Goal: Task Accomplishment & Management: Complete application form

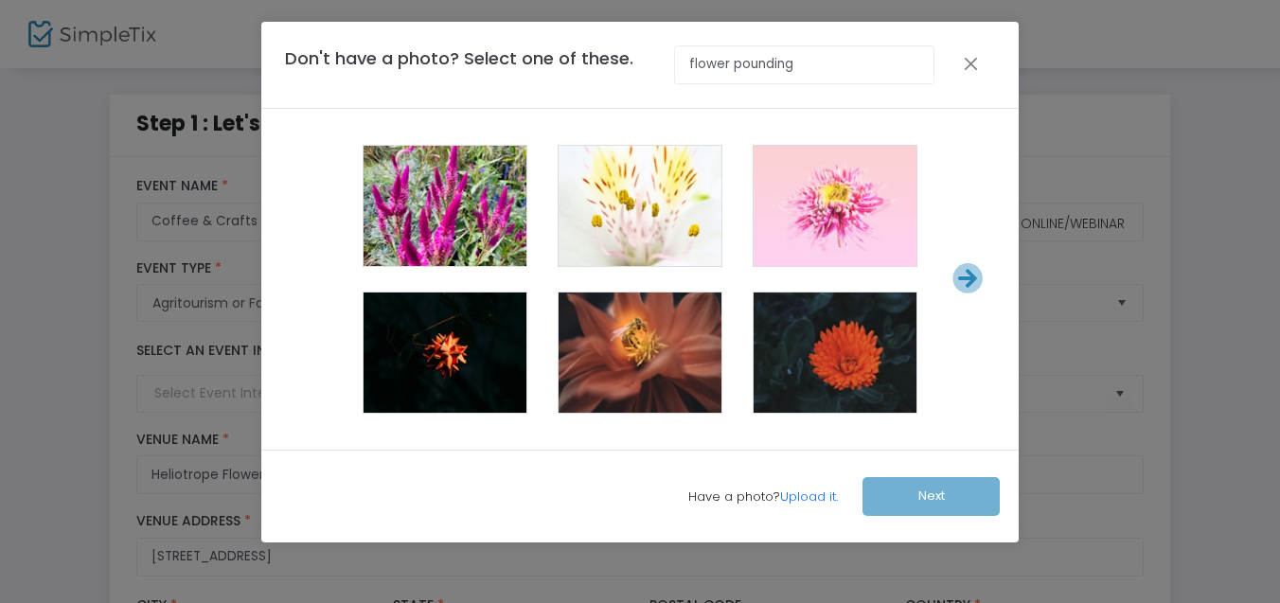
scroll to position [50, 0]
click at [959, 280] on icon at bounding box center [968, 278] width 31 height 31
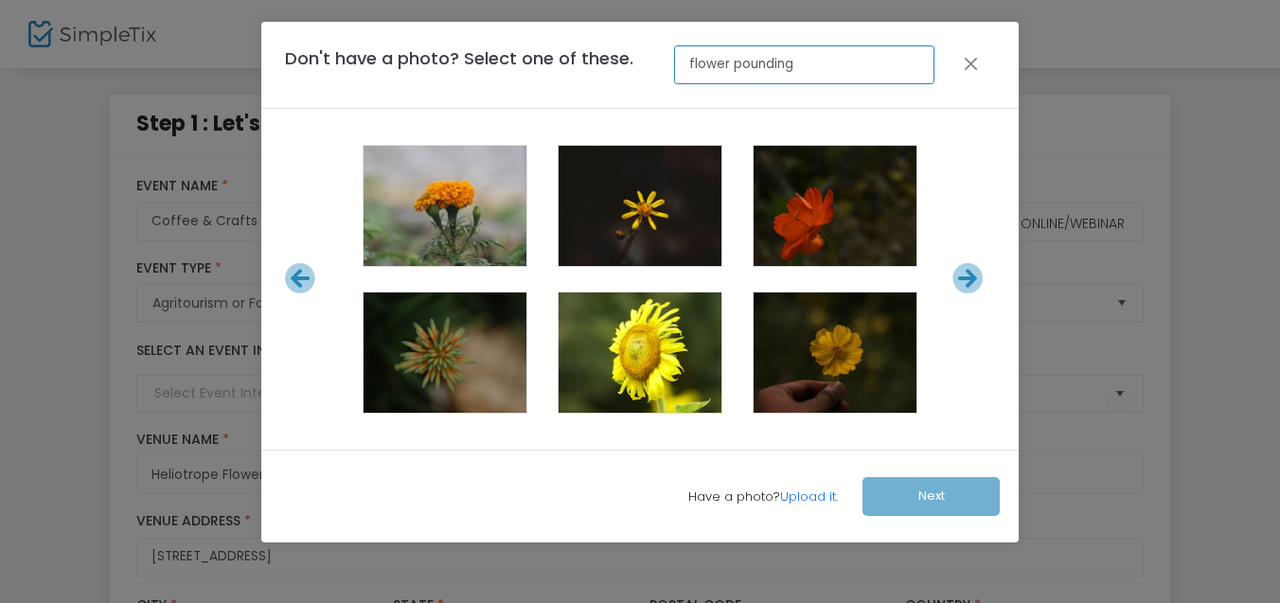
drag, startPoint x: 830, startPoint y: 58, endPoint x: 577, endPoint y: 57, distance: 252.9
click at [577, 57] on div "Don't have a photo? Select one of these. flower pounding" at bounding box center [610, 64] width 668 height 39
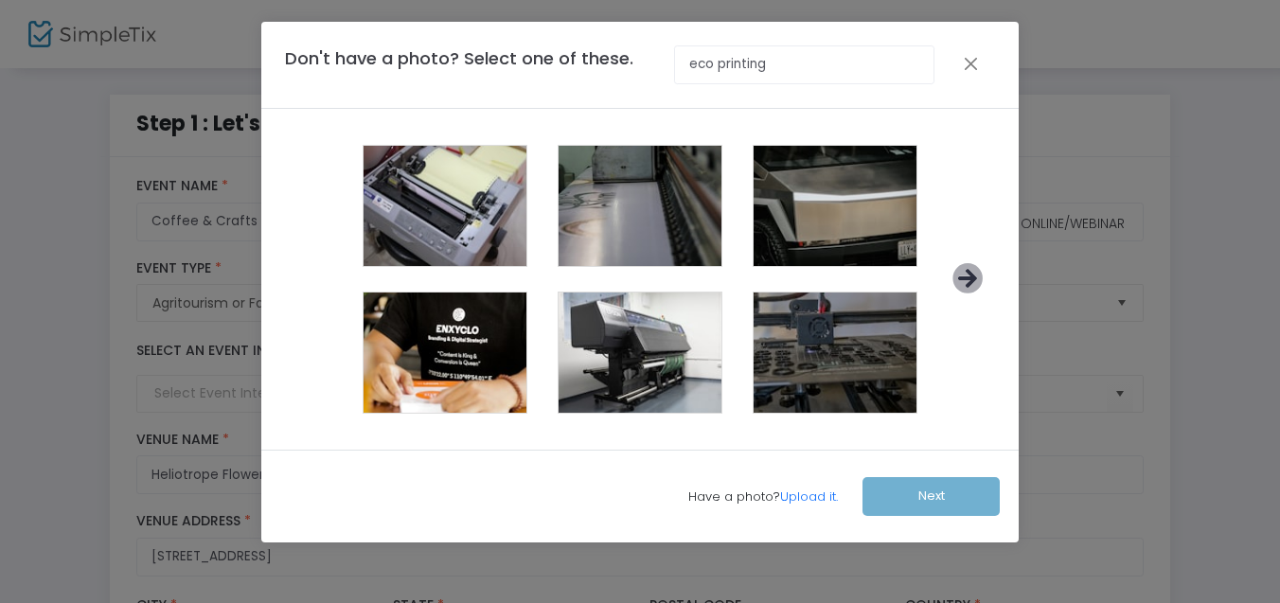
click at [980, 283] on icon at bounding box center [968, 278] width 31 height 31
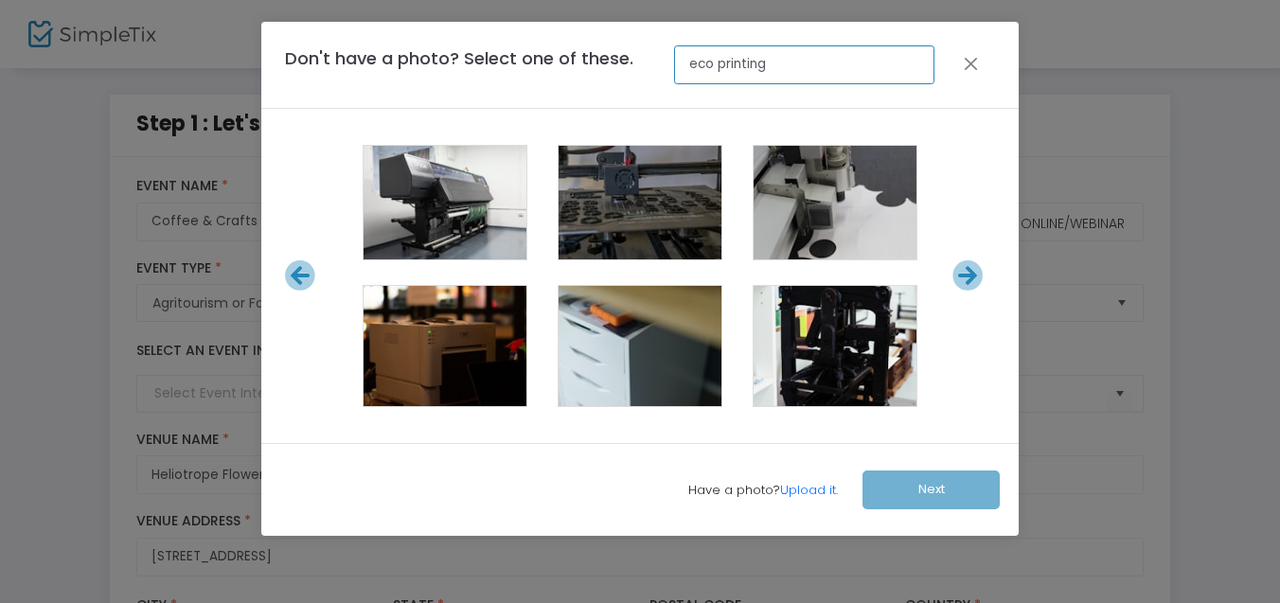
drag, startPoint x: 806, startPoint y: 62, endPoint x: 598, endPoint y: 78, distance: 209.0
click at [598, 78] on div "Don't have a photo? Select one of these. eco printing" at bounding box center [610, 64] width 668 height 39
click at [598, 78] on div "Don't have a photo? Select one of these." at bounding box center [470, 64] width 389 height 39
drag, startPoint x: 833, startPoint y: 73, endPoint x: 797, endPoint y: 69, distance: 37.1
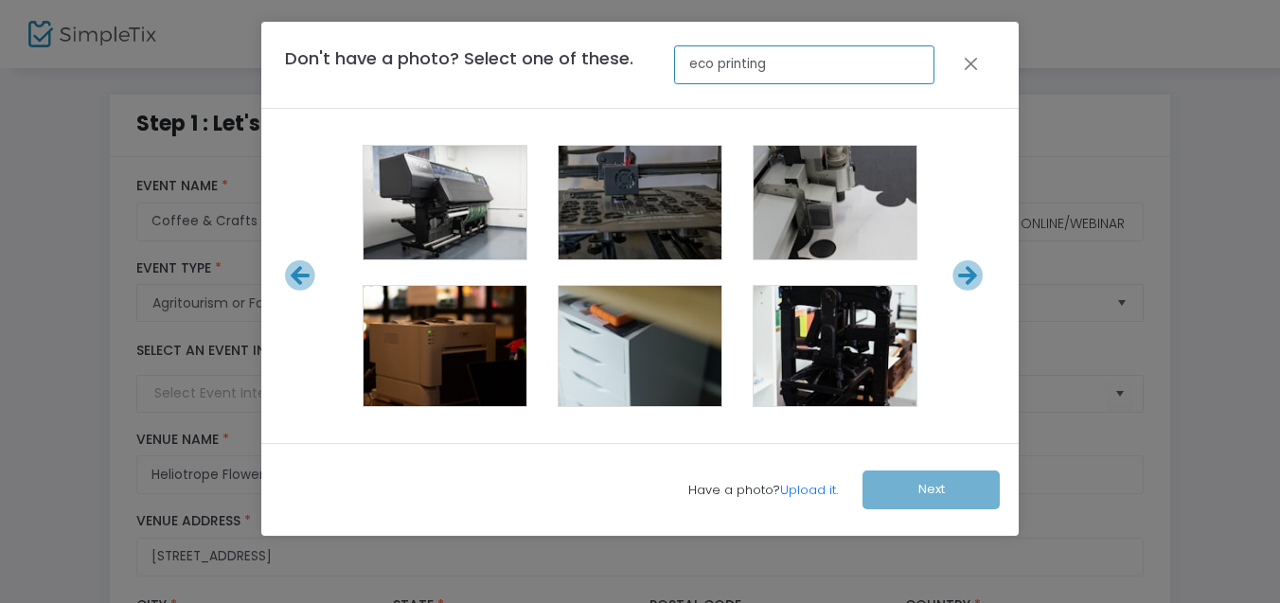
click at [797, 69] on input "eco printing" at bounding box center [804, 64] width 260 height 39
type input "flower press"
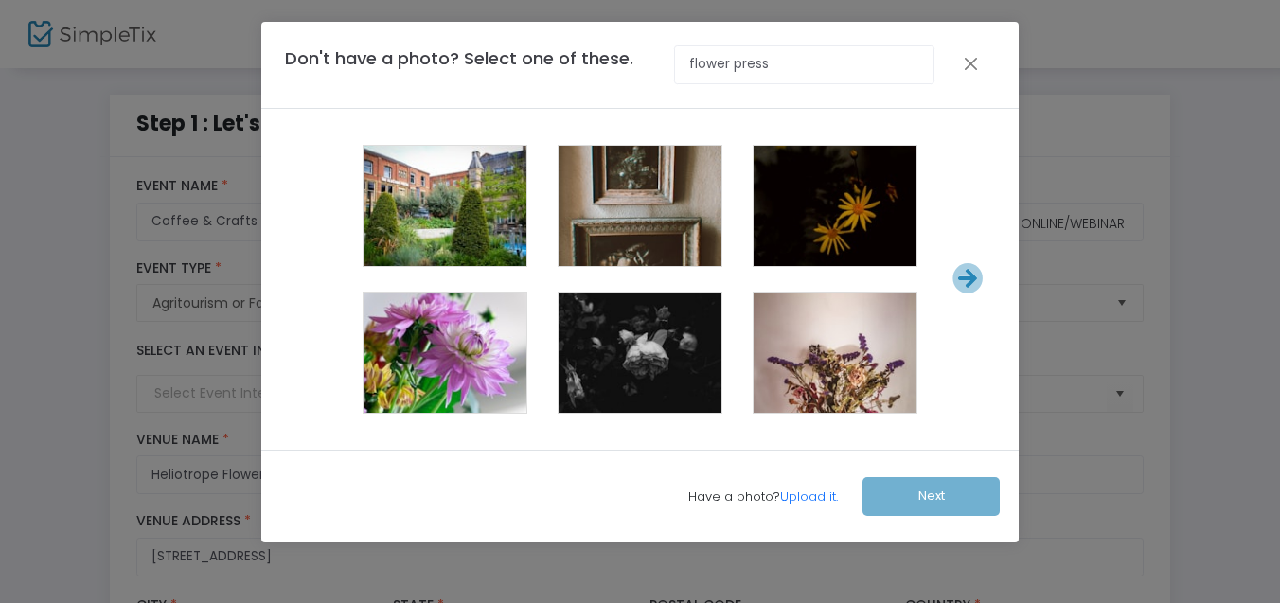
click at [436, 335] on span at bounding box center [445, 355] width 76 height 76
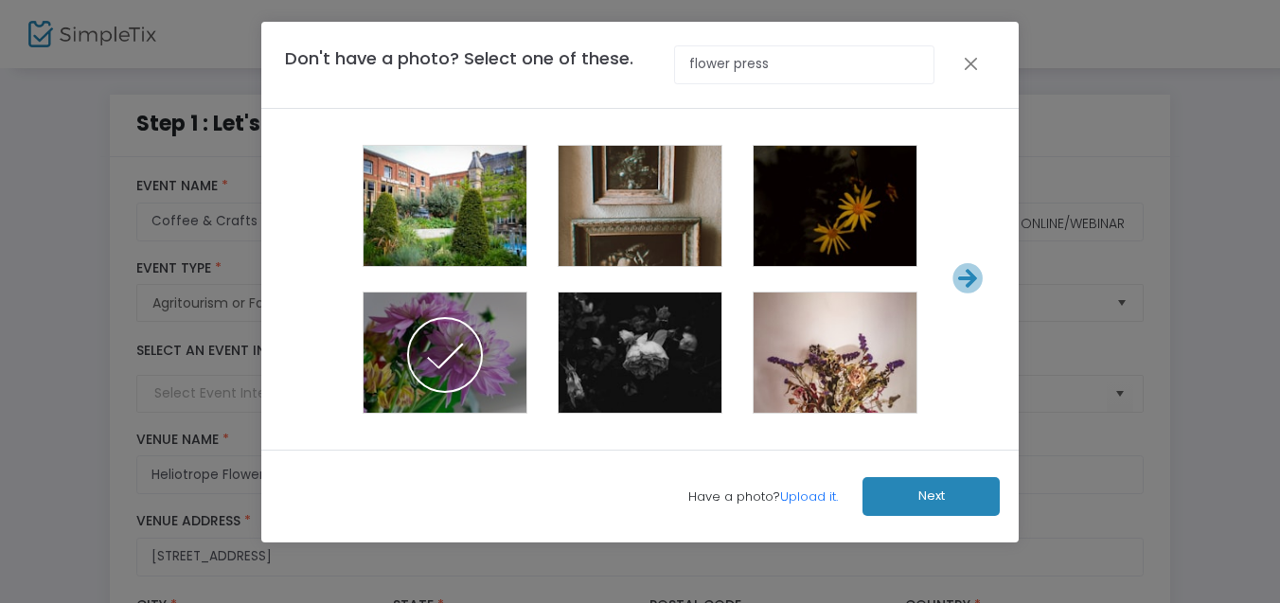
click at [911, 498] on button "Next" at bounding box center [931, 496] width 137 height 39
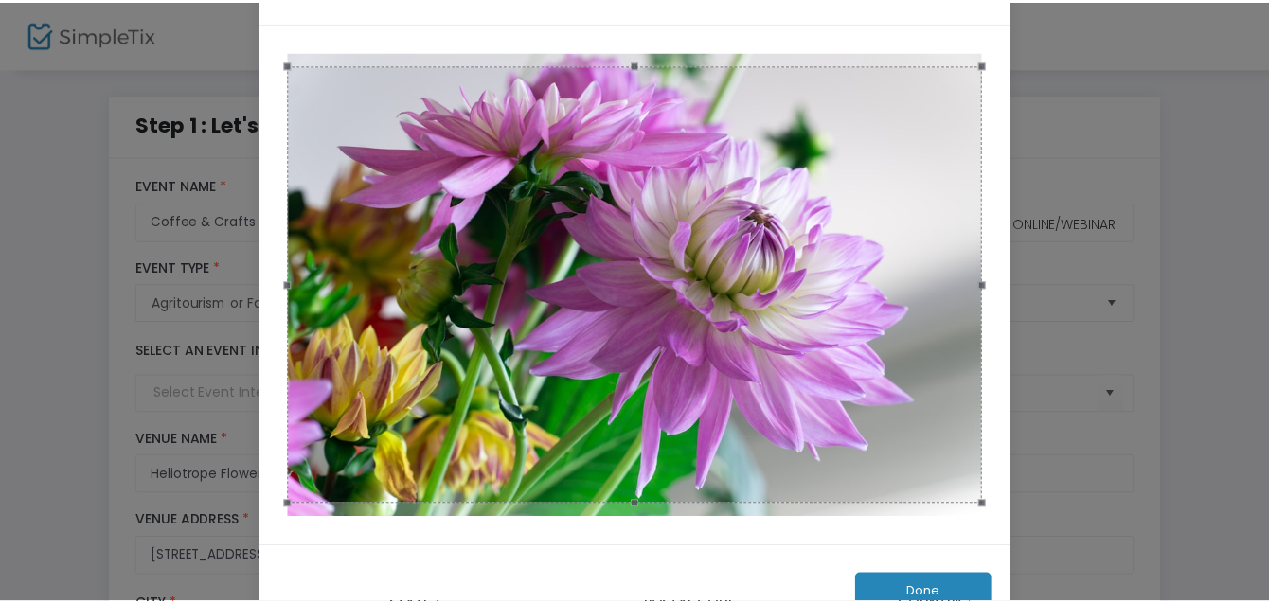
scroll to position [131, 0]
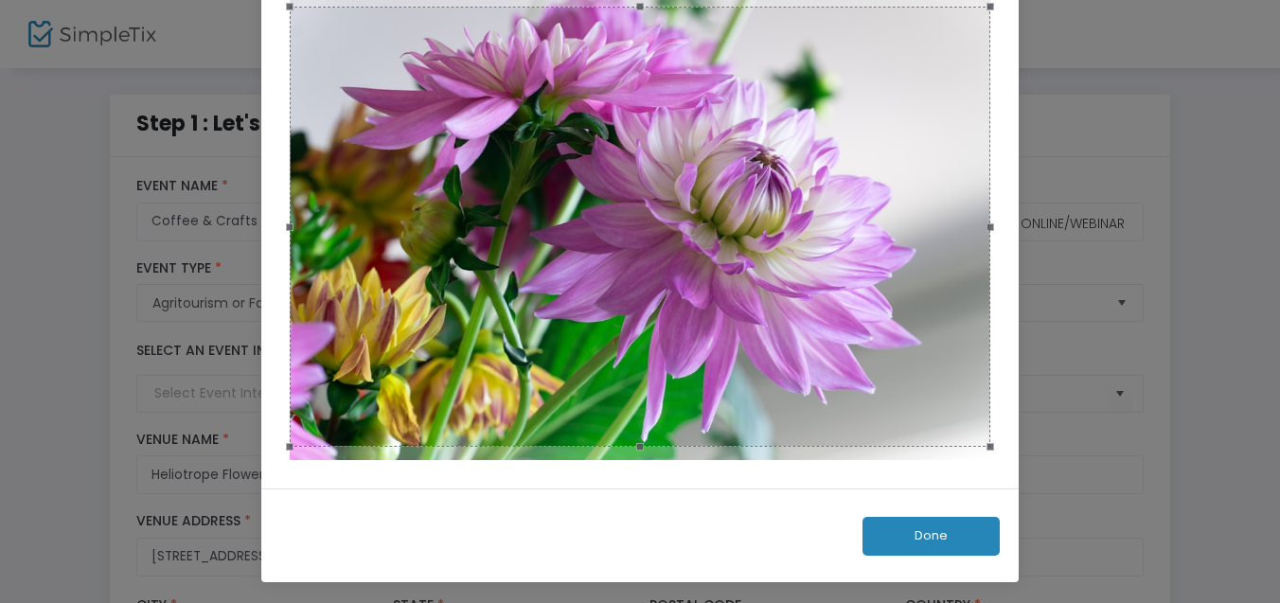
click at [943, 533] on button "Done" at bounding box center [931, 536] width 137 height 39
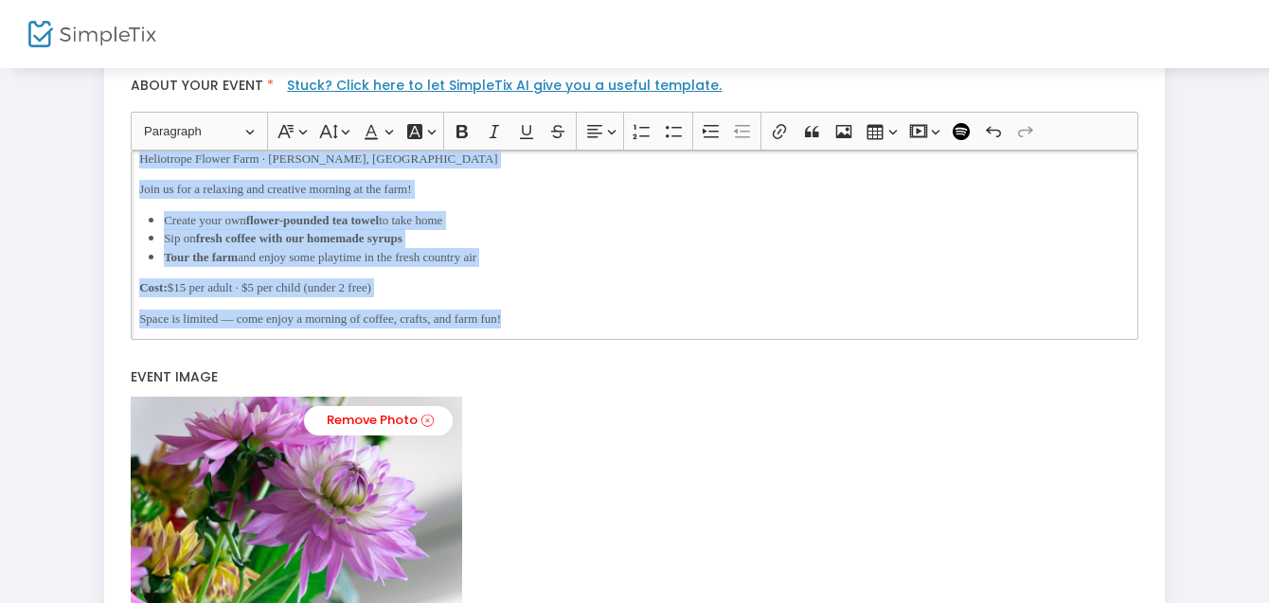
scroll to position [0, 0]
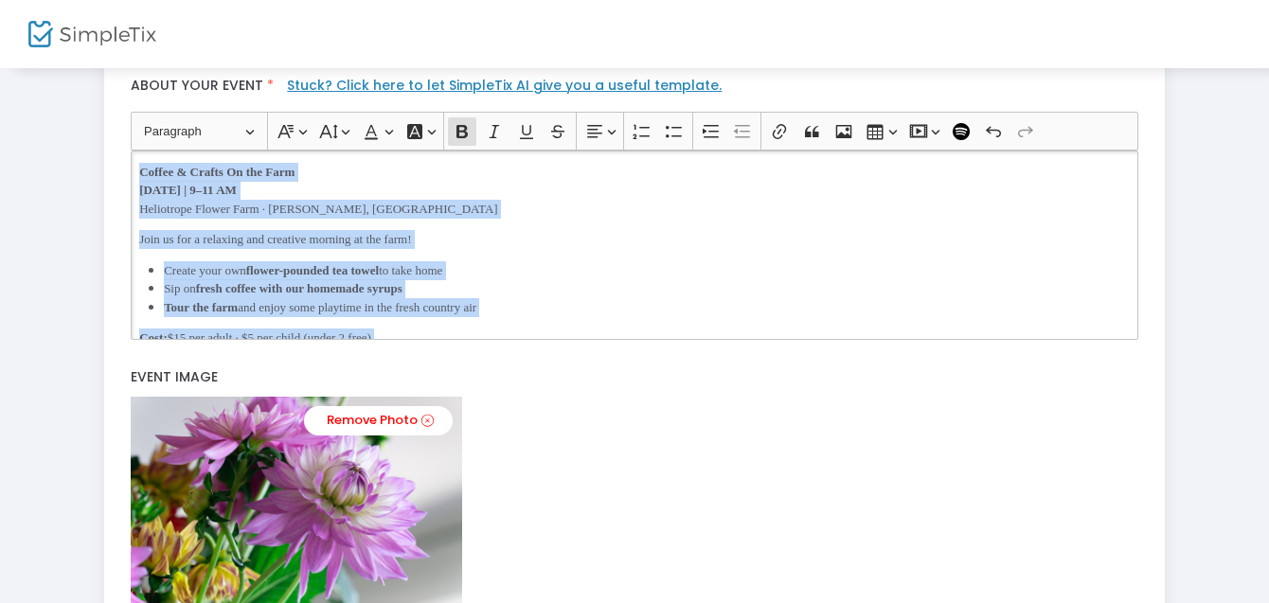
drag, startPoint x: 563, startPoint y: 317, endPoint x: 106, endPoint y: 152, distance: 485.7
click at [106, 152] on div "title : Coffee & Crafts on the Farm Valid : true Required : false venueId : Val…" at bounding box center [635, 133] width 1062 height 1191
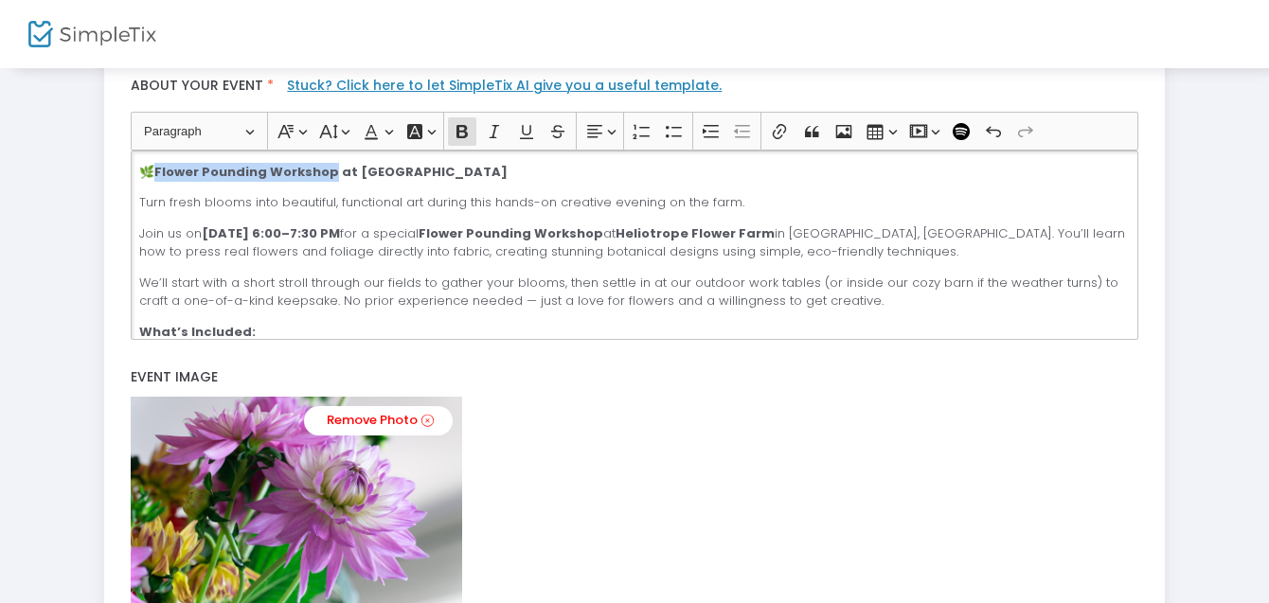
drag, startPoint x: 326, startPoint y: 169, endPoint x: 158, endPoint y: 168, distance: 167.6
click at [158, 168] on strong "Flower Pounding Workshop at [GEOGRAPHIC_DATA]" at bounding box center [330, 172] width 353 height 18
click at [154, 165] on strong "Coffee & Crafts at [GEOGRAPHIC_DATA]" at bounding box center [292, 172] width 276 height 18
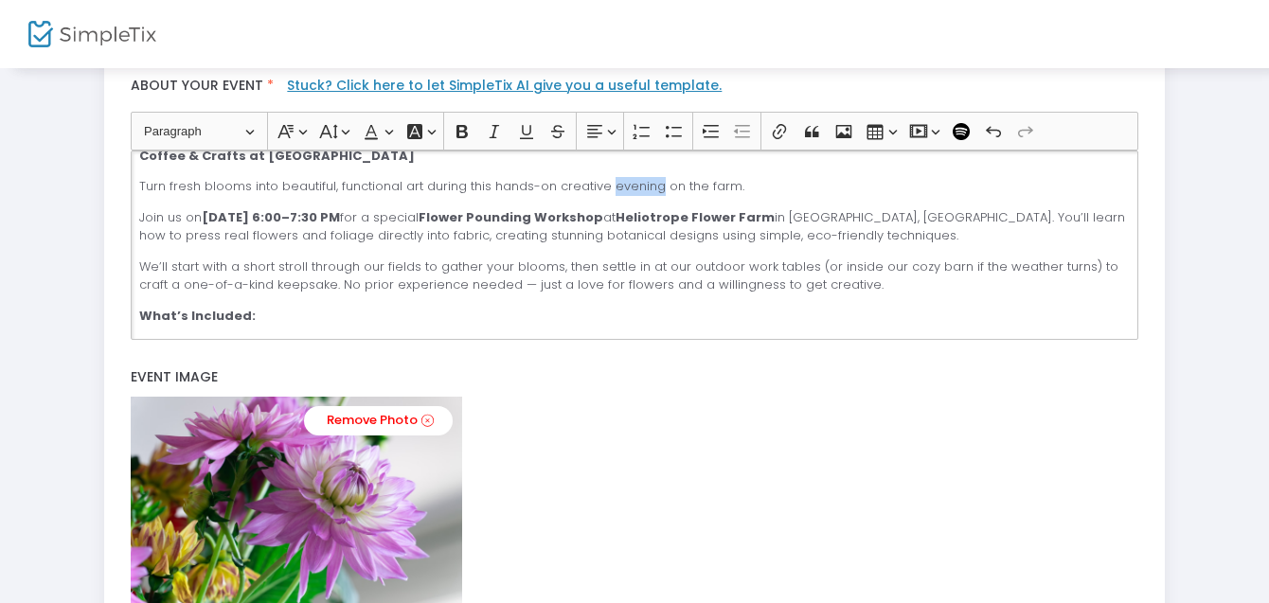
drag, startPoint x: 655, startPoint y: 186, endPoint x: 609, endPoint y: 182, distance: 46.6
click at [609, 182] on p "Turn fresh blooms into beautiful, functional art during this hands-on creative …" at bounding box center [634, 186] width 991 height 19
click at [493, 182] on p "Turn fresh blooms into beautiful, functional art during this hands-on creative …" at bounding box center [634, 186] width 991 height 19
click at [555, 184] on p "Turn fresh blooms into beautiful, functional art during this hands-on creative …" at bounding box center [634, 186] width 991 height 19
drag, startPoint x: 263, startPoint y: 215, endPoint x: 207, endPoint y: 212, distance: 56.0
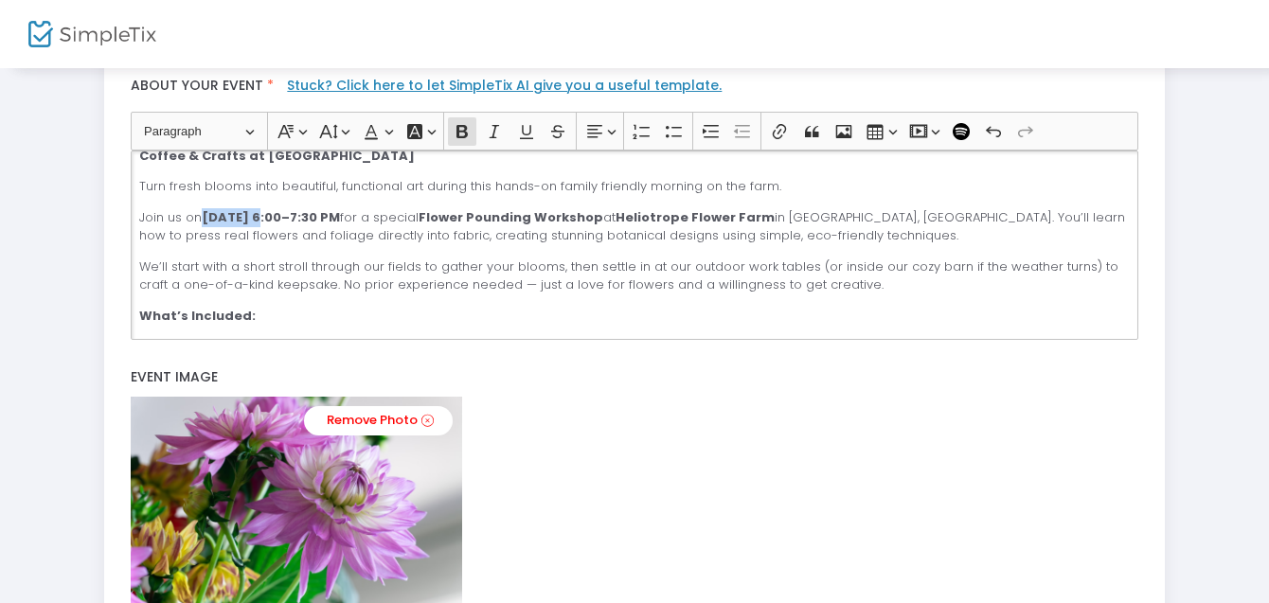
click at [207, 212] on strong "[DATE] 6:00–7:30 PM" at bounding box center [271, 217] width 138 height 18
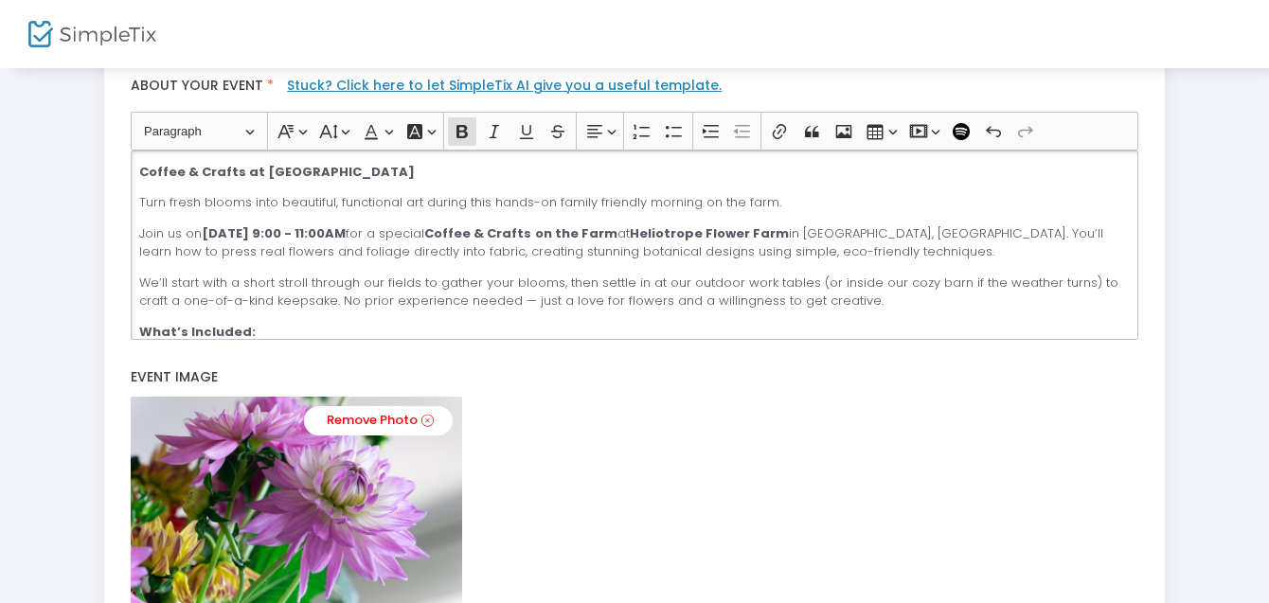
click at [253, 167] on strong "Coffee & Crafts at [GEOGRAPHIC_DATA]" at bounding box center [277, 172] width 276 height 18
click at [730, 227] on p "Join us [DATE][DATE] 9:00 - 11:00AM for a special Coffee & Crafts on the Farm a…" at bounding box center [634, 242] width 991 height 37
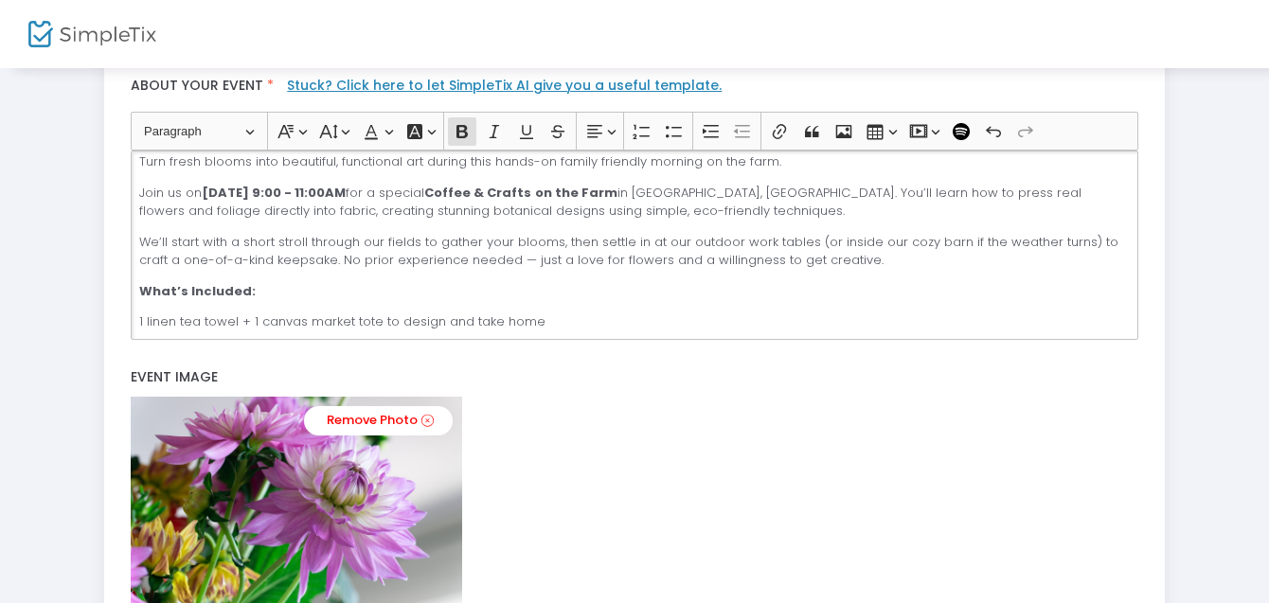
scroll to position [45, 0]
drag, startPoint x: 1076, startPoint y: 234, endPoint x: 804, endPoint y: 234, distance: 271.8
click at [804, 234] on p "We’ll start with a short stroll through our fields to gather your blooms, then …" at bounding box center [634, 247] width 991 height 37
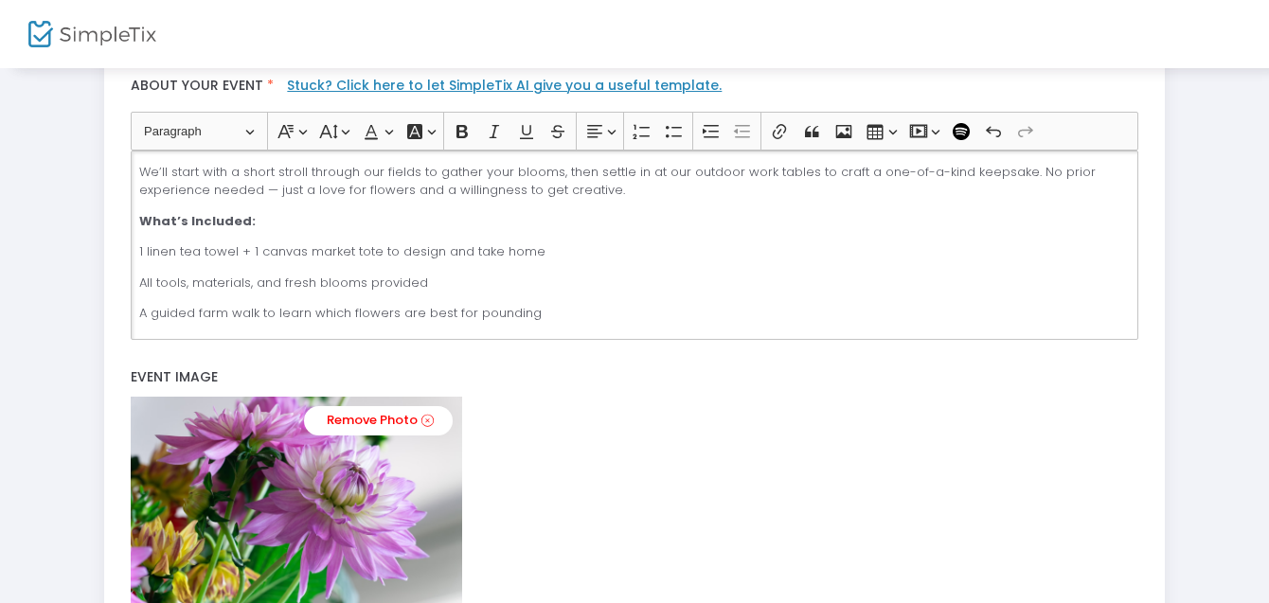
scroll to position [125, 0]
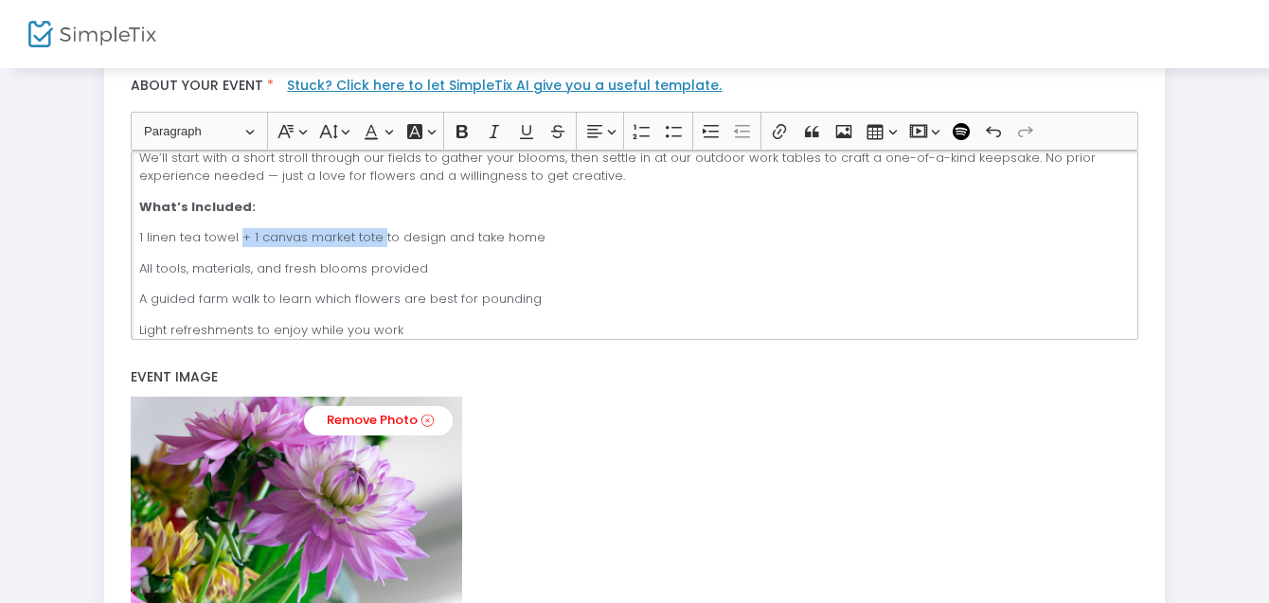
drag, startPoint x: 378, startPoint y: 236, endPoint x: 242, endPoint y: 240, distance: 136.4
click at [242, 240] on p "1 linen tea towel + 1 canvas market tote to design and take home" at bounding box center [634, 237] width 991 height 19
click at [141, 237] on p "1 linen tea towel to design and take home" at bounding box center [634, 237] width 991 height 19
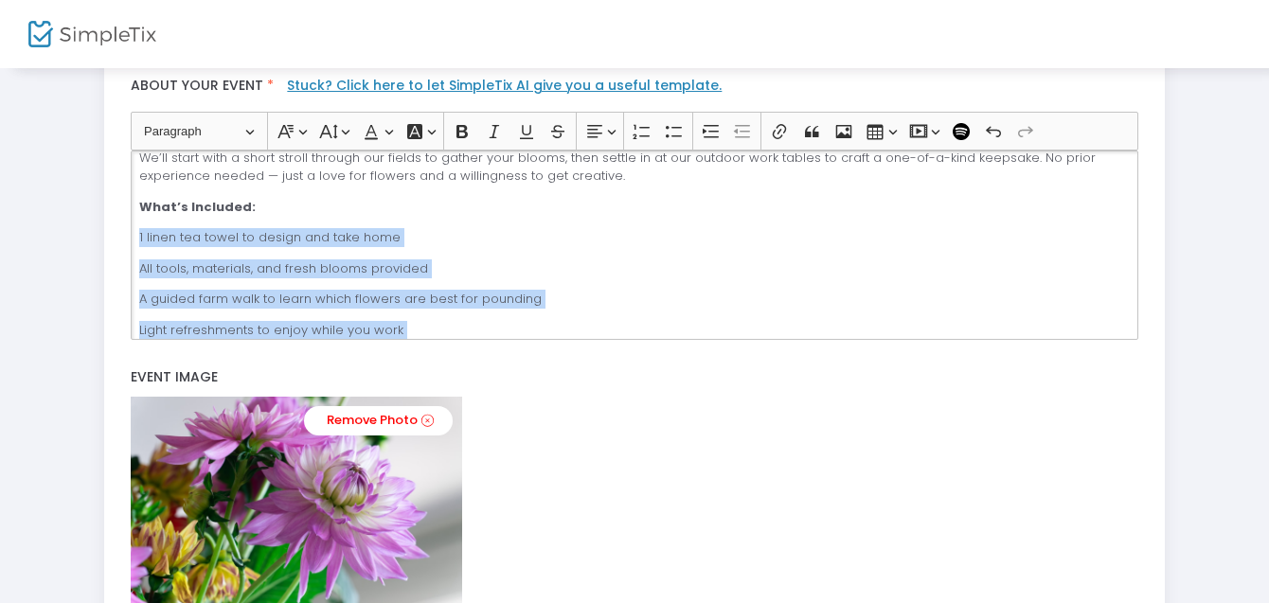
scroll to position [241, 0]
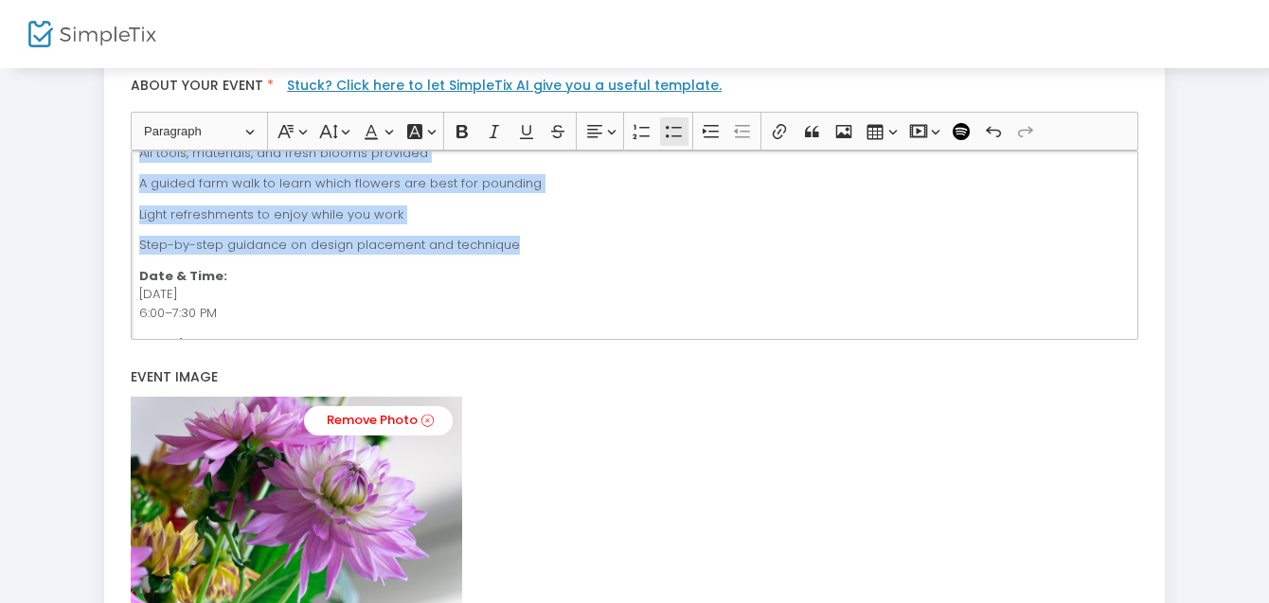
click at [677, 132] on icon "Editor toolbar" at bounding box center [674, 131] width 19 height 19
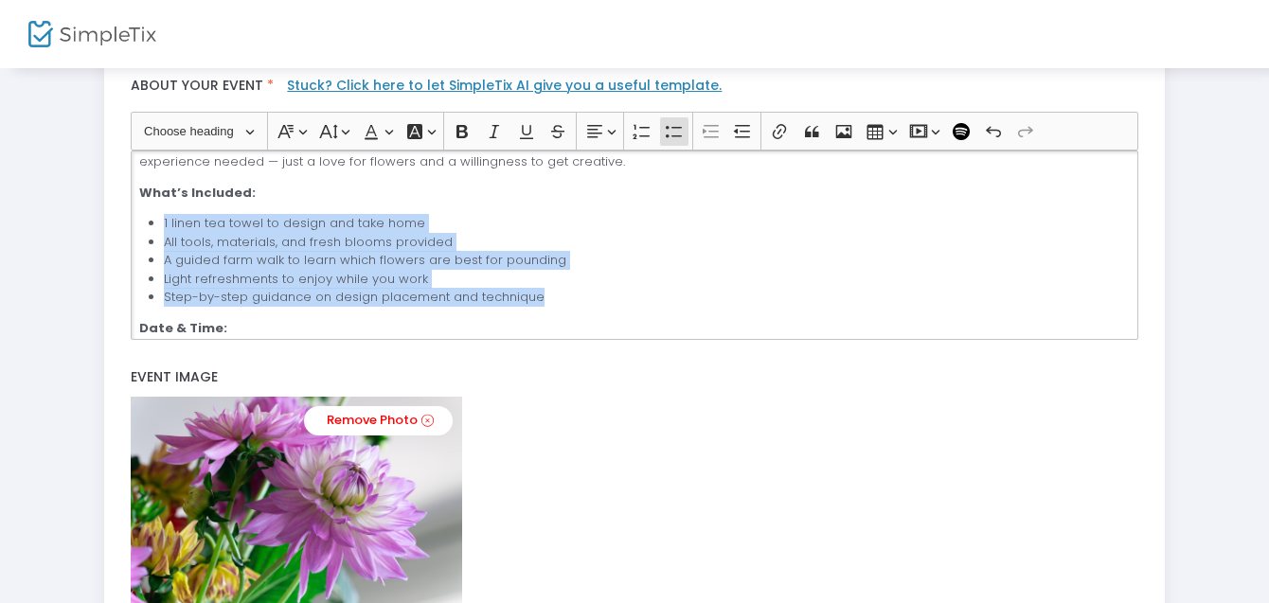
scroll to position [145, 0]
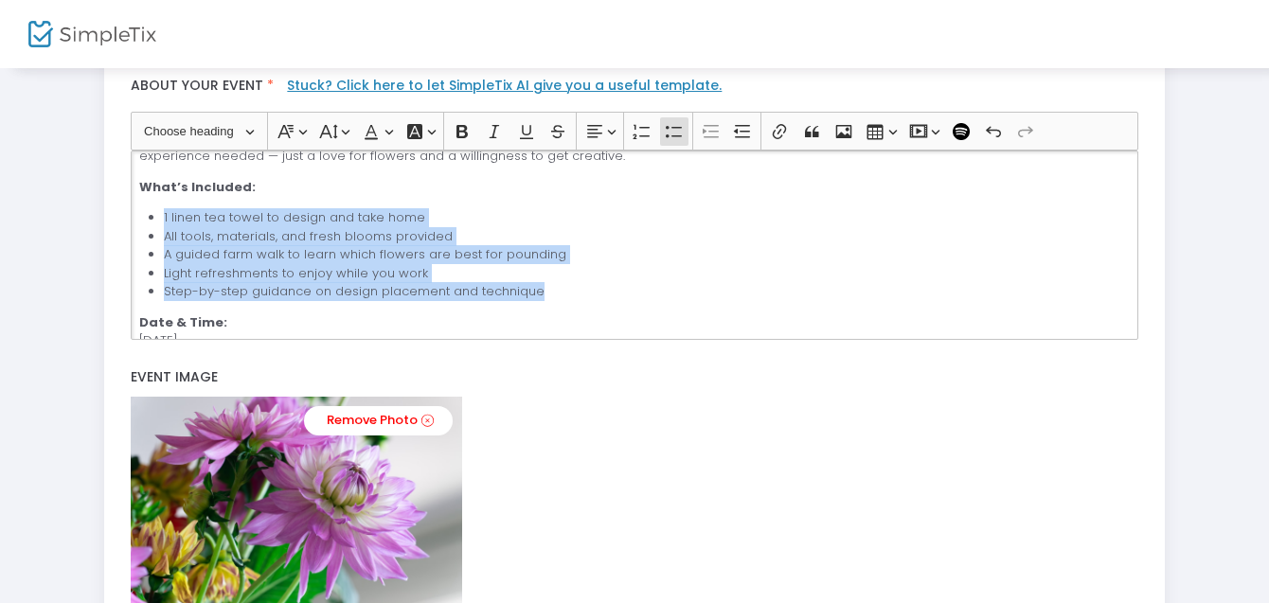
click at [455, 222] on li "1 linen tea towel to design and take home" at bounding box center [647, 217] width 966 height 19
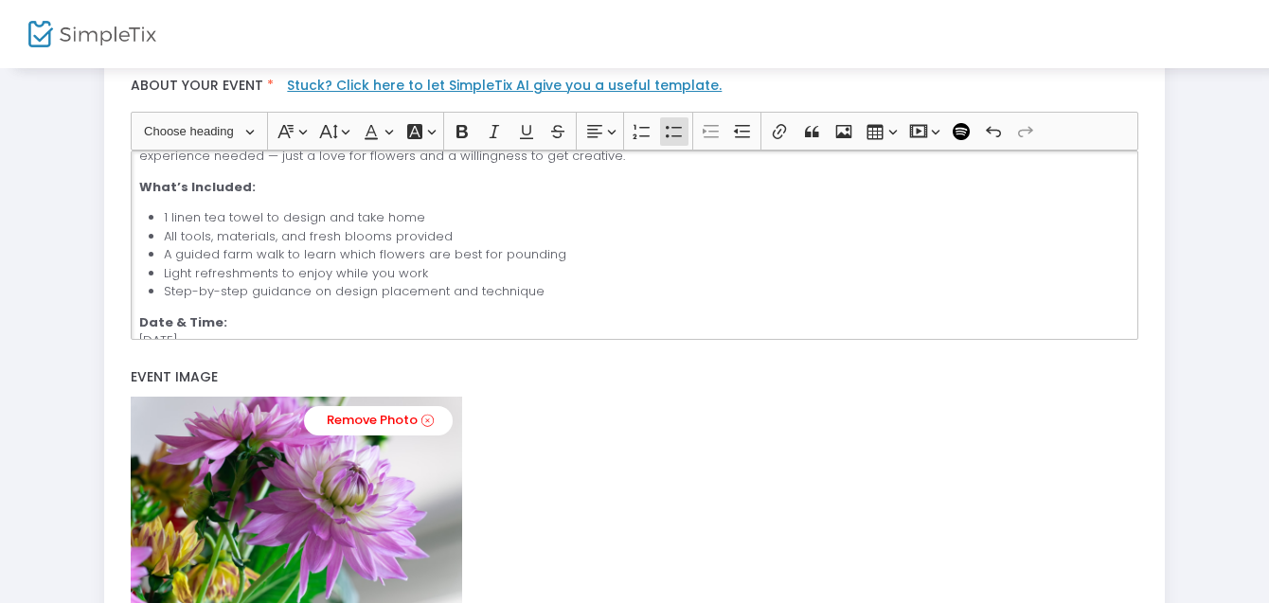
click at [475, 225] on li "1 linen tea towel to design and take home" at bounding box center [647, 217] width 966 height 19
drag, startPoint x: 276, startPoint y: 270, endPoint x: 210, endPoint y: 272, distance: 65.4
click at [210, 272] on li "Light refreshments to enjoy while you work" at bounding box center [647, 273] width 966 height 19
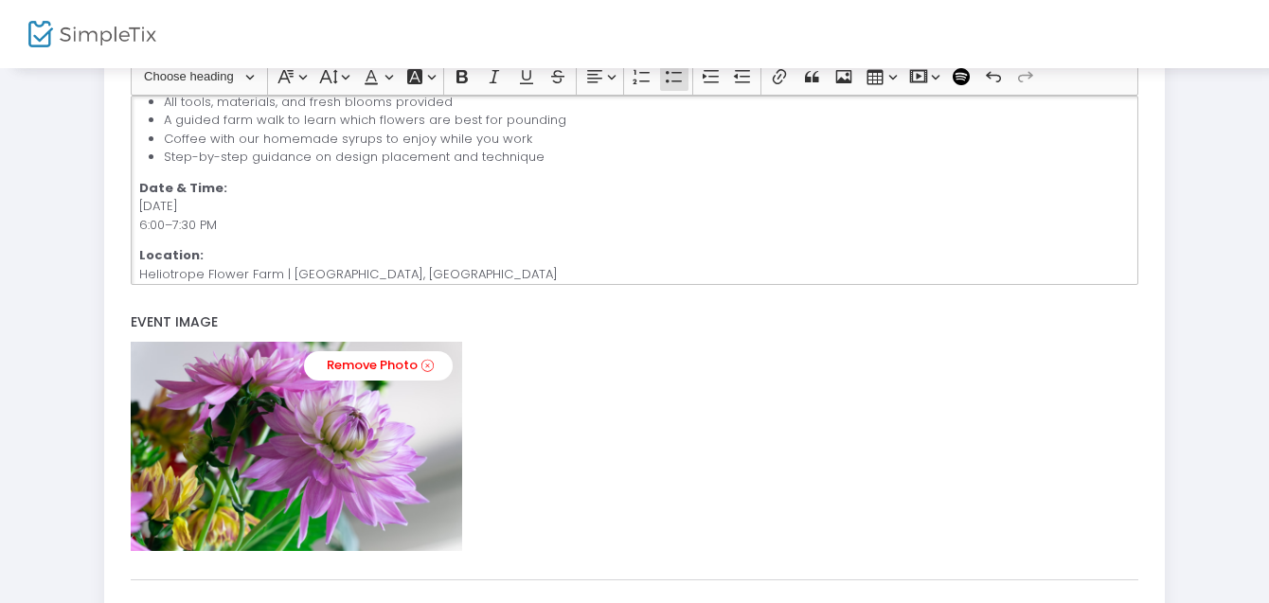
scroll to position [229, 0]
drag, startPoint x: 196, startPoint y: 200, endPoint x: 138, endPoint y: 203, distance: 57.8
click at [138, 203] on div "Coffee & Crafts at [GEOGRAPHIC_DATA] Turn fresh blooms into beautiful, function…" at bounding box center [634, 190] width 1007 height 189
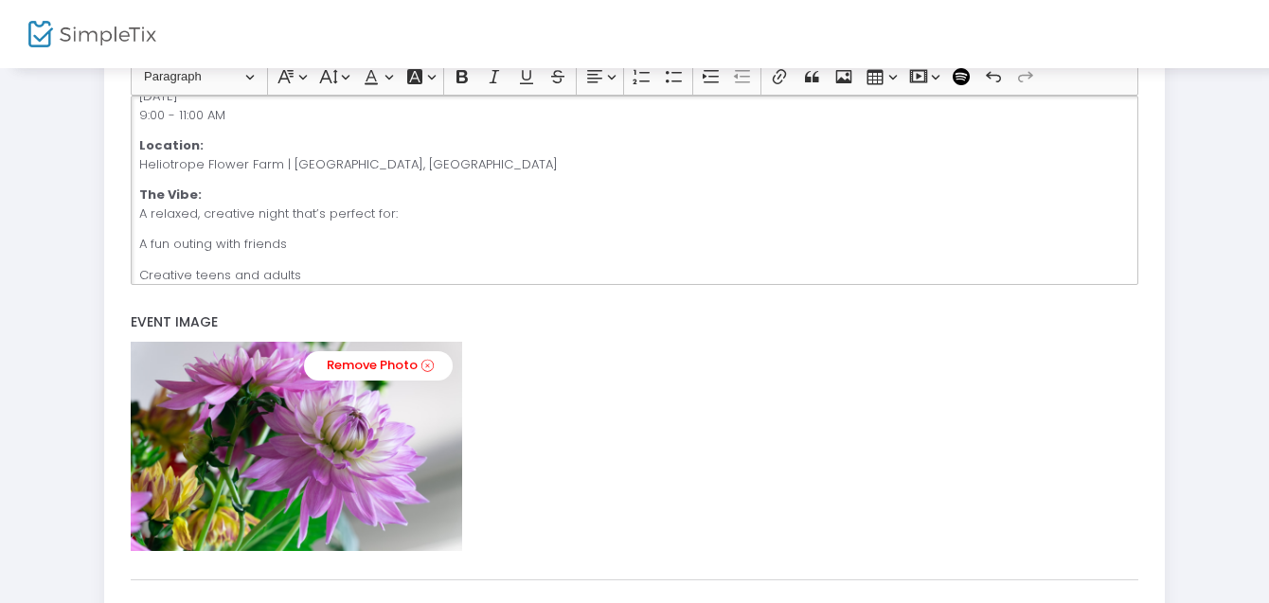
scroll to position [335, 0]
click at [281, 161] on p "Location: [GEOGRAPHIC_DATA] | [GEOGRAPHIC_DATA], [GEOGRAPHIC_DATA]" at bounding box center [634, 153] width 991 height 37
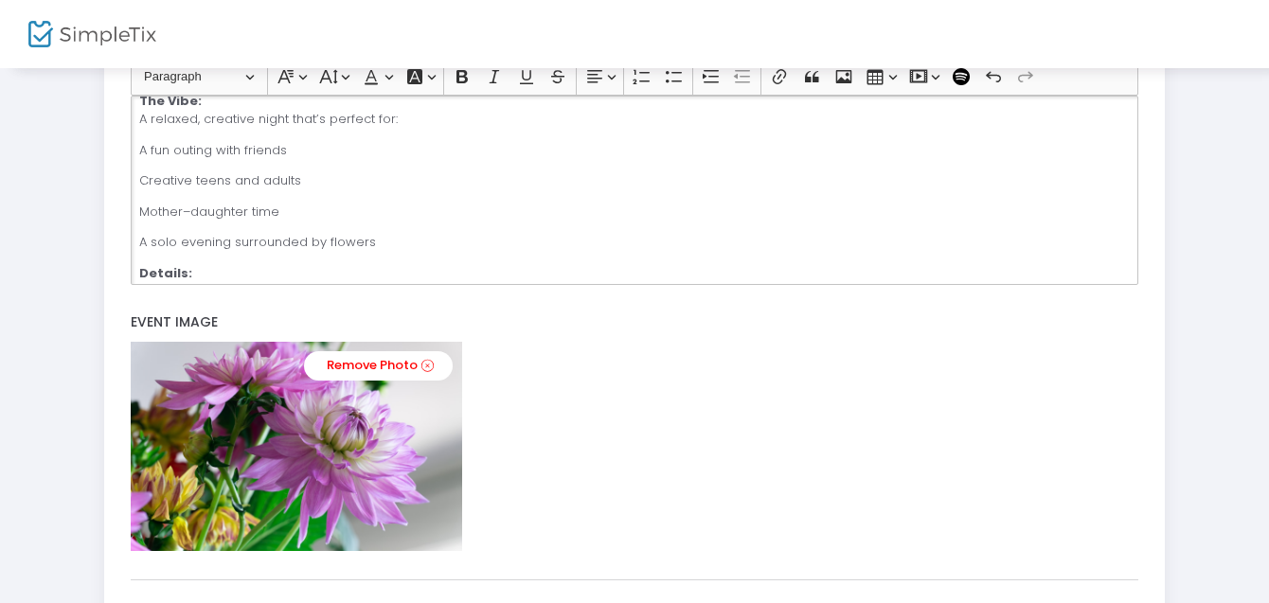
scroll to position [459, 0]
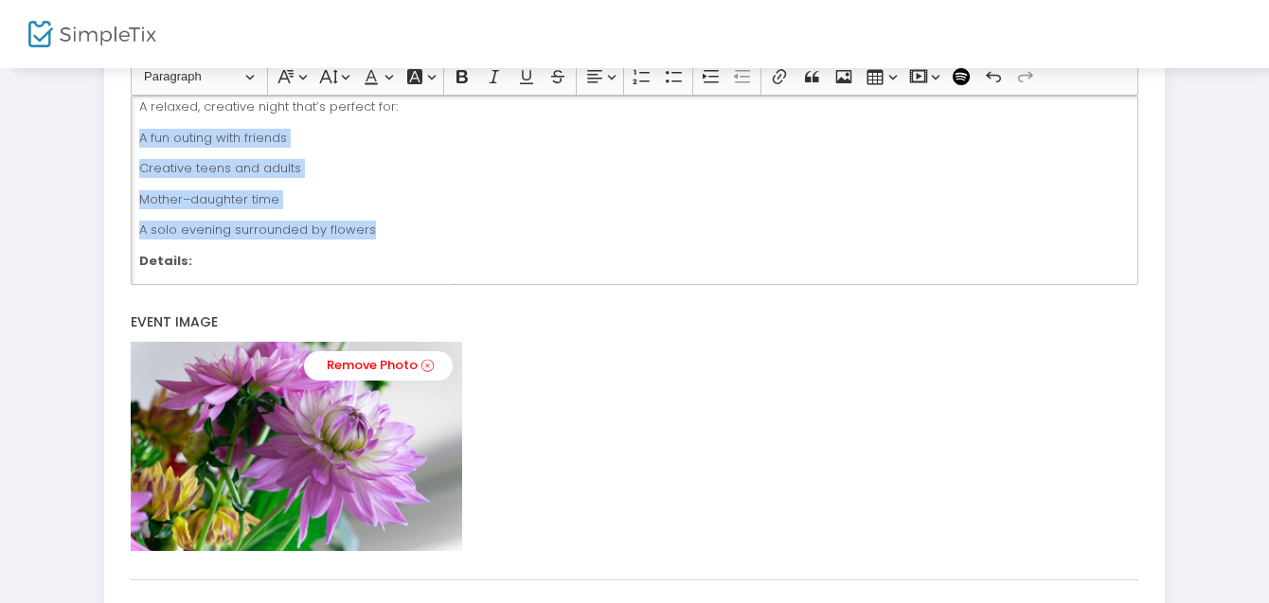
drag, startPoint x: 412, startPoint y: 236, endPoint x: 133, endPoint y: 134, distance: 297.2
click at [133, 134] on div "Coffee & Crafts at [GEOGRAPHIC_DATA] Turn fresh blooms into beautiful, function…" at bounding box center [634, 190] width 1007 height 189
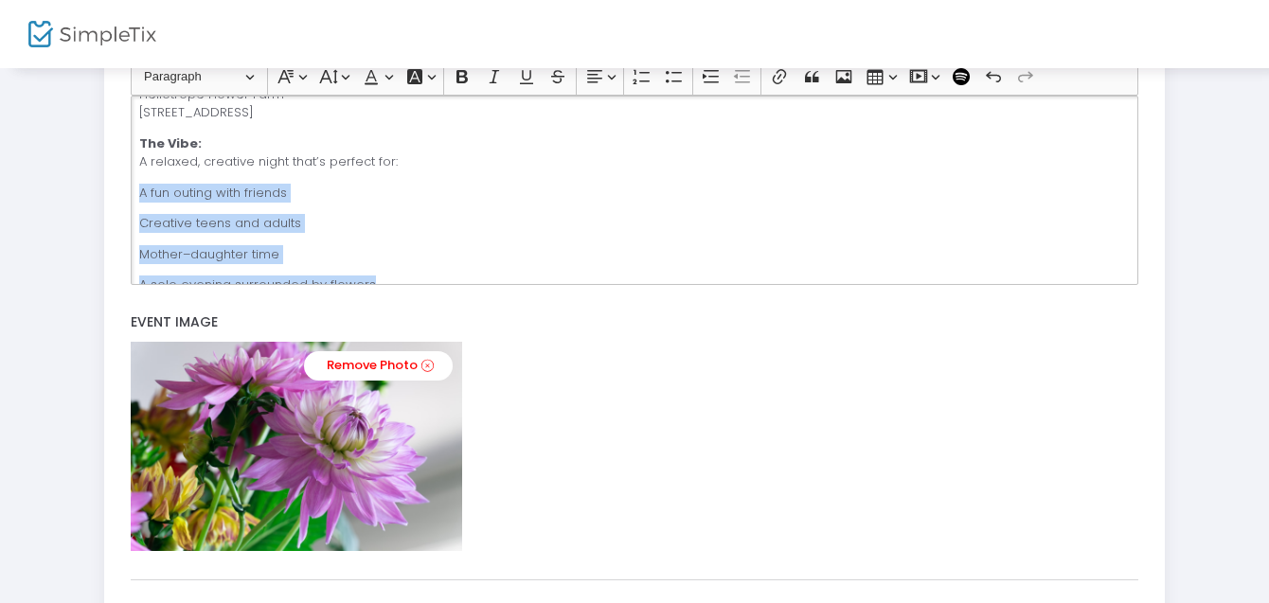
scroll to position [398, 0]
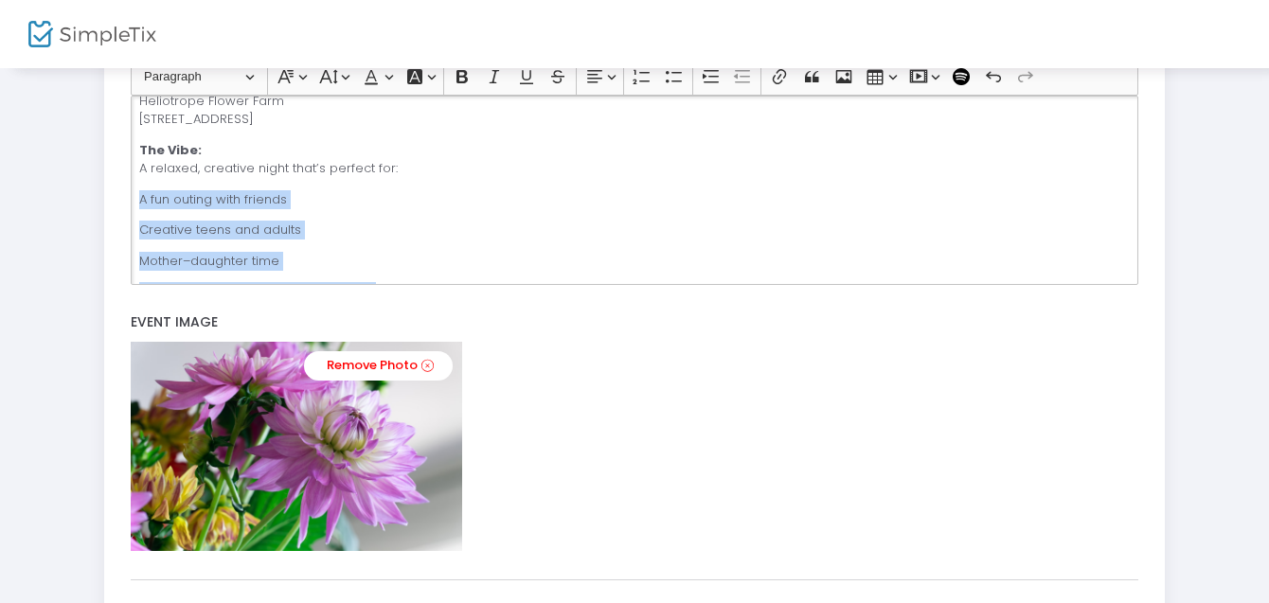
click at [359, 252] on p "Mother–daughter time" at bounding box center [634, 261] width 991 height 19
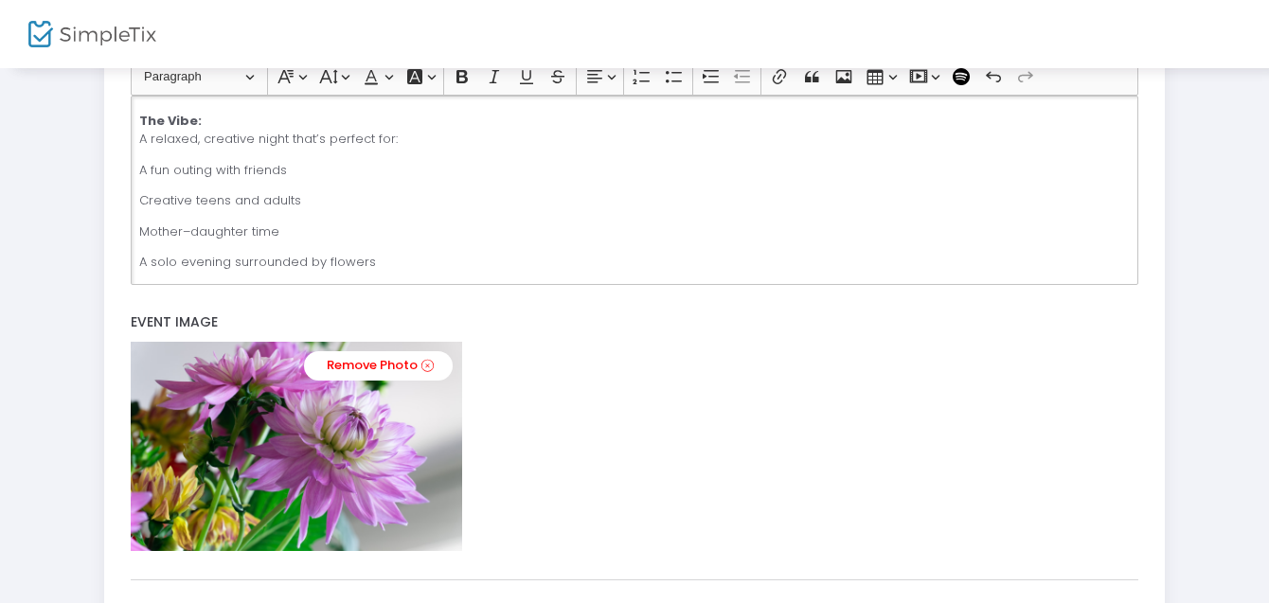
scroll to position [428, 0]
drag, startPoint x: 413, startPoint y: 257, endPoint x: 399, endPoint y: 242, distance: 20.8
click at [399, 242] on div "Coffee & Crafts at [GEOGRAPHIC_DATA] Turn fresh blooms into beautiful, function…" at bounding box center [634, 190] width 1007 height 189
click at [264, 160] on p "A fun outing with friends" at bounding box center [634, 169] width 991 height 19
drag, startPoint x: 285, startPoint y: 133, endPoint x: 256, endPoint y: 131, distance: 29.4
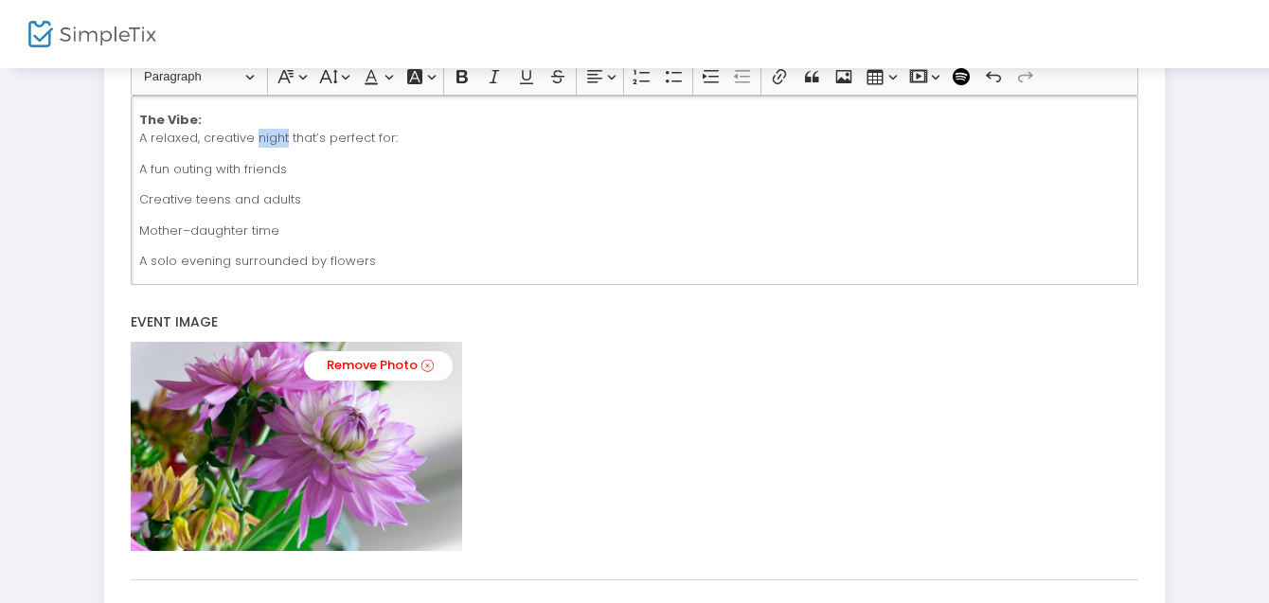
click at [256, 131] on p "The Vibe: A relaxed, creative night that’s perfect for:" at bounding box center [634, 129] width 991 height 37
click at [390, 248] on div "Coffee & Crafts at [GEOGRAPHIC_DATA] Turn fresh blooms into beautiful, function…" at bounding box center [634, 190] width 1007 height 189
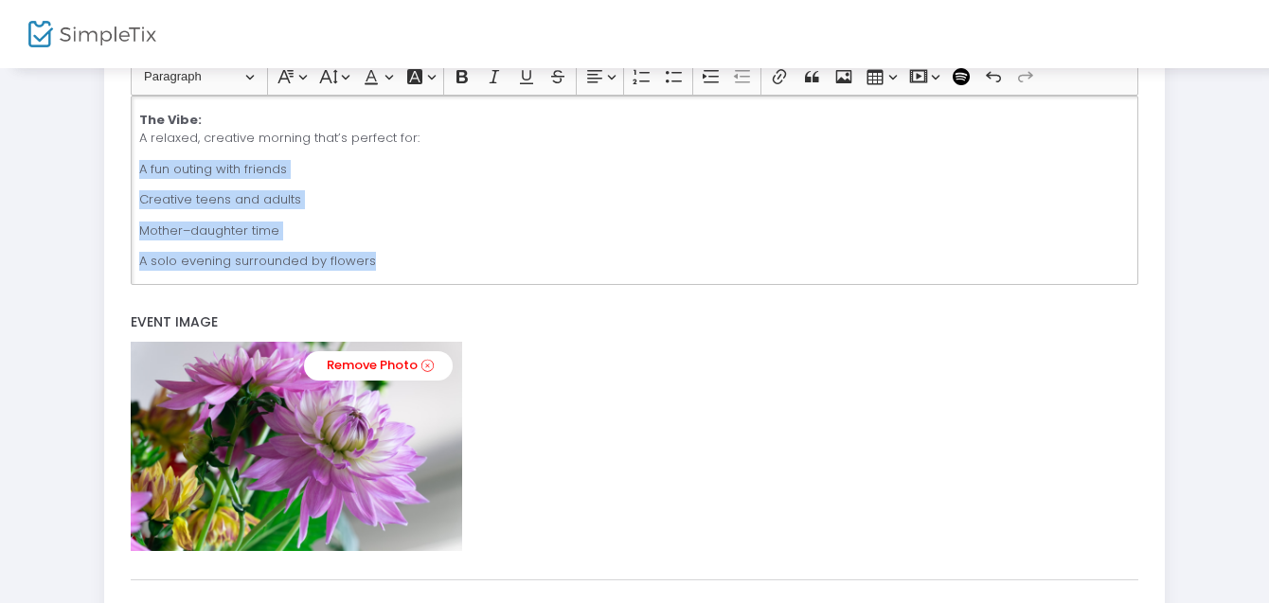
drag, startPoint x: 390, startPoint y: 261, endPoint x: 141, endPoint y: 170, distance: 265.5
click at [141, 170] on div "Coffee & Crafts at [GEOGRAPHIC_DATA] Turn fresh blooms into beautiful, function…" at bounding box center [634, 190] width 1007 height 189
click at [669, 79] on icon "Editor toolbar" at bounding box center [674, 76] width 19 height 19
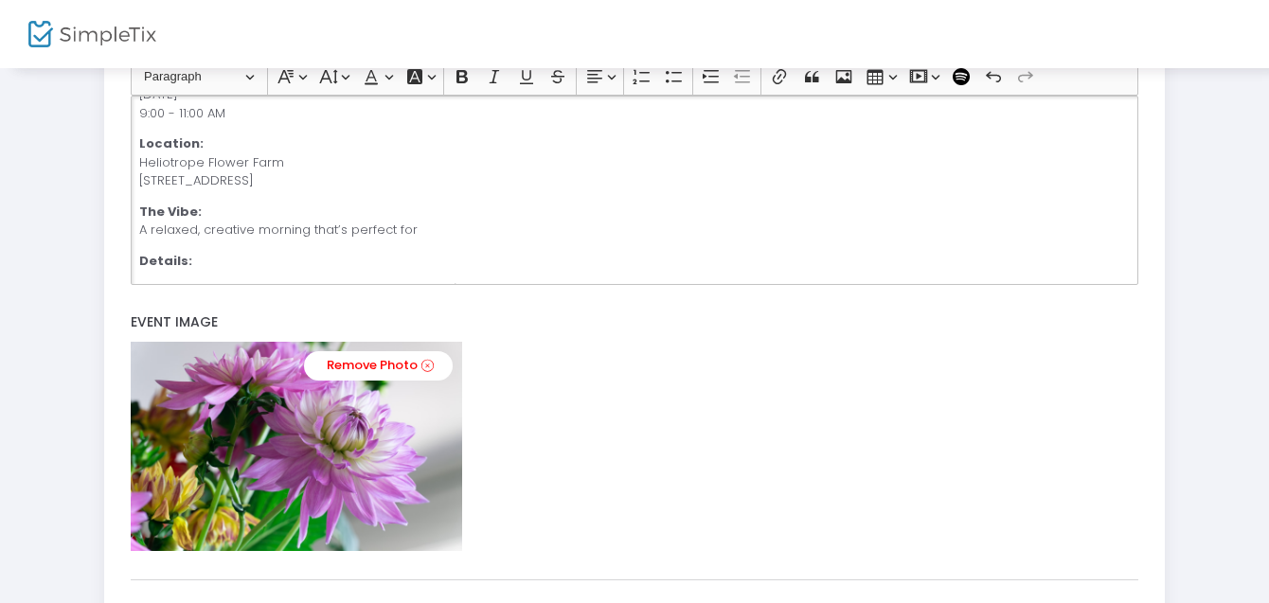
scroll to position [331, 0]
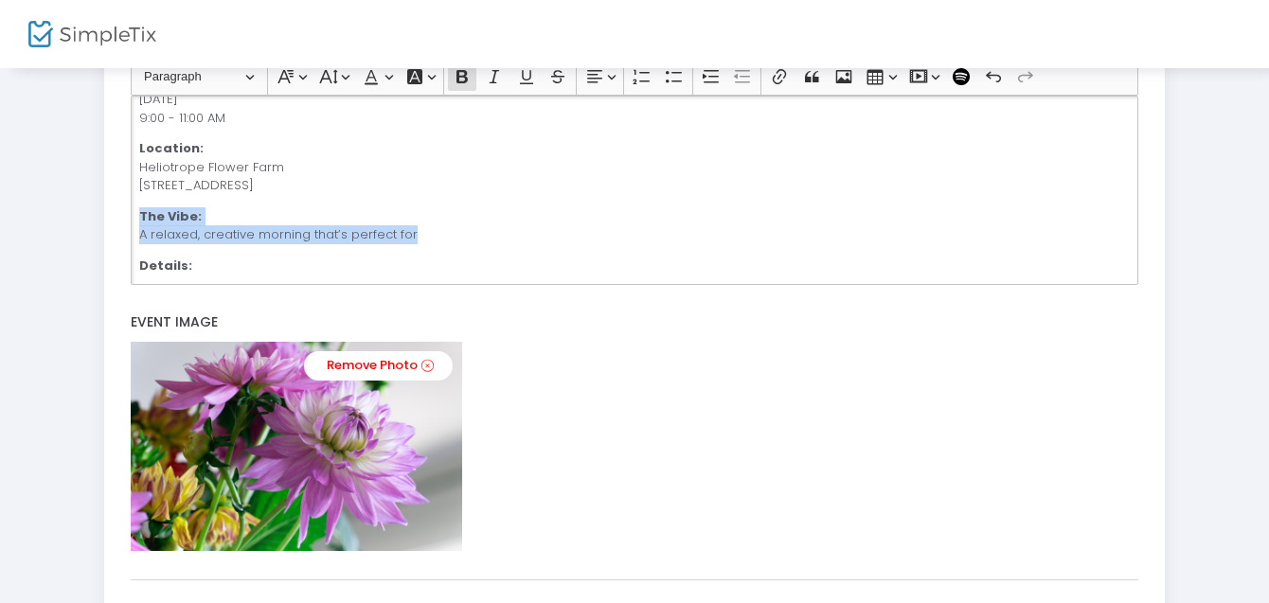
drag, startPoint x: 470, startPoint y: 238, endPoint x: 131, endPoint y: 212, distance: 340.0
click at [131, 212] on div "Coffee & Crafts at [GEOGRAPHIC_DATA] Turn fresh blooms into beautiful, function…" at bounding box center [634, 190] width 1007 height 189
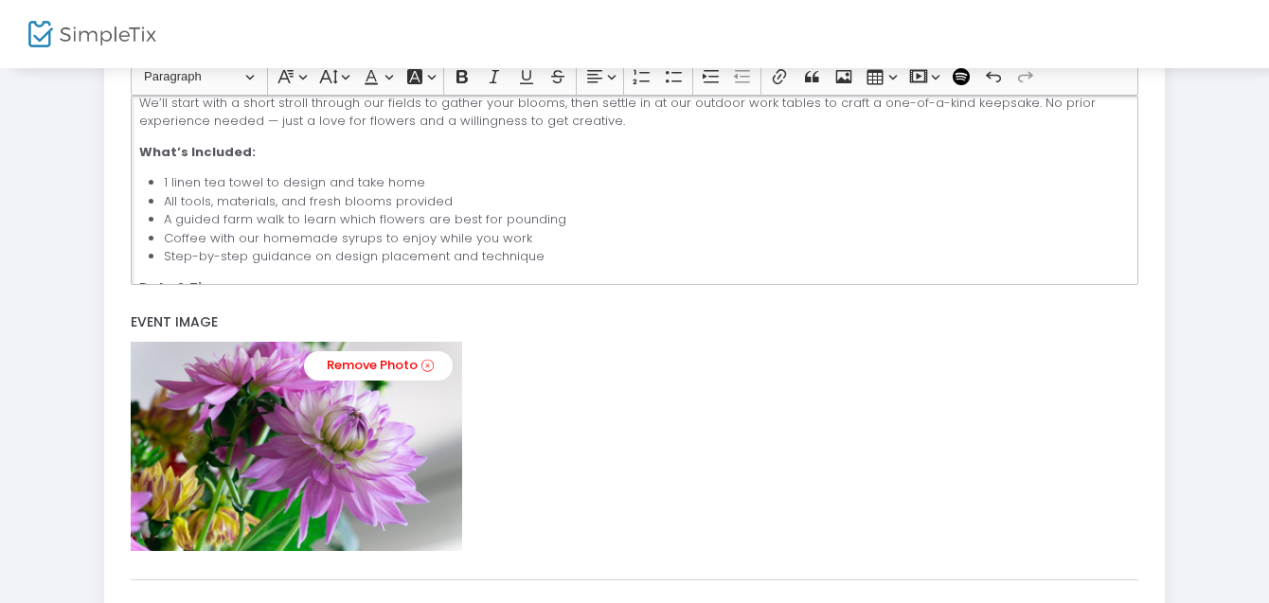
scroll to position [124, 0]
drag, startPoint x: 243, startPoint y: 151, endPoint x: 138, endPoint y: 155, distance: 105.2
click at [138, 155] on div "Coffee & Crafts at [GEOGRAPHIC_DATA] Turn fresh blooms into beautiful, function…" at bounding box center [634, 190] width 1007 height 189
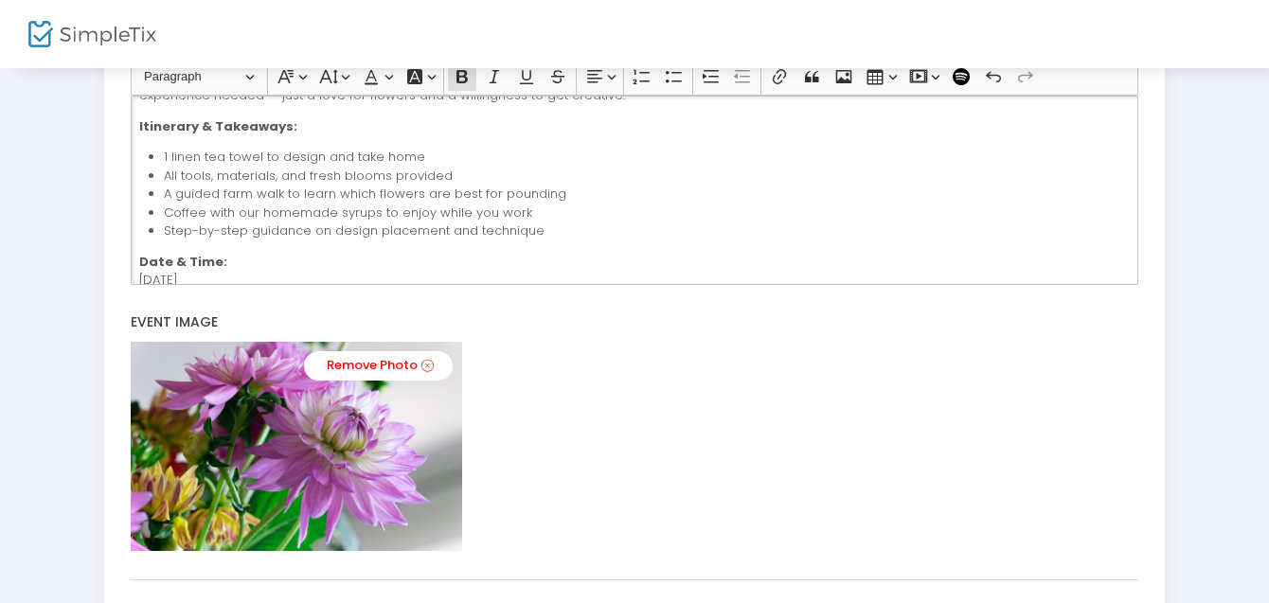
scroll to position [153, 0]
drag, startPoint x: 262, startPoint y: 153, endPoint x: 161, endPoint y: 152, distance: 101.4
click at [161, 152] on ul "1 linen tea towel to design and take home All tools, materials, and fresh bloom…" at bounding box center [634, 191] width 991 height 93
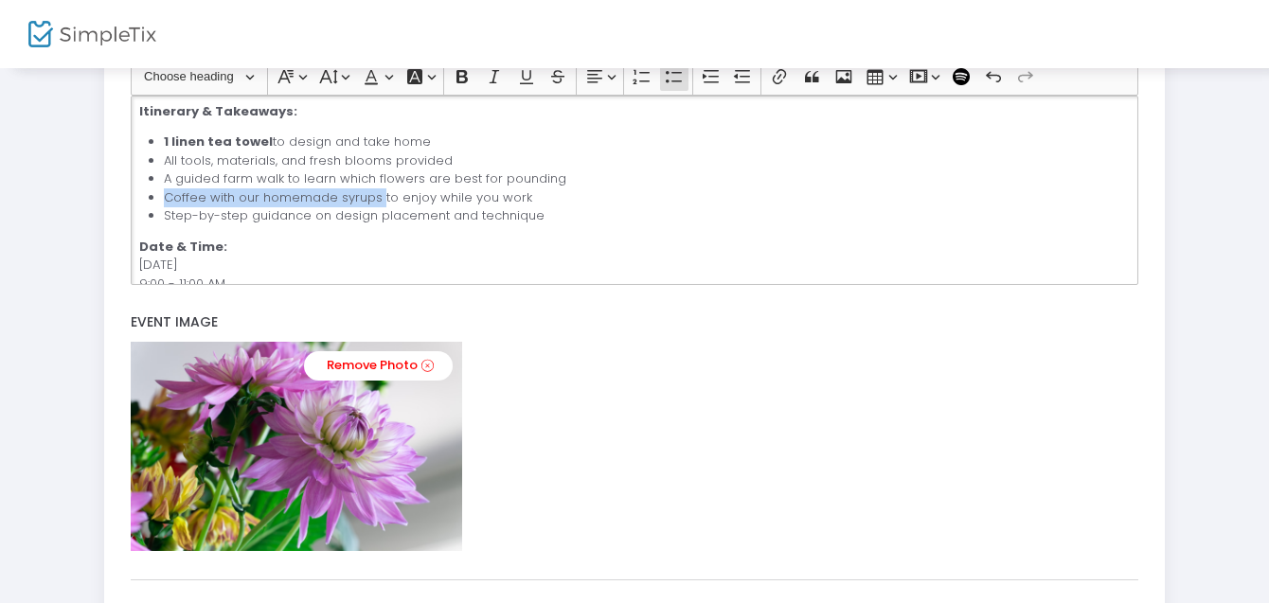
drag, startPoint x: 379, startPoint y: 196, endPoint x: 165, endPoint y: 196, distance: 214.0
click at [165, 196] on li "Coffee with our homemade syrups to enjoy while you work" at bounding box center [647, 197] width 966 height 19
drag, startPoint x: 285, startPoint y: 177, endPoint x: 221, endPoint y: 176, distance: 64.4
click at [221, 176] on li "A guided farm walk to learn which flowers are best for pounding" at bounding box center [647, 179] width 966 height 19
click at [636, 225] on div "Coffee & Crafts at [GEOGRAPHIC_DATA] Turn fresh blooms into beautiful, function…" at bounding box center [634, 190] width 1007 height 189
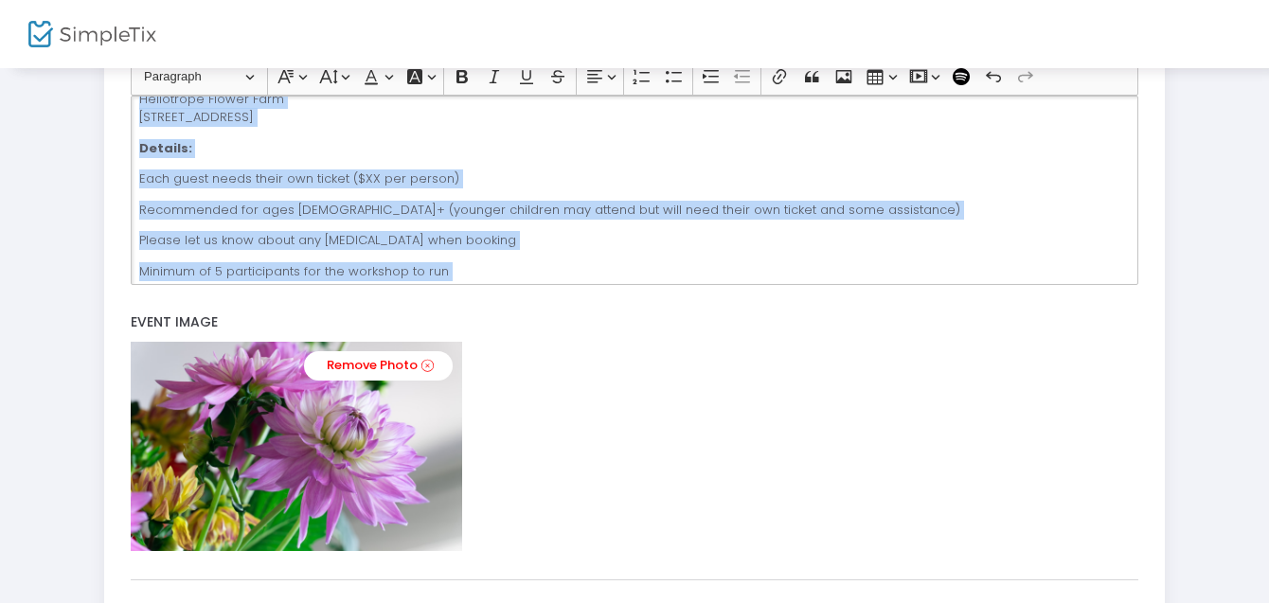
scroll to position [375, 0]
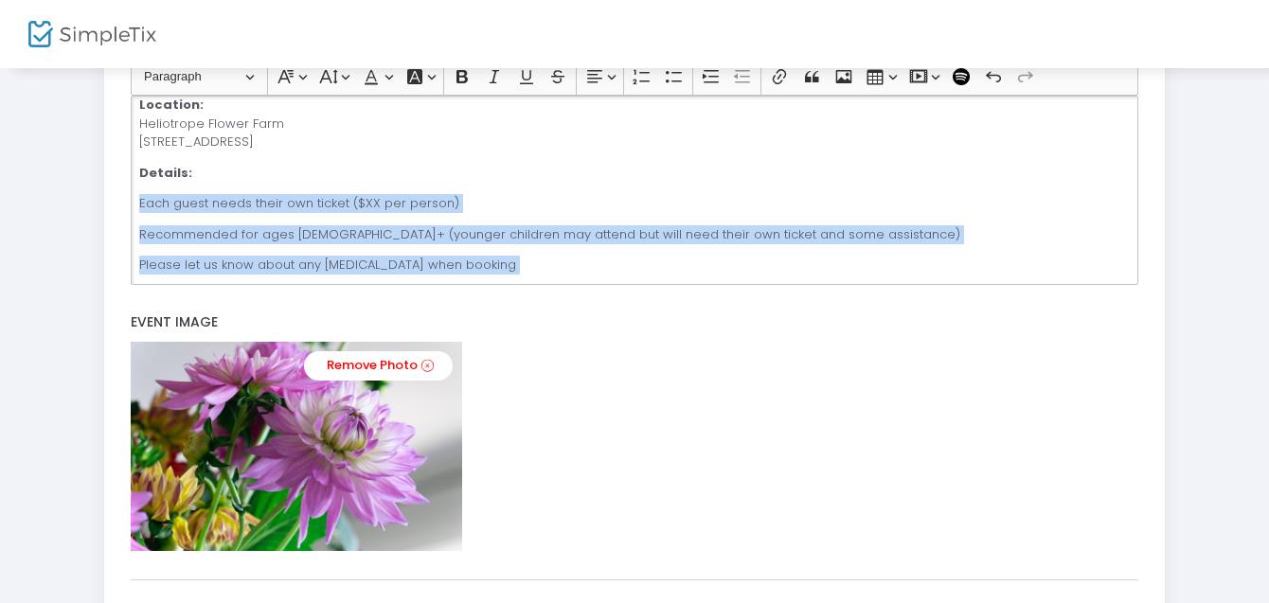
drag, startPoint x: 699, startPoint y: 271, endPoint x: 140, endPoint y: 200, distance: 563.3
click at [140, 200] on div "Coffee & Crafts at [GEOGRAPHIC_DATA] Turn fresh blooms into beautiful, function…" at bounding box center [634, 190] width 1007 height 189
click at [674, 76] on icon "Editor toolbar" at bounding box center [674, 76] width 19 height 19
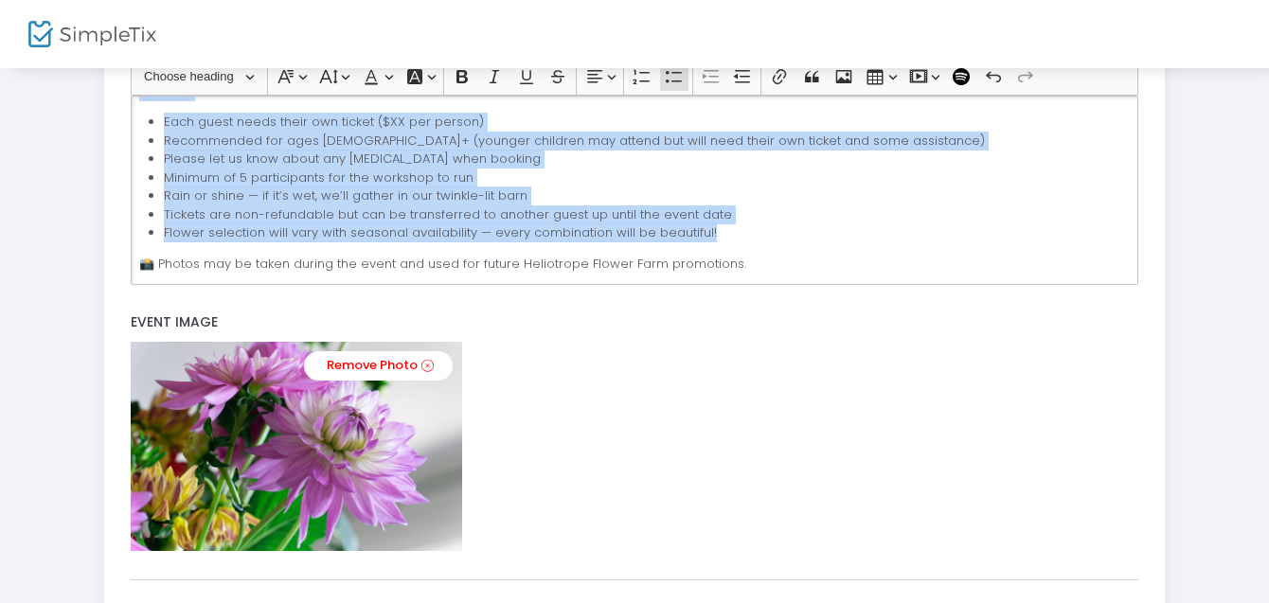
scroll to position [433, 0]
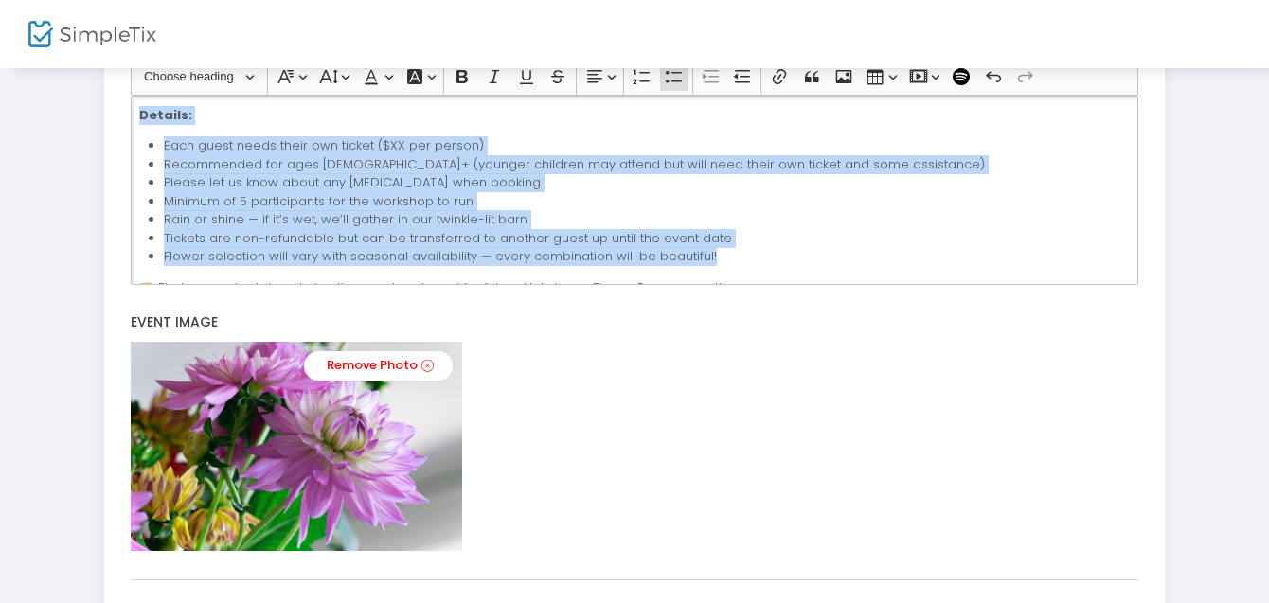
click at [399, 143] on li "Each guest needs their own ticket ($XX per person)" at bounding box center [647, 145] width 966 height 19
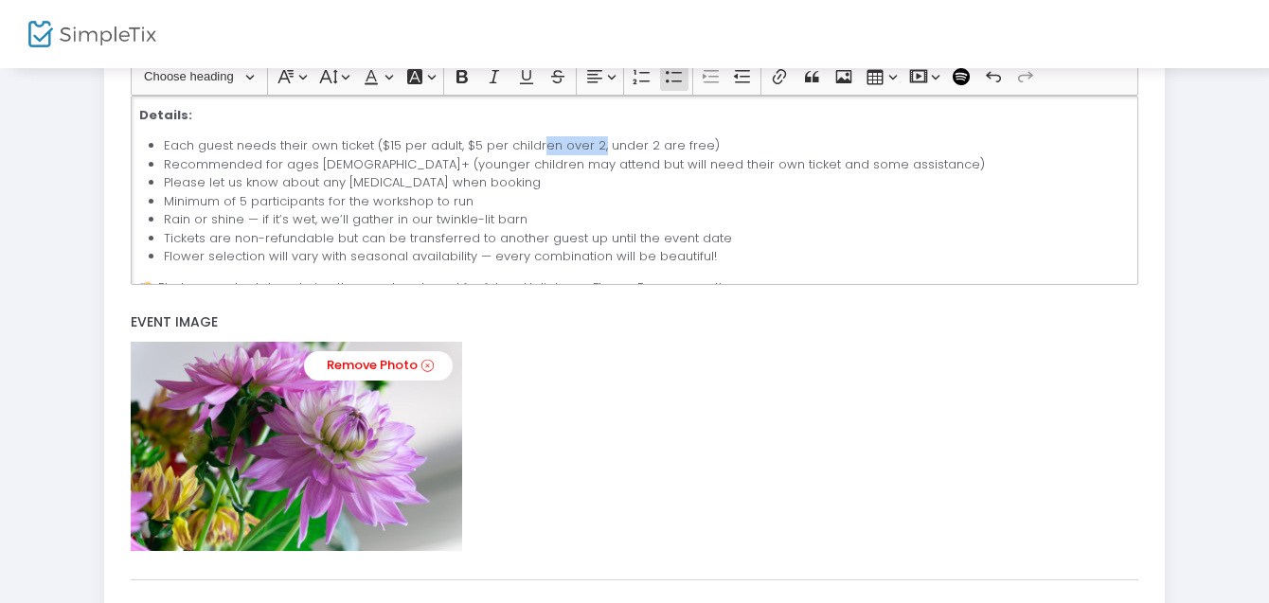
drag, startPoint x: 595, startPoint y: 145, endPoint x: 537, endPoint y: 140, distance: 58.0
click at [538, 140] on li "Each guest needs their own ticket ($15 per adult, $5 per children over 2, under…" at bounding box center [647, 145] width 966 height 19
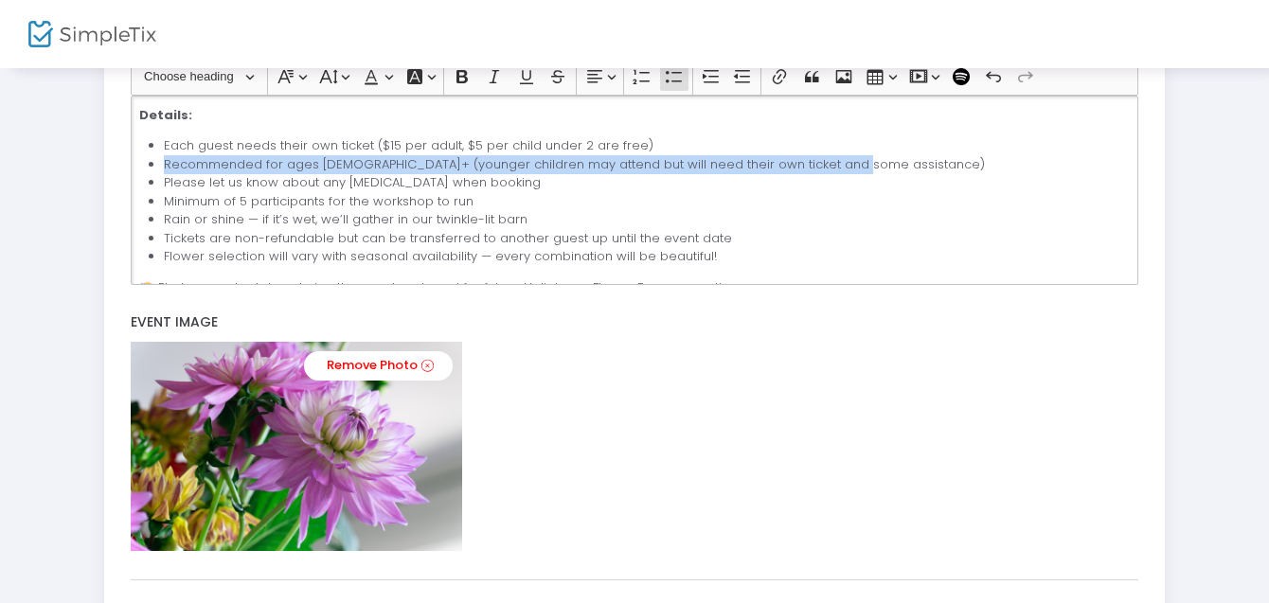
drag, startPoint x: 862, startPoint y: 161, endPoint x: 679, endPoint y: 150, distance: 183.1
click at [679, 150] on ul "Each guest needs their own ticket ($15 per adult, $5 per child under 2 are free…" at bounding box center [634, 201] width 991 height 130
click at [429, 167] on li "Recommended for ages [DEMOGRAPHIC_DATA]+ (younger children may attend but will …" at bounding box center [647, 164] width 966 height 19
drag, startPoint x: 844, startPoint y: 162, endPoint x: 162, endPoint y: 166, distance: 681.9
click at [162, 166] on ul "Each guest needs their own ticket ($15 per adult, $5 per child under 2 are free…" at bounding box center [634, 201] width 991 height 130
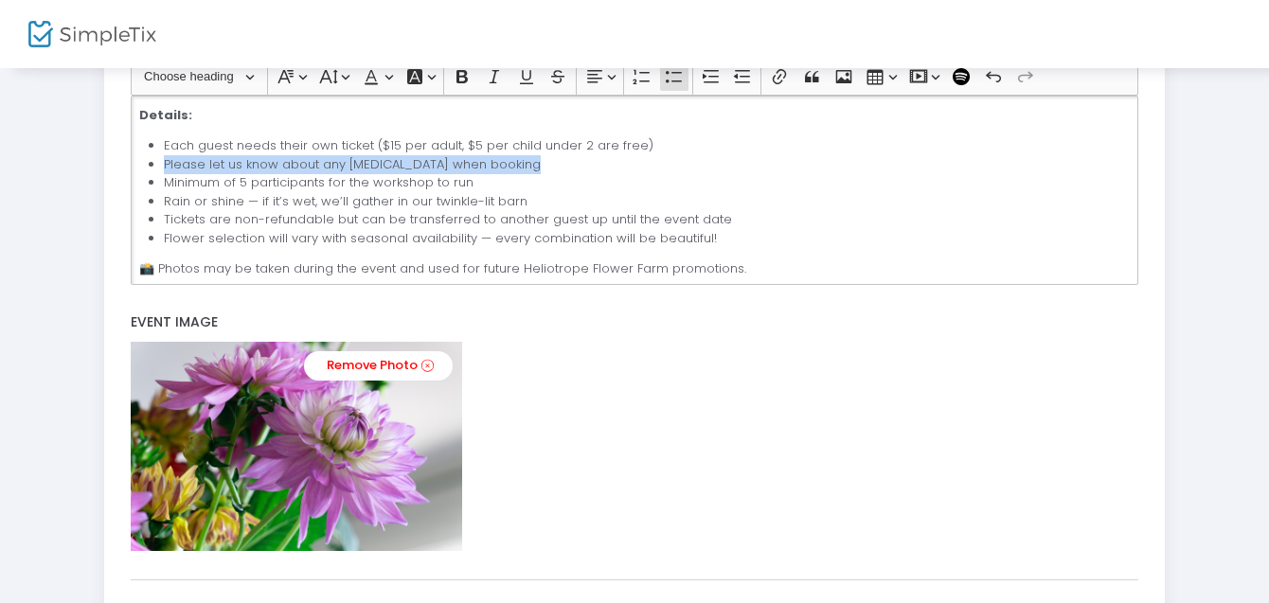
drag, startPoint x: 557, startPoint y: 161, endPoint x: 164, endPoint y: 157, distance: 393.1
click at [164, 157] on li "Please let us know about any [MEDICAL_DATA] when booking" at bounding box center [647, 164] width 966 height 19
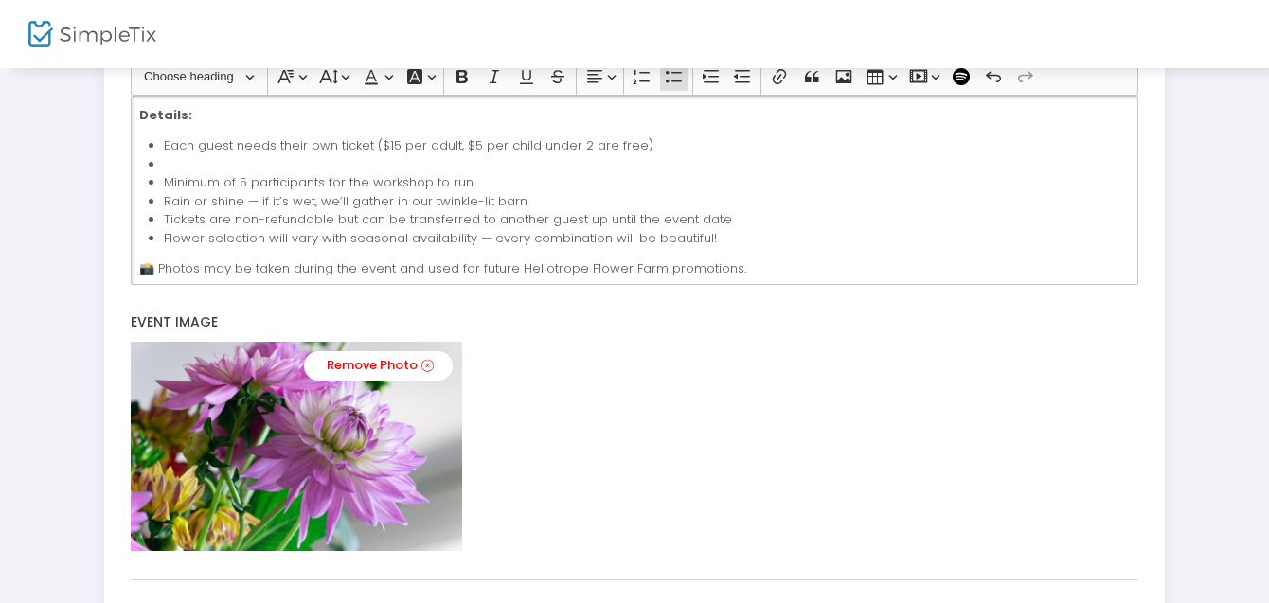
scroll to position [420, 0]
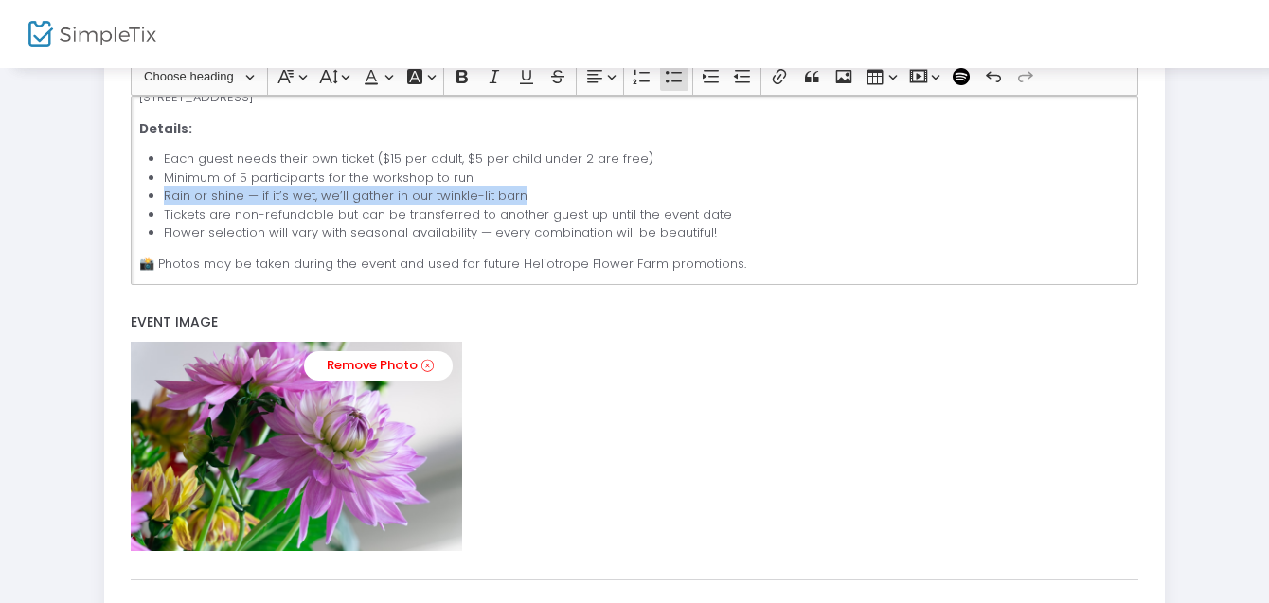
drag, startPoint x: 546, startPoint y: 188, endPoint x: 165, endPoint y: 200, distance: 381.9
click at [165, 200] on li "Rain or shine — if it’s wet, we’ll gather in our twinkle-lit barn" at bounding box center [647, 196] width 966 height 19
click at [587, 190] on li "Rain or shine — if it’s wet, we’ll gather in our twinkle-lit barn" at bounding box center [647, 196] width 966 height 19
drag, startPoint x: 587, startPoint y: 190, endPoint x: 403, endPoint y: 192, distance: 184.7
click at [403, 192] on li "Rain or shine — if it’s wet, we’ll gather in our twinkle-lit barn" at bounding box center [647, 196] width 966 height 19
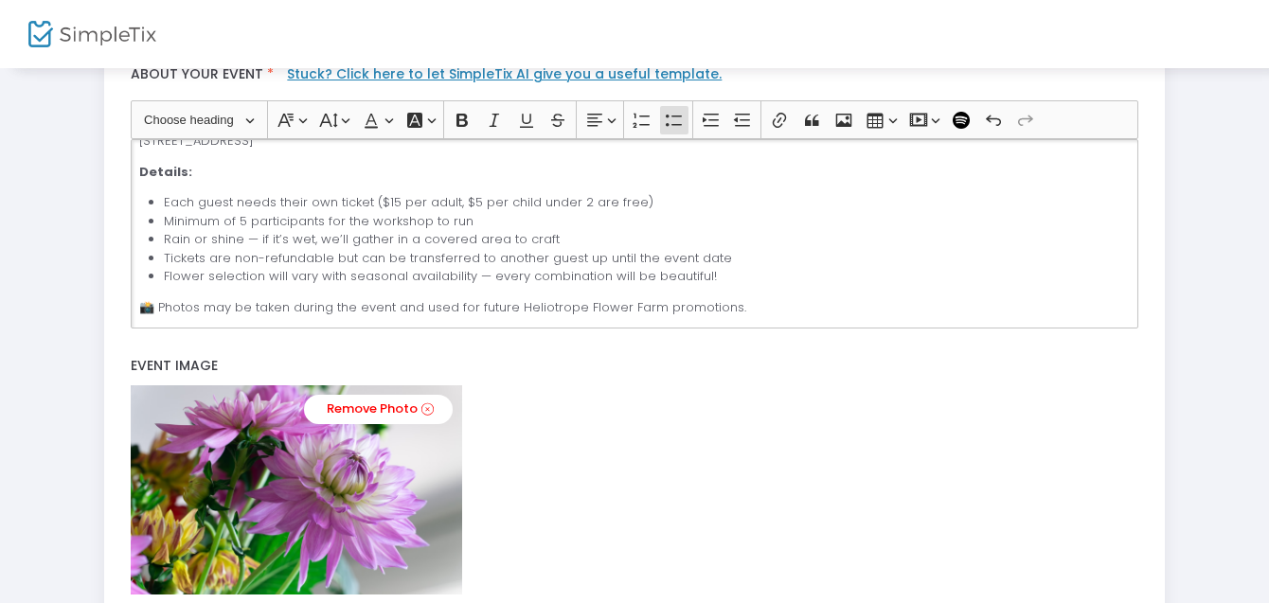
scroll to position [621, 0]
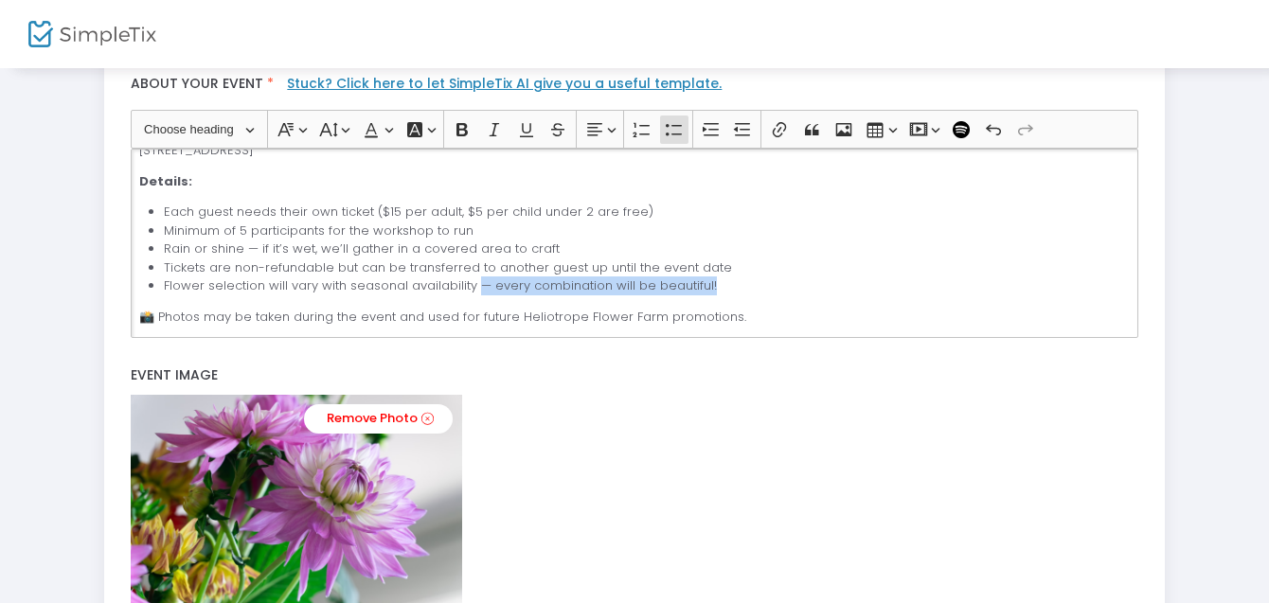
drag, startPoint x: 719, startPoint y: 289, endPoint x: 474, endPoint y: 282, distance: 245.4
click at [474, 282] on li "Flower selection will vary with seasonal availability — every combination will …" at bounding box center [647, 286] width 966 height 19
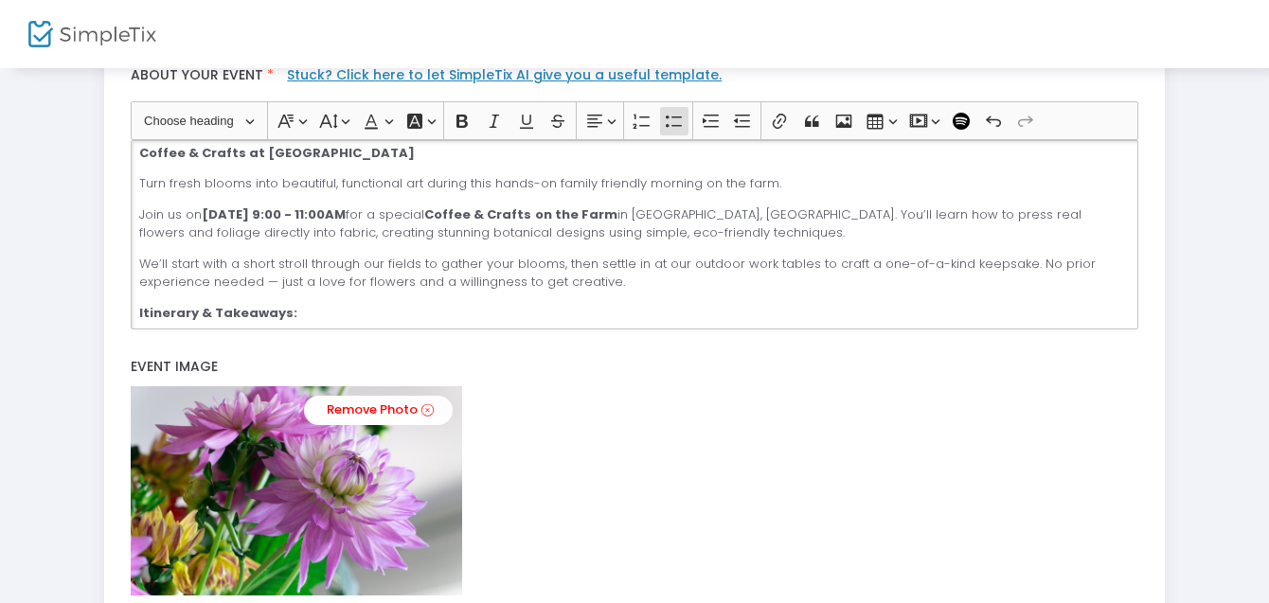
scroll to position [8, 0]
click at [963, 214] on p "Join us [DATE][DATE] 9:00 - 11:00AM for a special Coffee & Crafts on the Farm i…" at bounding box center [634, 224] width 991 height 37
click at [140, 234] on p "Join us [DATE][DATE] 9:00 - 11:00AM for a special Coffee & Crafts on the Farm i…" at bounding box center [634, 224] width 991 height 37
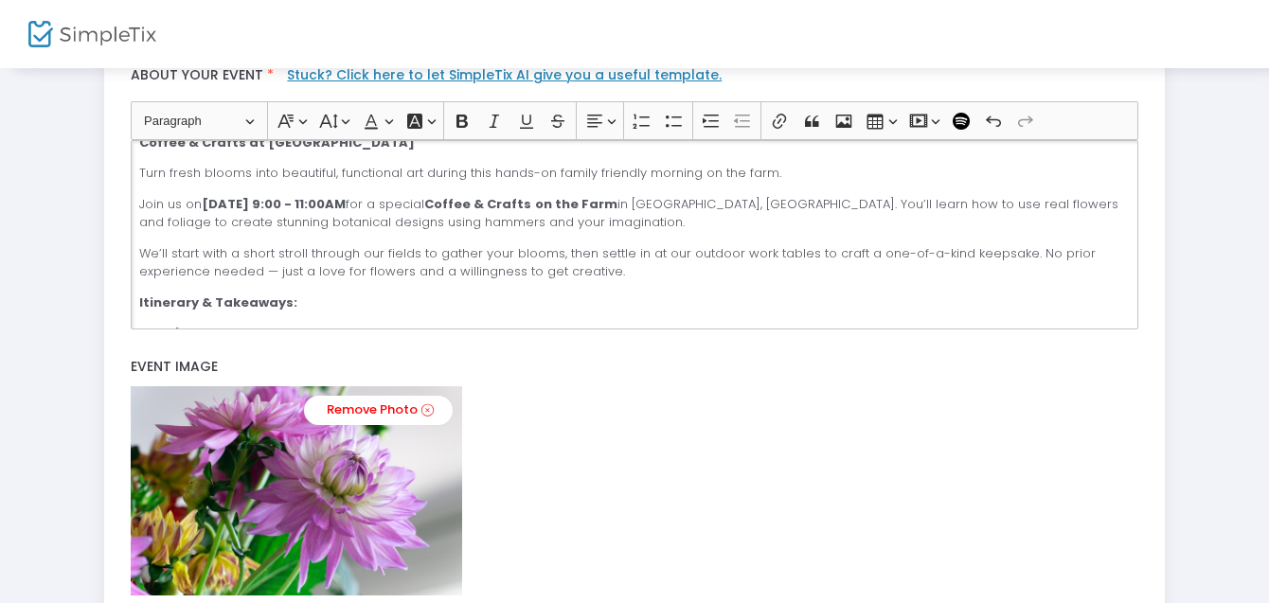
scroll to position [22, 0]
drag, startPoint x: 301, startPoint y: 217, endPoint x: 238, endPoint y: 219, distance: 63.5
click at [238, 219] on p "Join us [DATE][DATE] 9:00 - 11:00AM for a special Coffee & Crafts on the Farm i…" at bounding box center [634, 210] width 991 height 37
click at [953, 205] on p "Join us [DATE][DATE] 9:00 - 11:00AM for a special Coffee & Crafts on the Farm i…" at bounding box center [634, 210] width 991 height 37
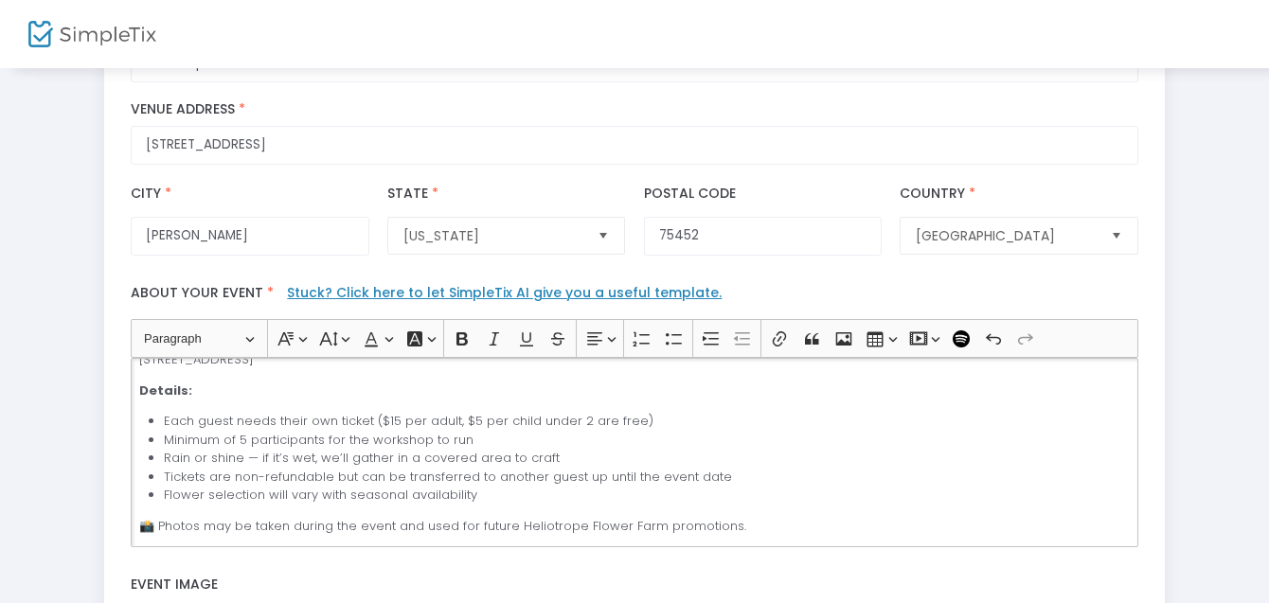
scroll to position [868, 0]
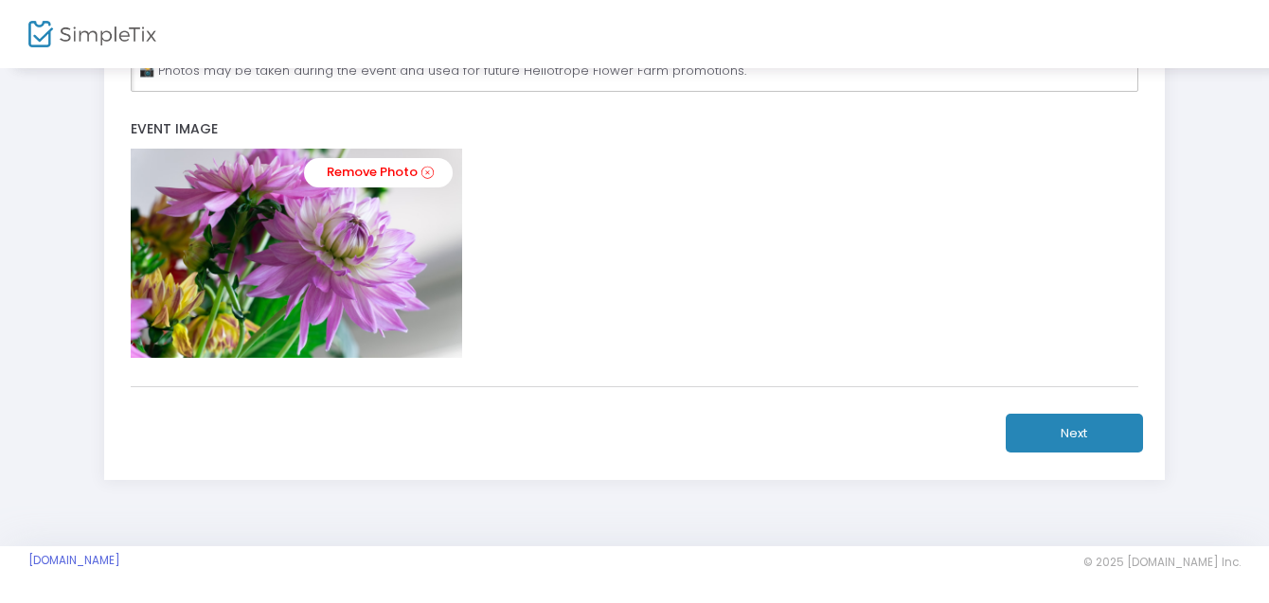
click at [1059, 421] on button "Next" at bounding box center [1074, 433] width 137 height 39
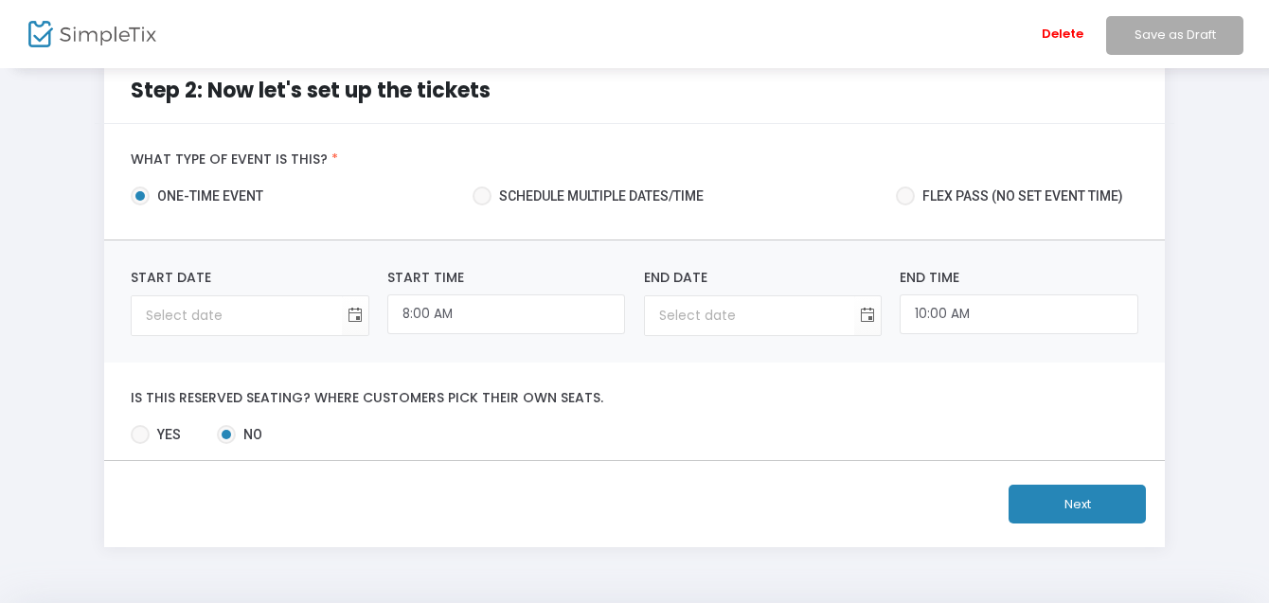
scroll to position [47, 0]
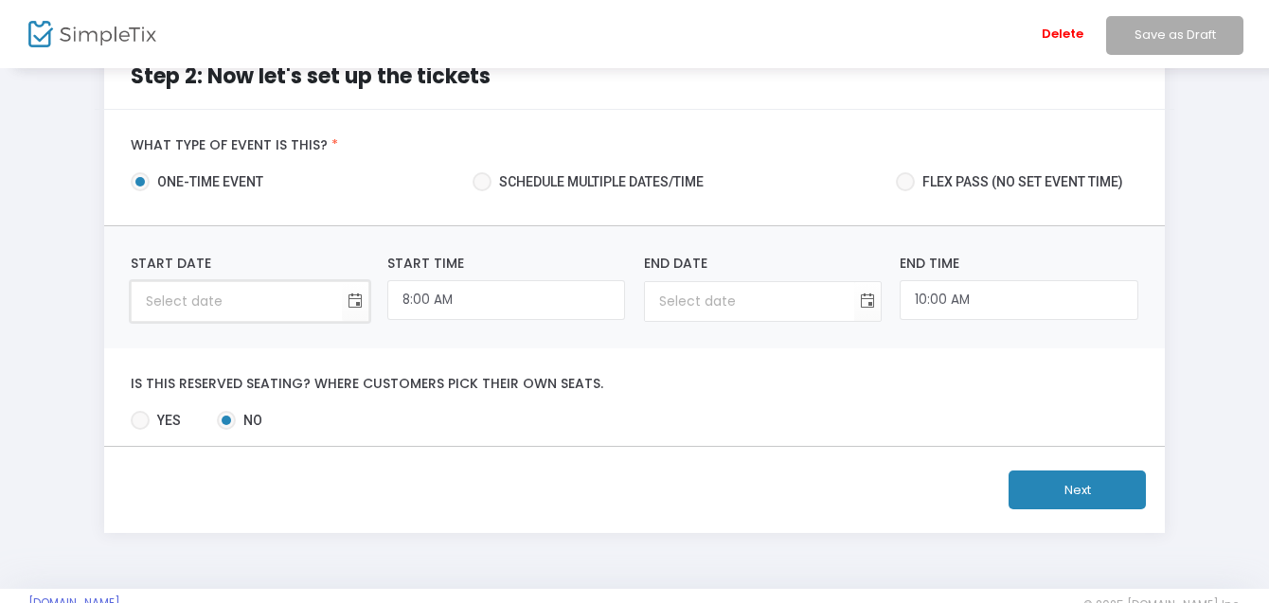
type input "month/day/year"
click at [224, 310] on input "month/day/year" at bounding box center [236, 301] width 209 height 39
click at [351, 300] on span "Toggle calendar" at bounding box center [354, 301] width 31 height 31
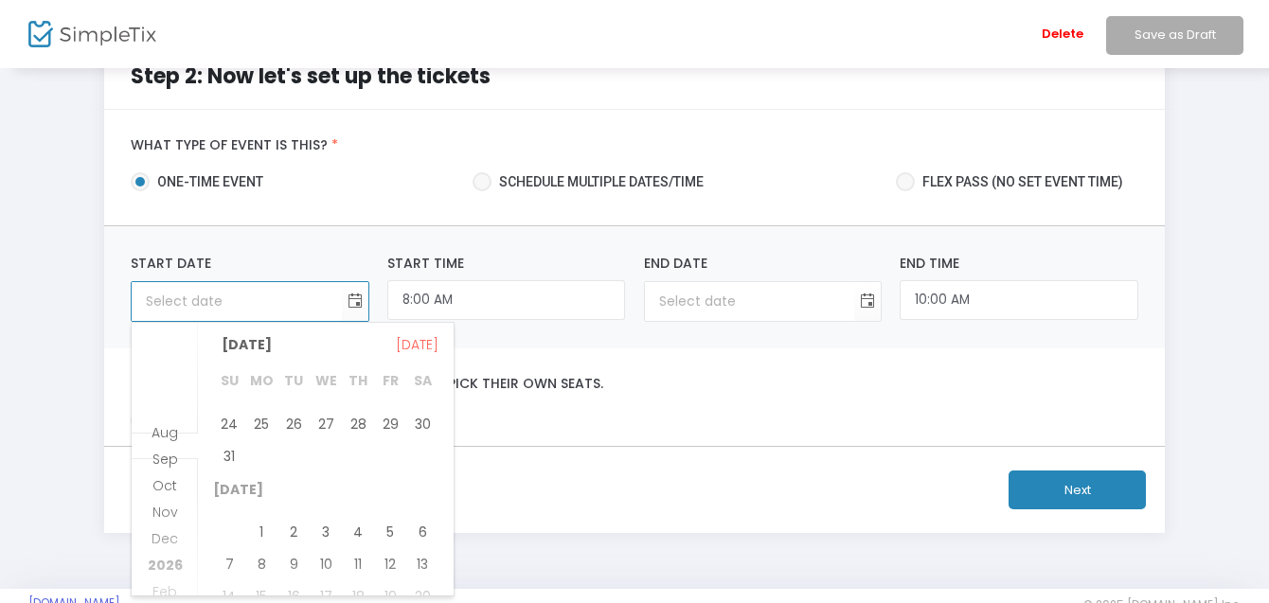
scroll to position [14, 0]
click at [398, 527] on span "5" at bounding box center [390, 524] width 32 height 32
type input "[DATE]"
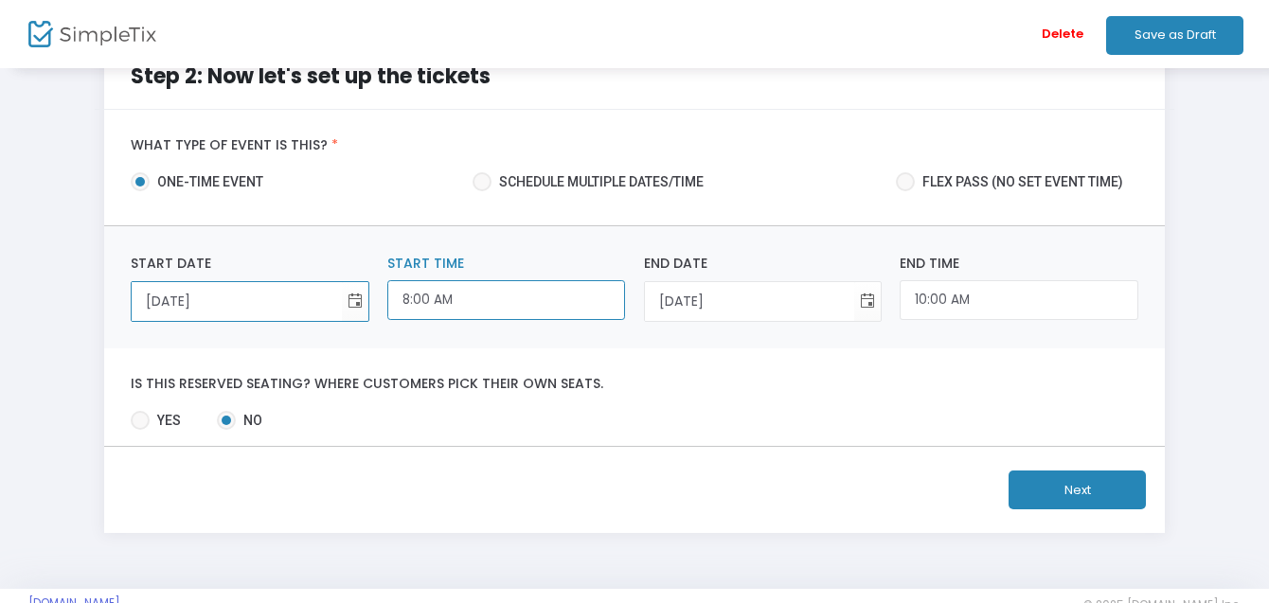
click at [455, 314] on input "8:00 AM" at bounding box center [506, 300] width 238 height 41
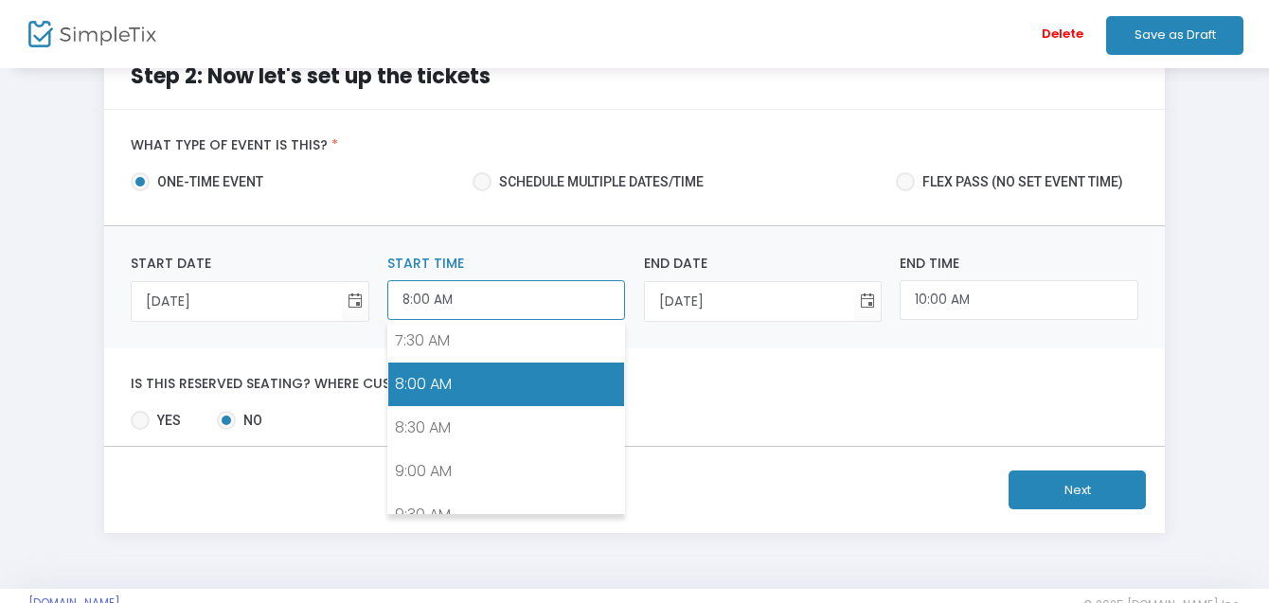
scroll to position [686, 0]
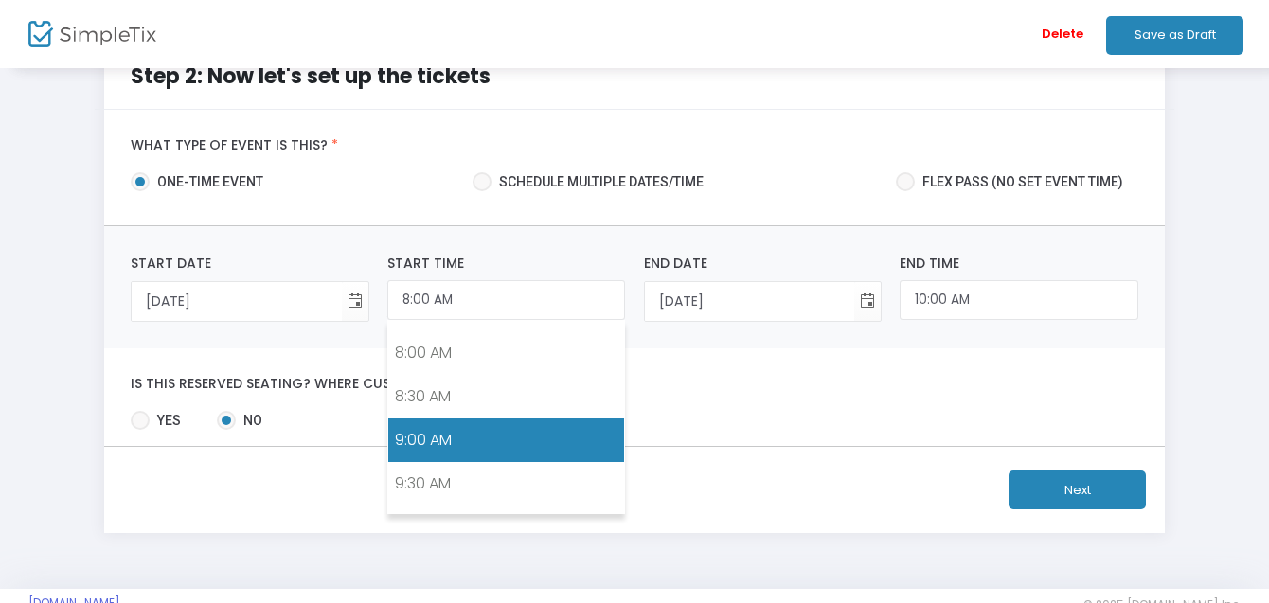
click at [464, 432] on link "9:00 AM" at bounding box center [506, 441] width 236 height 44
type input "9:00 AM"
type input "11:00 AM"
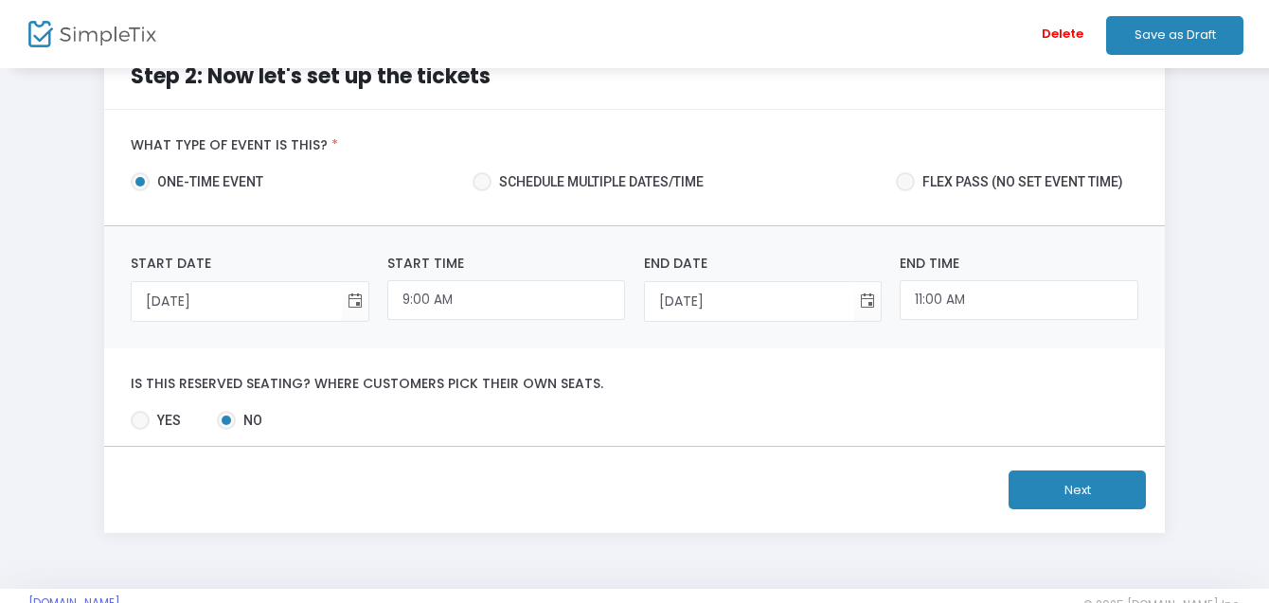
click at [515, 177] on span "Schedule multiple dates/time" at bounding box center [598, 182] width 212 height 20
click at [482, 191] on input "Schedule multiple dates/time" at bounding box center [481, 191] width 1 height 1
radio input "true"
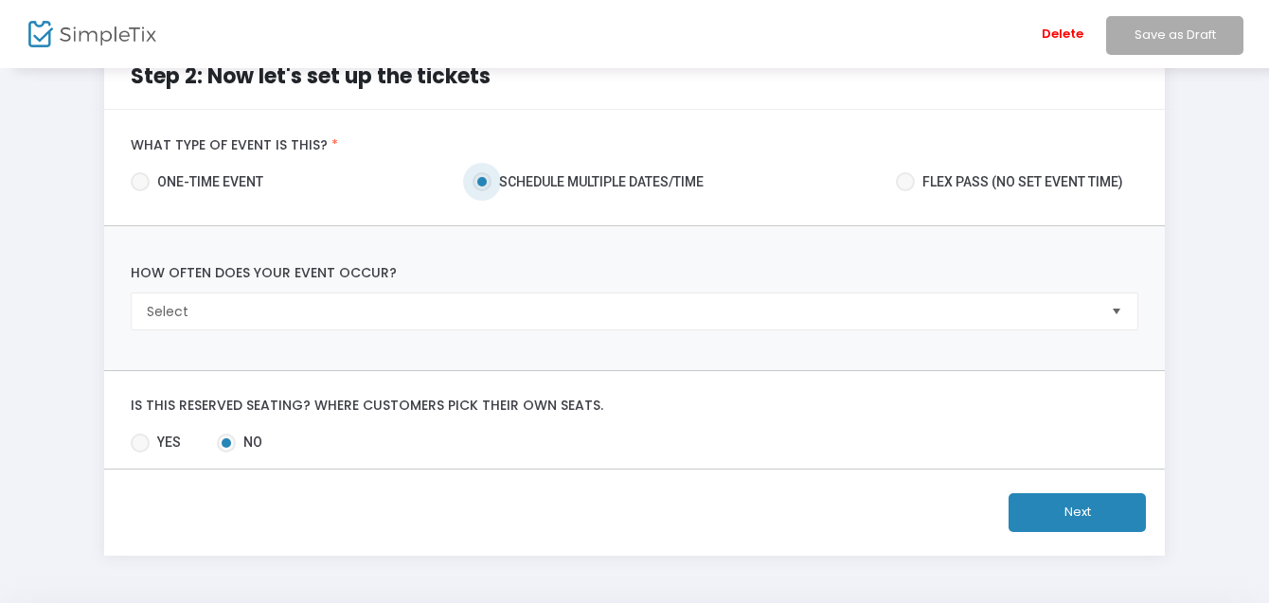
click at [181, 188] on span "one-time event" at bounding box center [207, 182] width 114 height 20
click at [140, 191] on input "one-time event" at bounding box center [139, 191] width 1 height 1
radio input "true"
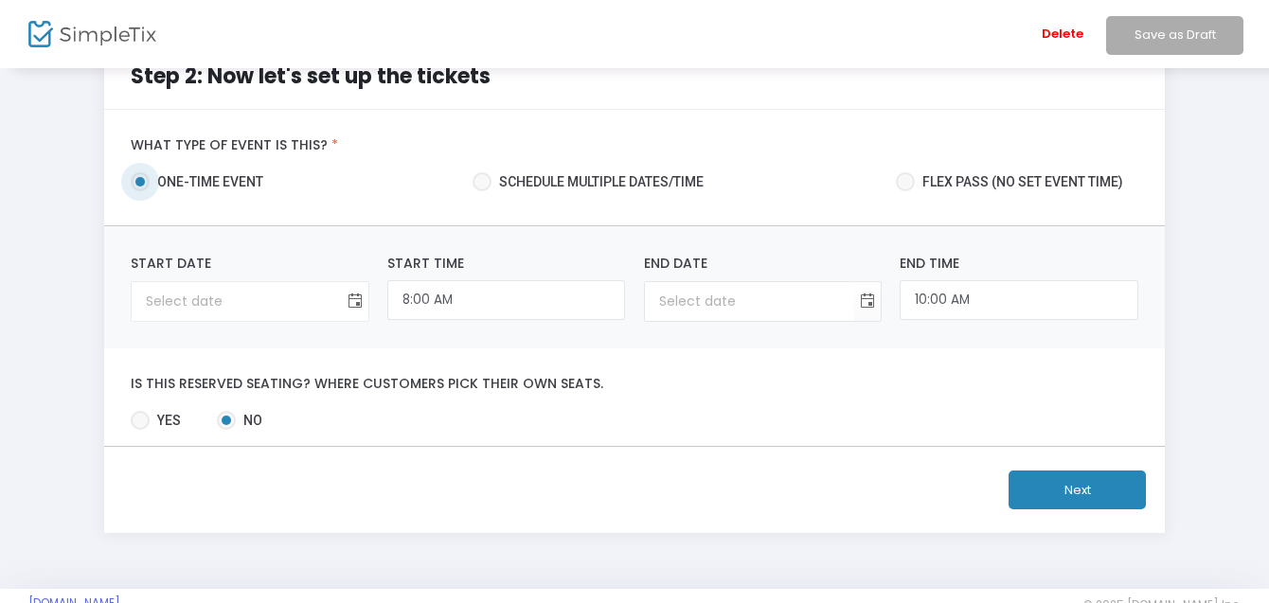
click at [352, 296] on span "Toggle calendar" at bounding box center [354, 301] width 31 height 31
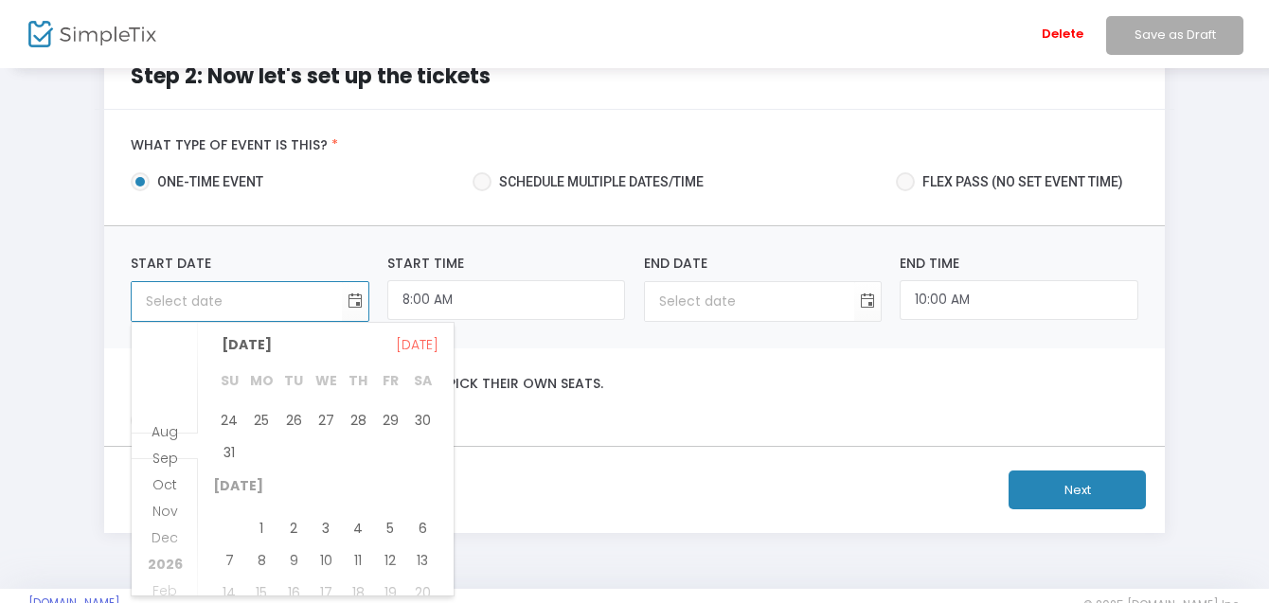
scroll to position [0, 0]
click at [390, 528] on span "5" at bounding box center [390, 523] width 32 height 32
type input "[DATE]"
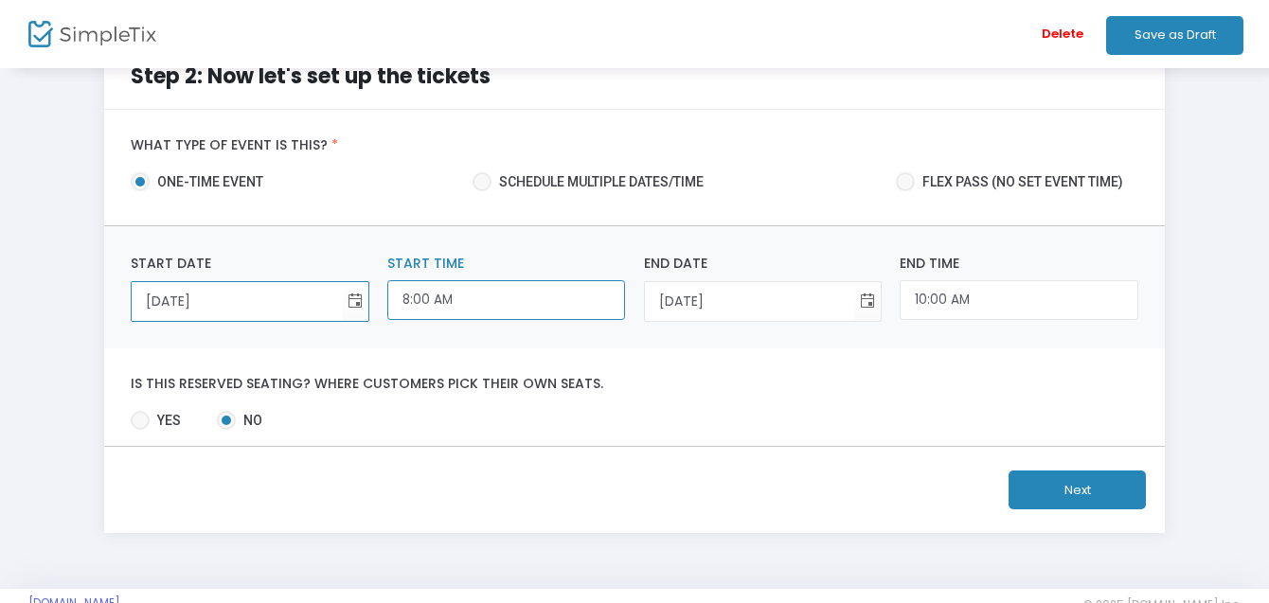
click at [566, 280] on input "8:00 AM" at bounding box center [506, 300] width 238 height 41
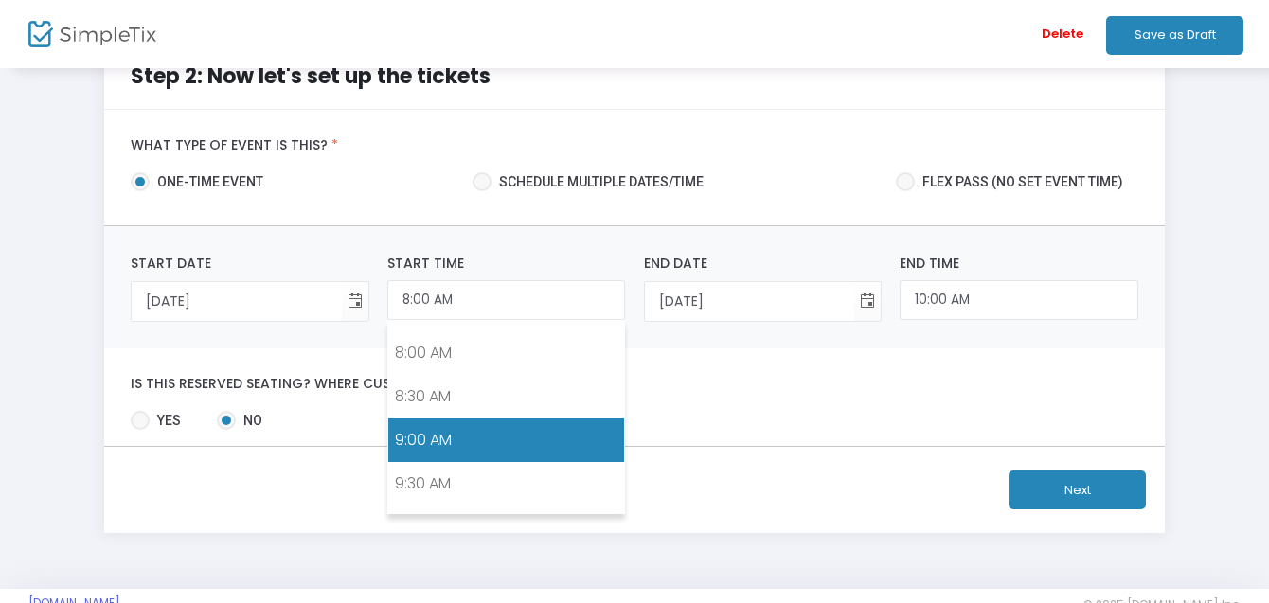
click at [489, 455] on link "9:00 AM" at bounding box center [506, 441] width 236 height 44
type input "9:00 AM"
type input "11:00 AM"
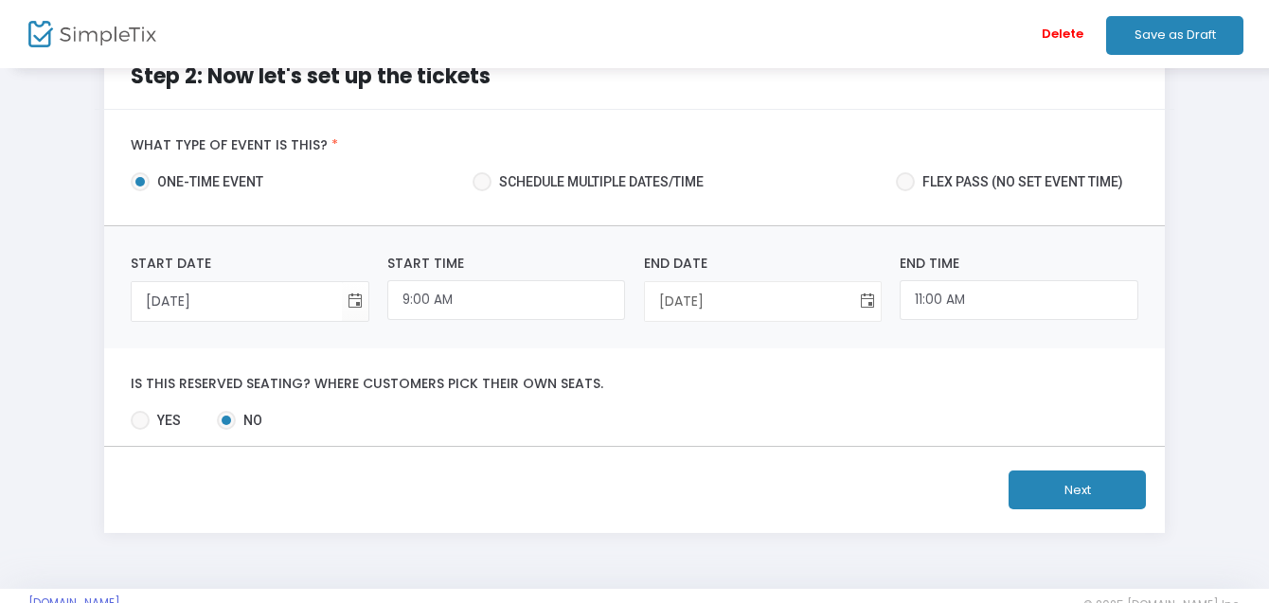
click at [867, 305] on span "Toggle calendar" at bounding box center [867, 301] width 31 height 31
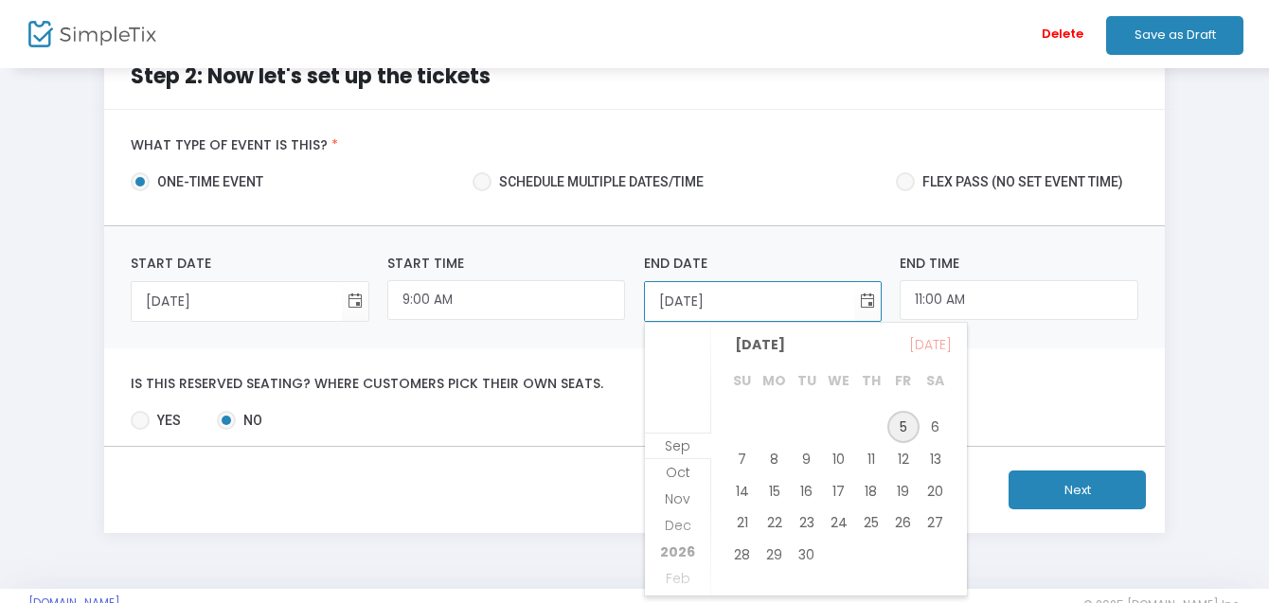
click at [906, 429] on span "5" at bounding box center [903, 427] width 32 height 32
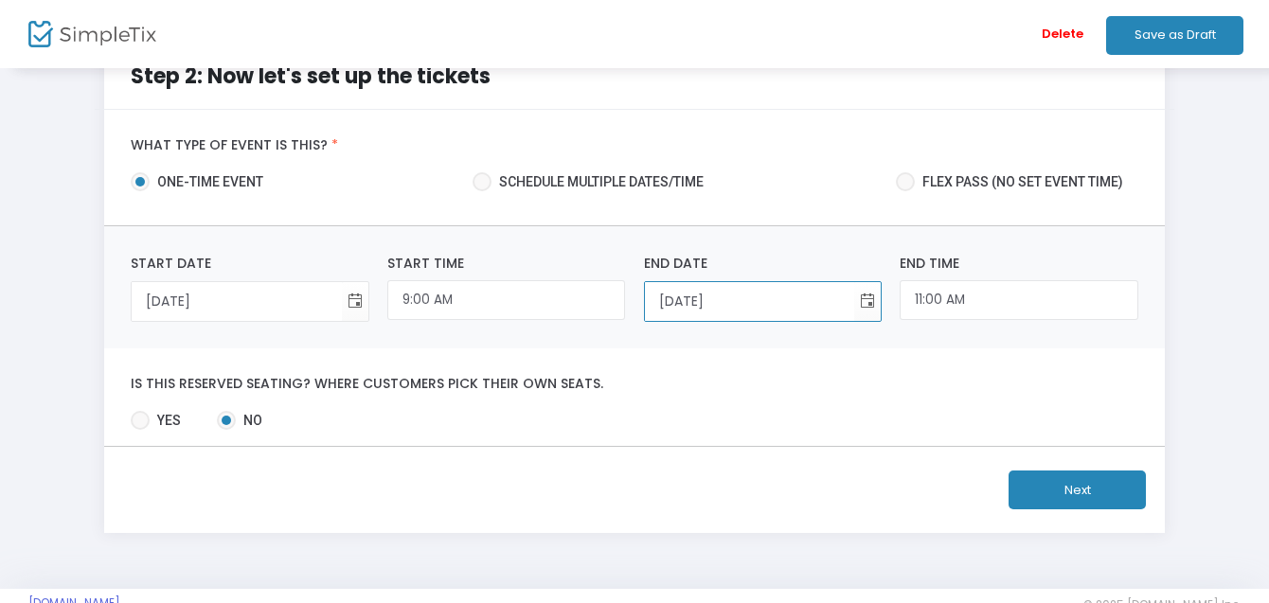
click at [1075, 484] on button "Next" at bounding box center [1077, 490] width 137 height 39
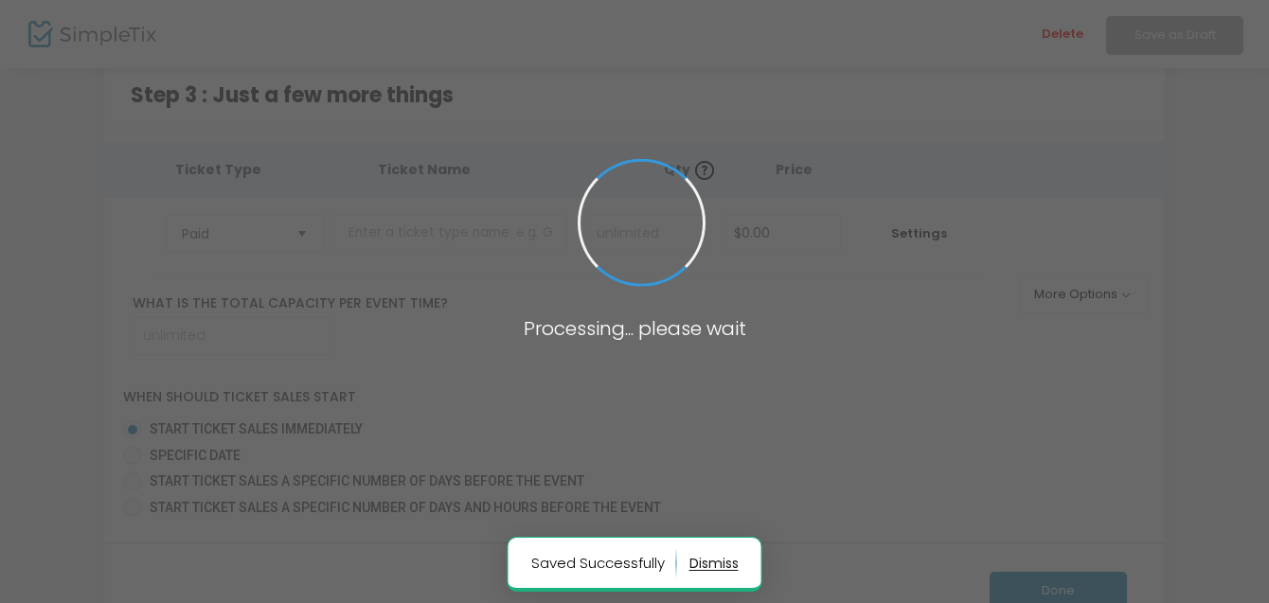
scroll to position [35, 0]
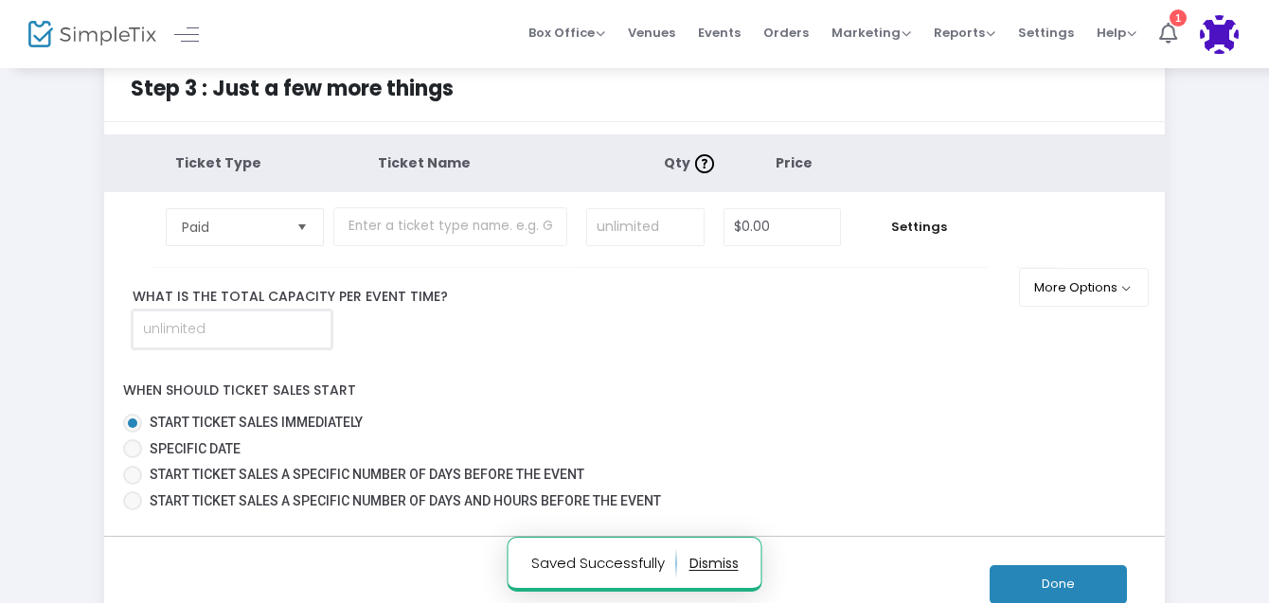
click at [231, 321] on input at bounding box center [232, 330] width 197 height 36
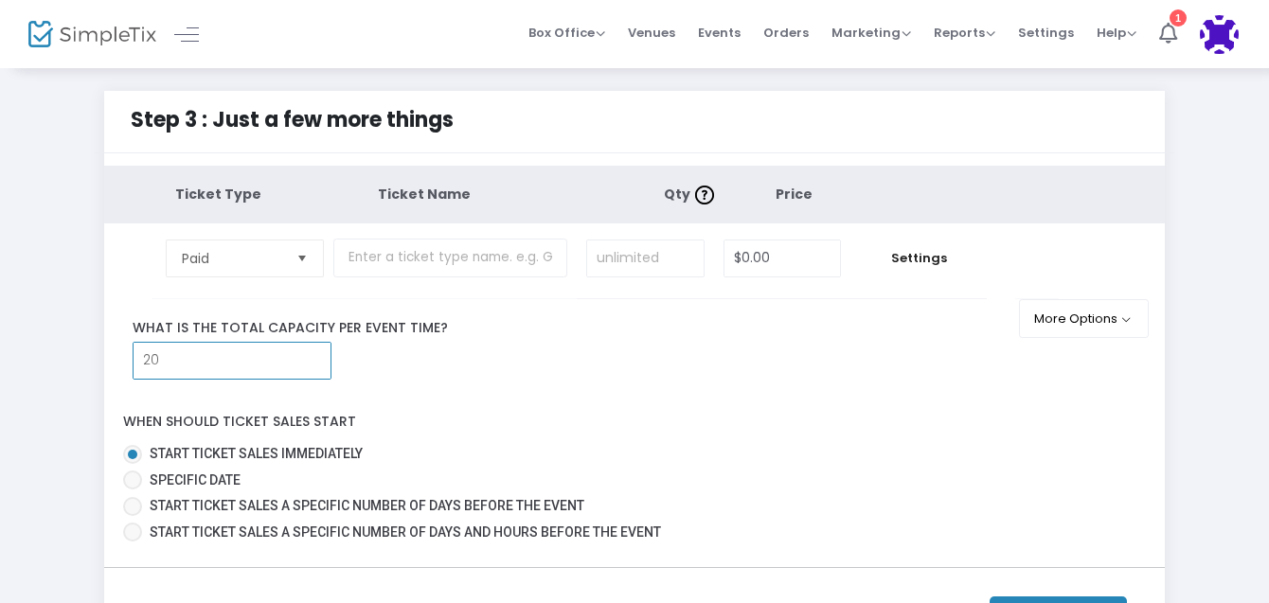
scroll to position [0, 0]
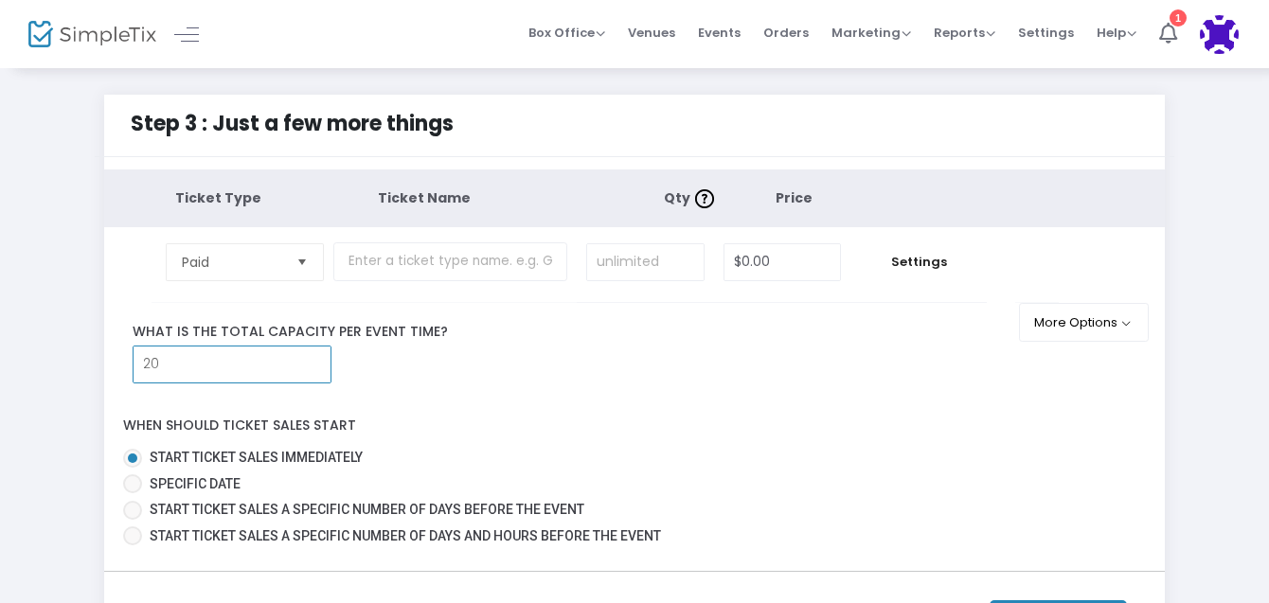
click at [299, 262] on span "Select" at bounding box center [301, 261] width 31 height 31
type input "20"
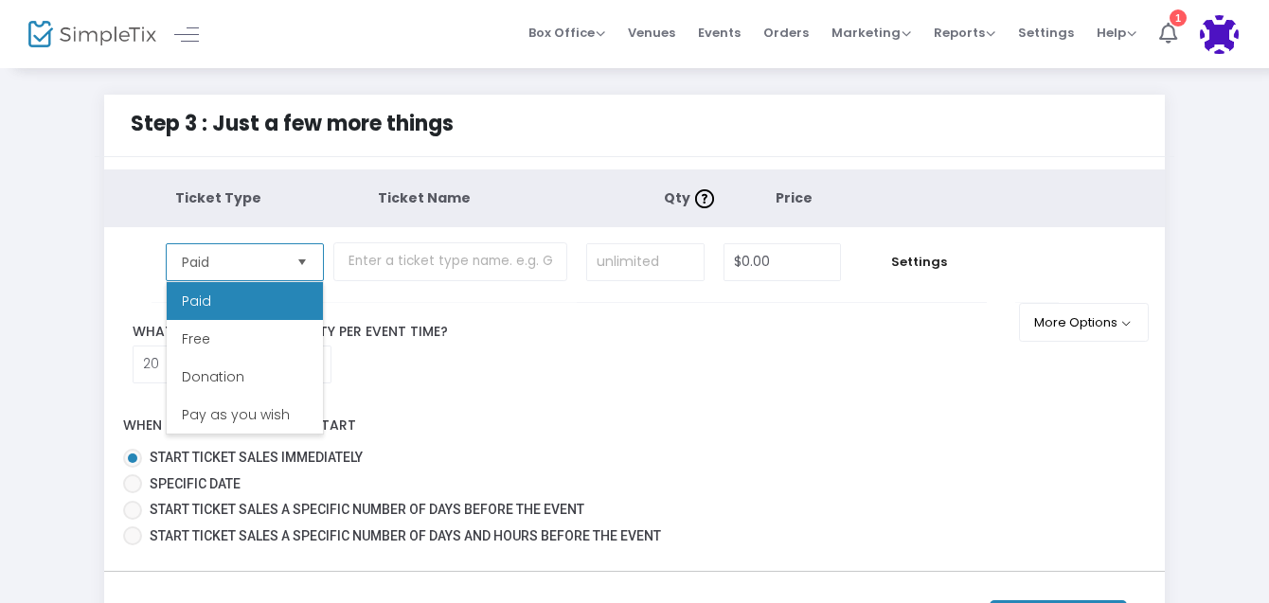
click at [299, 262] on span "Select" at bounding box center [301, 261] width 31 height 31
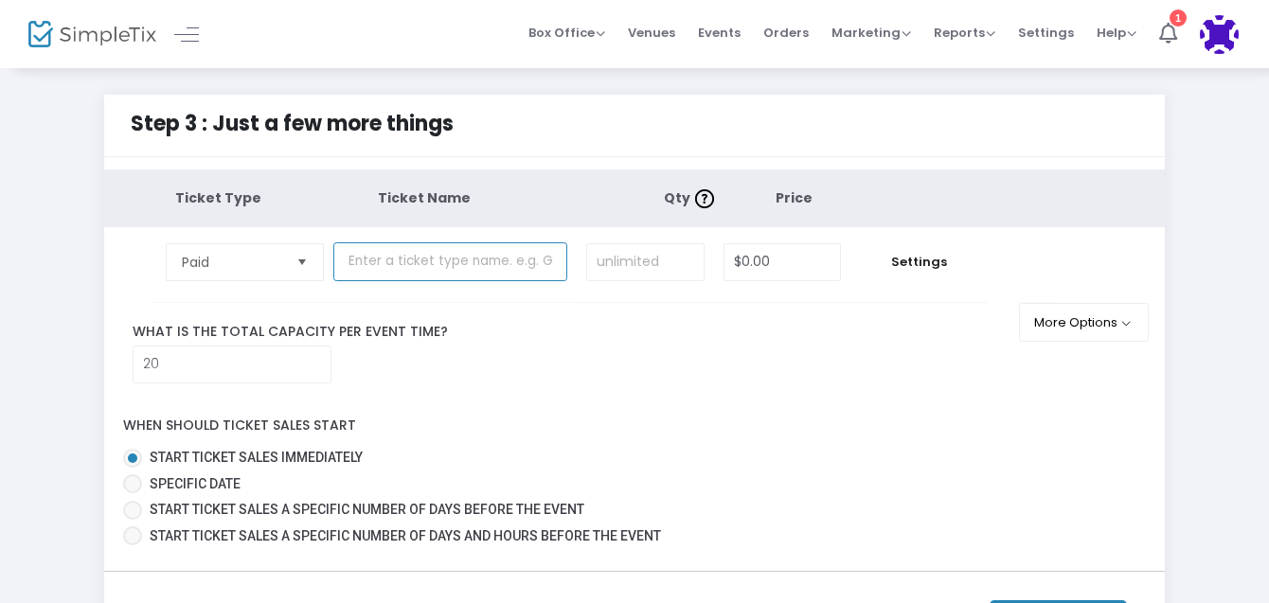
click at [398, 252] on input "text" at bounding box center [450, 261] width 234 height 39
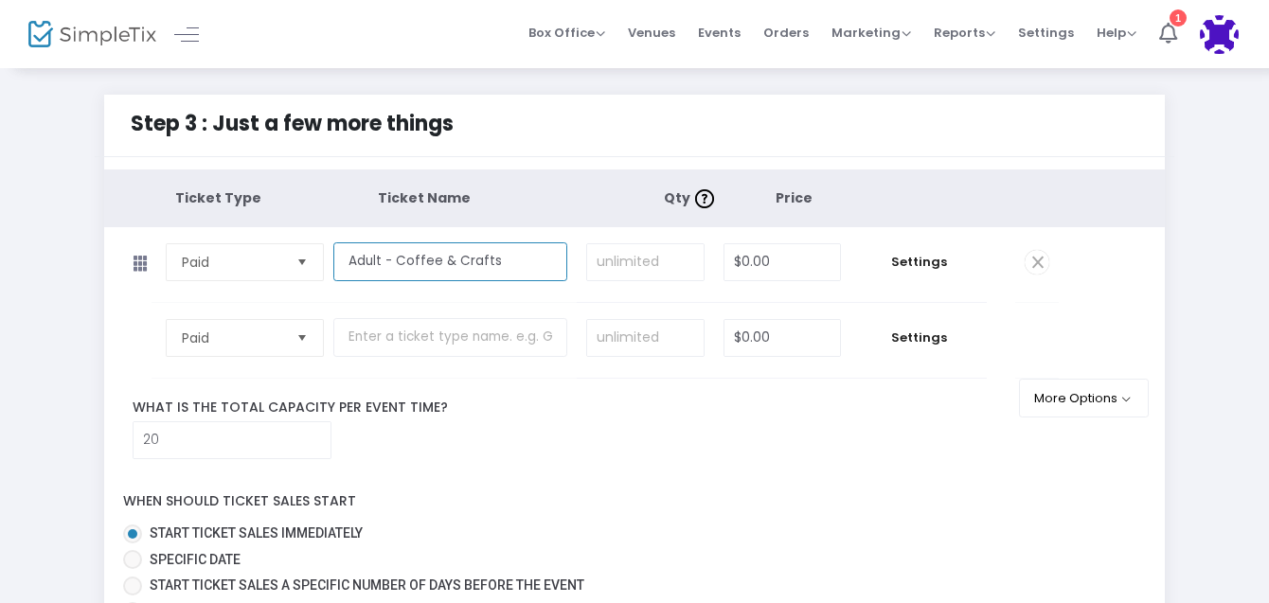
type input "Adult - Coffee & Crafts"
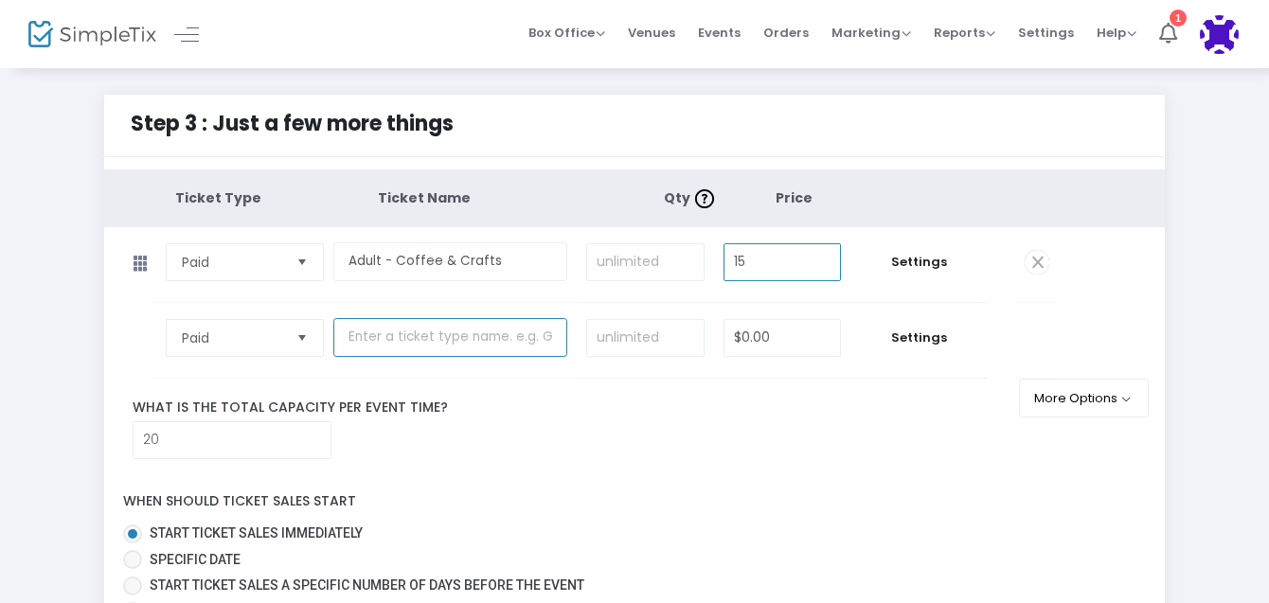
type input "$15.00"
click at [463, 356] on input "text" at bounding box center [450, 337] width 234 height 39
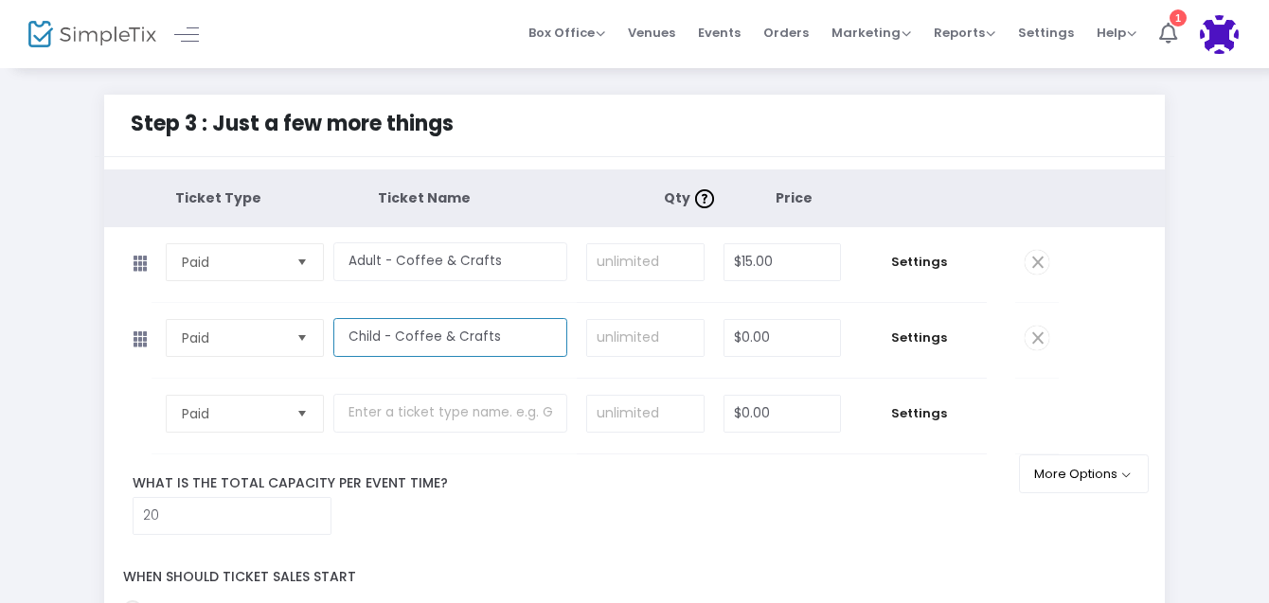
type input "Child - Coffee & Crafts"
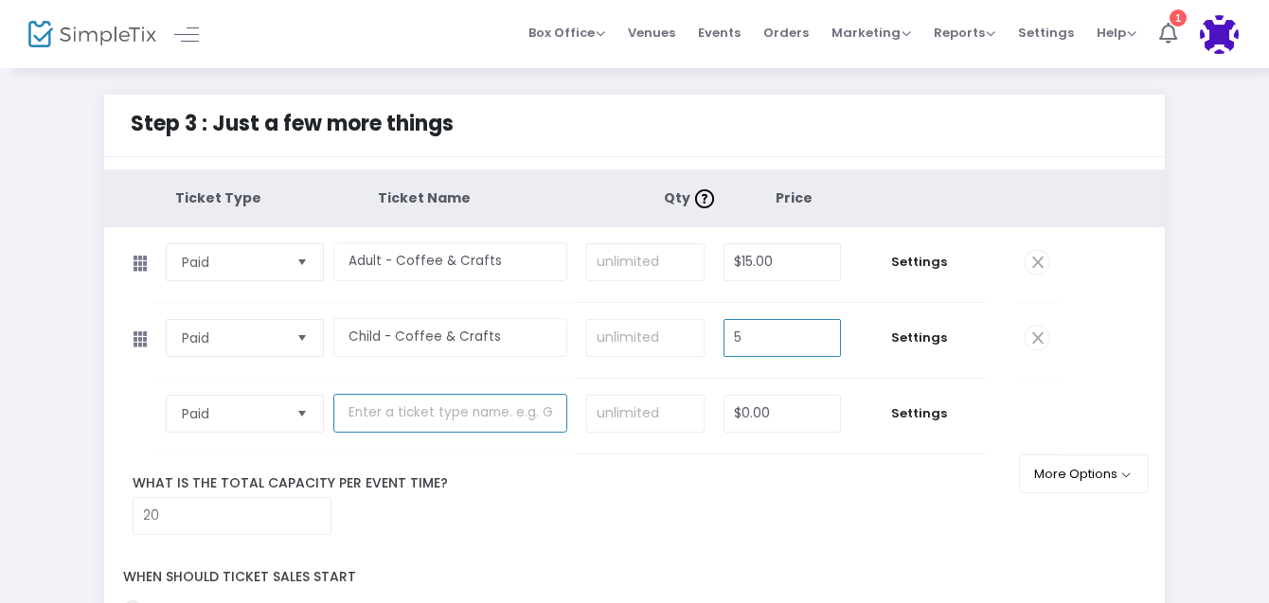
type input "$5.00"
click at [426, 410] on input "text" at bounding box center [450, 413] width 234 height 39
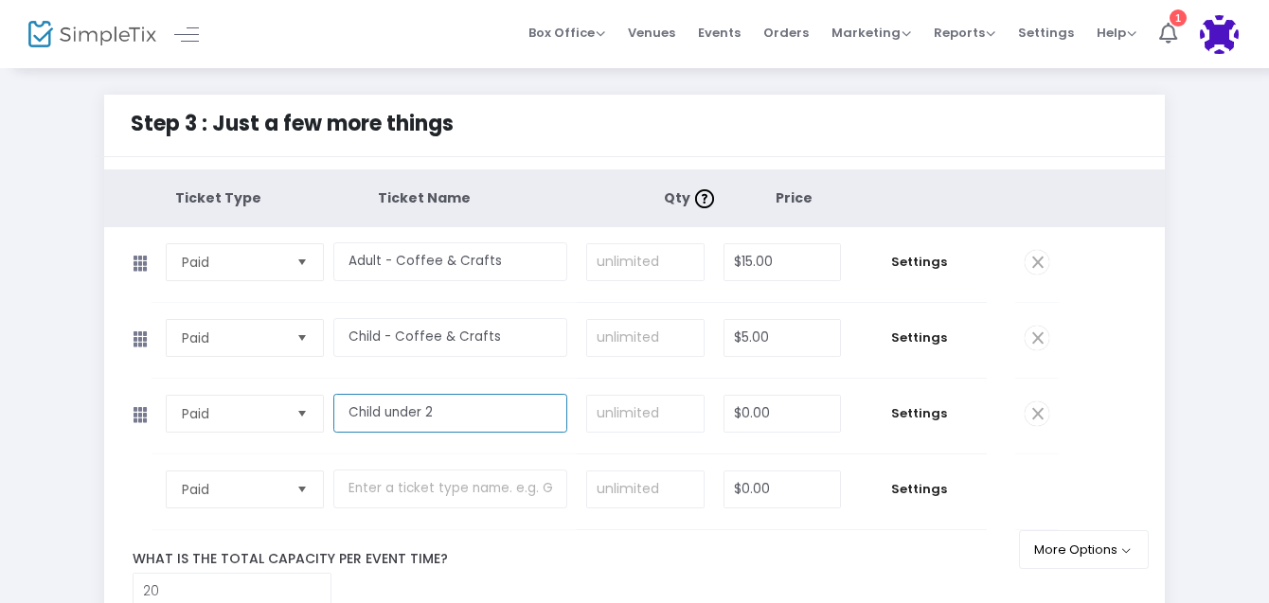
type input "Child under 2"
type input "$0.00"
click at [935, 410] on span "Settings" at bounding box center [918, 413] width 117 height 19
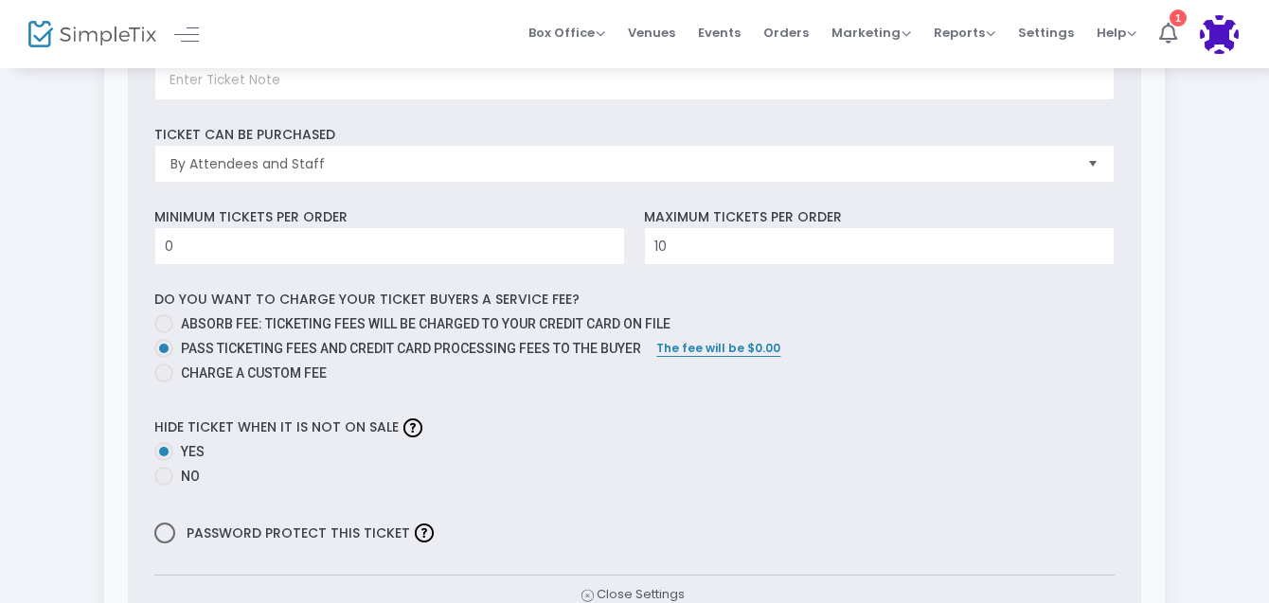
scroll to position [586, 0]
click at [506, 317] on span "Absorb fee: Ticketing fees will be charged to your credit card on file" at bounding box center [426, 324] width 490 height 15
click at [164, 334] on input "Absorb fee: Ticketing fees will be charged to your credit card on file" at bounding box center [163, 334] width 1 height 1
radio input "true"
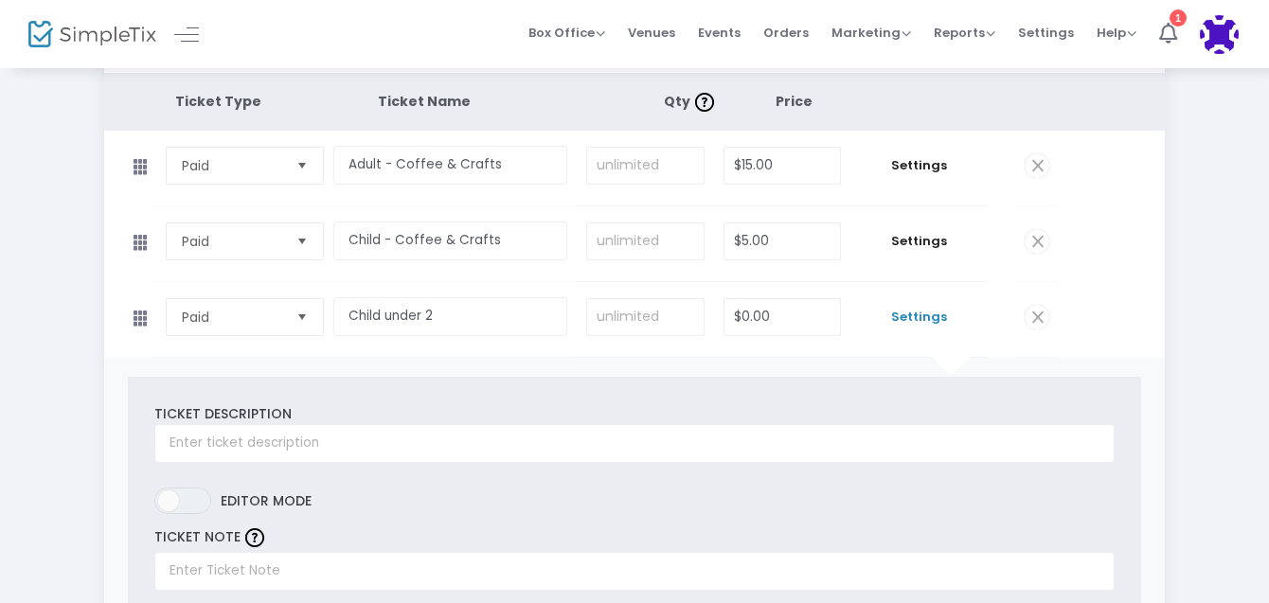
scroll to position [77, 0]
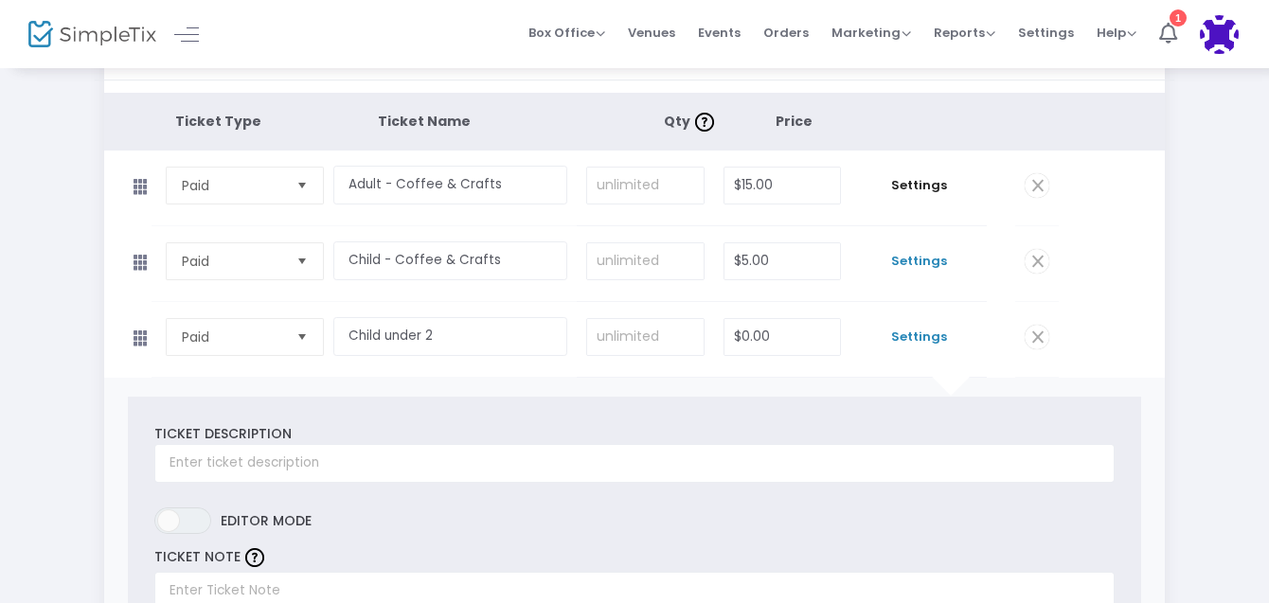
click at [932, 263] on span "Settings" at bounding box center [918, 261] width 117 height 19
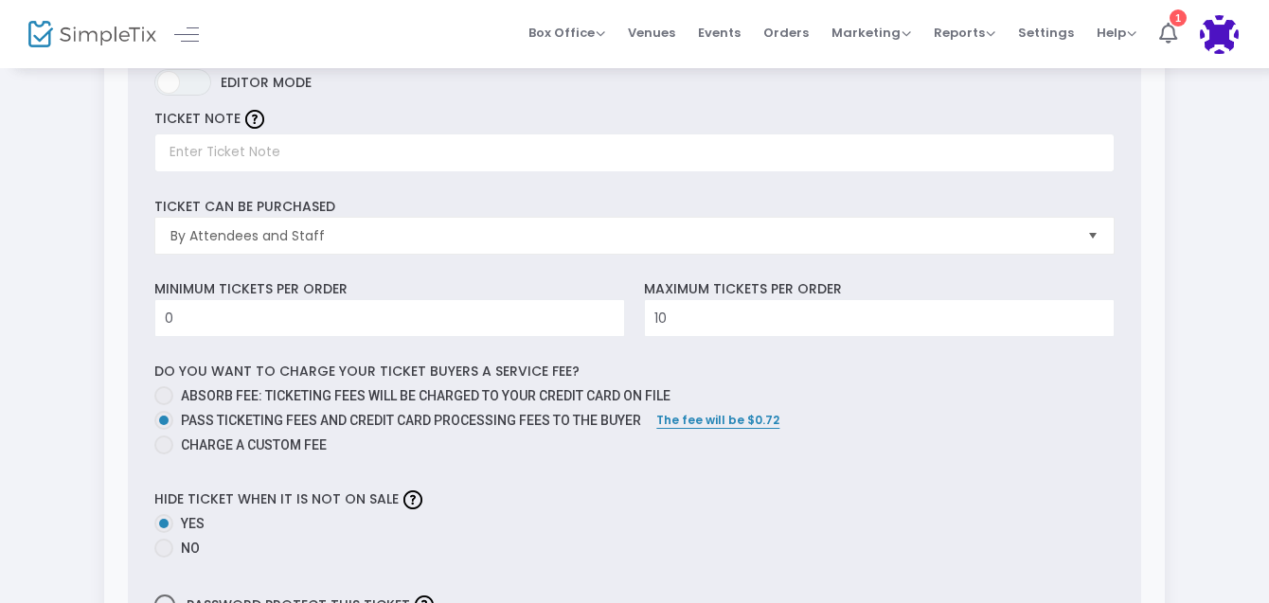
scroll to position [443, 0]
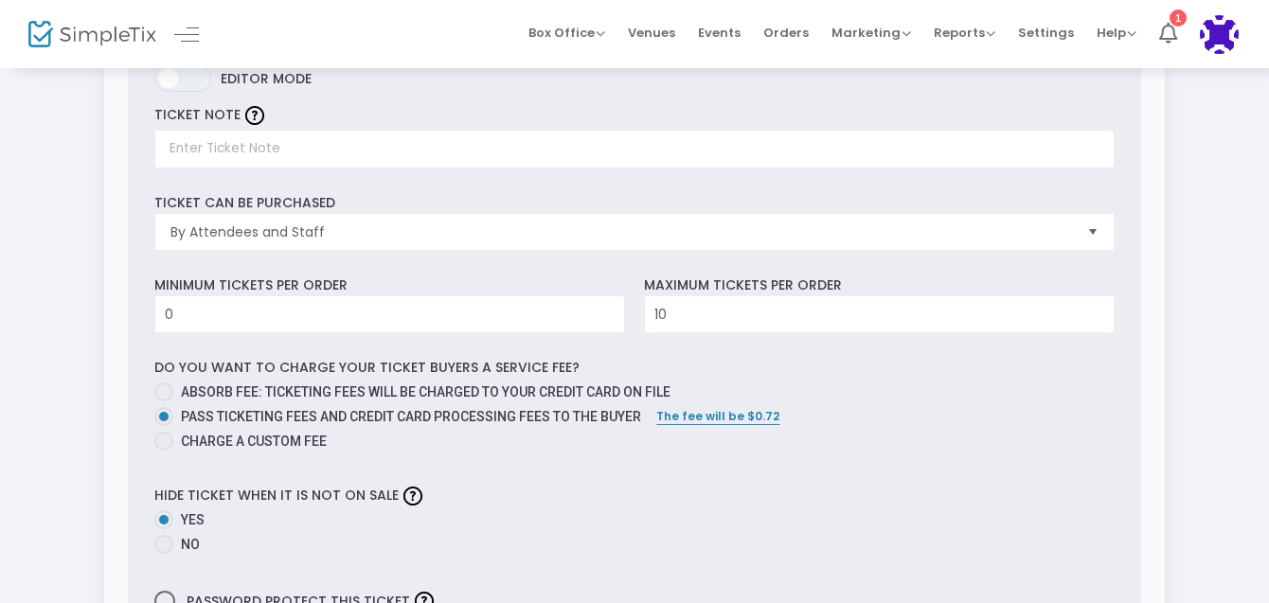
click at [360, 386] on span "Absorb fee: Ticketing fees will be charged to your credit card on file" at bounding box center [426, 392] width 490 height 15
click at [164, 402] on input "Absorb fee: Ticketing fees will be charged to your credit card on file" at bounding box center [163, 402] width 1 height 1
radio input "true"
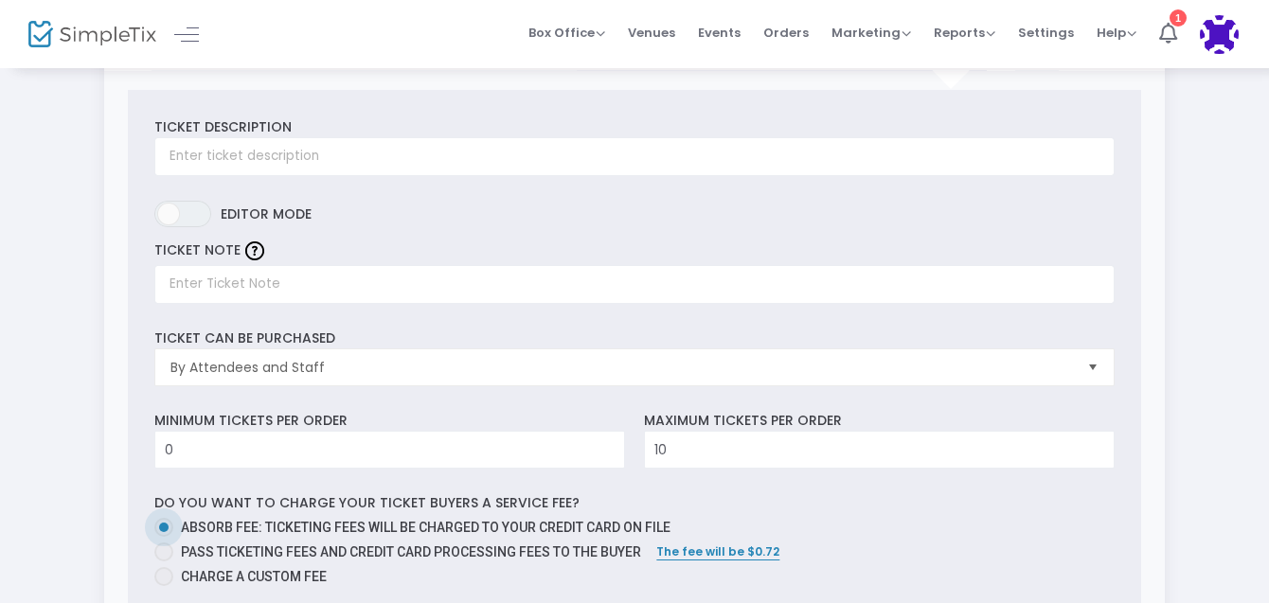
scroll to position [0, 0]
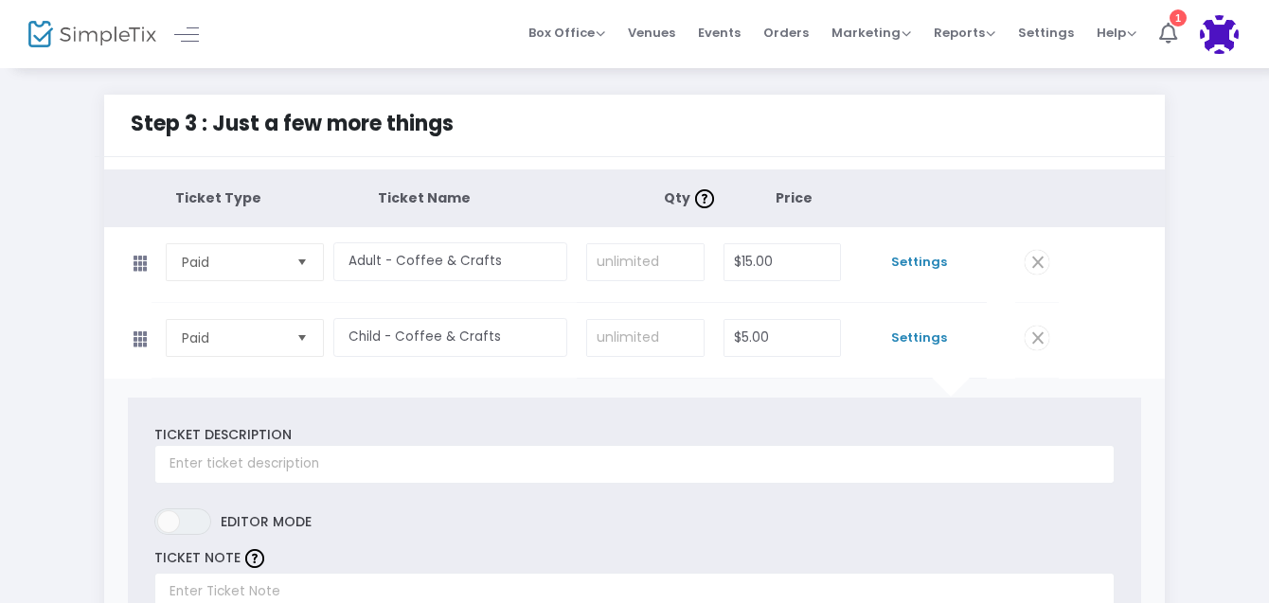
click at [922, 257] on span "Settings" at bounding box center [918, 262] width 117 height 19
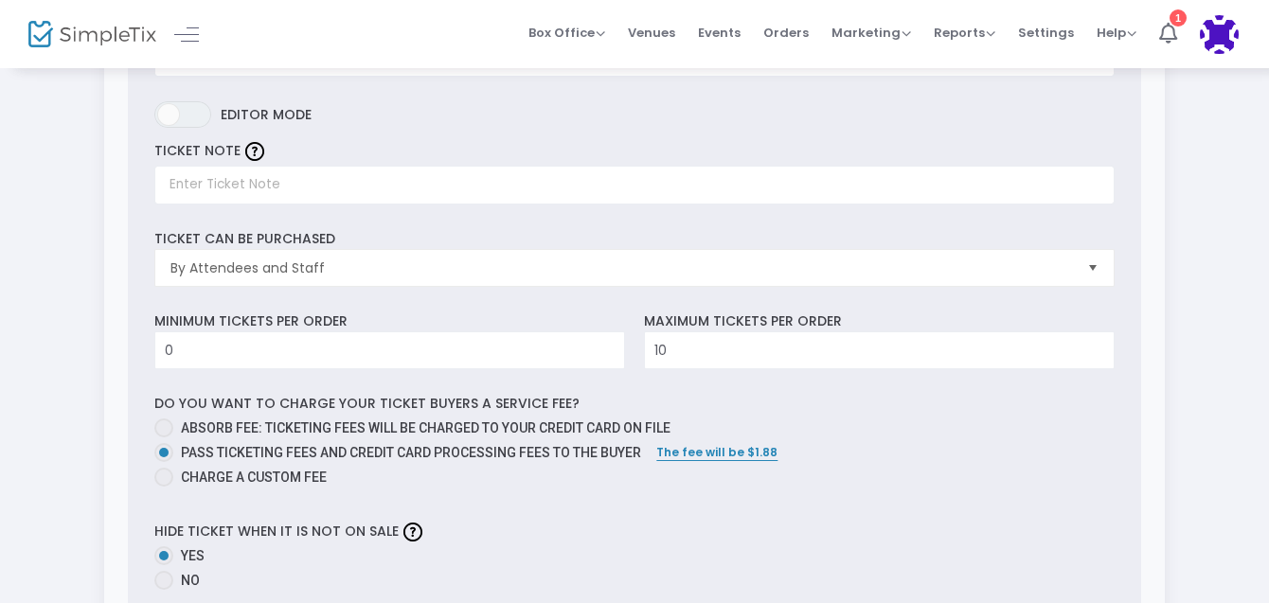
scroll to position [356, 0]
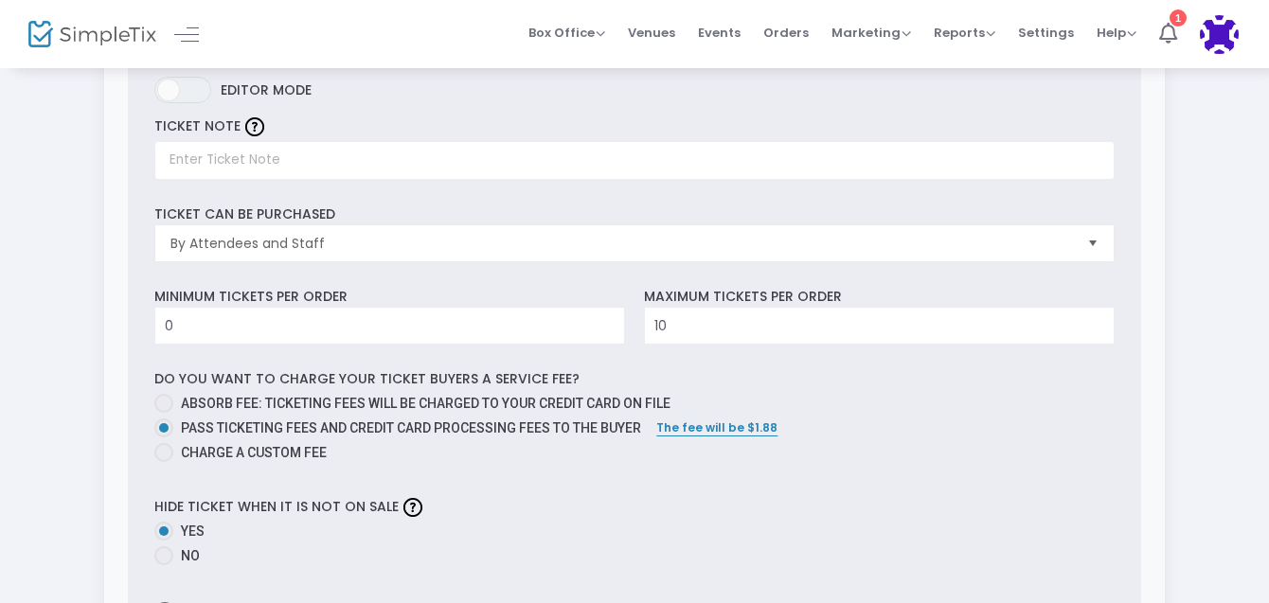
click at [445, 406] on span "Absorb fee: Ticketing fees will be charged to your credit card on file" at bounding box center [426, 403] width 490 height 15
click at [164, 413] on input "Absorb fee: Ticketing fees will be charged to your credit card on file" at bounding box center [163, 413] width 1 height 1
radio input "true"
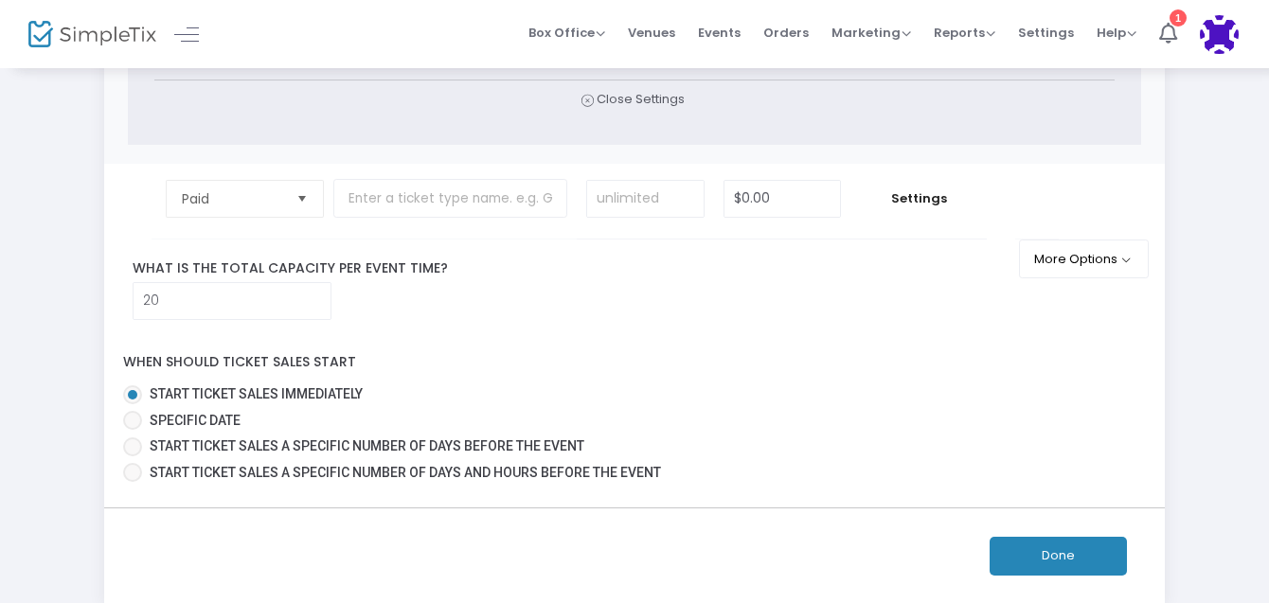
scroll to position [2669, 0]
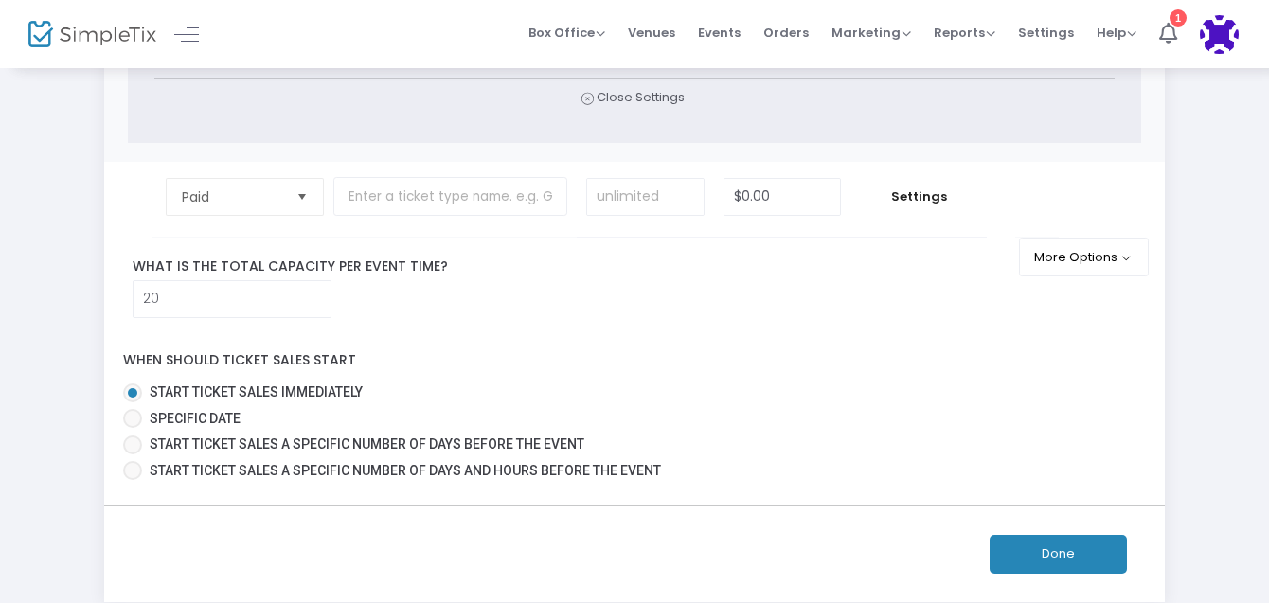
click at [219, 413] on span "Specific Date" at bounding box center [195, 418] width 91 height 15
click at [133, 428] on input "Specific Date" at bounding box center [132, 428] width 1 height 1
radio input "true"
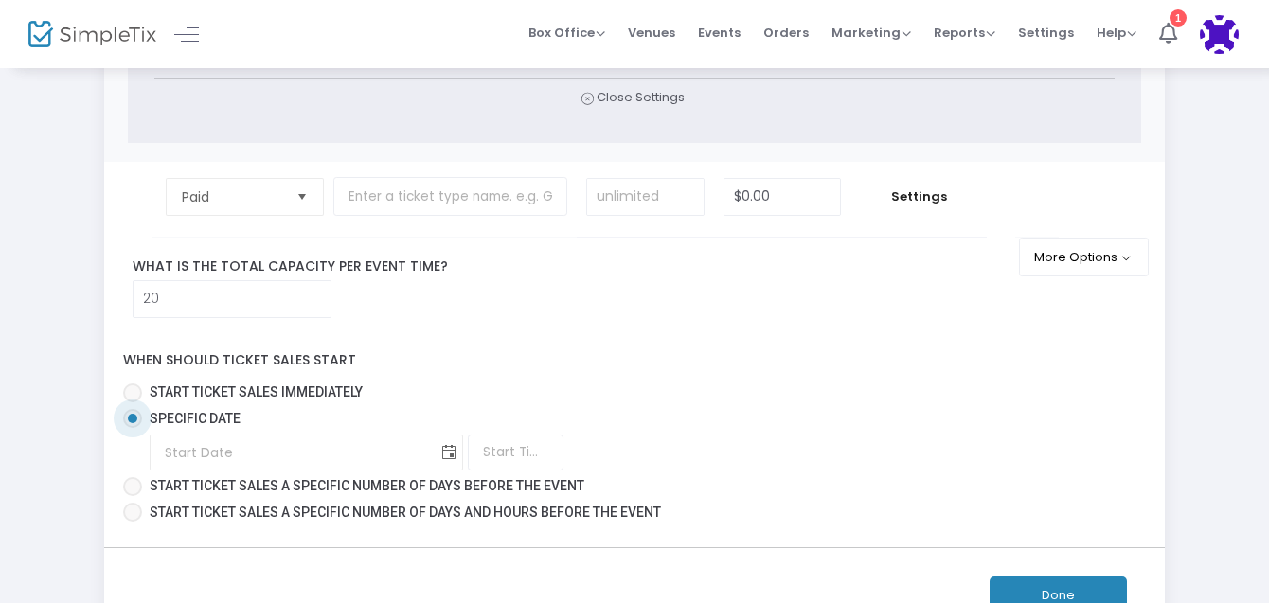
click at [434, 445] on span "Toggle calendar" at bounding box center [449, 453] width 31 height 31
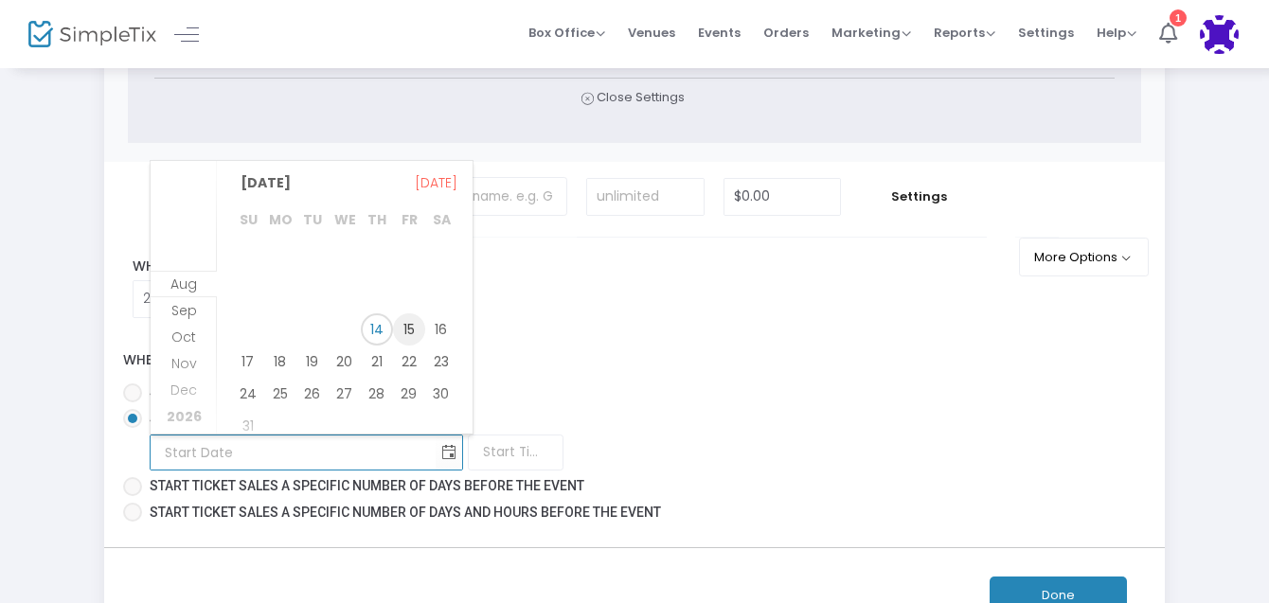
click at [416, 320] on span "15" at bounding box center [409, 329] width 32 height 32
type input "[DATE]"
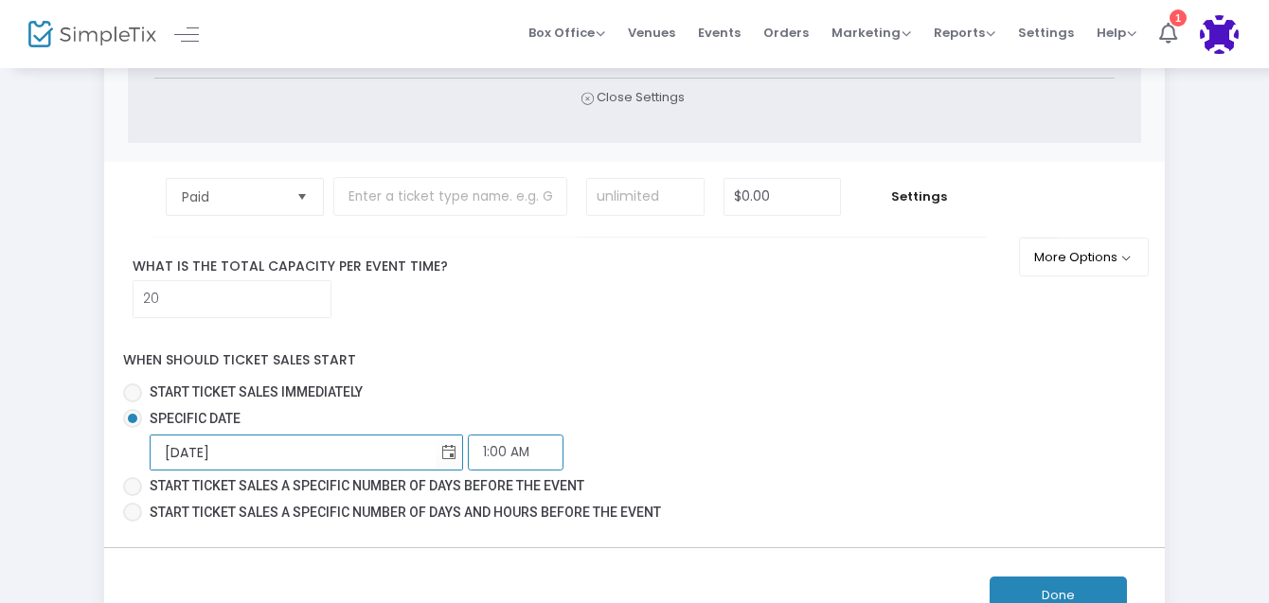
scroll to position [11, 0]
click at [468, 442] on input "1:00 AM" at bounding box center [516, 453] width 96 height 36
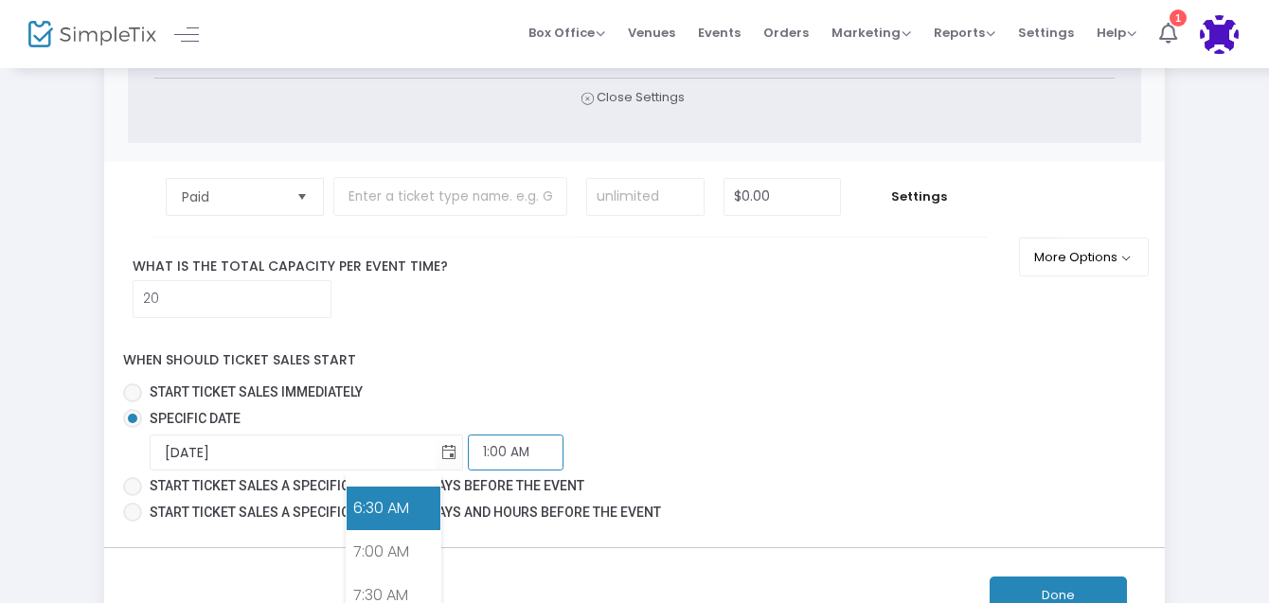
scroll to position [564, 0]
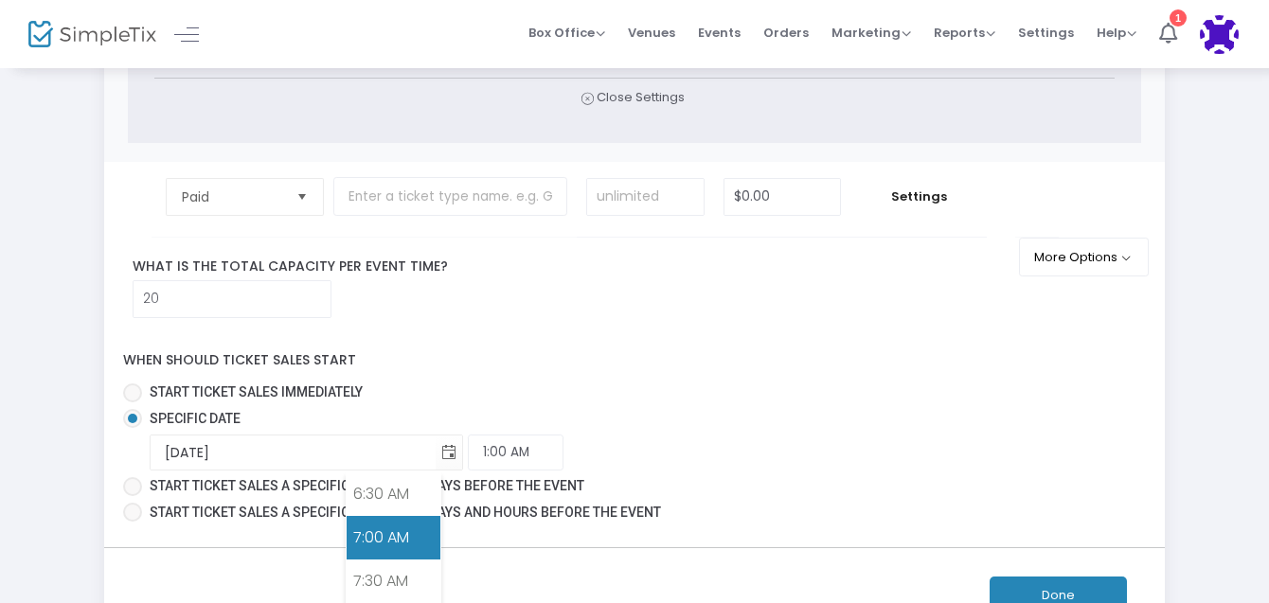
click at [377, 528] on link "7:00 AM" at bounding box center [394, 538] width 94 height 44
type input "7:00 AM"
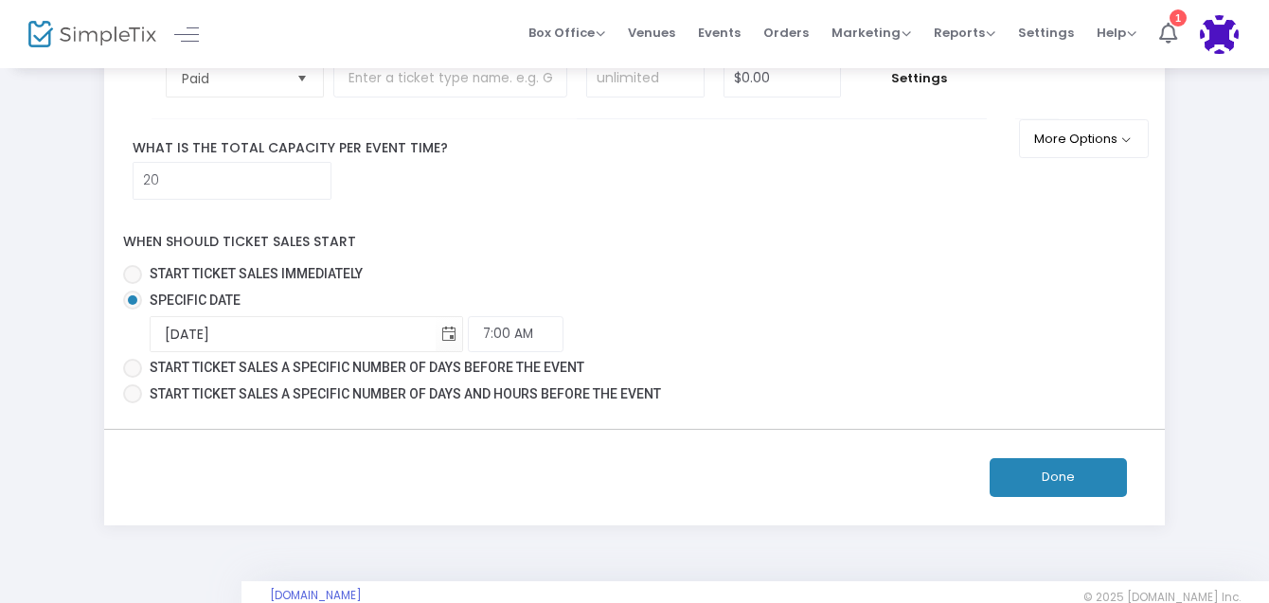
scroll to position [2821, 0]
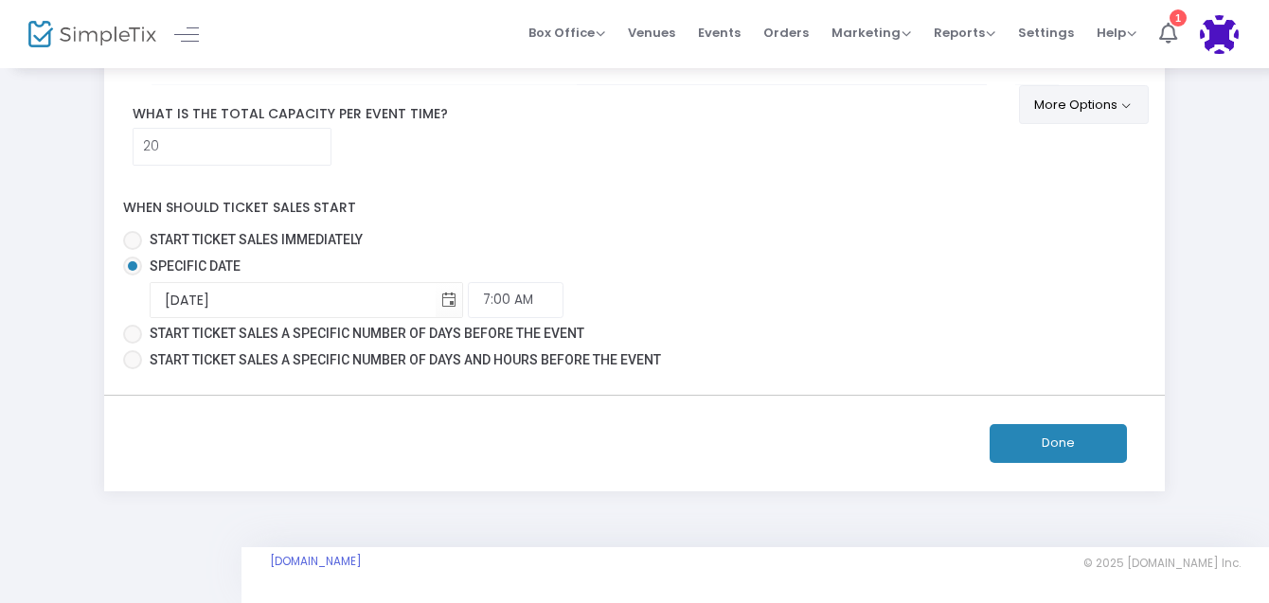
click at [1095, 110] on button "More Options" at bounding box center [1084, 104] width 130 height 39
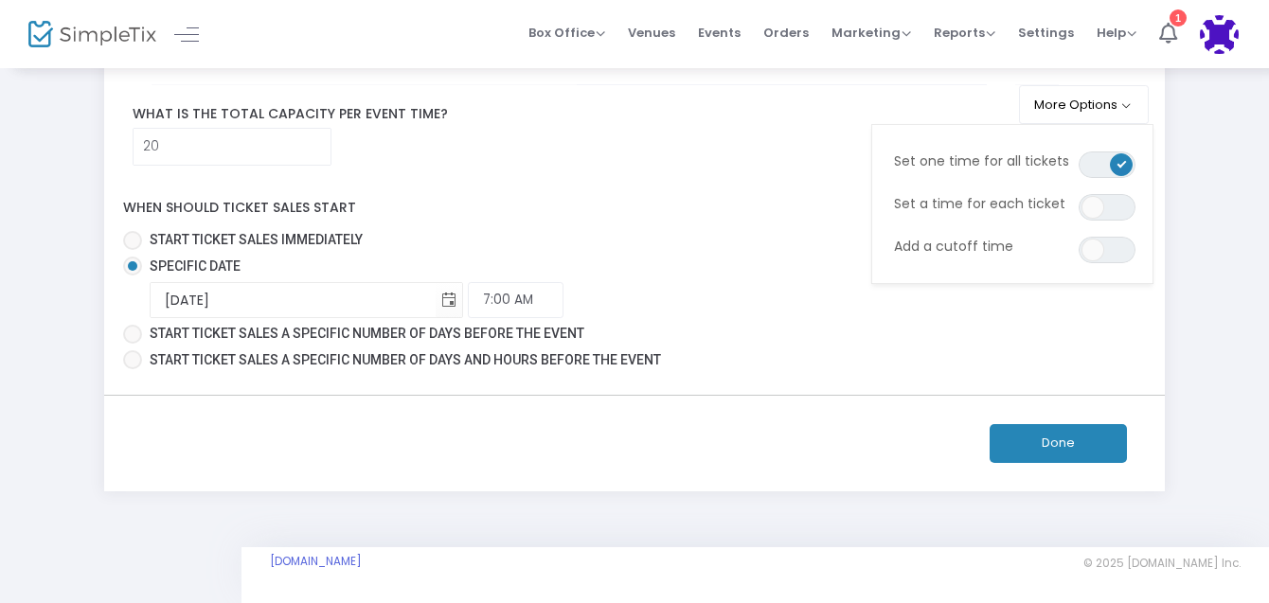
click at [766, 317] on div "[DATE] Required. 7:00 AM Required." at bounding box center [648, 300] width 996 height 36
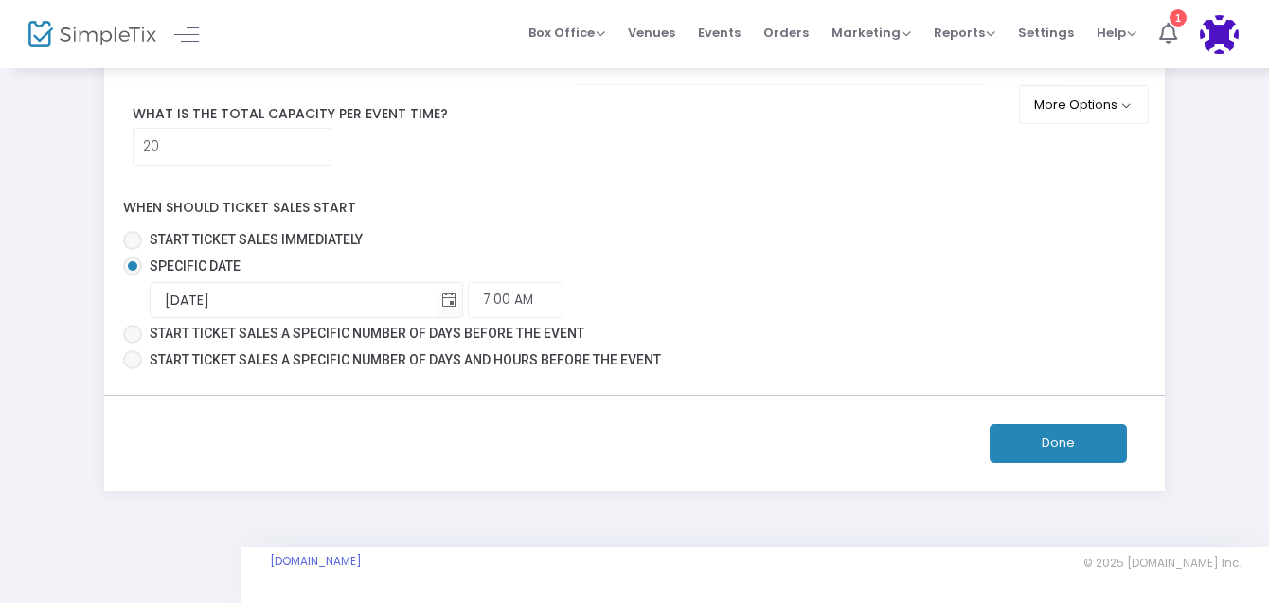
click at [1091, 427] on button "Done" at bounding box center [1058, 443] width 137 height 39
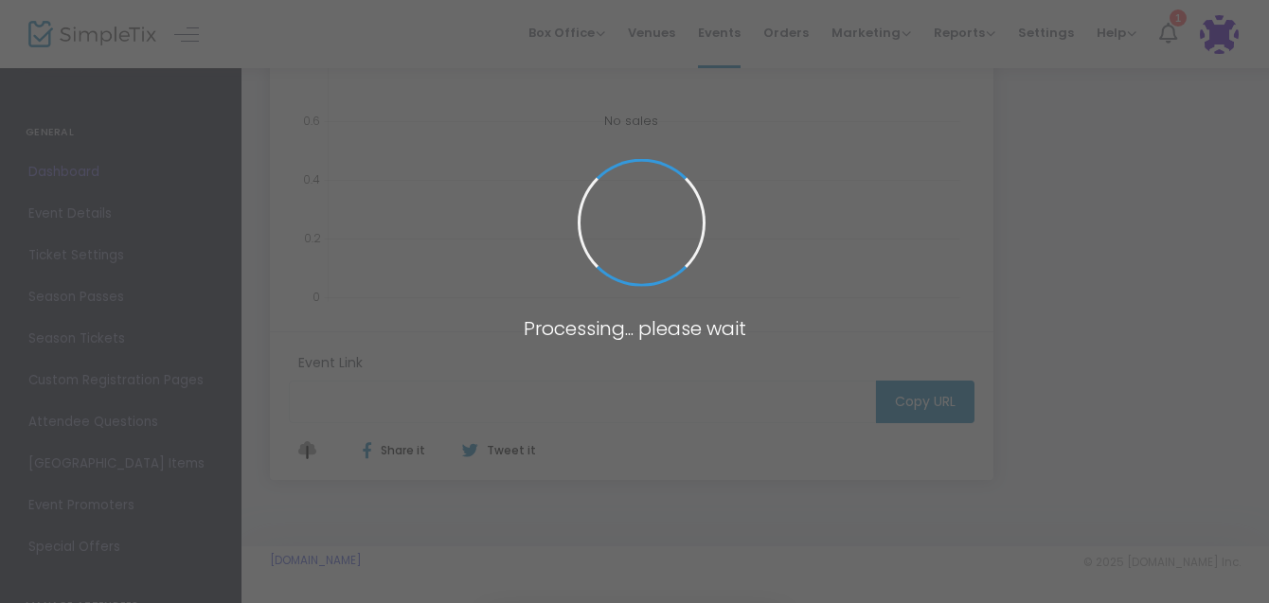
scroll to position [467, 0]
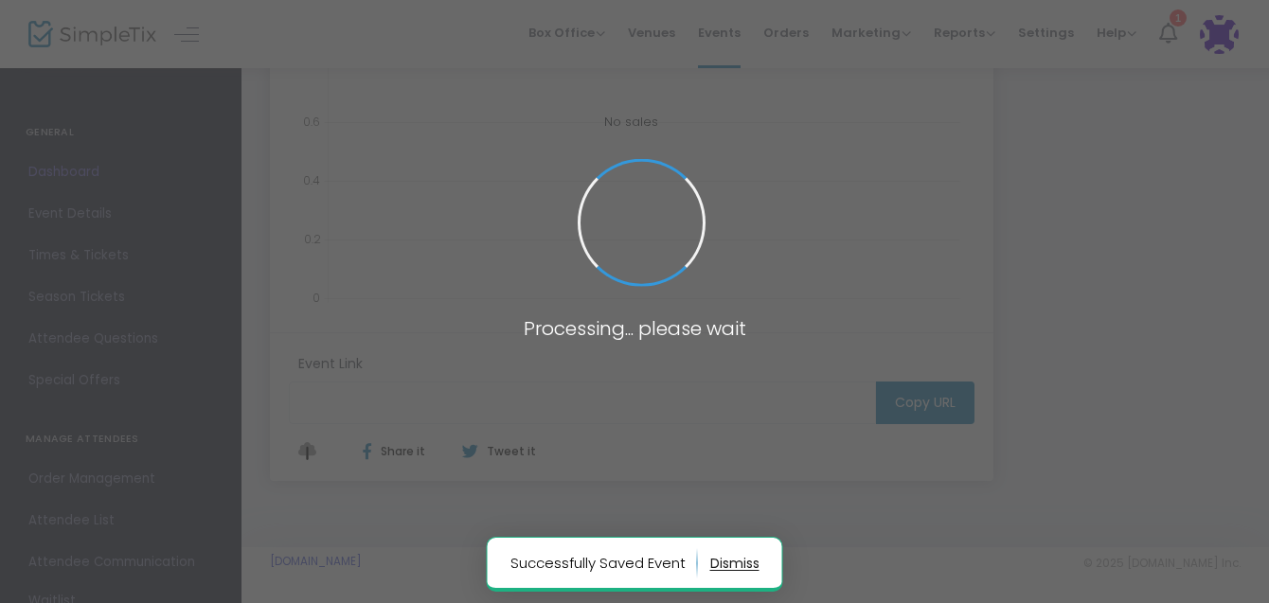
type input "[URL][DOMAIN_NAME]"
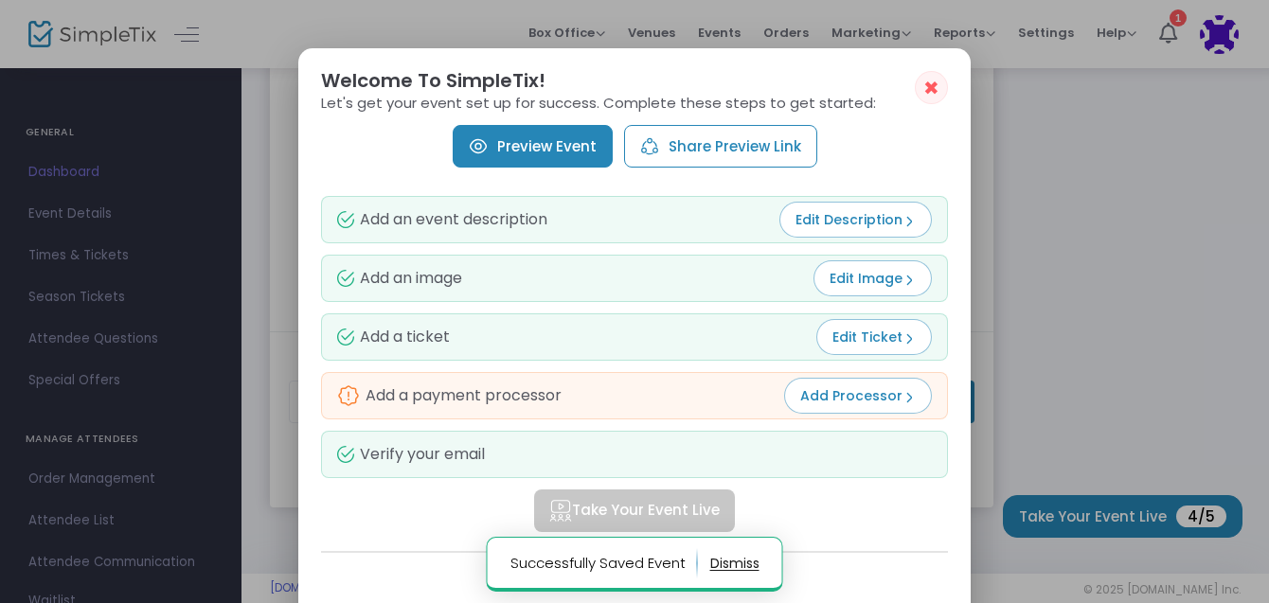
scroll to position [0, 0]
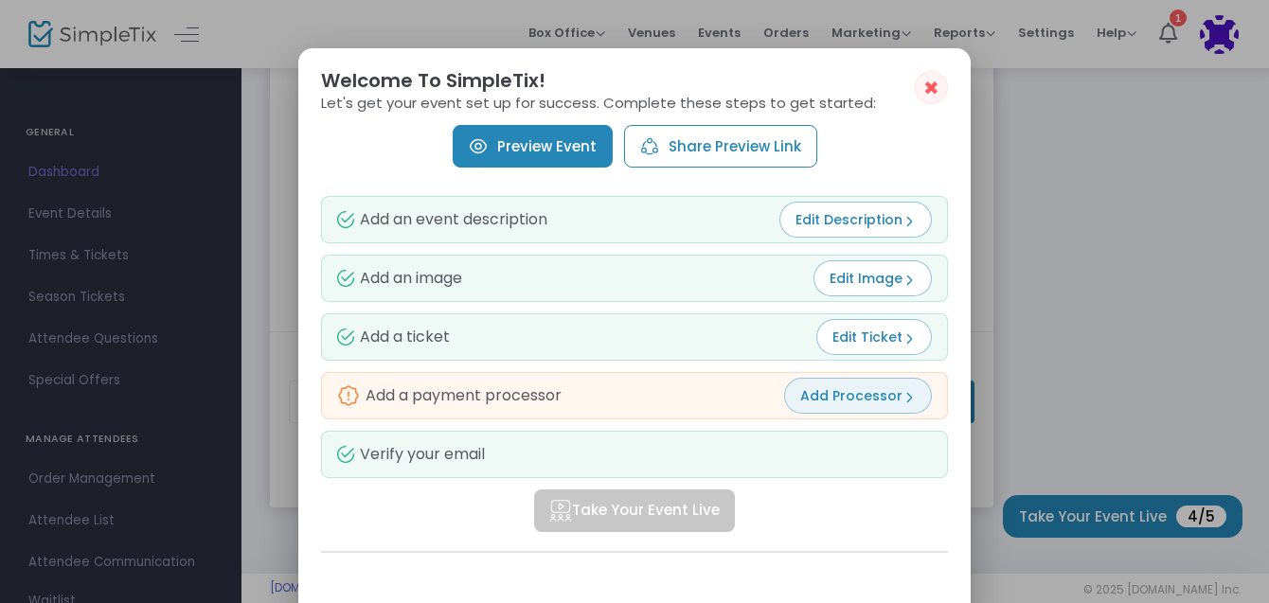
click at [869, 393] on span "Add Processor" at bounding box center [858, 395] width 116 height 19
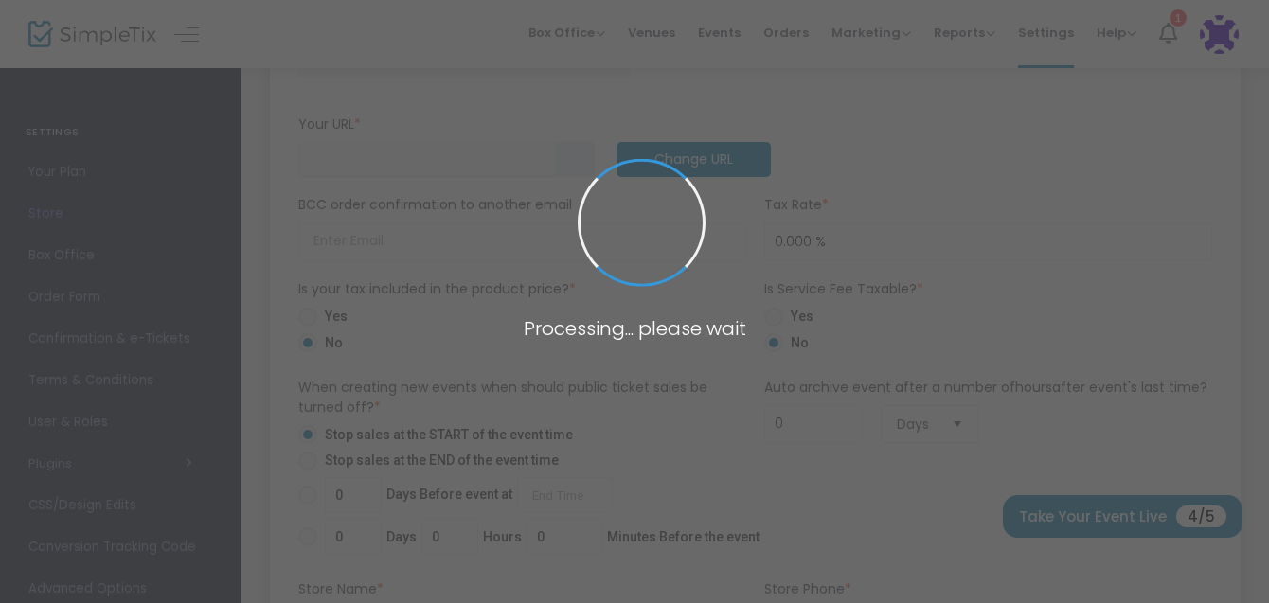
type input "[URL]"
radio input "false"
radio input "true"
type input "Heliotrope Flower Farm"
type input "2146168540"
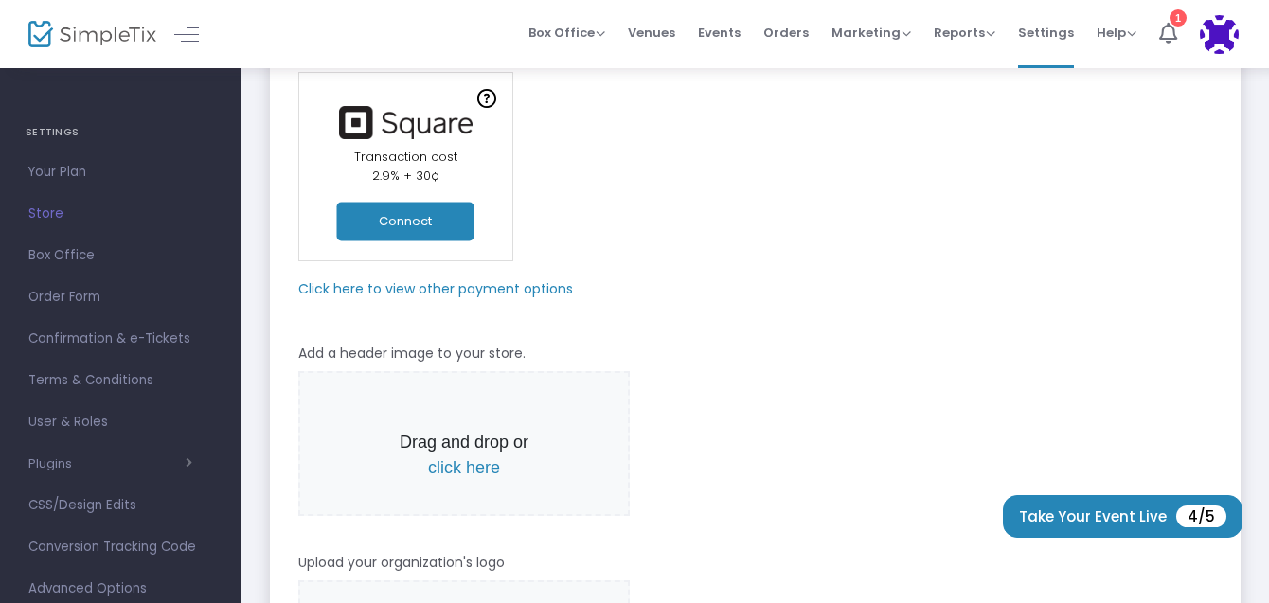
scroll to position [236, 0]
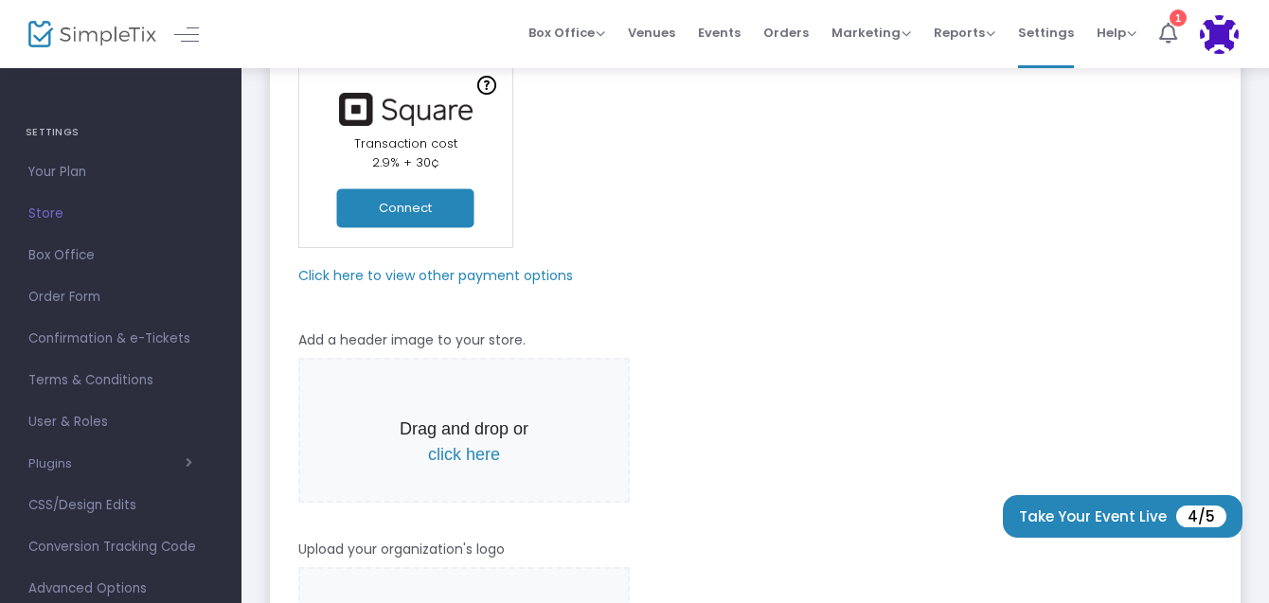
click at [517, 271] on m-panel-subtitle "Click here to view other payment options" at bounding box center [435, 276] width 275 height 20
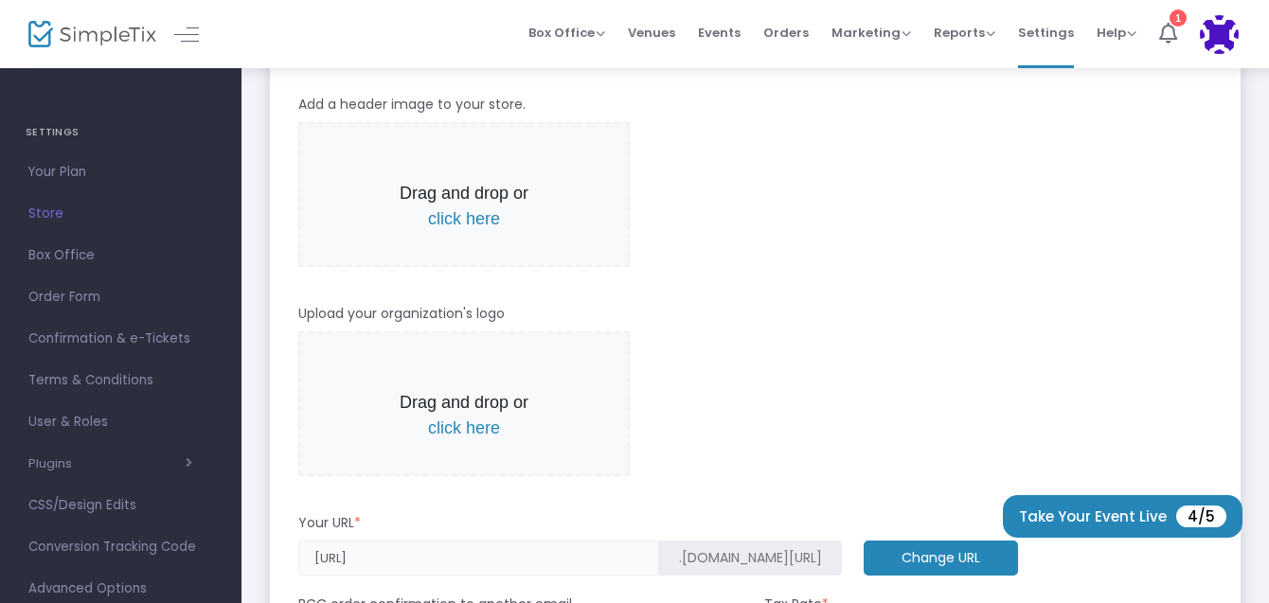
scroll to position [657, 0]
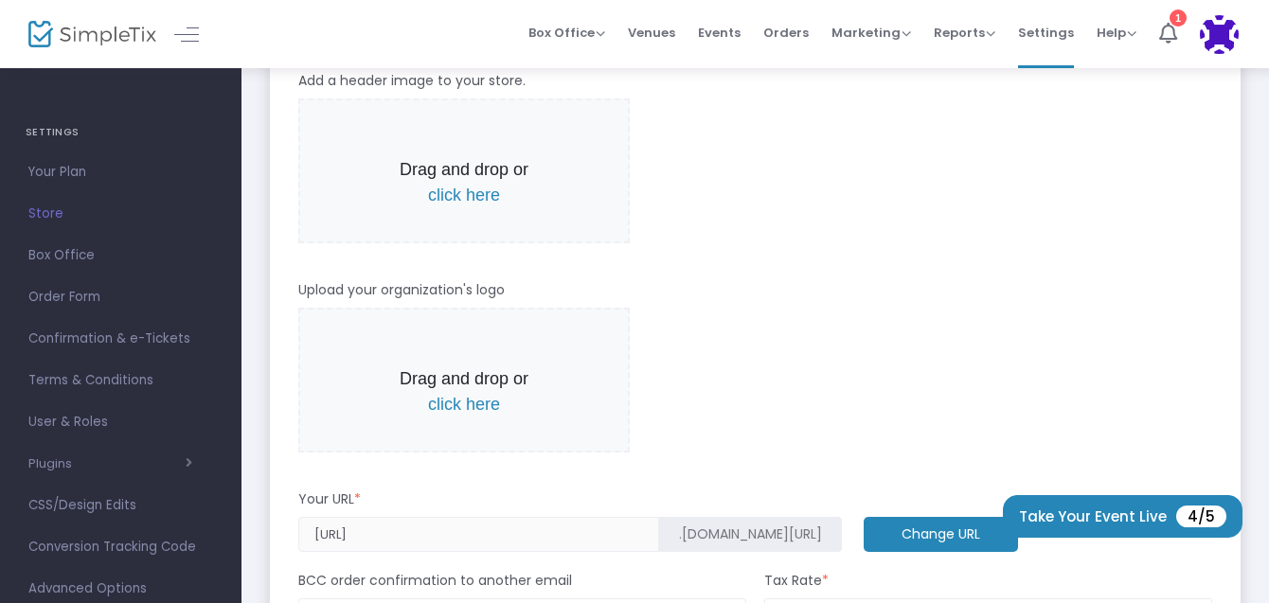
click at [480, 205] on span "click here" at bounding box center [464, 195] width 72 height 19
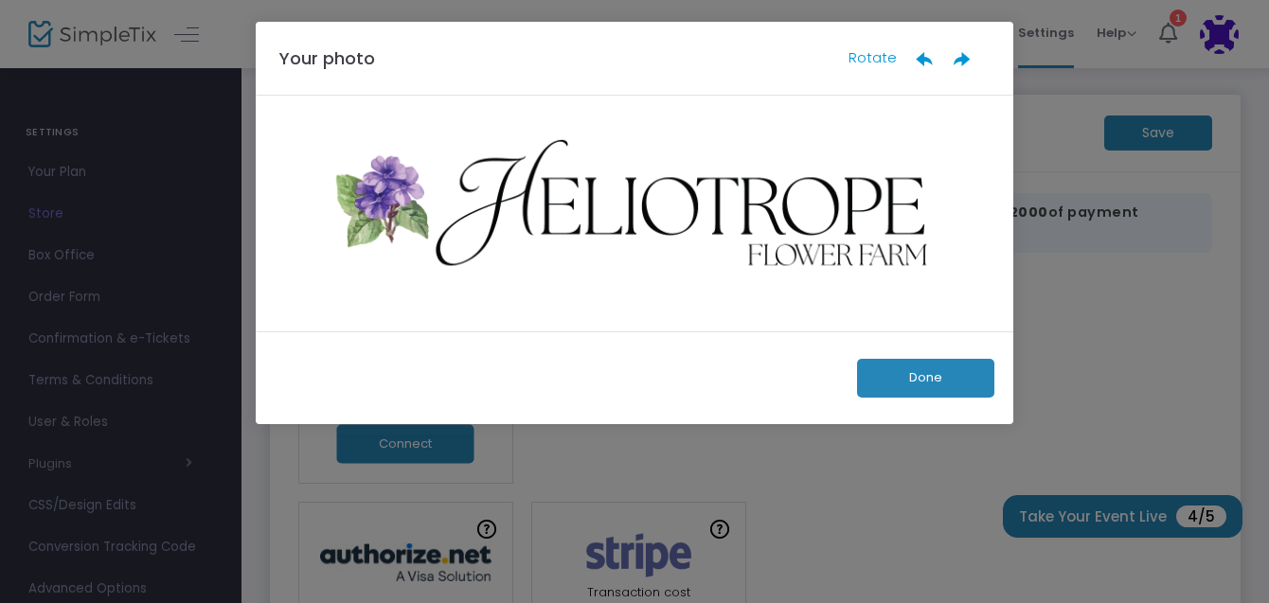
scroll to position [0, 0]
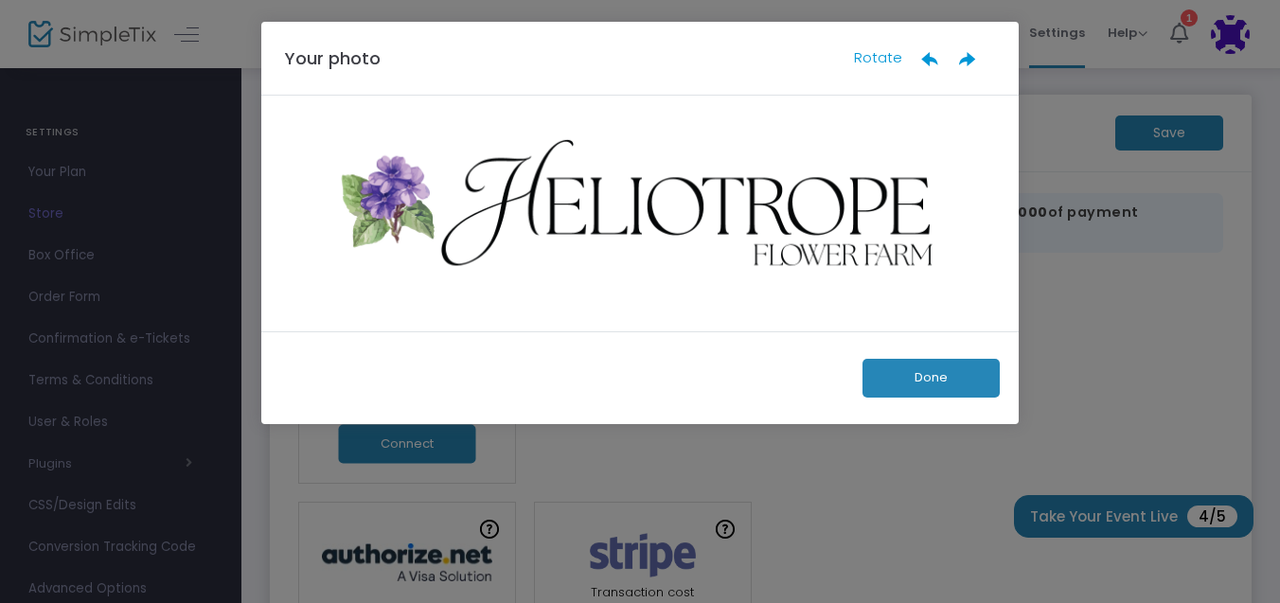
click at [927, 371] on button "Done" at bounding box center [931, 378] width 137 height 39
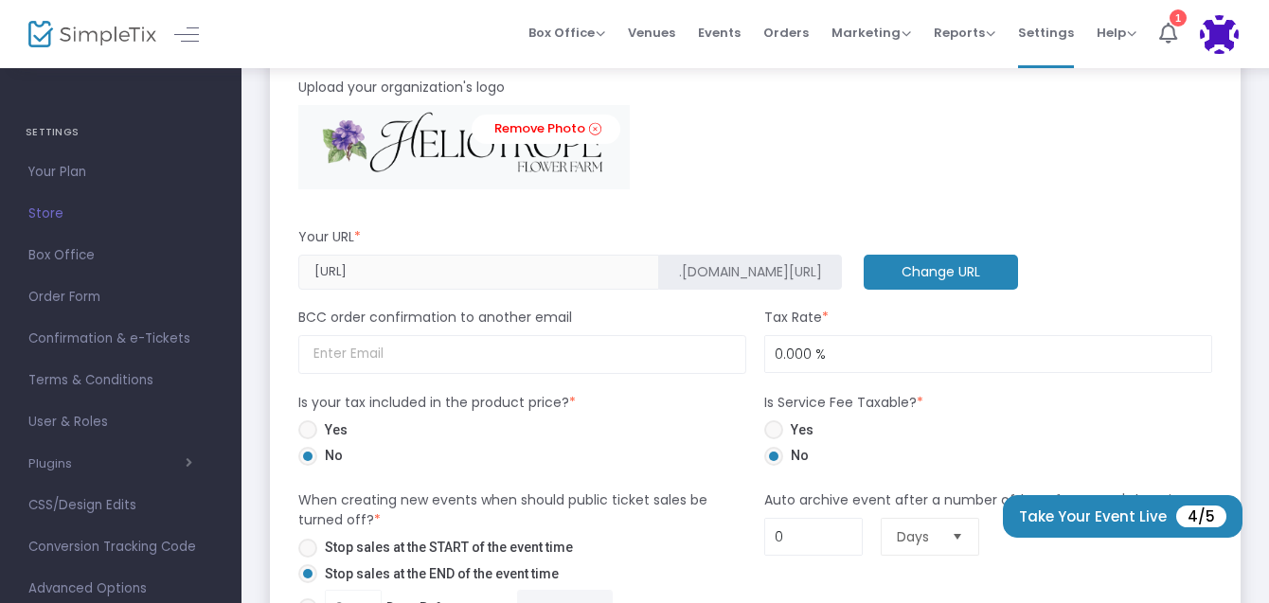
scroll to position [882, 0]
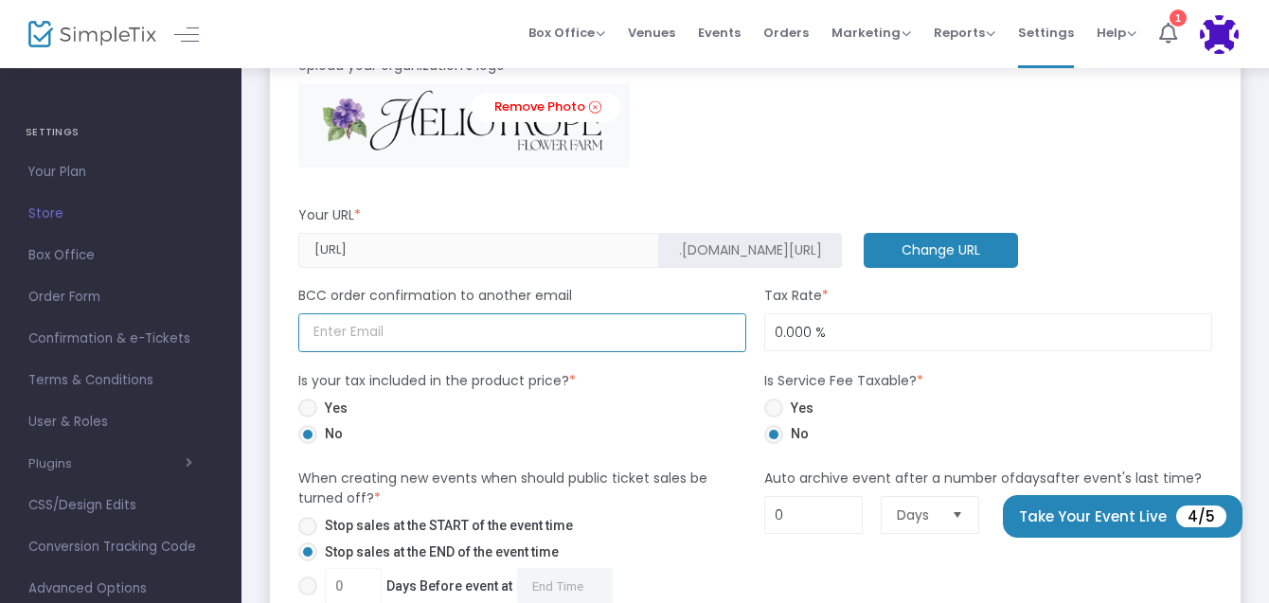
click at [456, 334] on input at bounding box center [522, 332] width 448 height 39
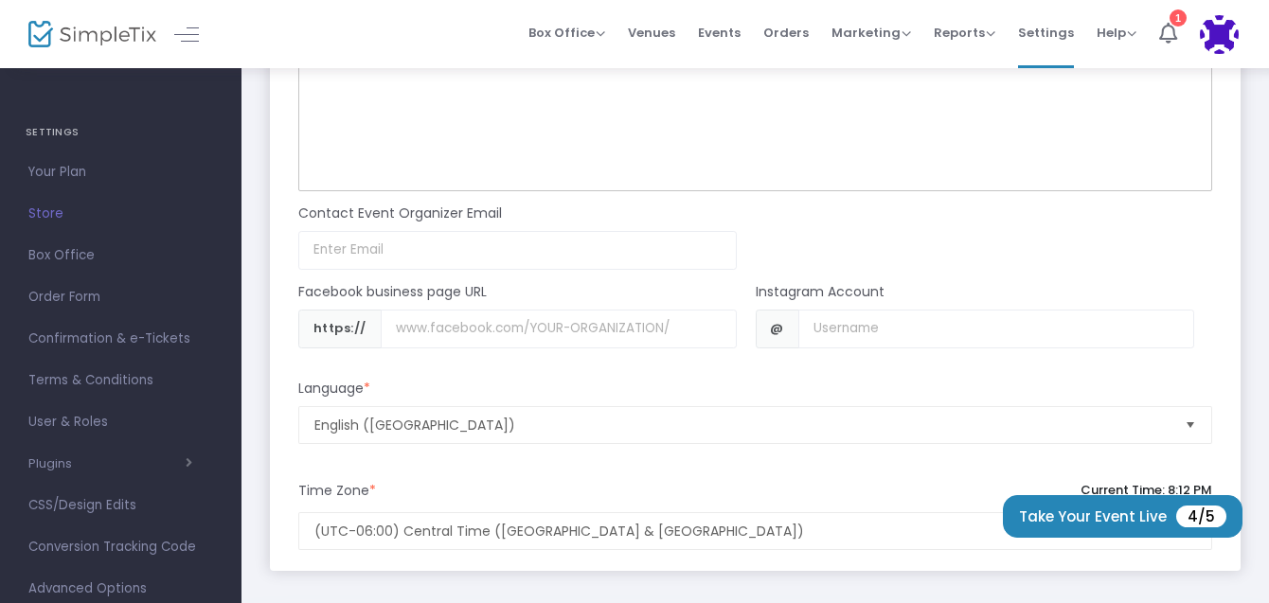
scroll to position [1729, 0]
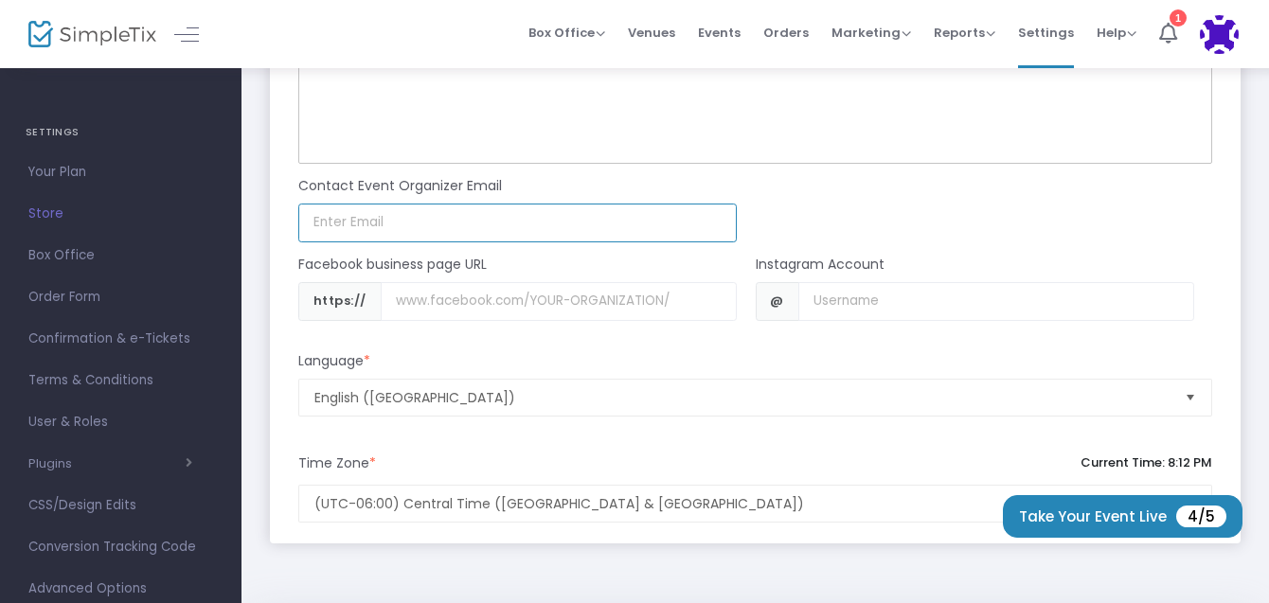
click at [537, 231] on input at bounding box center [517, 223] width 439 height 39
type input "[EMAIL_ADDRESS][DOMAIN_NAME]"
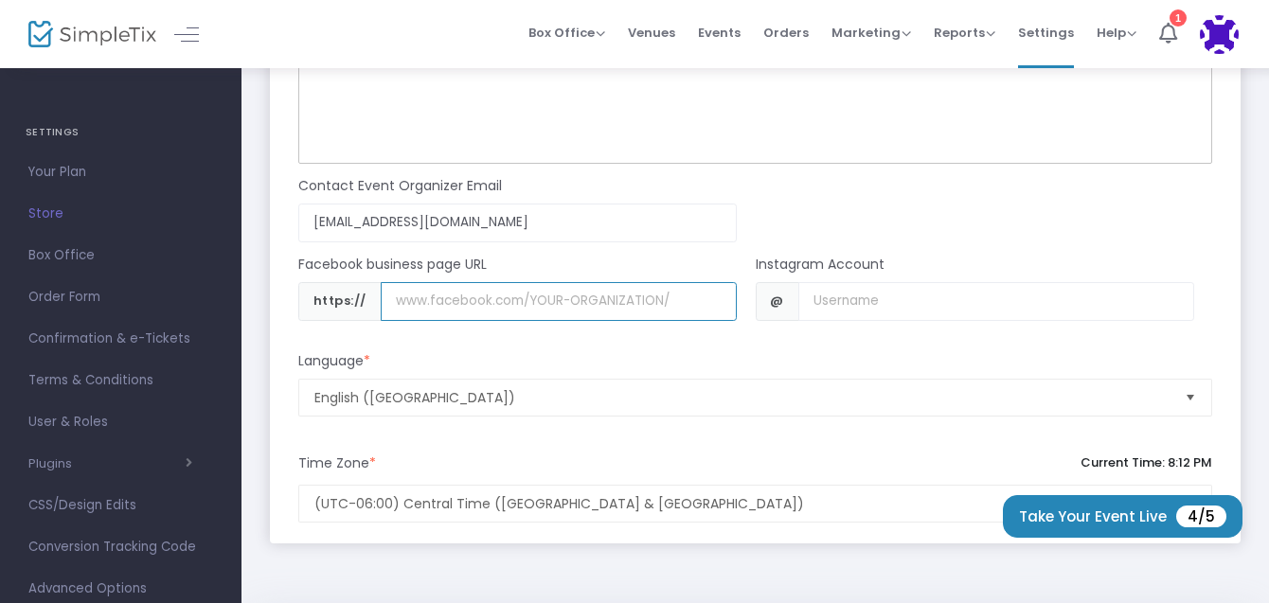
click at [629, 285] on input "Username" at bounding box center [559, 301] width 356 height 39
type input "[DOMAIN_NAME][URL]"
drag, startPoint x: 672, startPoint y: 293, endPoint x: 526, endPoint y: 300, distance: 147.0
click at [526, 300] on input "[DOMAIN_NAME][URL]" at bounding box center [559, 301] width 356 height 39
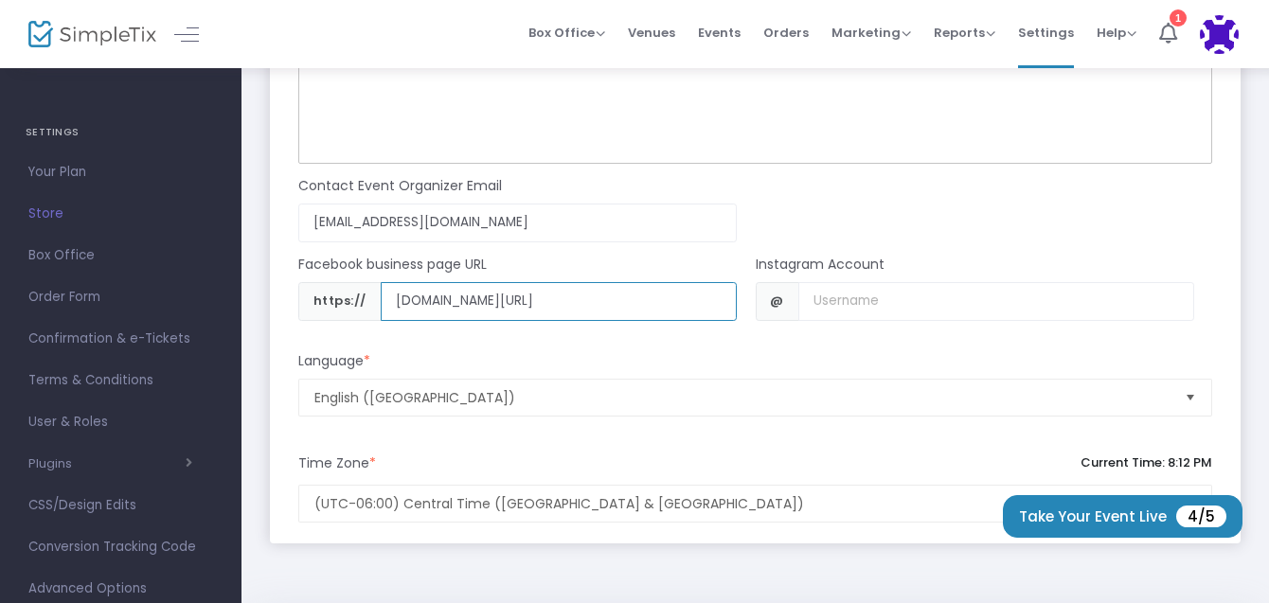
drag, startPoint x: 689, startPoint y: 302, endPoint x: 528, endPoint y: 301, distance: 162.0
click at [528, 301] on input "[DOMAIN_NAME][URL]" at bounding box center [559, 301] width 356 height 39
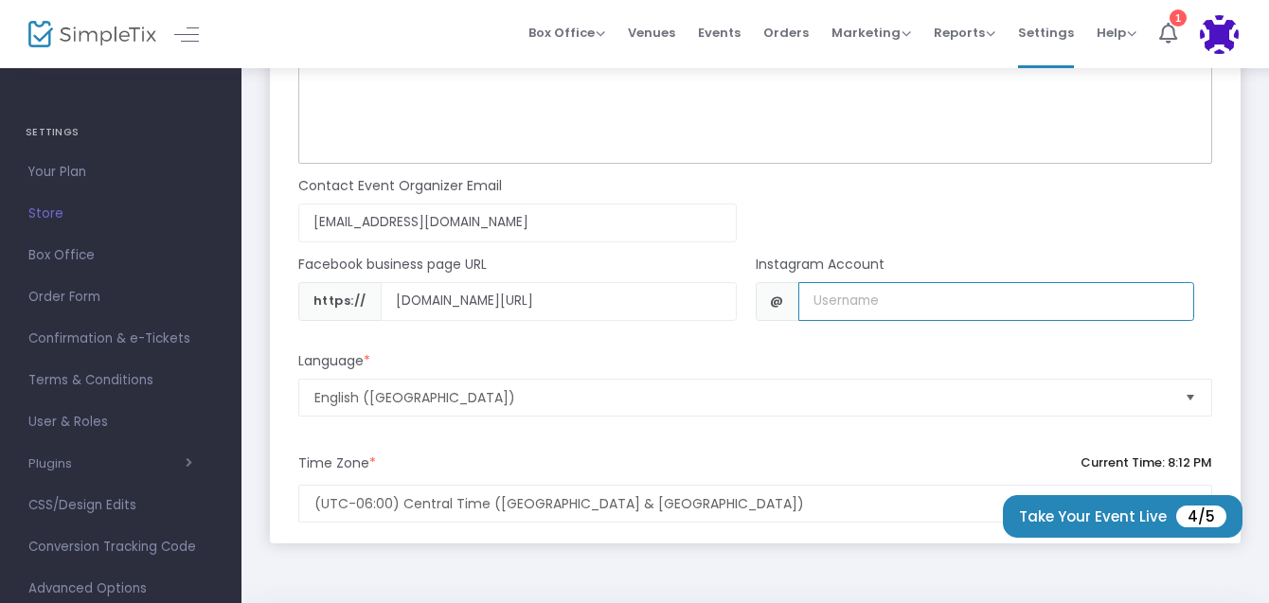
click at [919, 294] on input "Username" at bounding box center [996, 301] width 396 height 39
paste input "heliotropeflowerfarm"
type input "heliotropeflowerfarm"
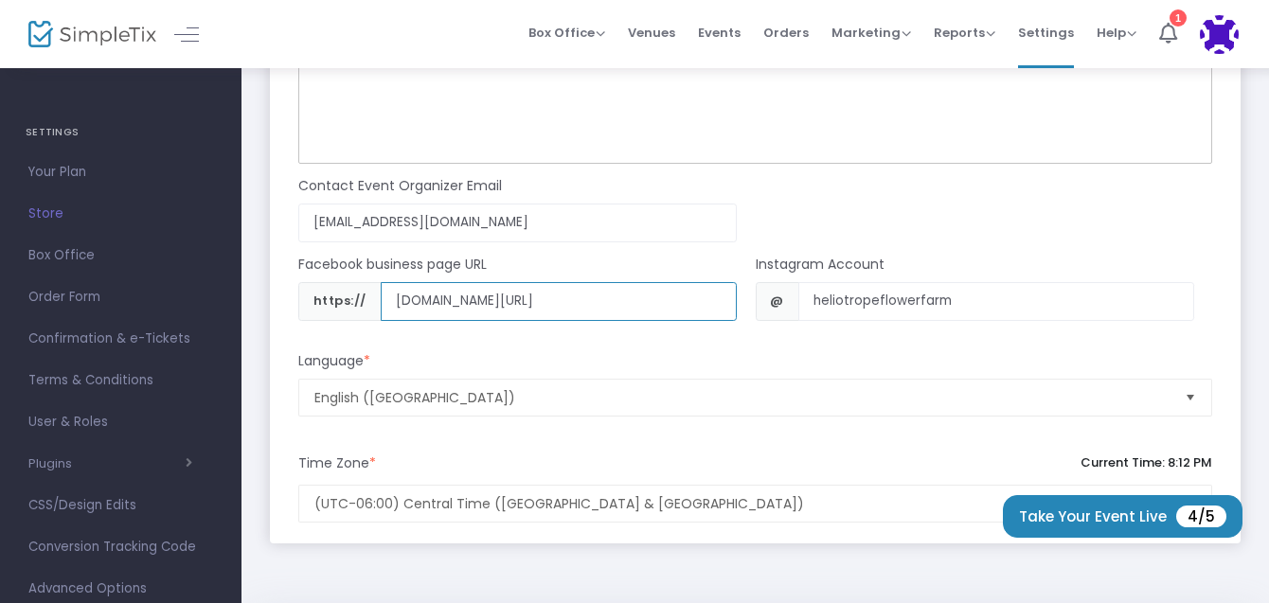
drag, startPoint x: 677, startPoint y: 301, endPoint x: 377, endPoint y: 265, distance: 302.4
click at [378, 262] on div "Facebook business page URL https:// [DOMAIN_NAME][URL]" at bounding box center [517, 294] width 457 height 79
click at [709, 353] on div "Language *" at bounding box center [755, 364] width 933 height 27
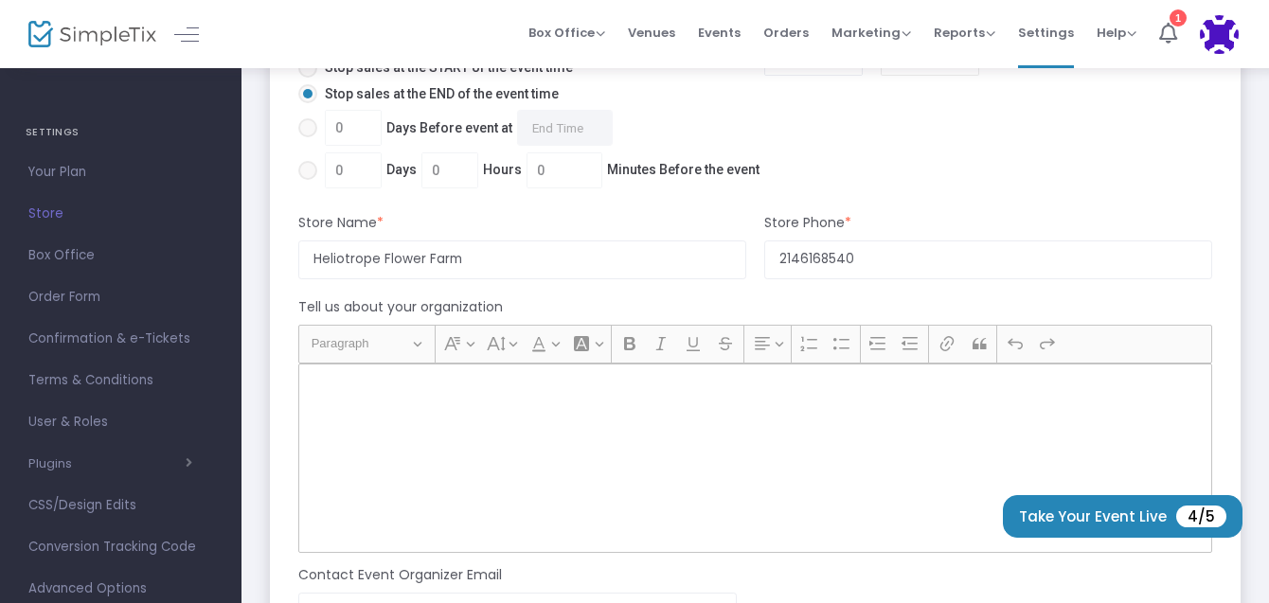
scroll to position [1388, 0]
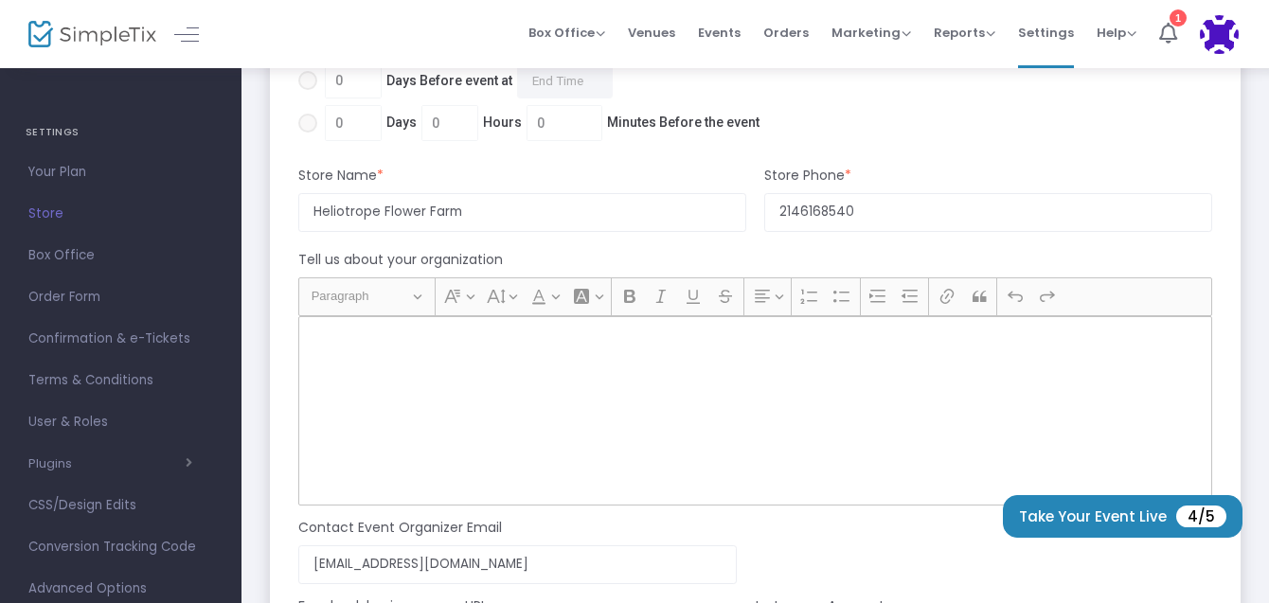
click at [433, 376] on div "Rich Text Editor, main" at bounding box center [755, 410] width 914 height 189
click at [378, 341] on p "Rich Text Editor, main" at bounding box center [755, 337] width 897 height 19
click at [344, 322] on div "Rich Text Editor, main" at bounding box center [755, 410] width 914 height 189
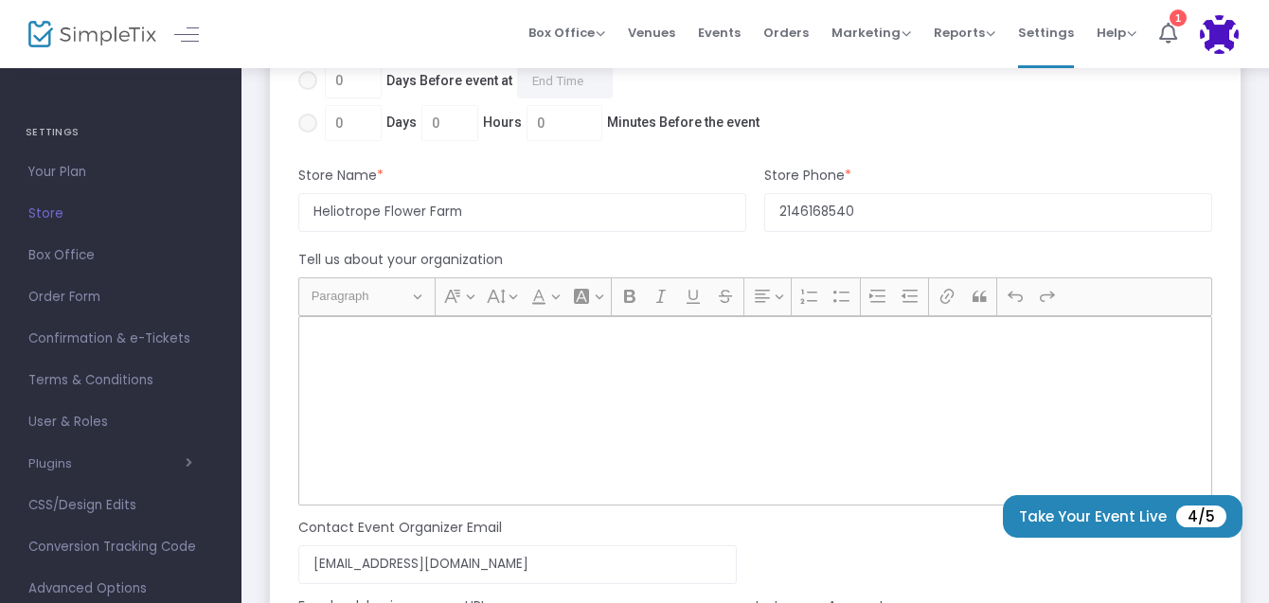
click at [364, 372] on div "Rich Text Editor, main" at bounding box center [755, 410] width 914 height 189
click at [457, 367] on div "Rich Text Editor, main" at bounding box center [755, 410] width 914 height 189
click at [400, 384] on div "Rich Text Editor, main" at bounding box center [755, 410] width 914 height 189
click at [405, 371] on div "Rich Text Editor, main" at bounding box center [755, 410] width 914 height 189
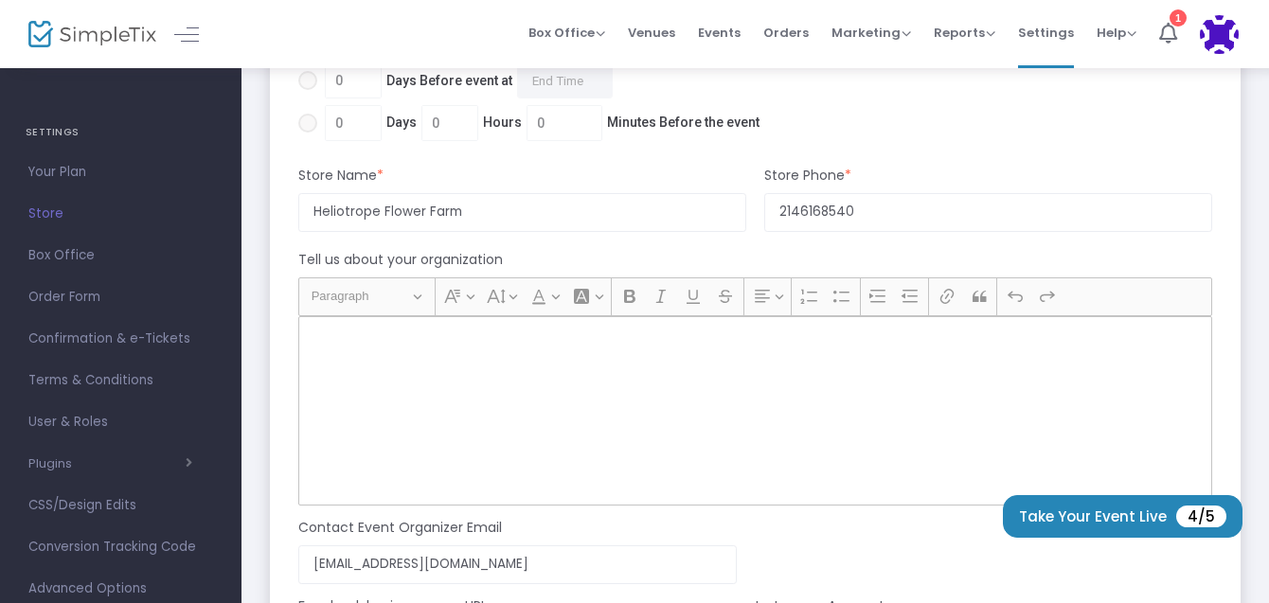
click at [478, 358] on div "Rich Text Editor, main" at bounding box center [755, 410] width 914 height 189
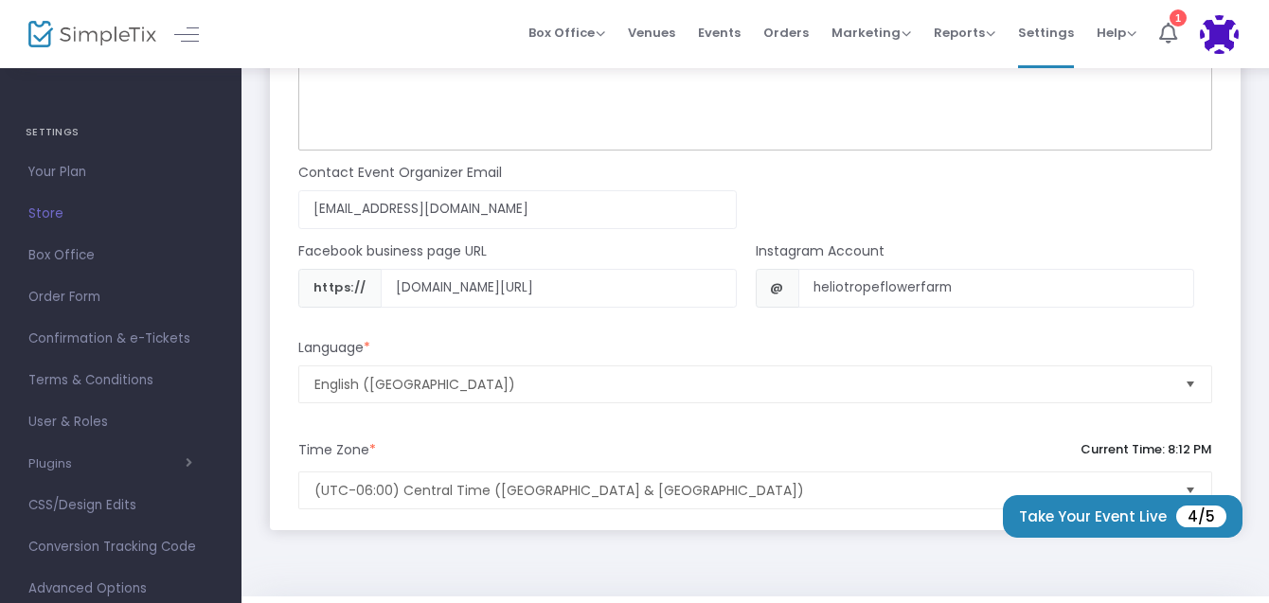
scroll to position [1742, 0]
click at [528, 288] on input "[DOMAIN_NAME][URL]" at bounding box center [559, 289] width 356 height 39
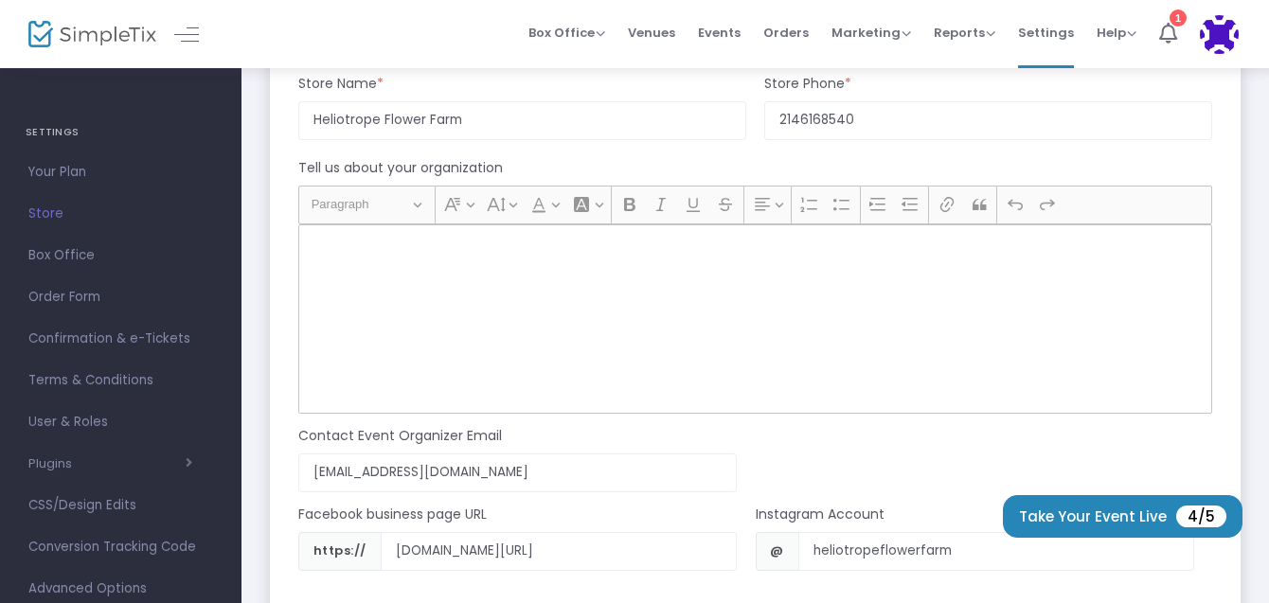
click at [528, 288] on div "Rich Text Editor, main" at bounding box center [755, 318] width 914 height 189
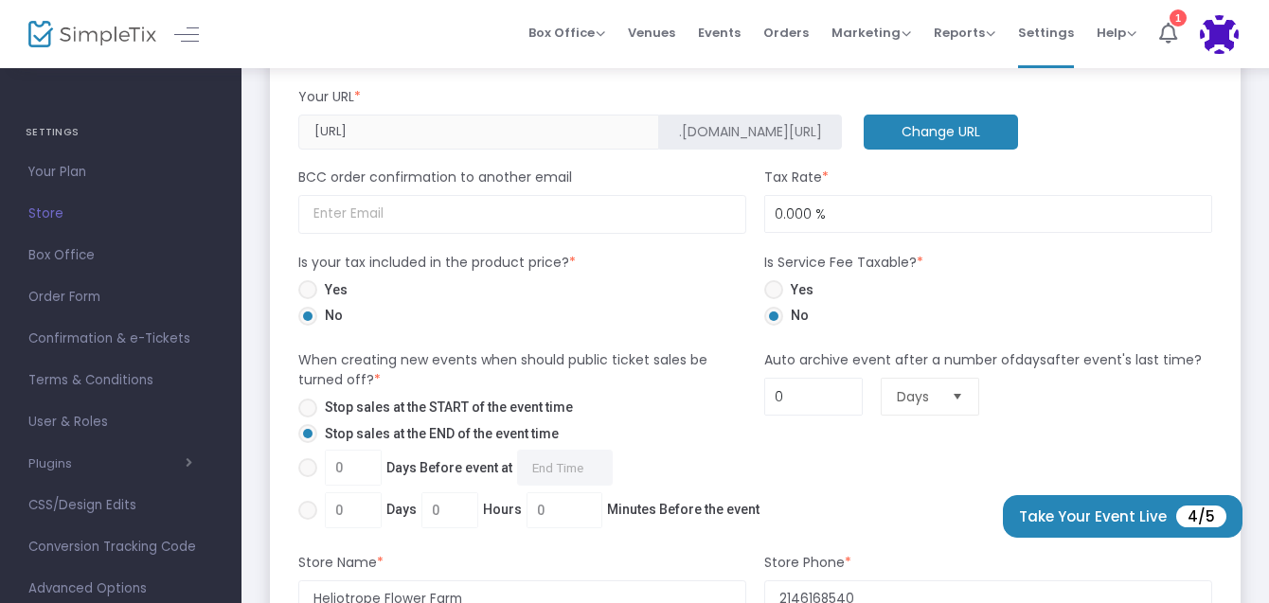
scroll to position [1025, 0]
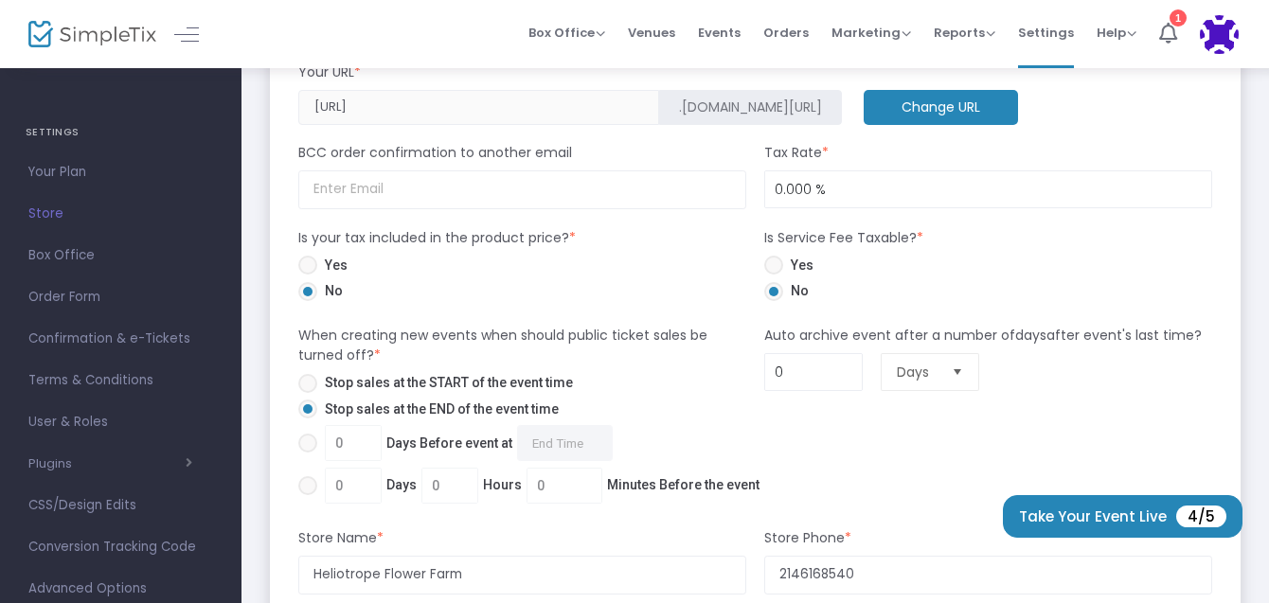
click at [306, 443] on span at bounding box center [307, 443] width 19 height 19
click at [307, 453] on input "0 Days Before event at Required." at bounding box center [307, 453] width 1 height 1
radio input "true"
click at [358, 444] on input "0" at bounding box center [353, 443] width 55 height 36
type input "2"
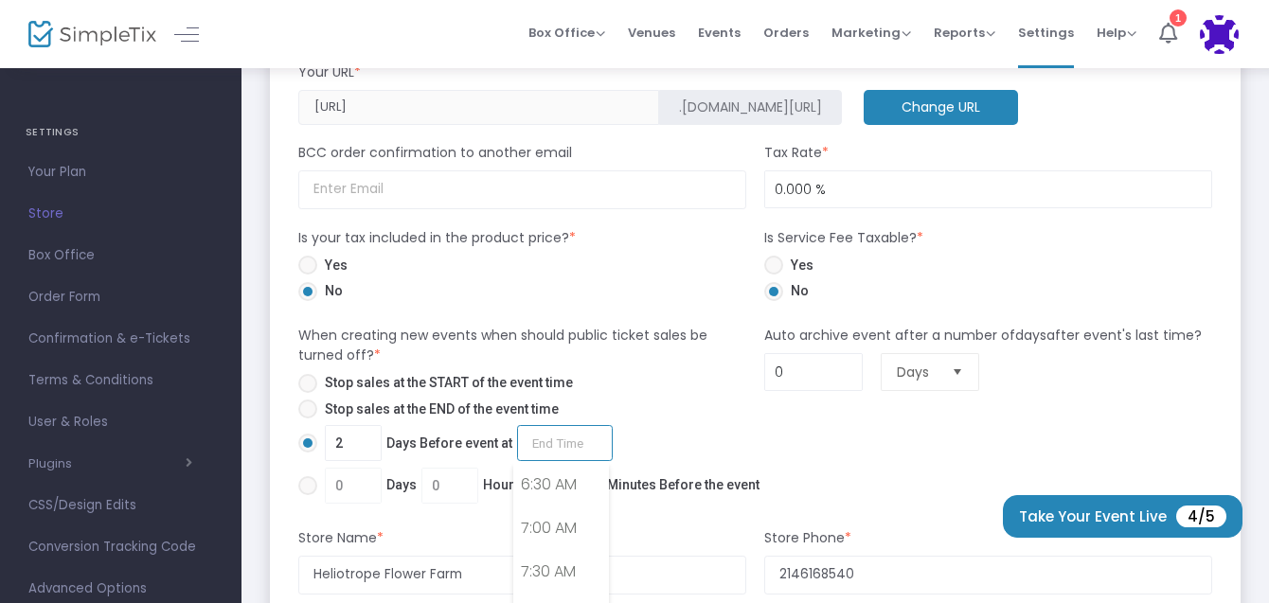
click at [590, 437] on input "2 Days Before event at Required." at bounding box center [565, 443] width 96 height 36
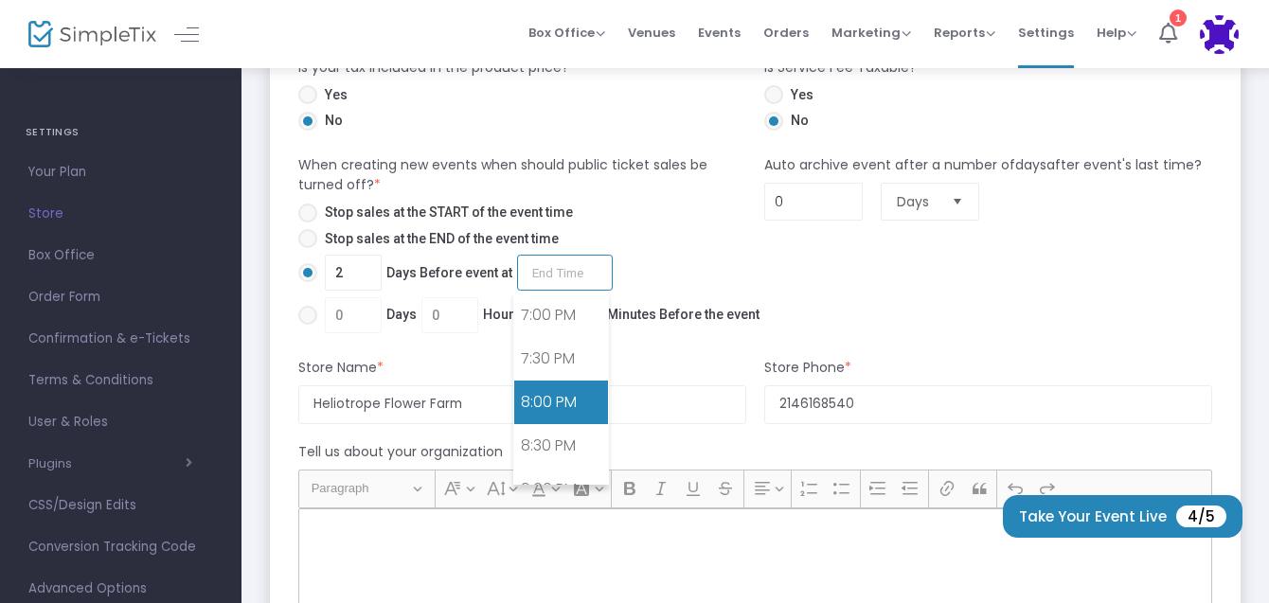
scroll to position [1667, 0]
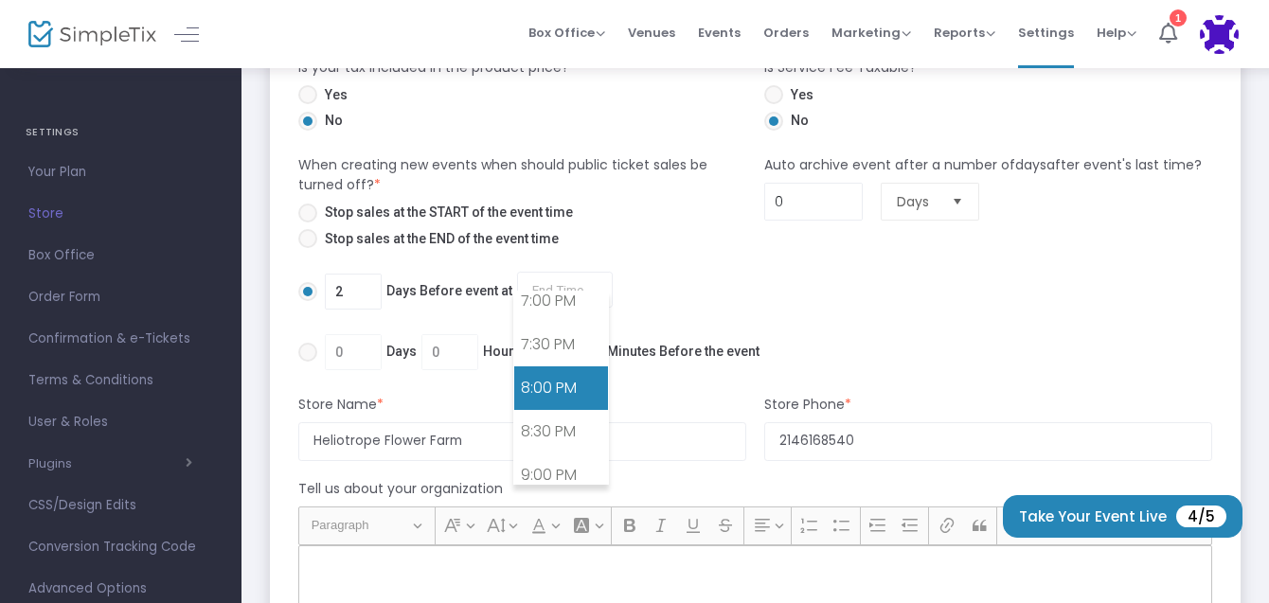
click at [550, 393] on link "8:00 PM" at bounding box center [561, 389] width 94 height 44
type input "8:00 PM"
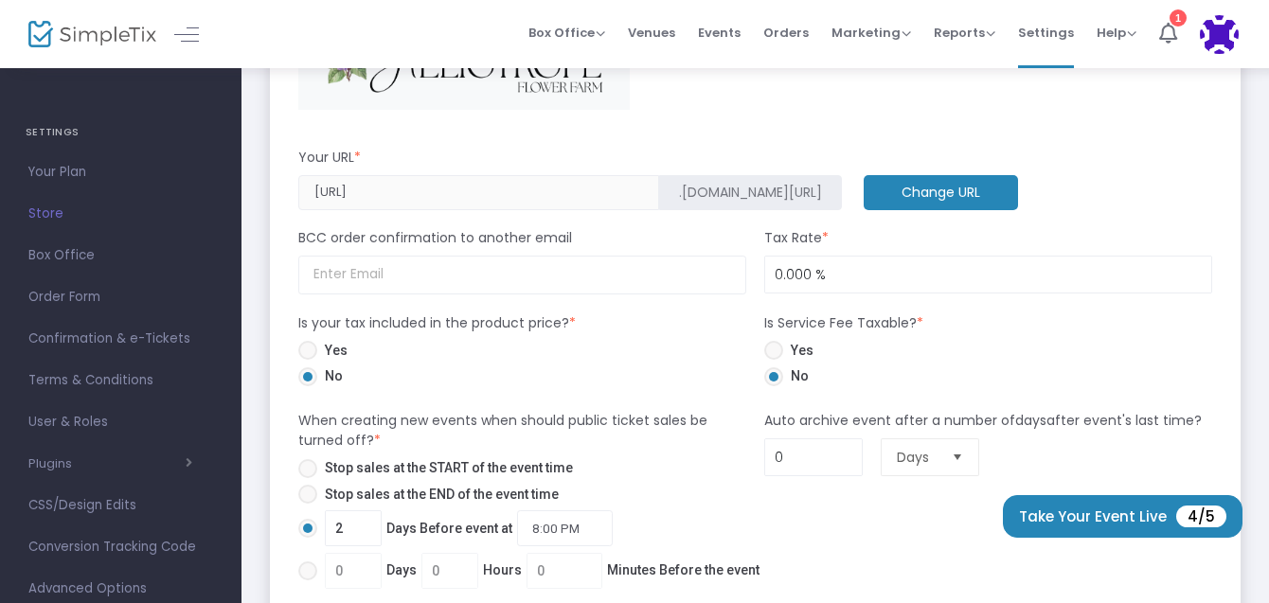
scroll to position [938, 0]
click at [1172, 15] on div "1" at bounding box center [1178, 17] width 17 height 17
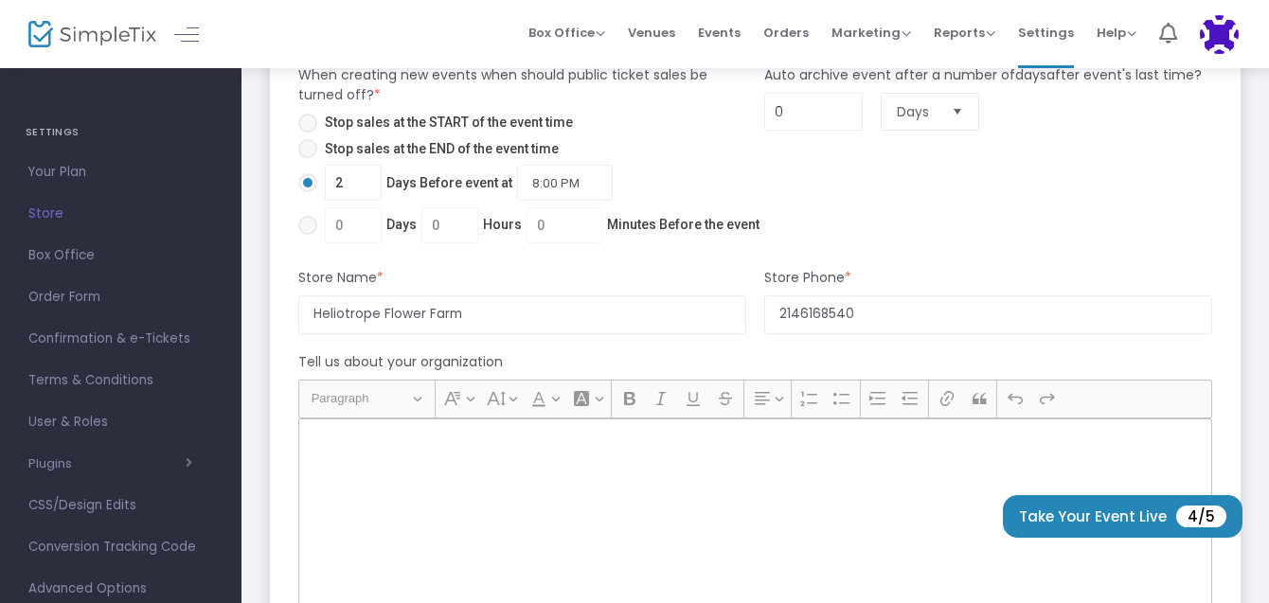
scroll to position [1210, 0]
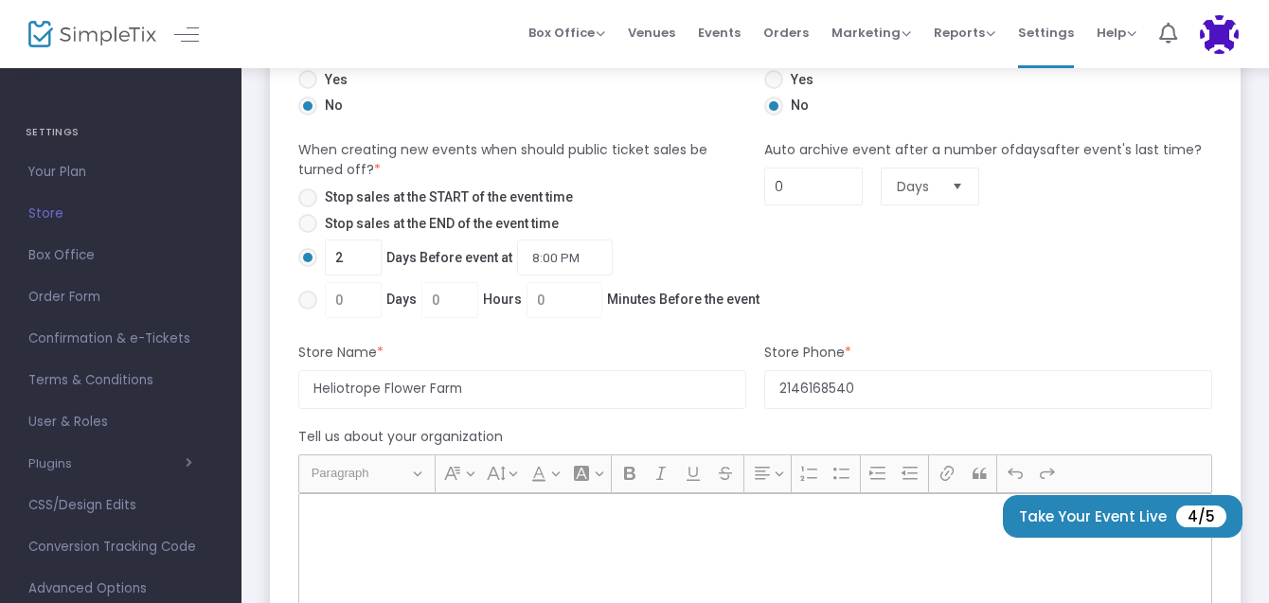
click at [495, 498] on div "Rich Text Editor, main" at bounding box center [755, 587] width 914 height 189
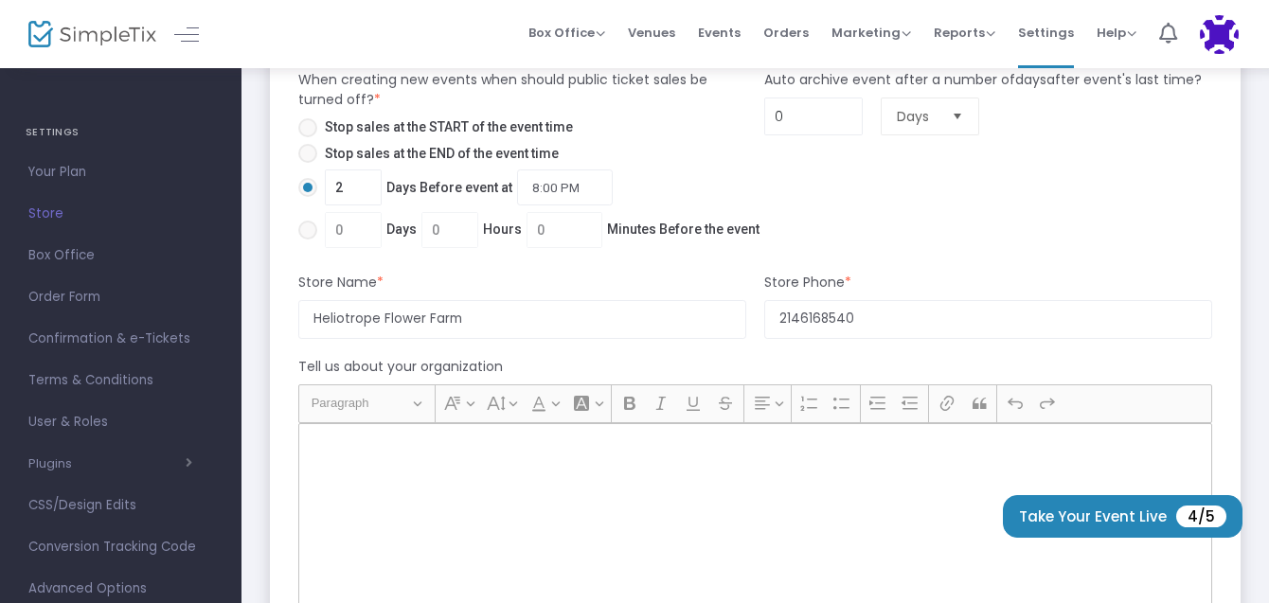
scroll to position [1281, 0]
drag, startPoint x: 495, startPoint y: 497, endPoint x: 494, endPoint y: 478, distance: 19.0
click at [494, 478] on div "Rich Text Editor, main" at bounding box center [755, 516] width 914 height 189
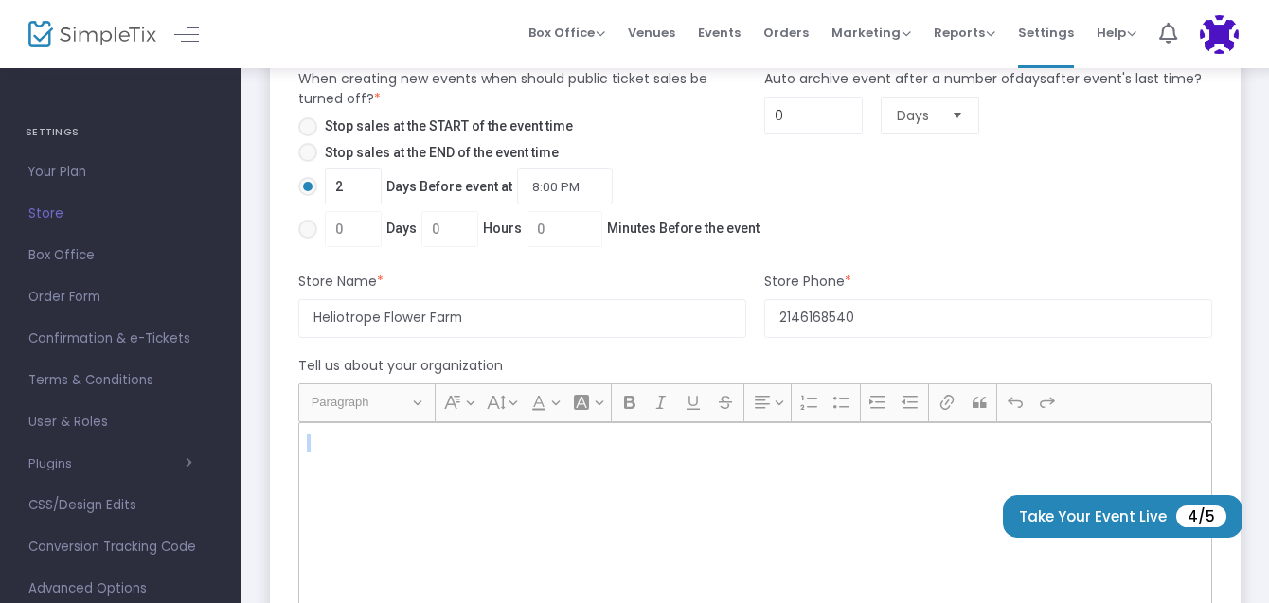
click at [494, 478] on div "Rich Text Editor, main" at bounding box center [755, 516] width 914 height 189
click at [391, 457] on div "Rich Text Editor, main" at bounding box center [755, 516] width 914 height 189
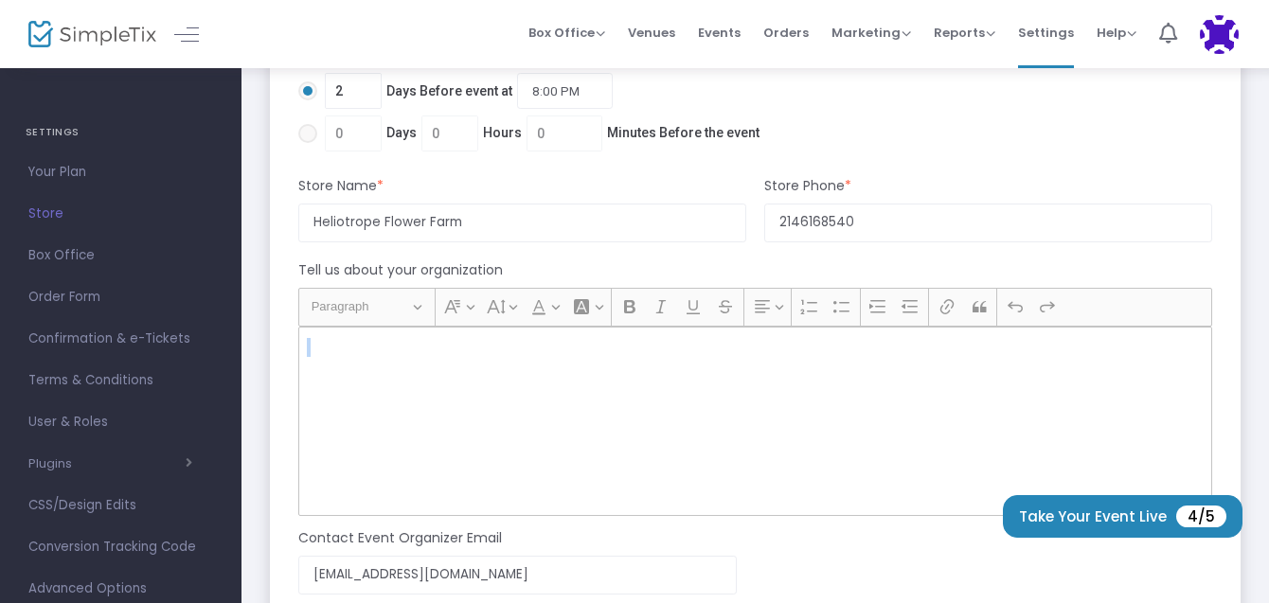
scroll to position [1388, 0]
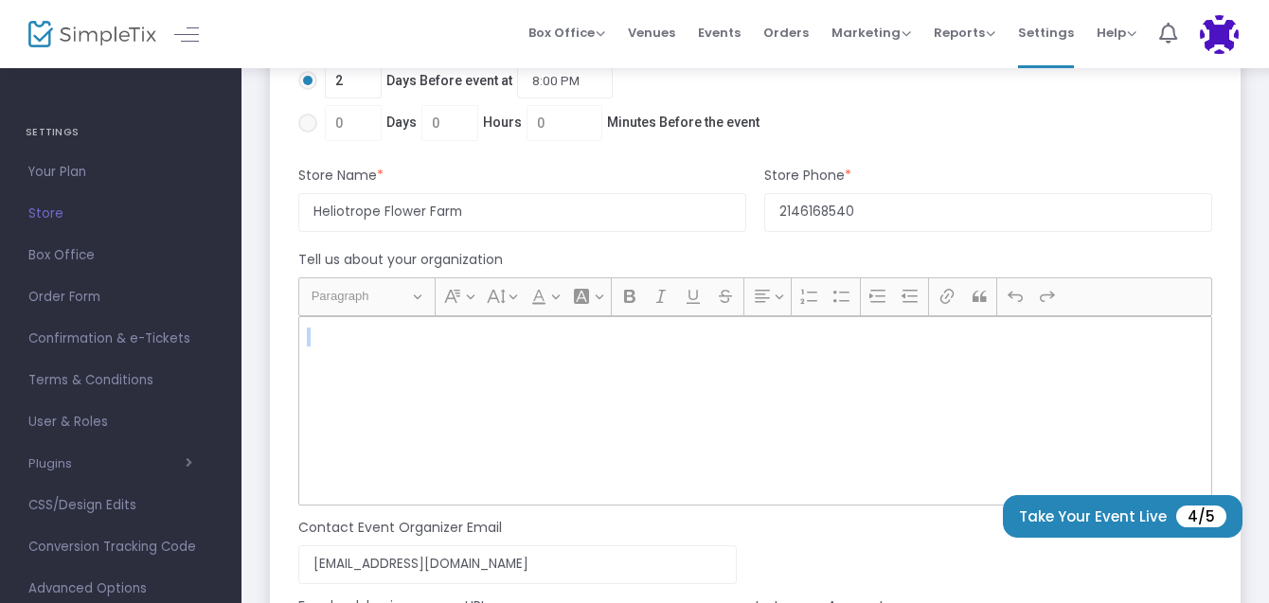
click at [459, 313] on div "Heading Paragraph Paragraph Heading 1 Heading 2 Heading 3 Font Family Font Fami…" at bounding box center [753, 296] width 901 height 36
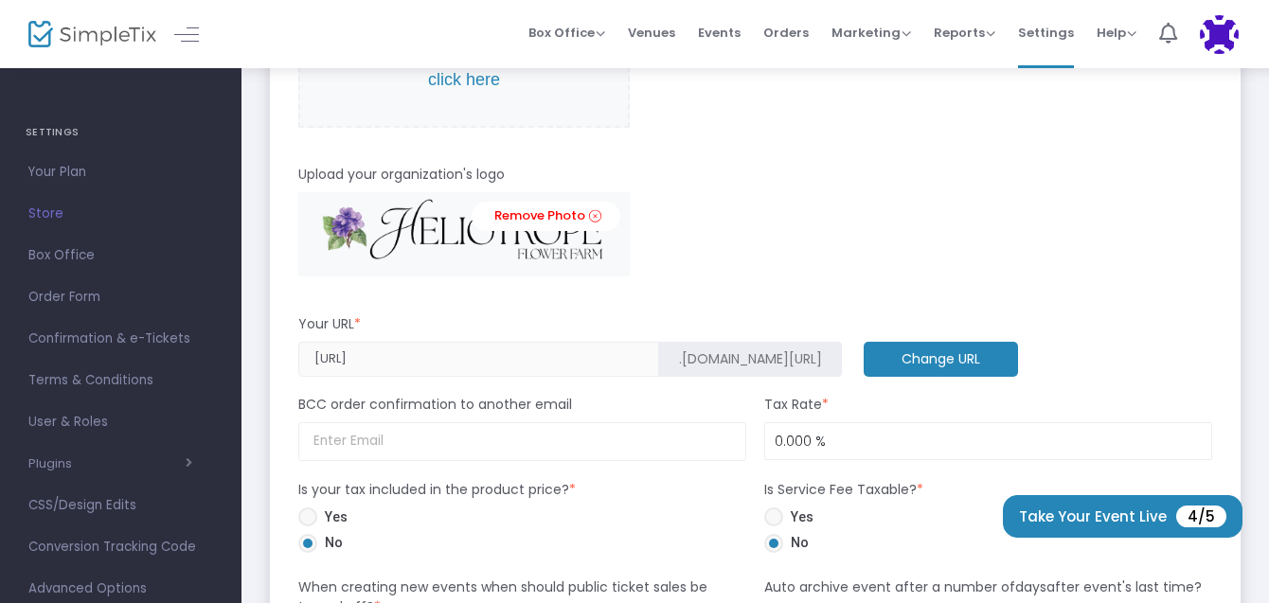
scroll to position [764, 0]
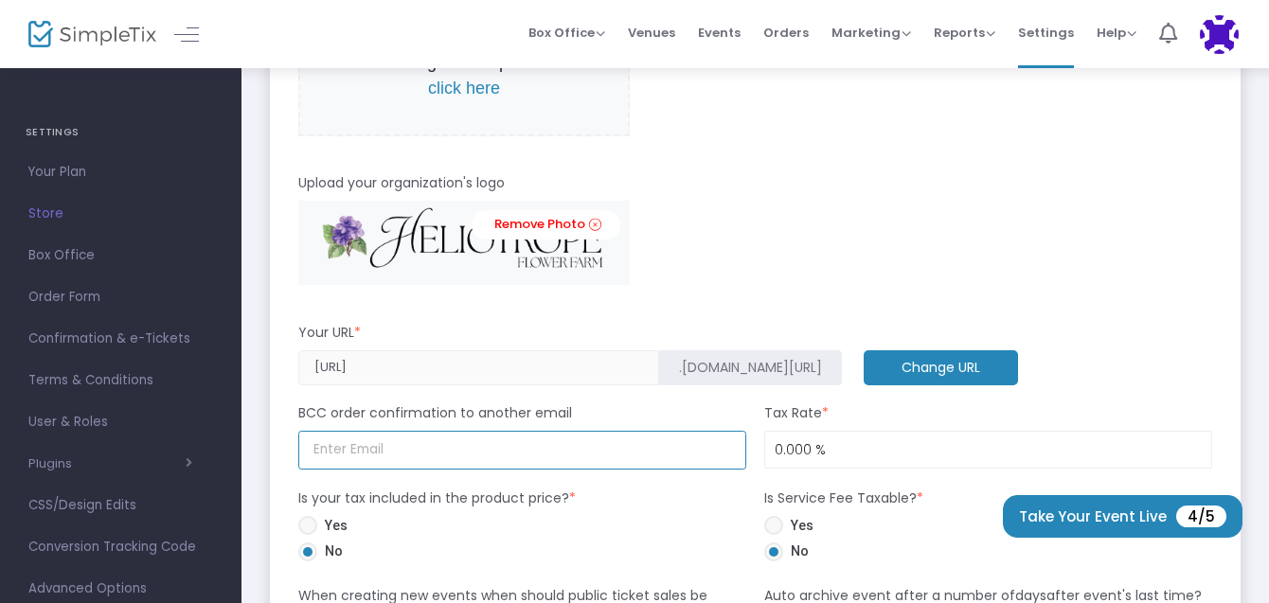
click at [390, 447] on input at bounding box center [522, 450] width 448 height 39
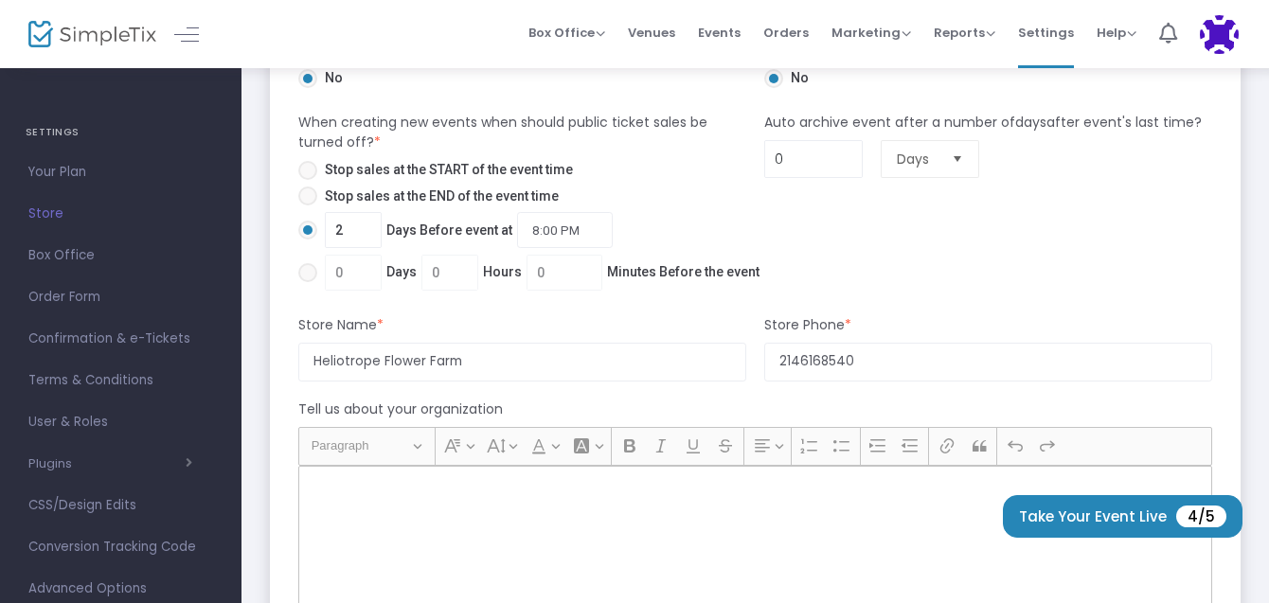
scroll to position [1236, 0]
type input "[EMAIL_ADDRESS][DOMAIN_NAME]"
click at [377, 575] on div "Rich Text Editor, main" at bounding box center [755, 562] width 914 height 189
click at [385, 455] on span "Paragraph" at bounding box center [361, 448] width 98 height 23
click at [419, 442] on button "Heading Paragraph" at bounding box center [367, 448] width 128 height 29
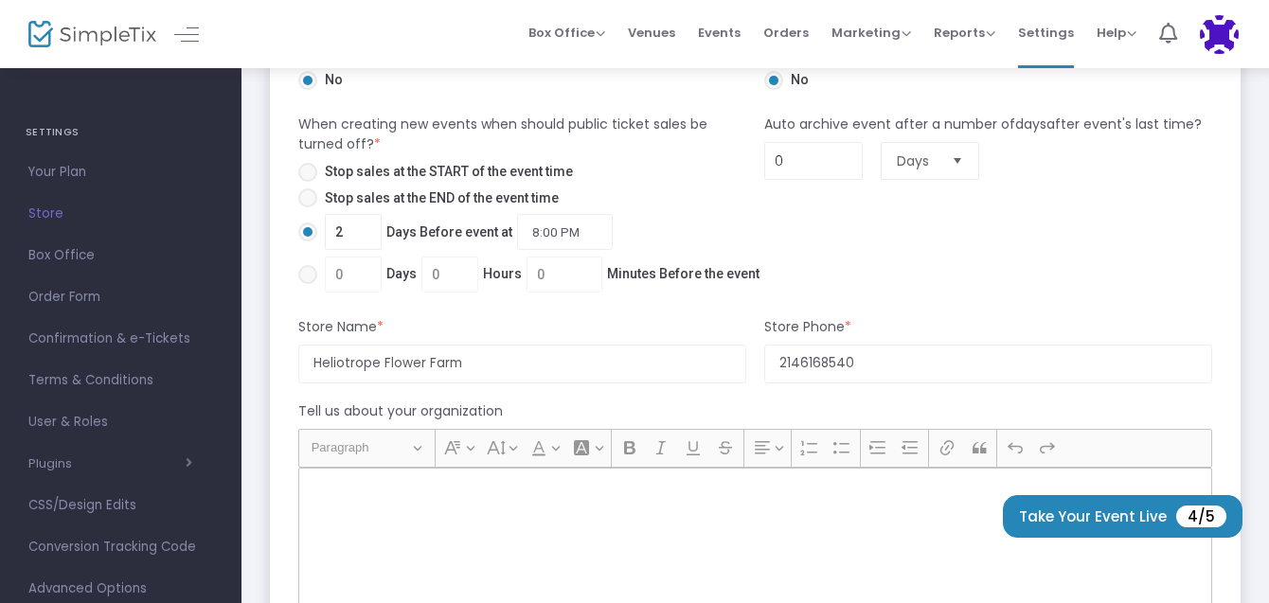
click at [394, 527] on div "Rich Text Editor, main" at bounding box center [755, 562] width 914 height 189
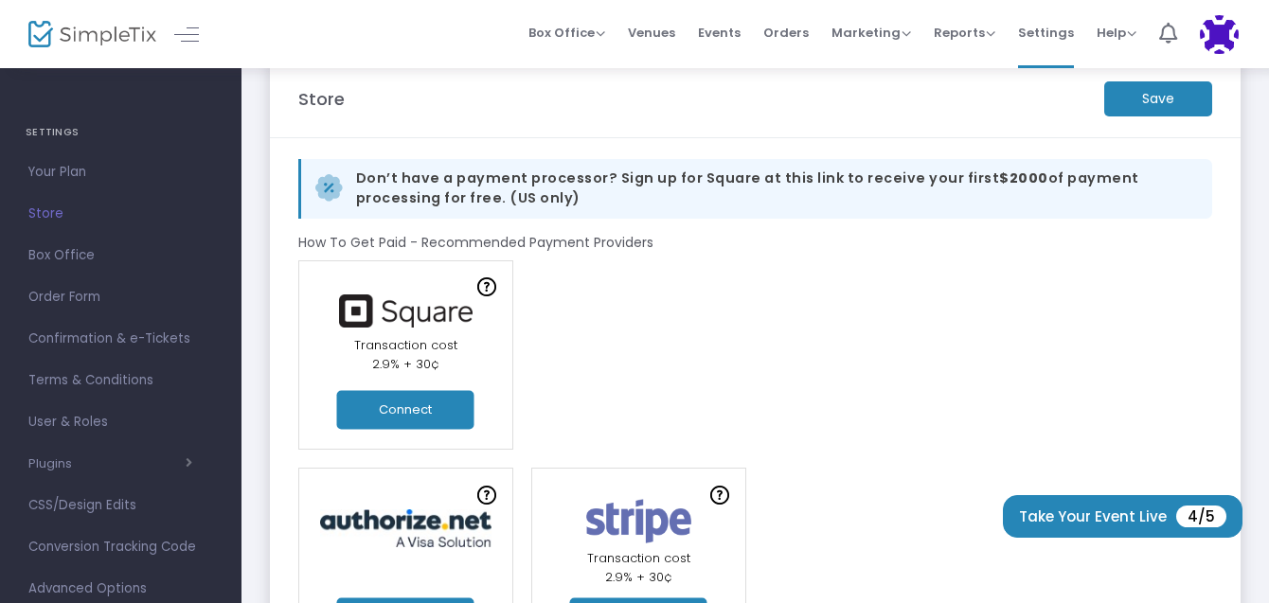
scroll to position [0, 0]
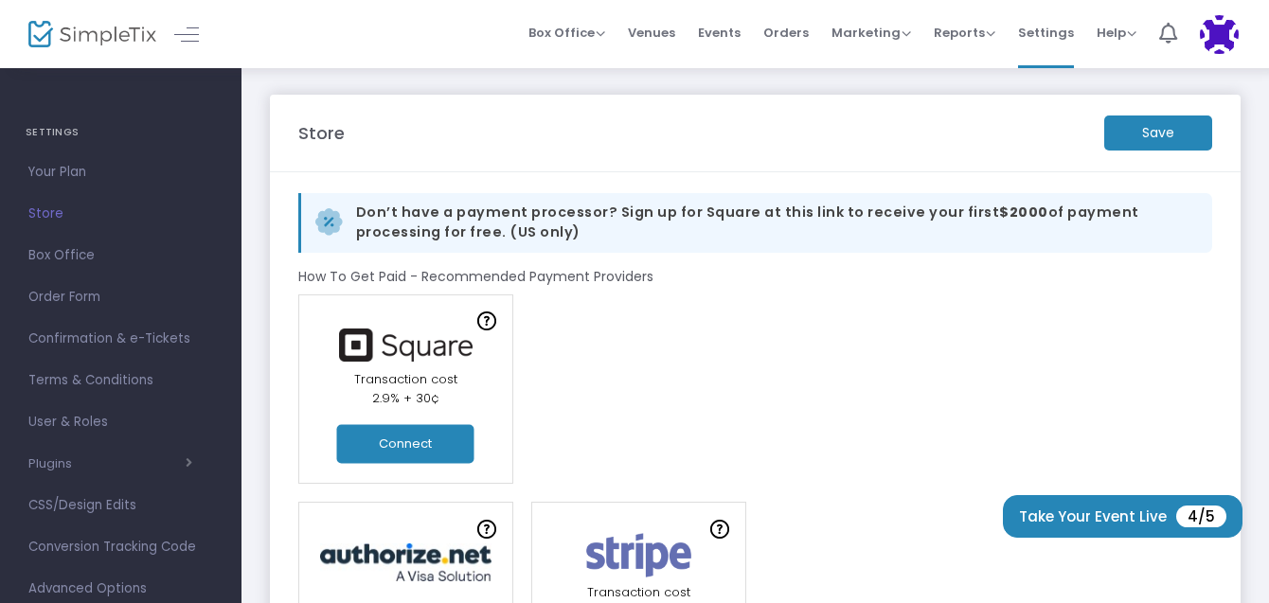
click at [400, 453] on button "Connect" at bounding box center [405, 443] width 137 height 39
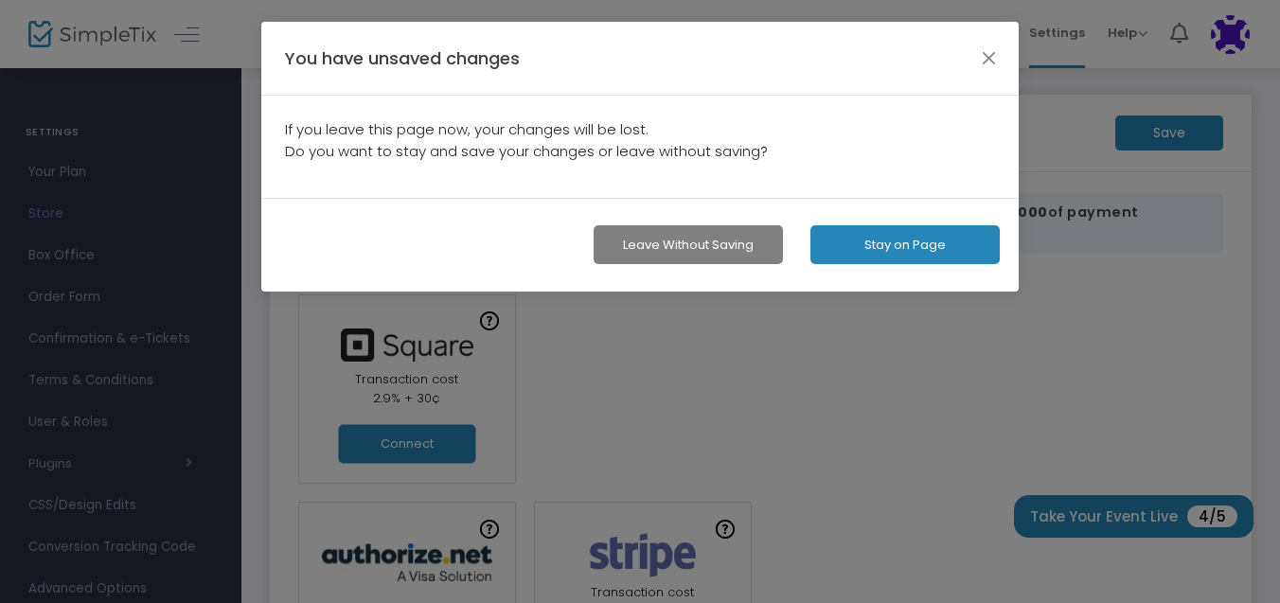
click at [900, 252] on button "Stay on Page" at bounding box center [905, 244] width 189 height 39
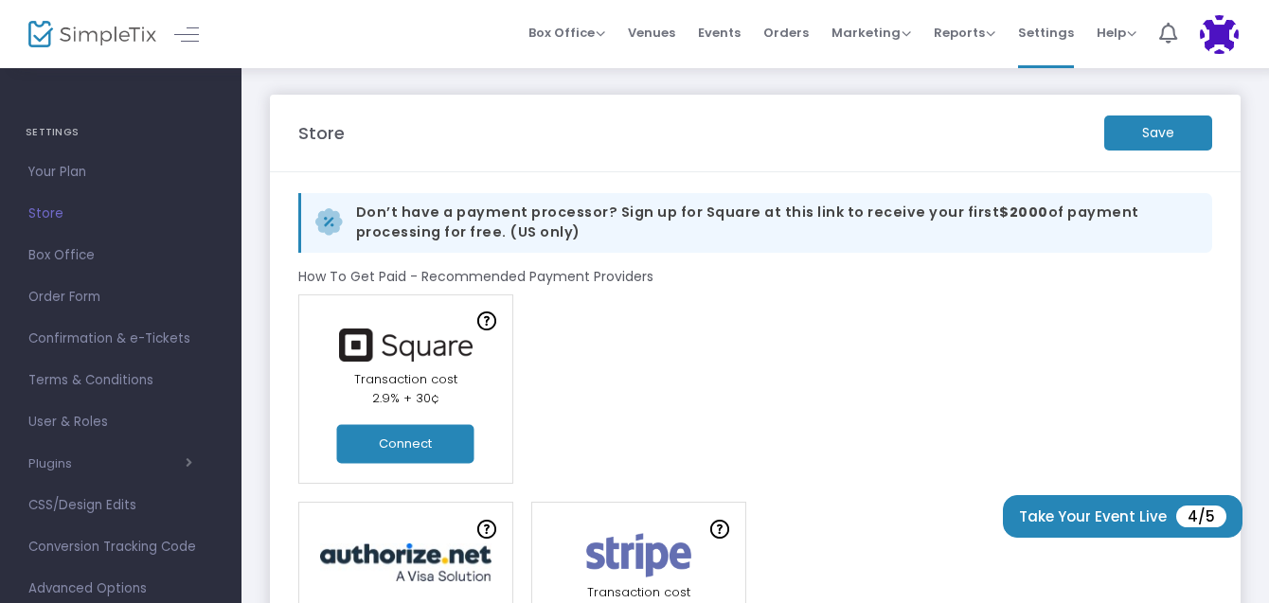
click at [1134, 134] on m-button "Save" at bounding box center [1158, 133] width 108 height 35
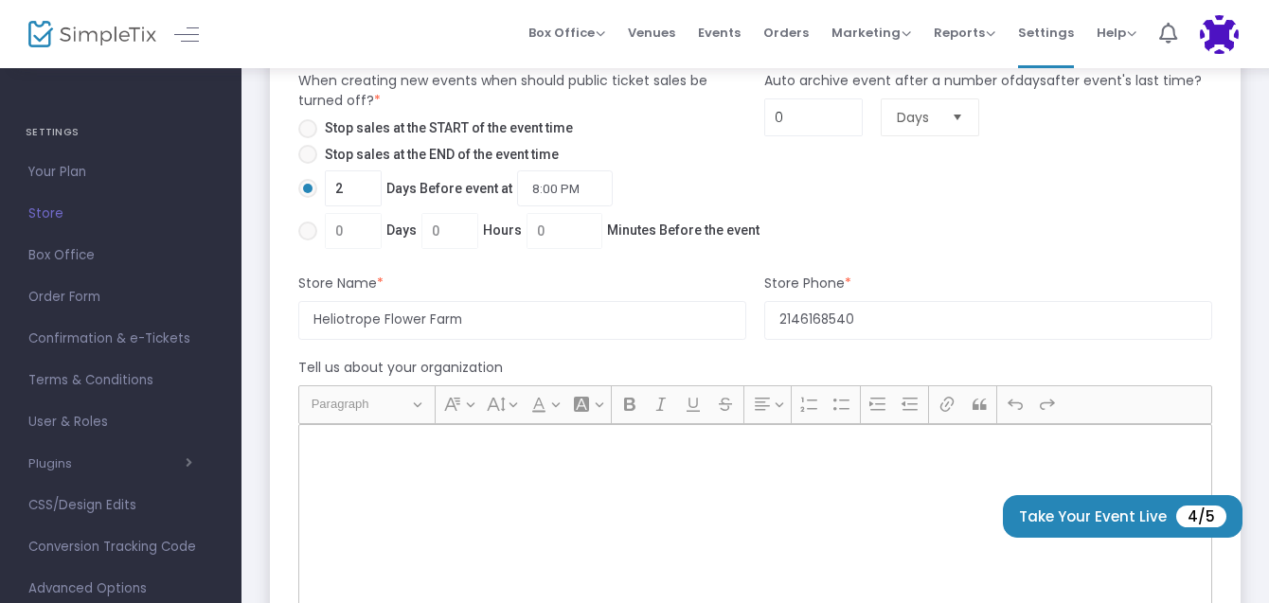
scroll to position [1283, 0]
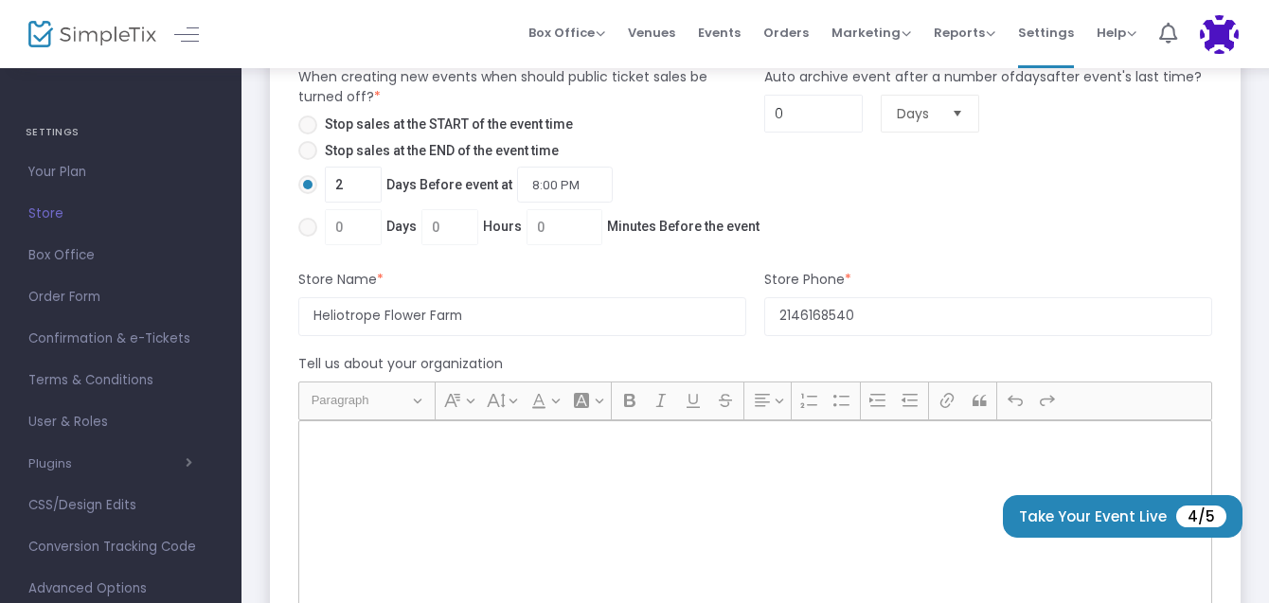
click at [593, 510] on div "Rich Text Editor, main" at bounding box center [755, 515] width 914 height 189
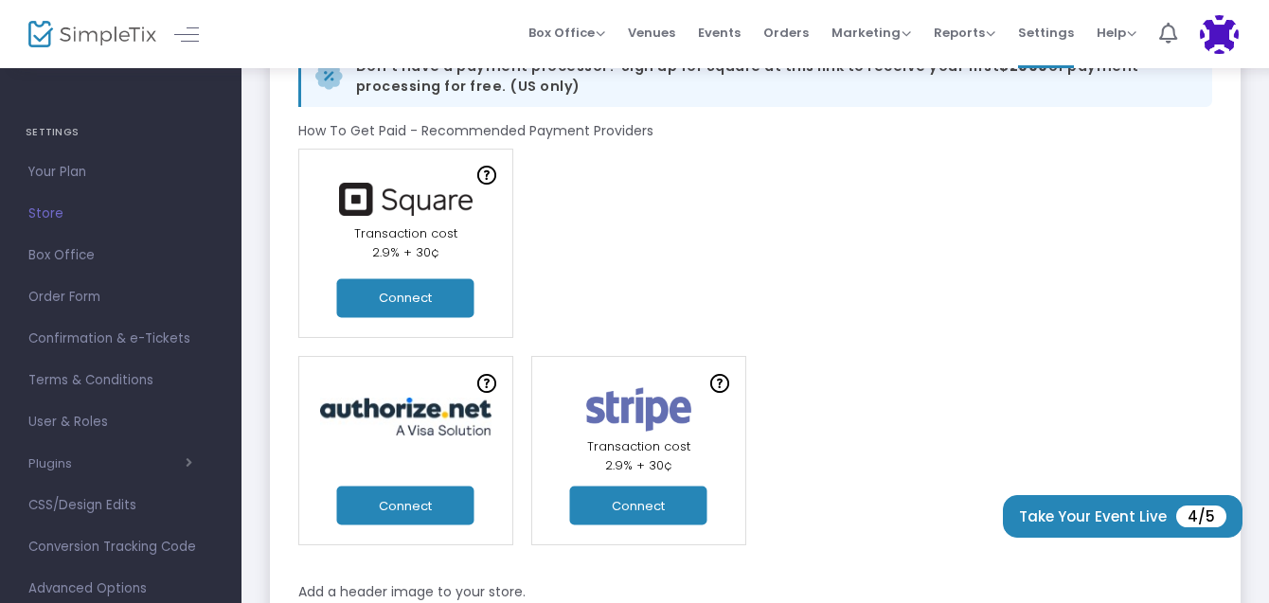
scroll to position [0, 0]
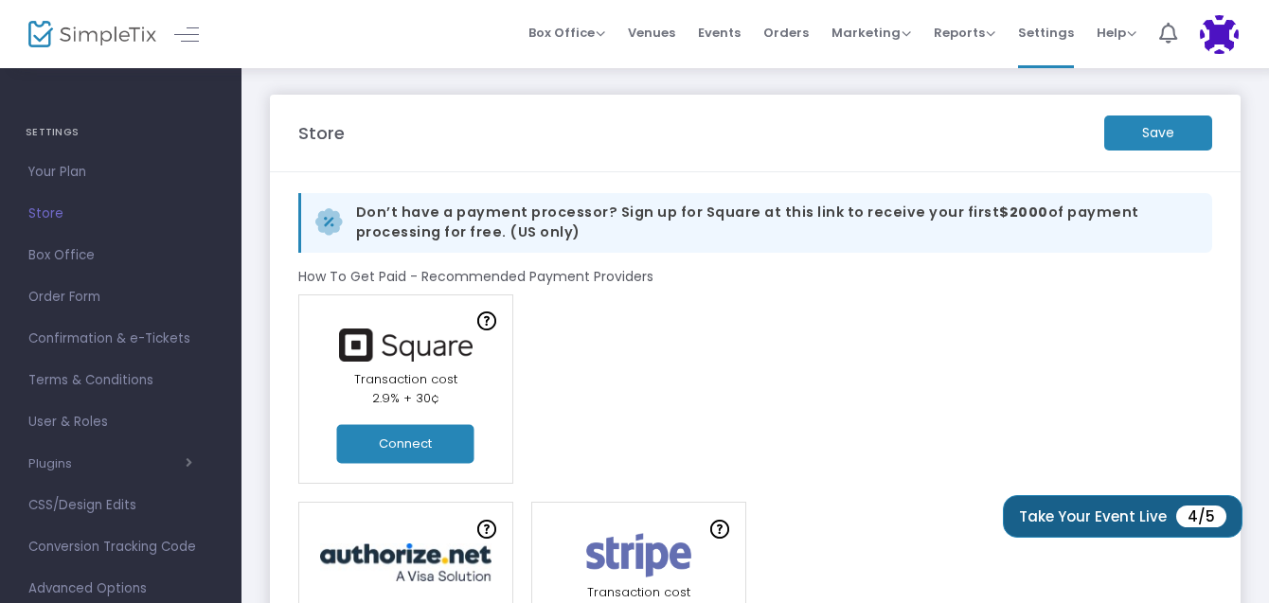
click at [1088, 510] on button "Take Your Event Live 4/5" at bounding box center [1123, 516] width 240 height 43
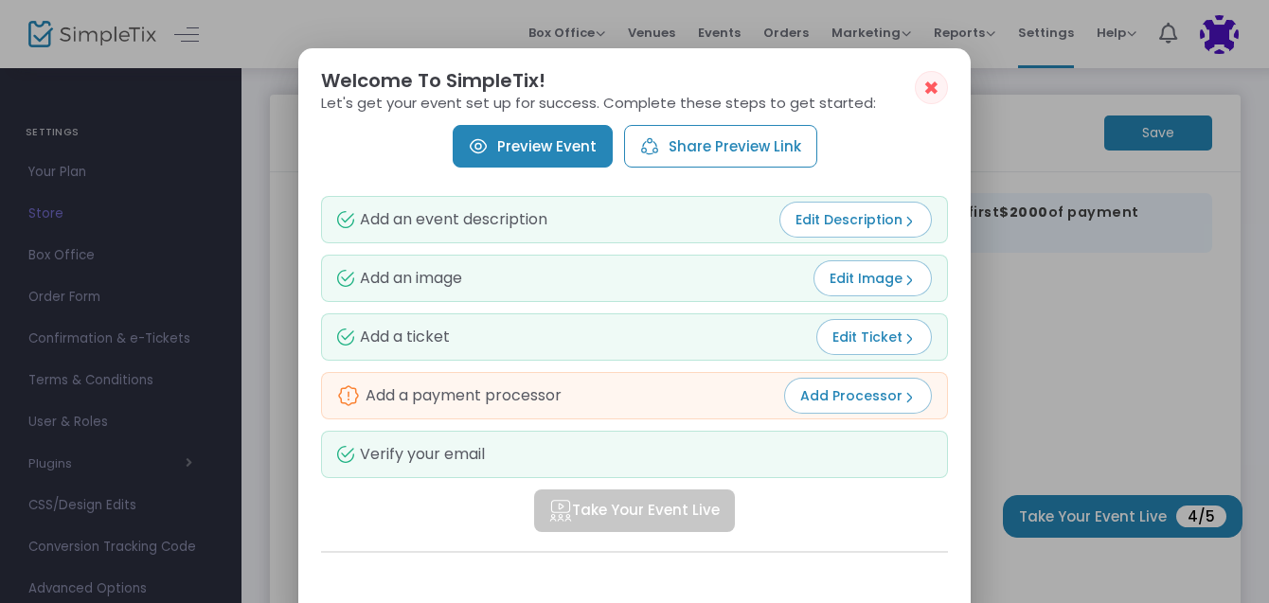
click at [716, 151] on button "Share Preview Link" at bounding box center [720, 146] width 193 height 43
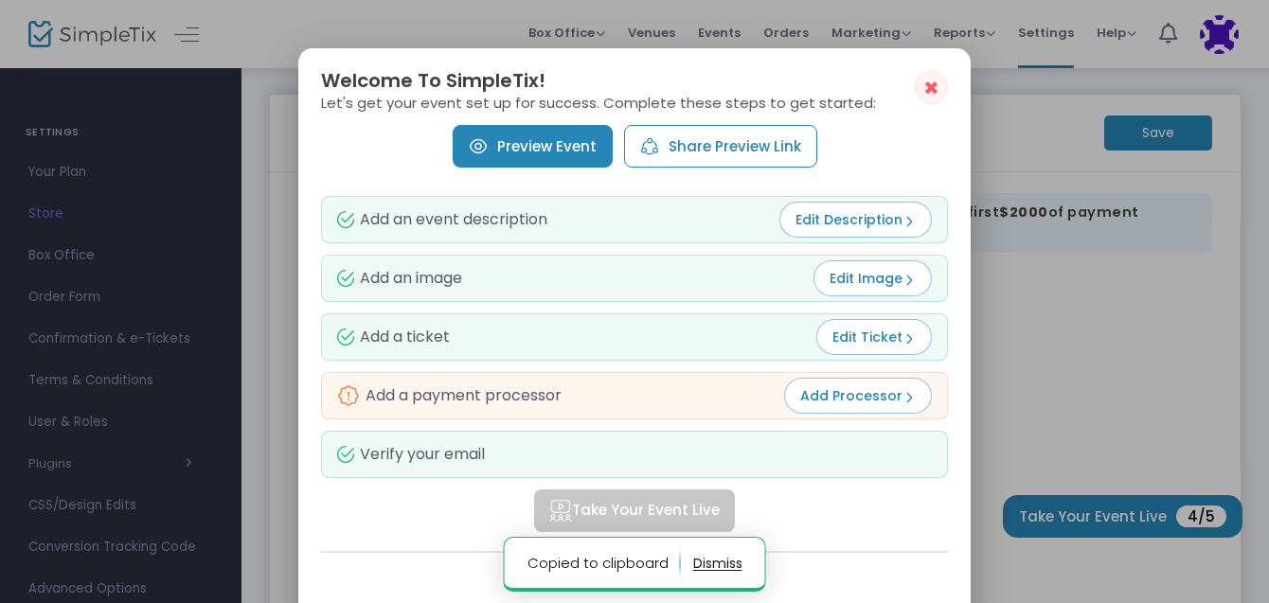
click at [564, 144] on link "Preview Event" at bounding box center [533, 146] width 160 height 43
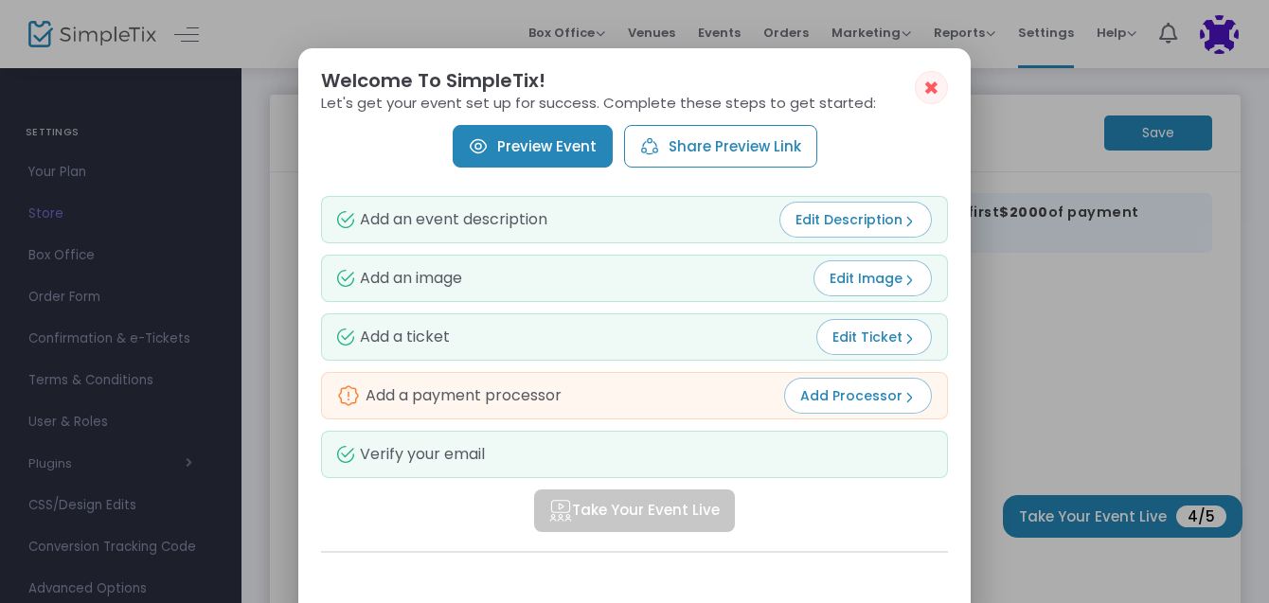
click at [862, 236] on button "Edit Description" at bounding box center [855, 220] width 152 height 36
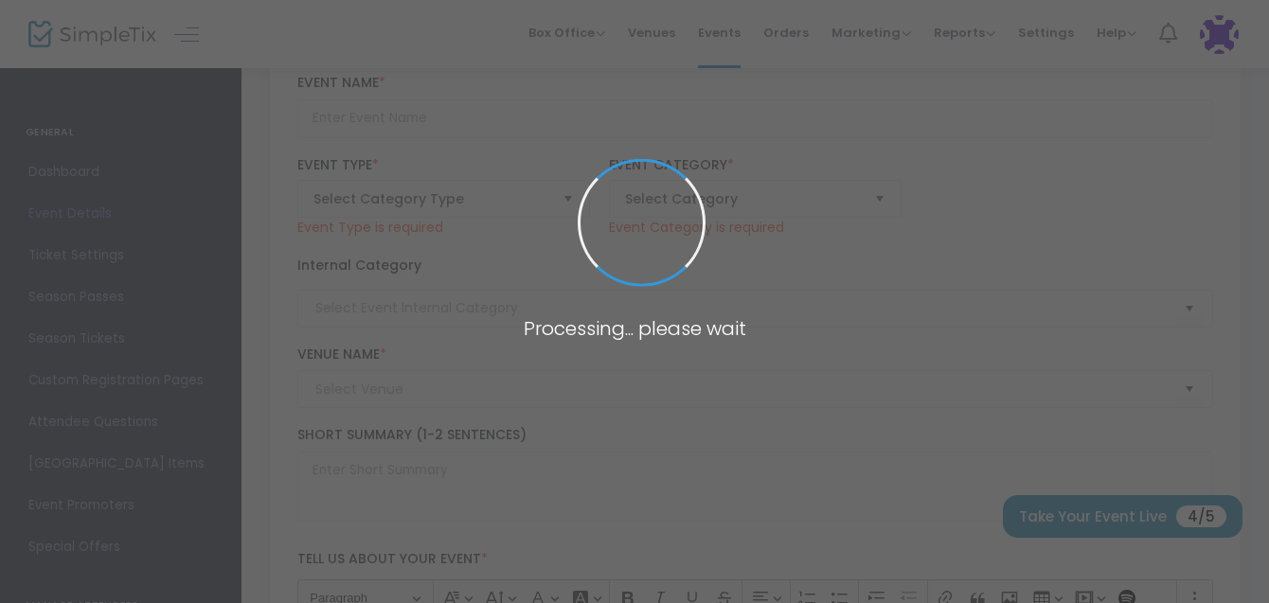
scroll to position [112, 0]
type input "Coffee & Crafts on the Farm"
type textarea "Coffee & Crafts at [GEOGRAPHIC_DATA] fresh blooms into beautiful, functional ar…"
type input "Buy Tickets"
type input "Heliotrope Flower Farm"
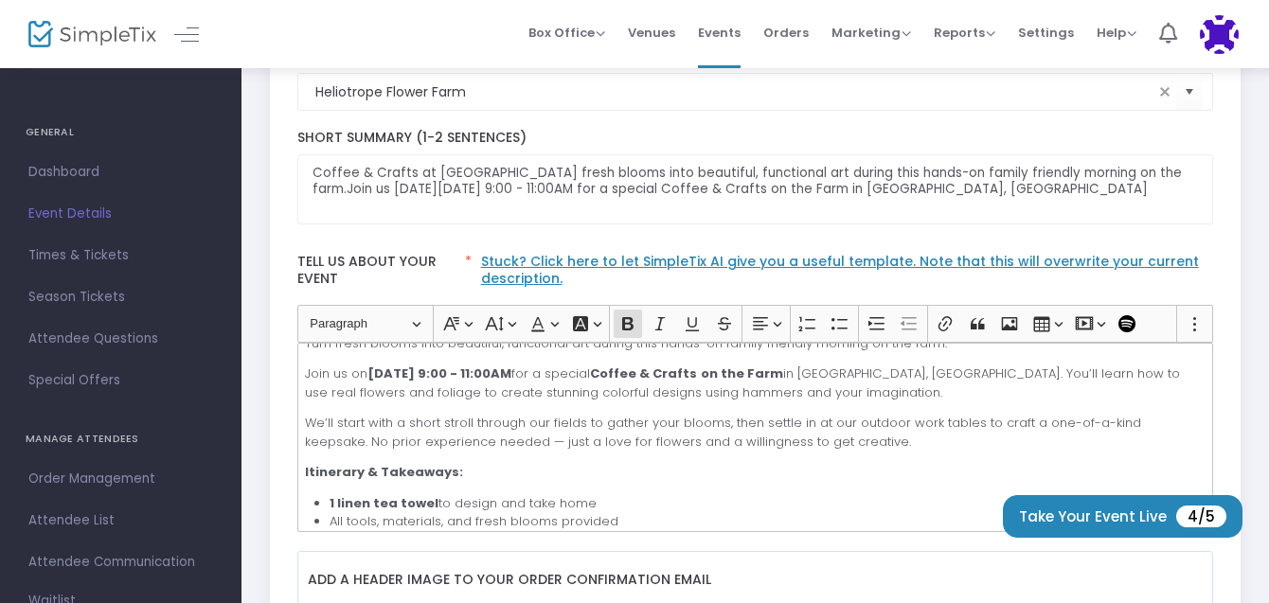
scroll to position [64, 0]
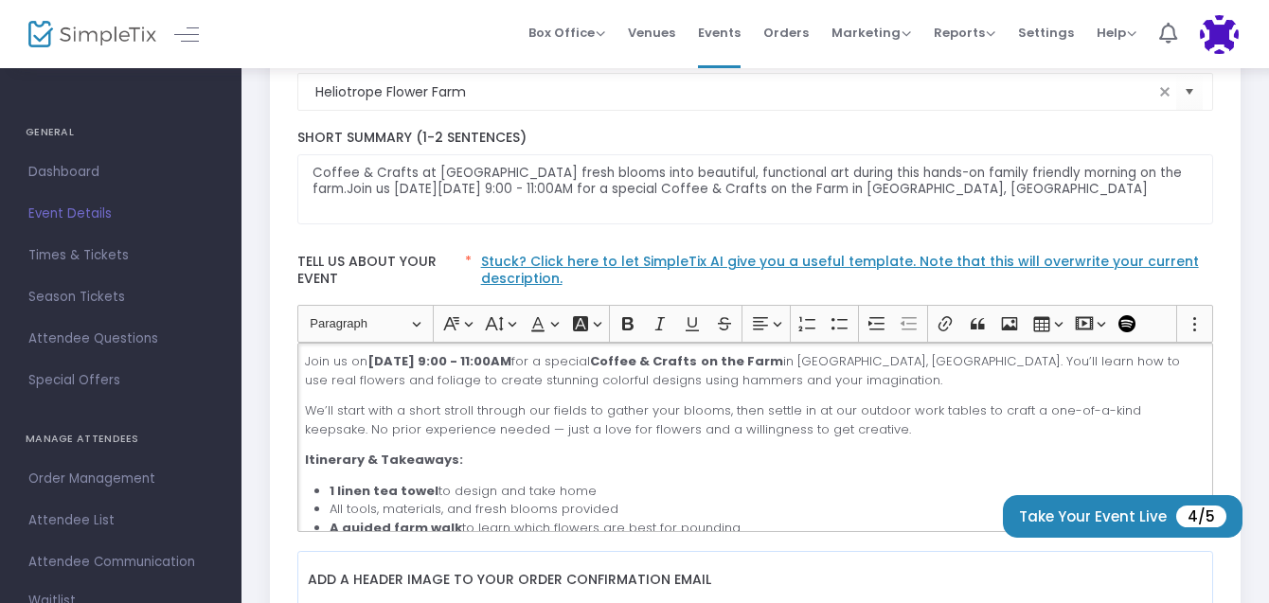
click at [497, 427] on p "We’ll start with a short stroll through our fields to gather your blooms, then …" at bounding box center [755, 420] width 900 height 37
click at [869, 447] on div "Coffee & Crafts at [GEOGRAPHIC_DATA] Turn fresh blooms into beautiful, function…" at bounding box center [755, 437] width 917 height 189
click at [850, 427] on p "We’ll start with a short stroll through our fields to gather your blooms, then …" at bounding box center [755, 420] width 900 height 37
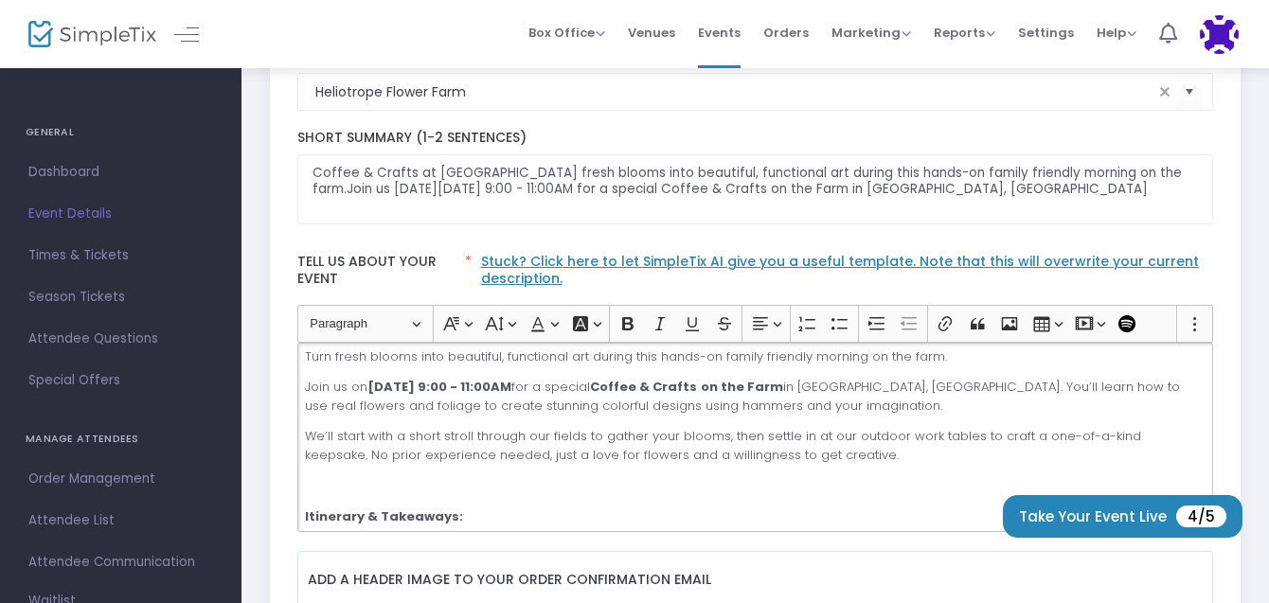
scroll to position [0, 0]
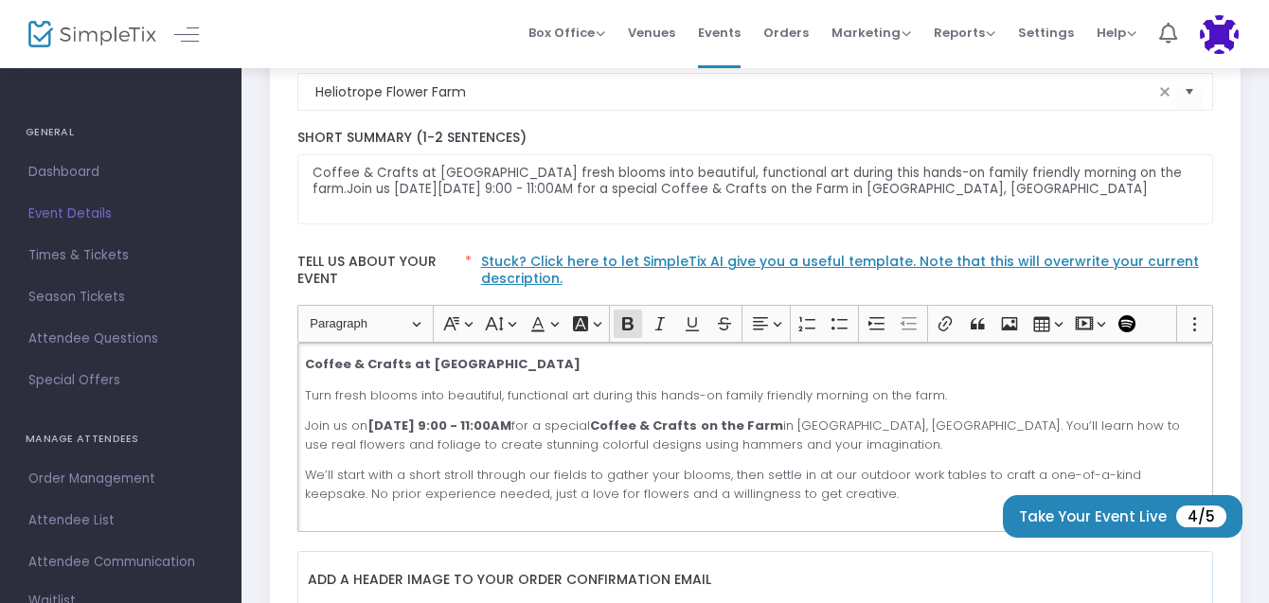
click at [671, 360] on p "Coffee & Crafts at [GEOGRAPHIC_DATA]" at bounding box center [755, 364] width 900 height 19
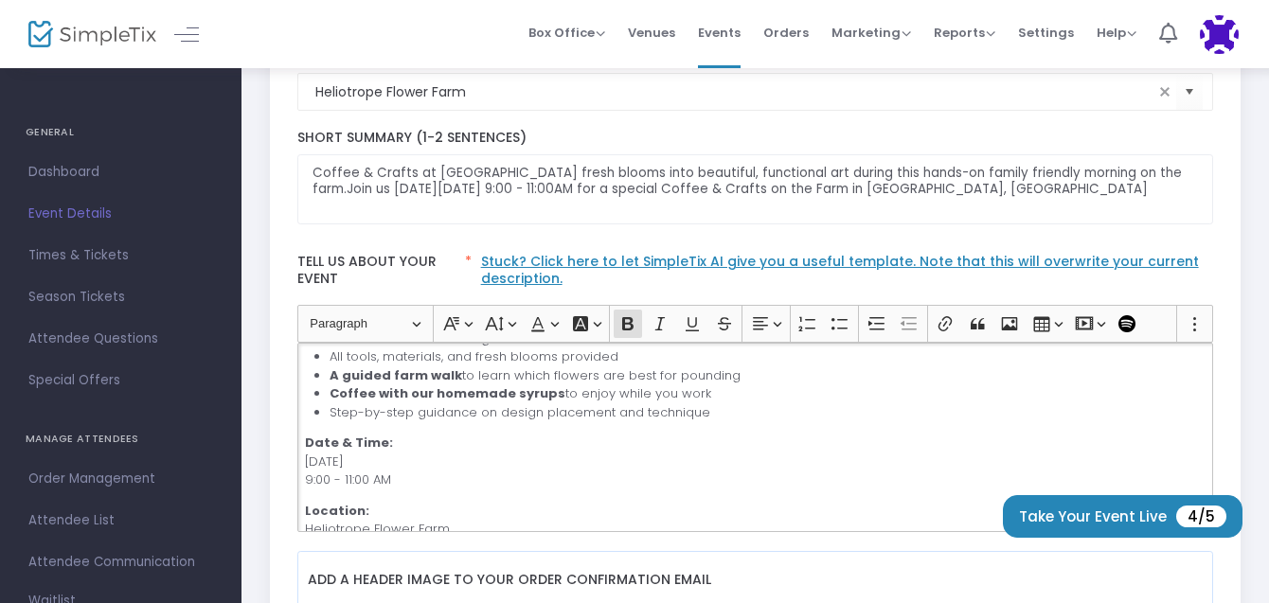
scroll to position [267, 0]
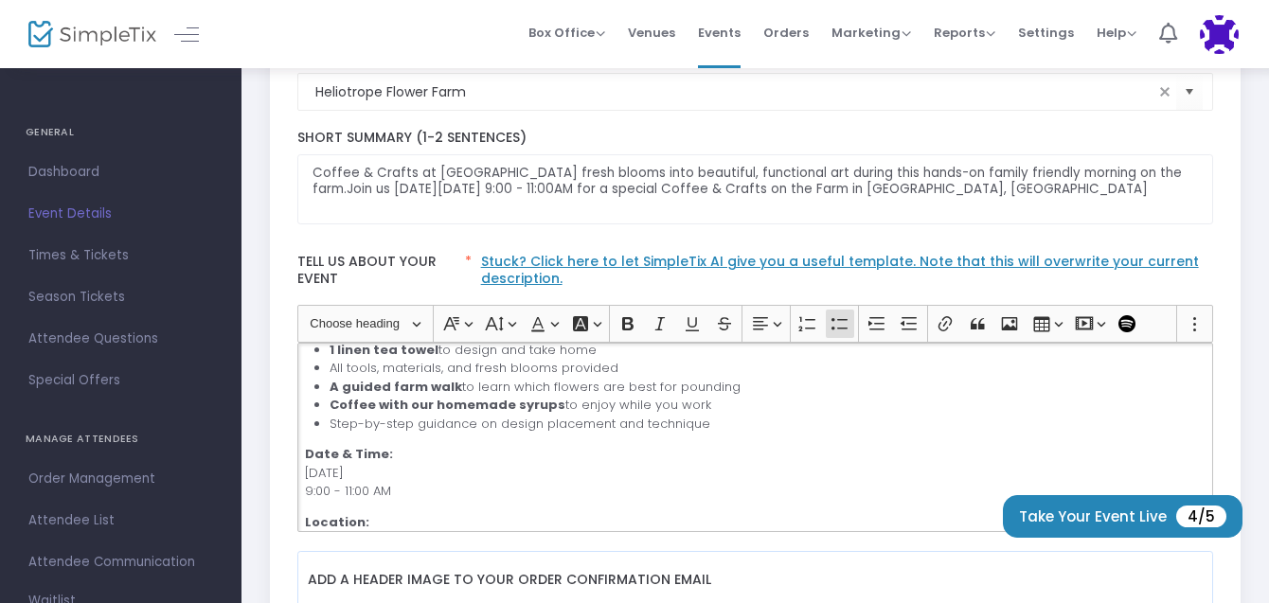
click at [716, 426] on li "Step-by-step guidance on design placement and technique" at bounding box center [767, 424] width 875 height 19
click at [307, 453] on strong "Date & Time:" at bounding box center [349, 454] width 88 height 18
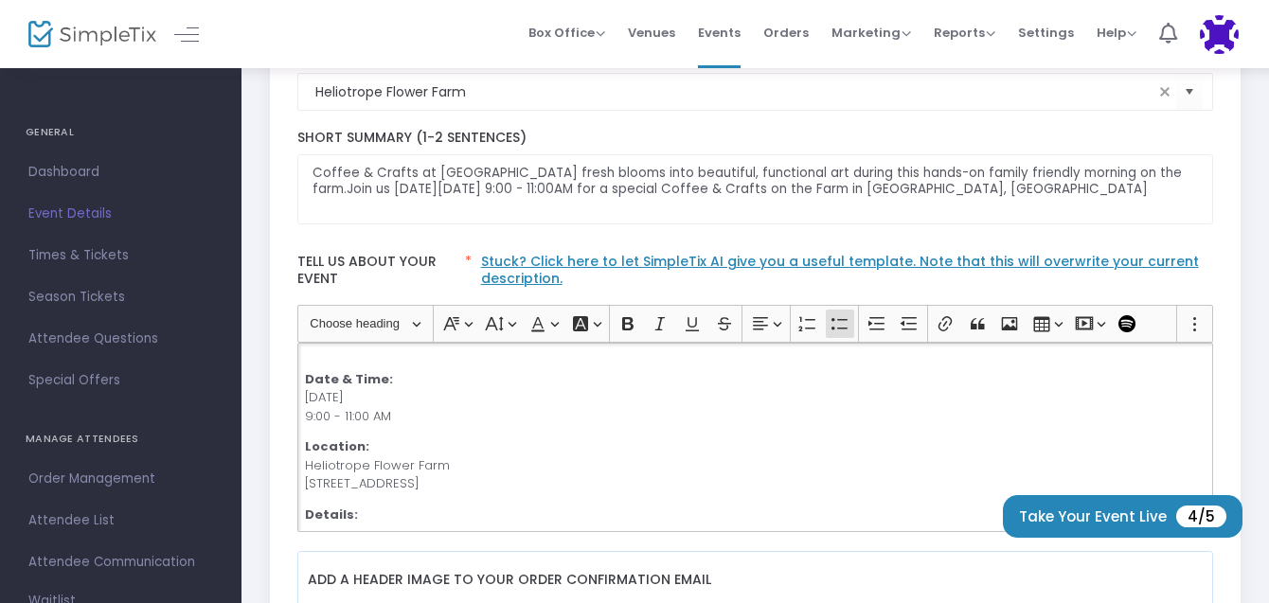
scroll to position [380, 0]
click at [325, 412] on p "Date & Time: [DATE] 9:00 - 11:00 AM" at bounding box center [755, 392] width 900 height 56
click at [306, 440] on strong "Location:" at bounding box center [337, 440] width 64 height 18
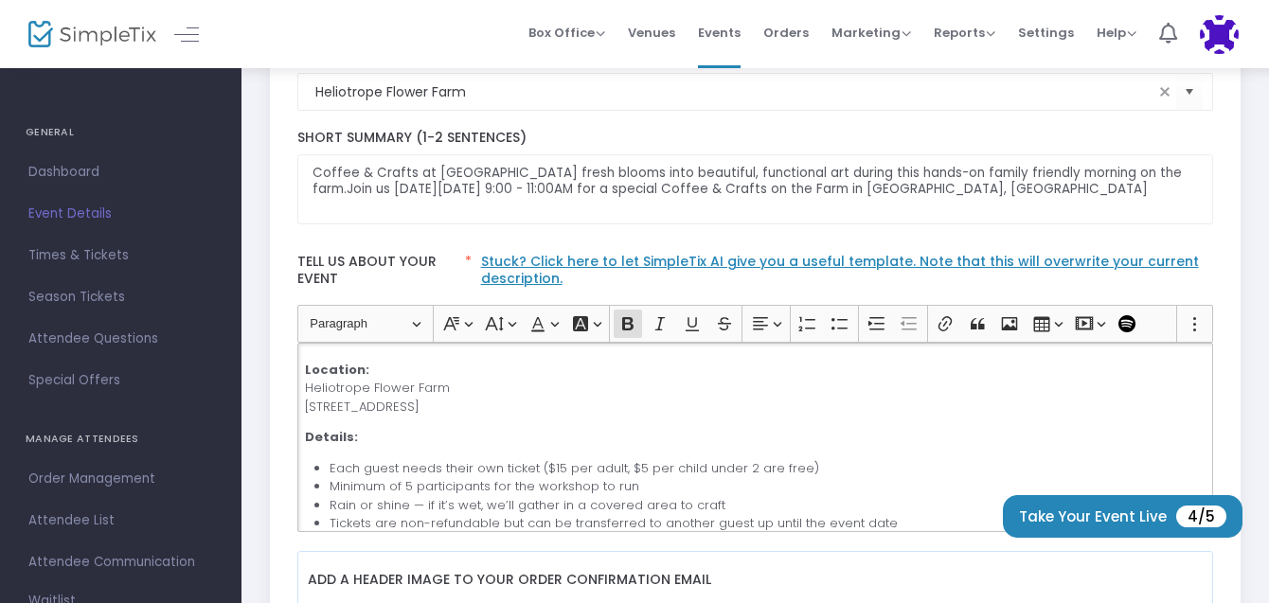
scroll to position [485, 0]
click at [306, 433] on strong "Details:" at bounding box center [331, 433] width 53 height 18
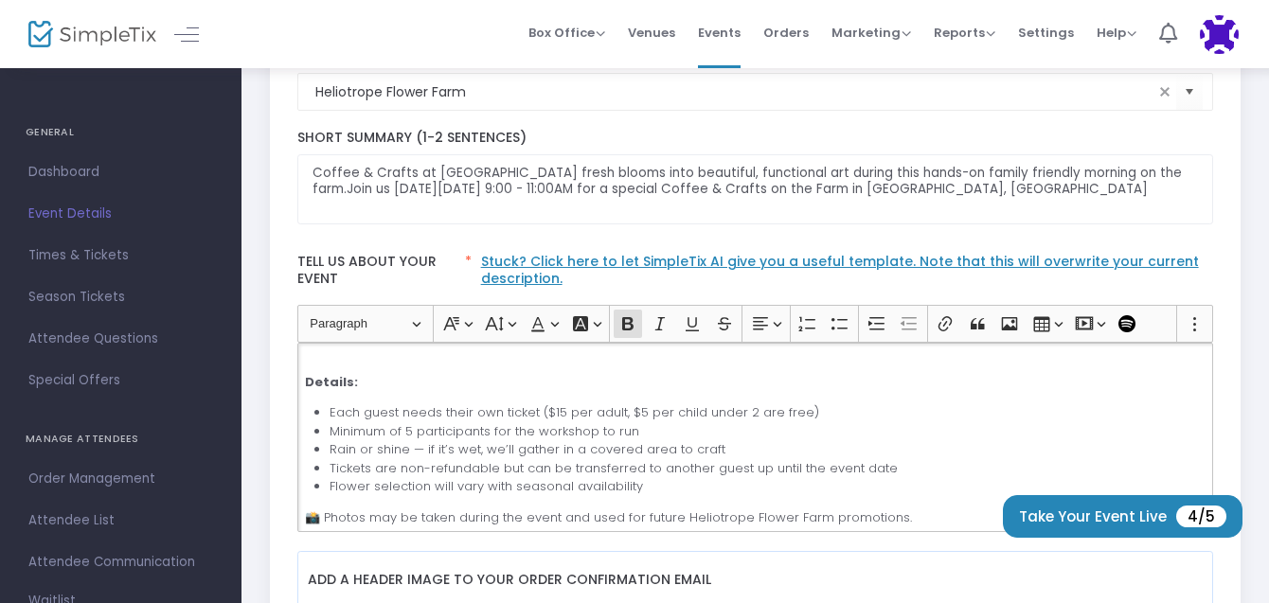
scroll to position [573, 0]
click at [923, 510] on p "📸 Photos may be taken during the event and used for future Heliotrope Flower Fa…" at bounding box center [755, 512] width 900 height 19
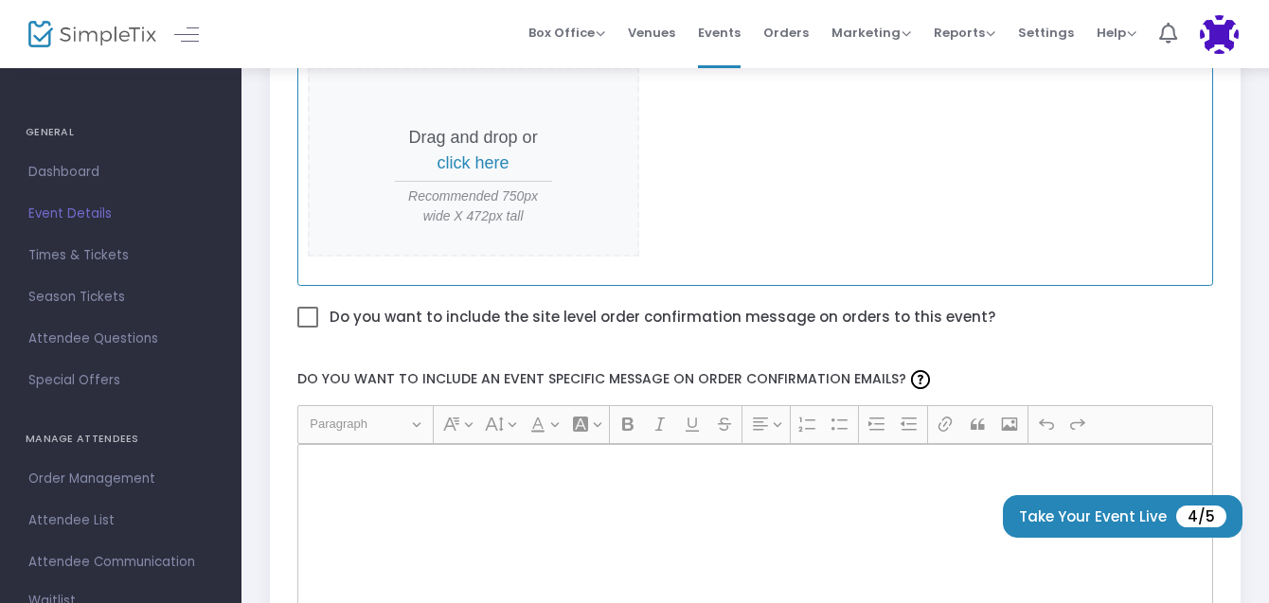
scroll to position [974, 0]
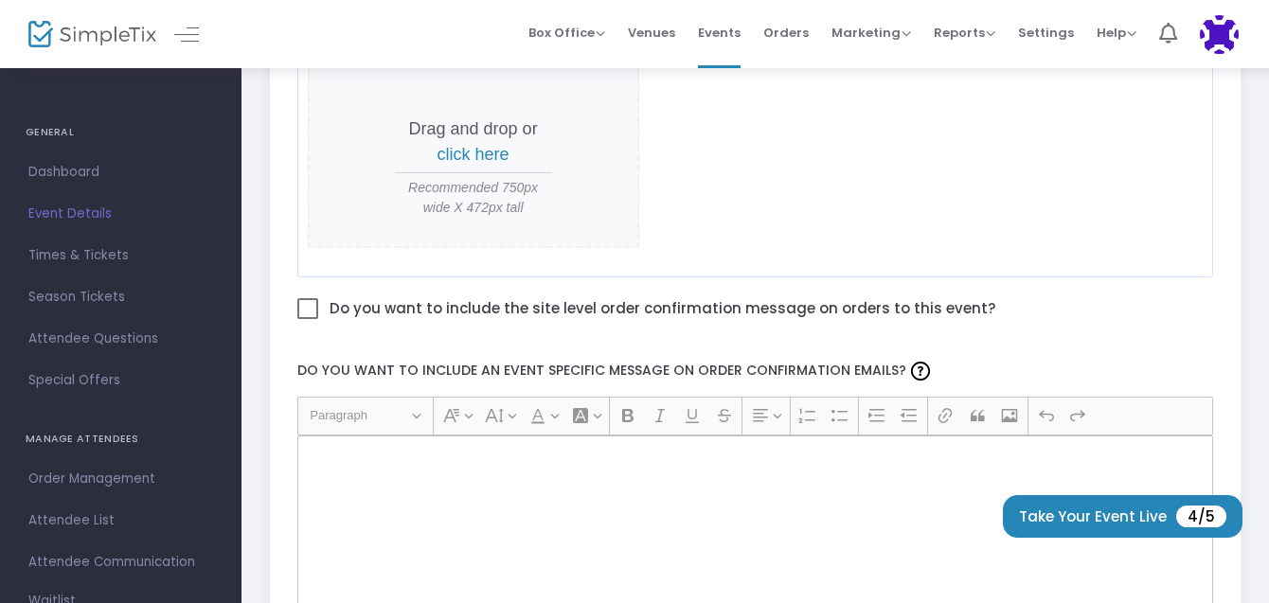
click at [669, 506] on div "Rich Text Editor, main" at bounding box center [755, 530] width 917 height 189
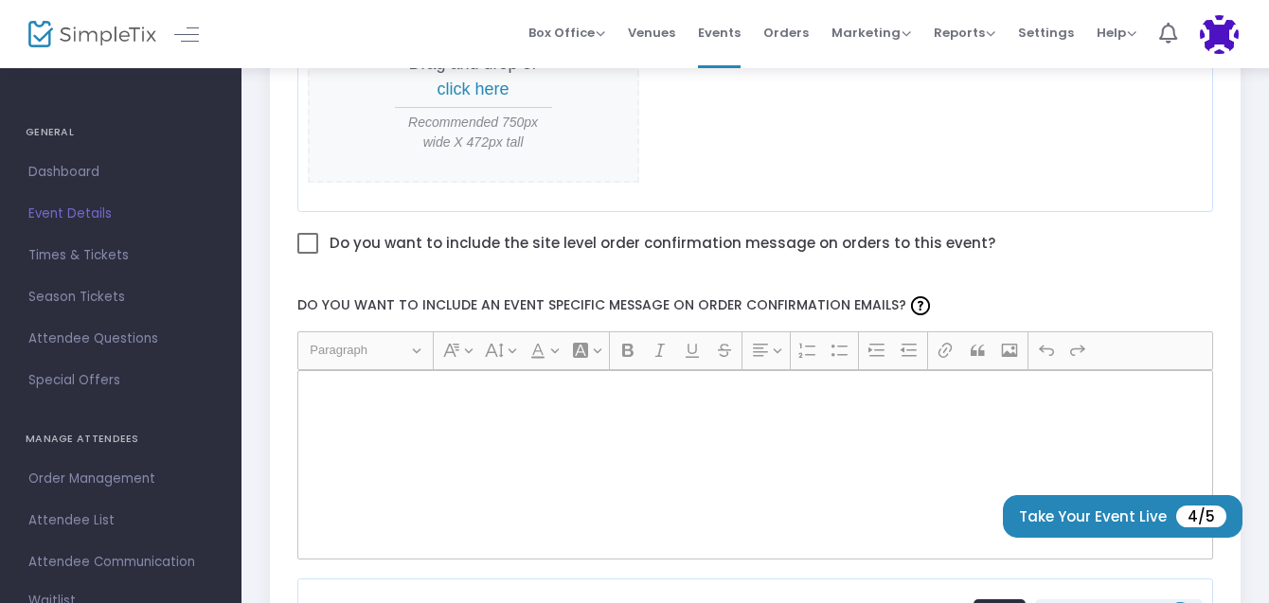
scroll to position [1081, 0]
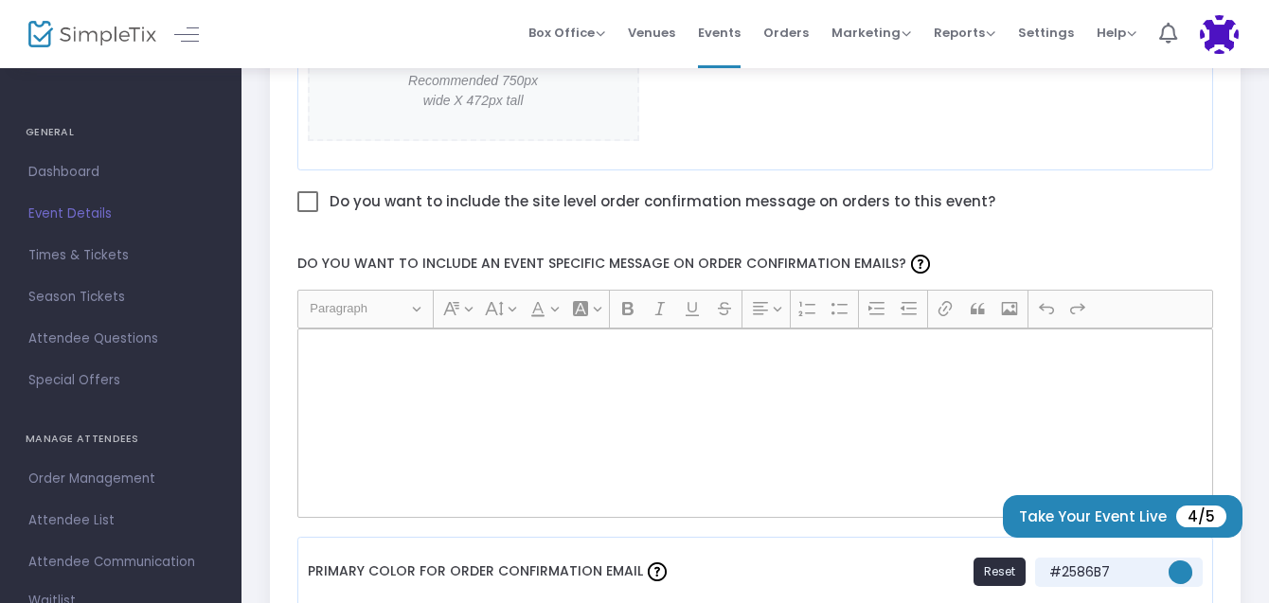
click at [498, 396] on div "Rich Text Editor, main" at bounding box center [755, 423] width 917 height 189
click at [400, 395] on div "Rich Text Editor, main" at bounding box center [755, 423] width 917 height 189
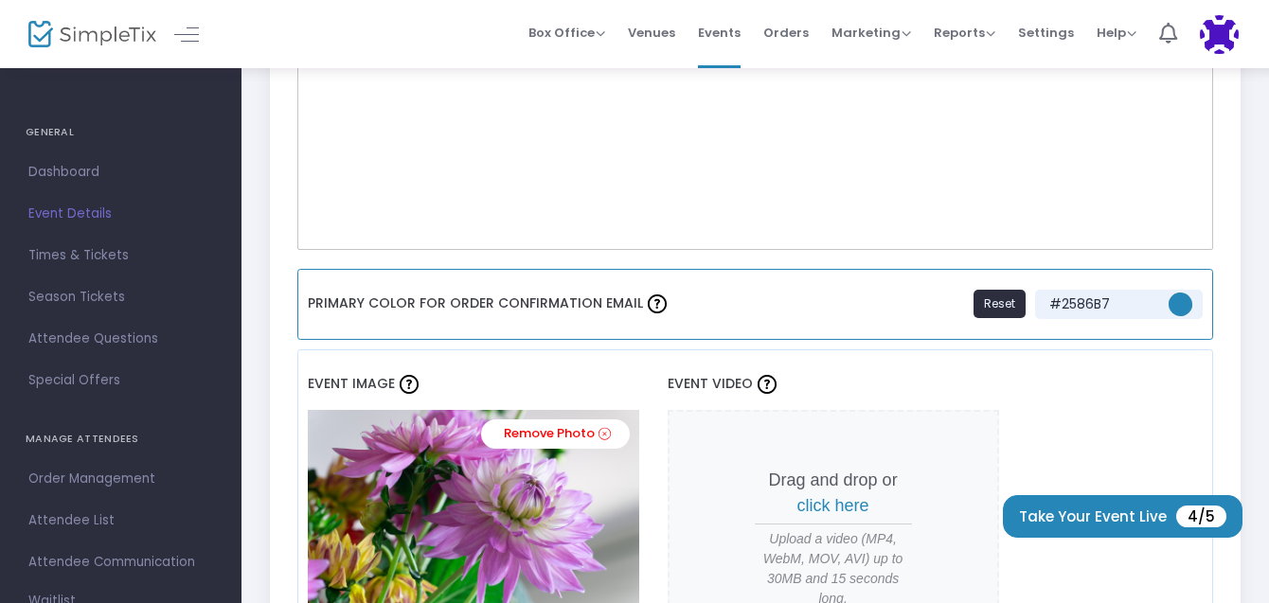
scroll to position [1363, 0]
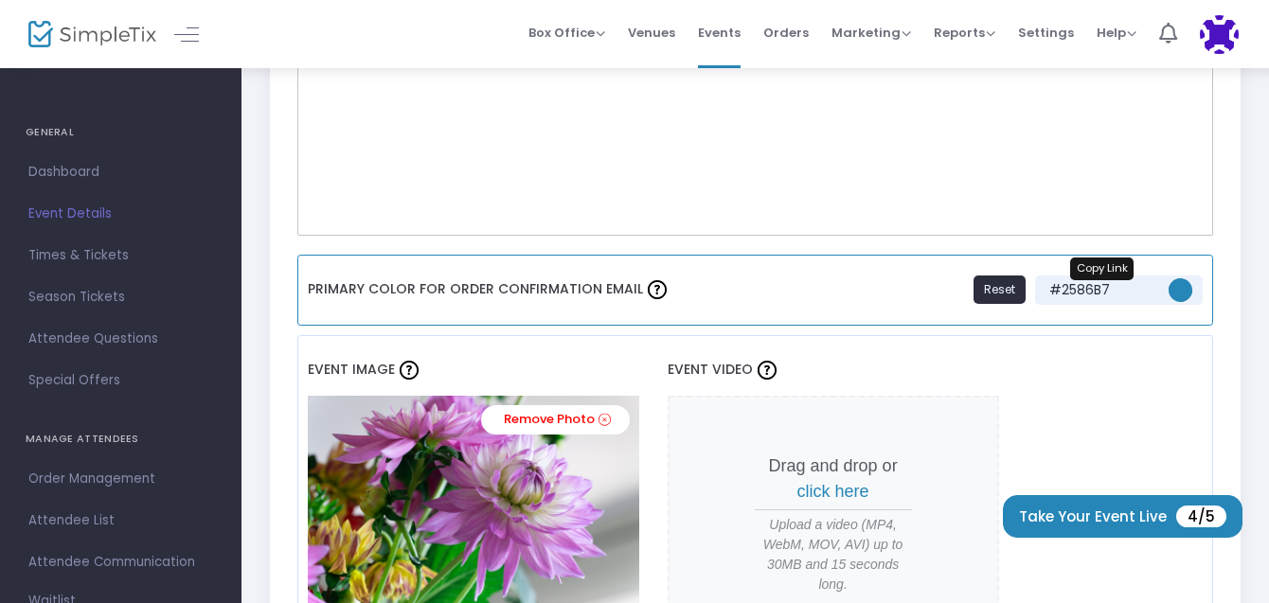
click at [1144, 285] on span "#2586B7" at bounding box center [1102, 290] width 114 height 20
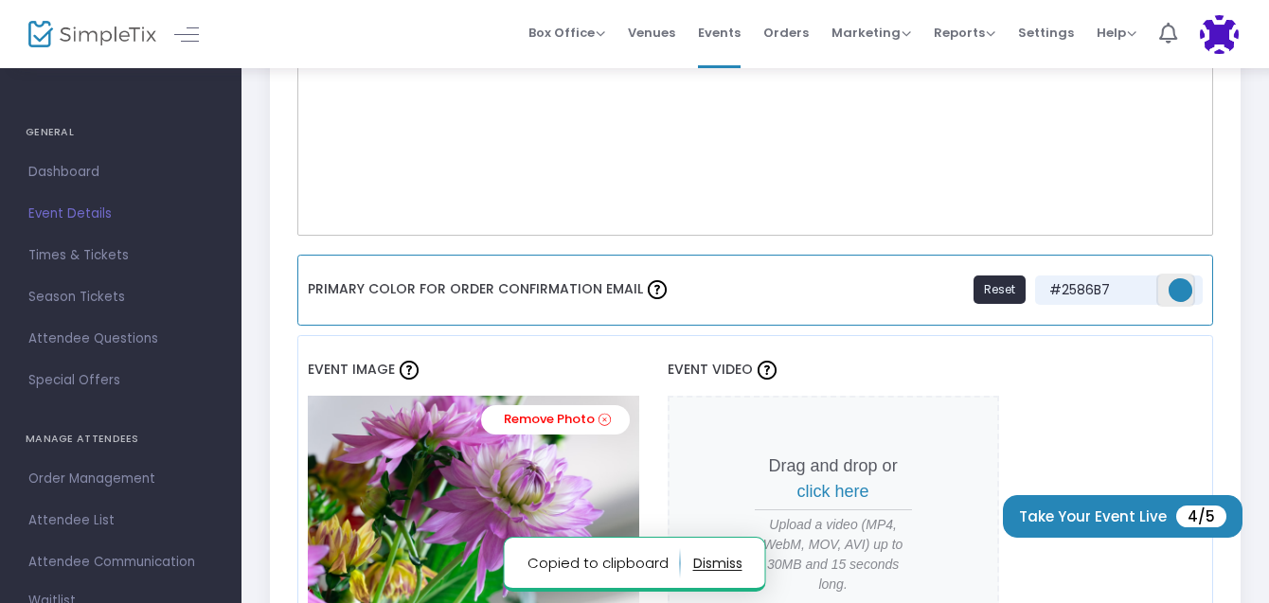
click at [1186, 286] on span "#2586b7" at bounding box center [1181, 290] width 24 height 24
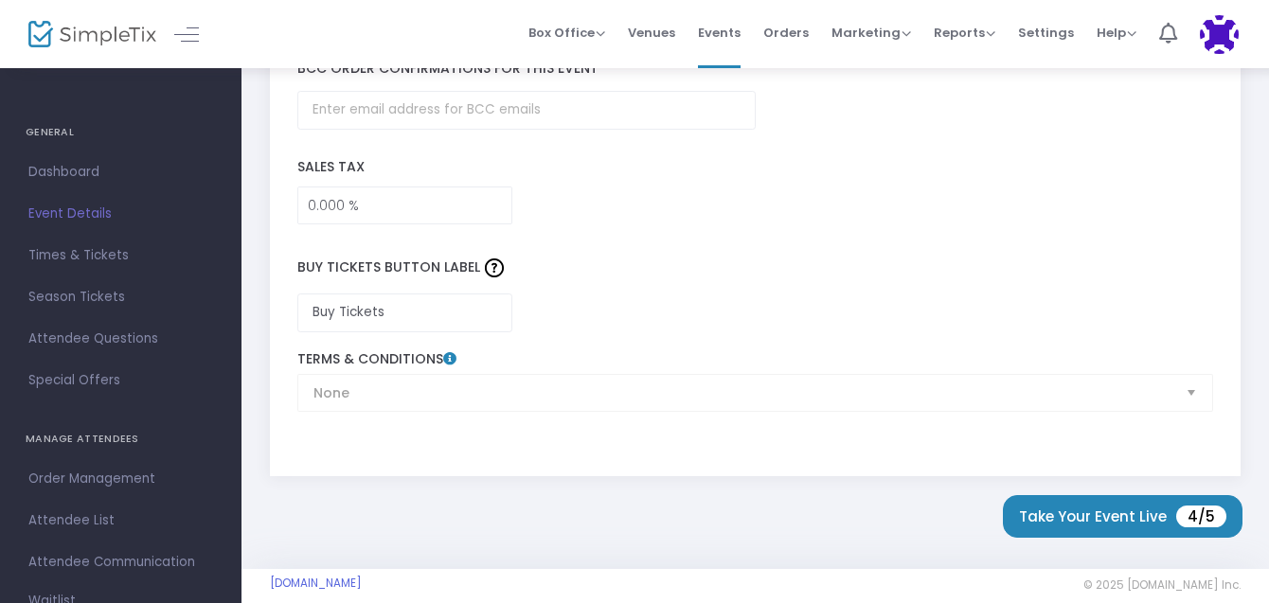
scroll to position [3071, 22]
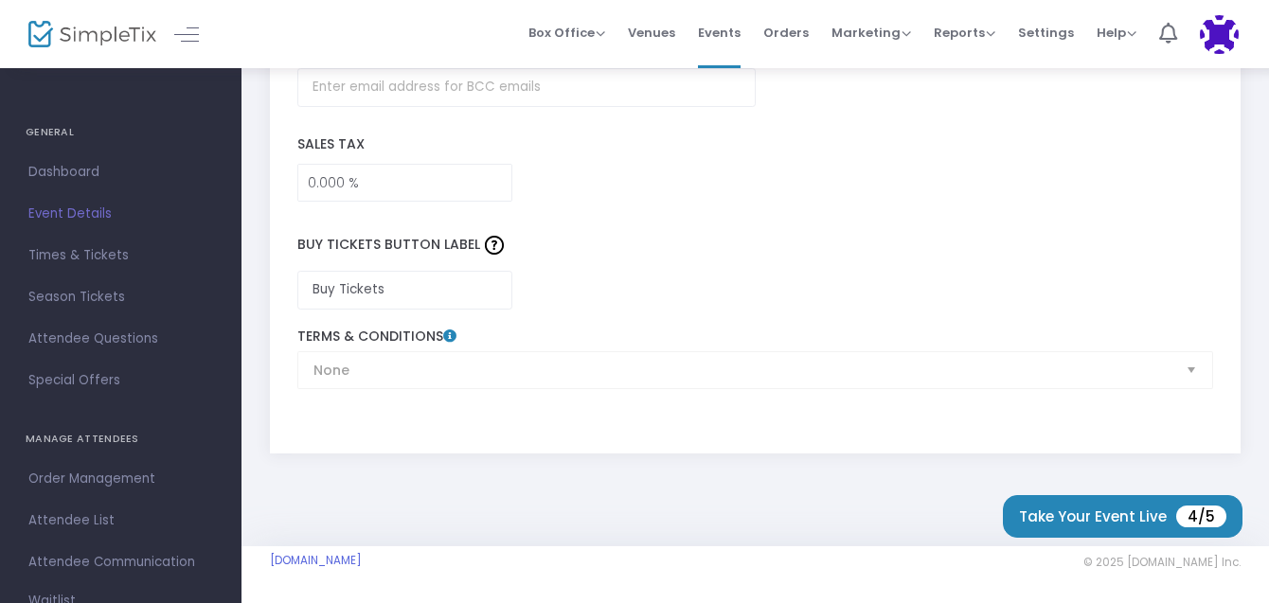
click at [851, 371] on div "None Terms & Conditions" at bounding box center [755, 359] width 935 height 61
click at [1167, 373] on div "None Terms & Conditions" at bounding box center [755, 359] width 935 height 61
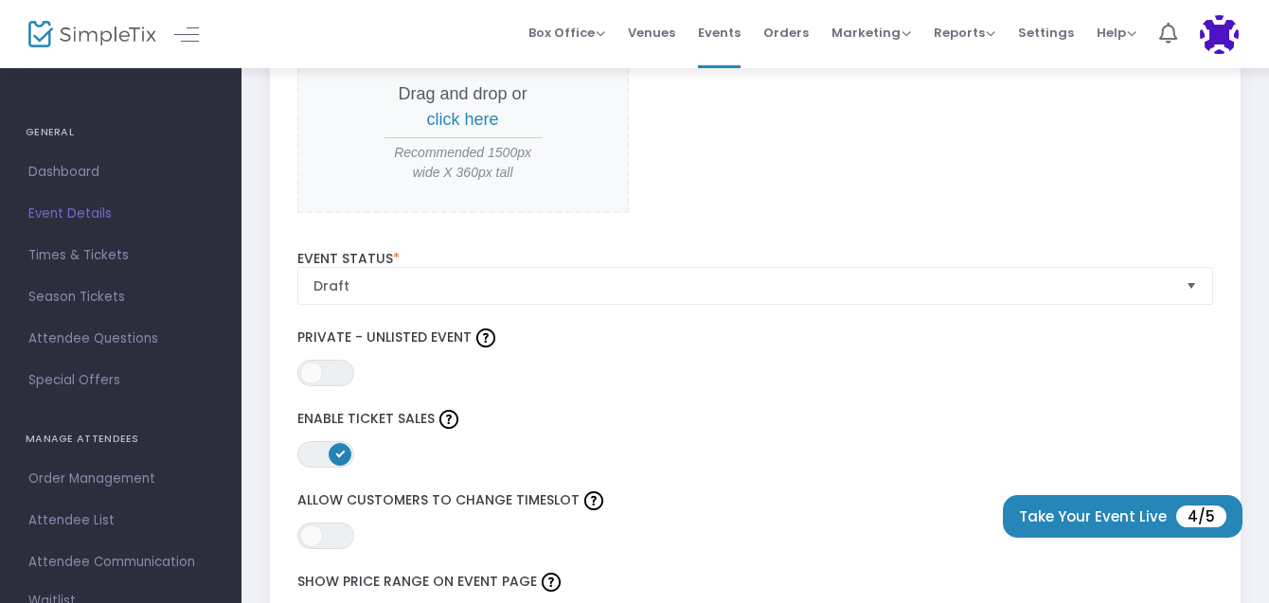
scroll to position [2082, 22]
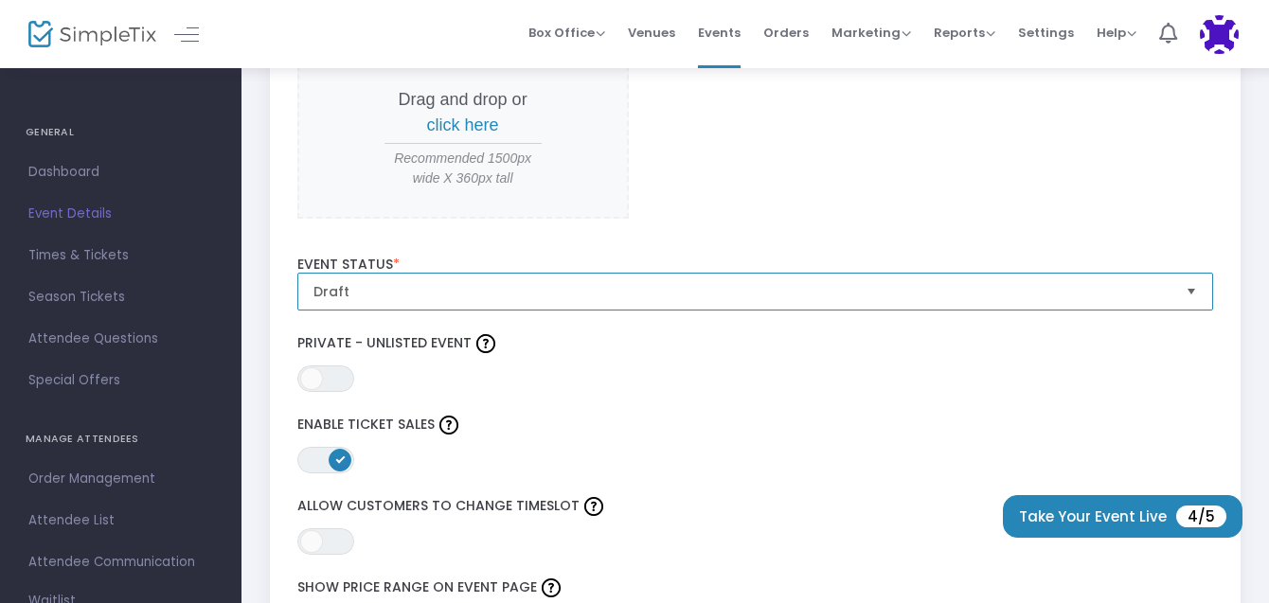
click at [340, 294] on span "Draft" at bounding box center [742, 291] width 858 height 19
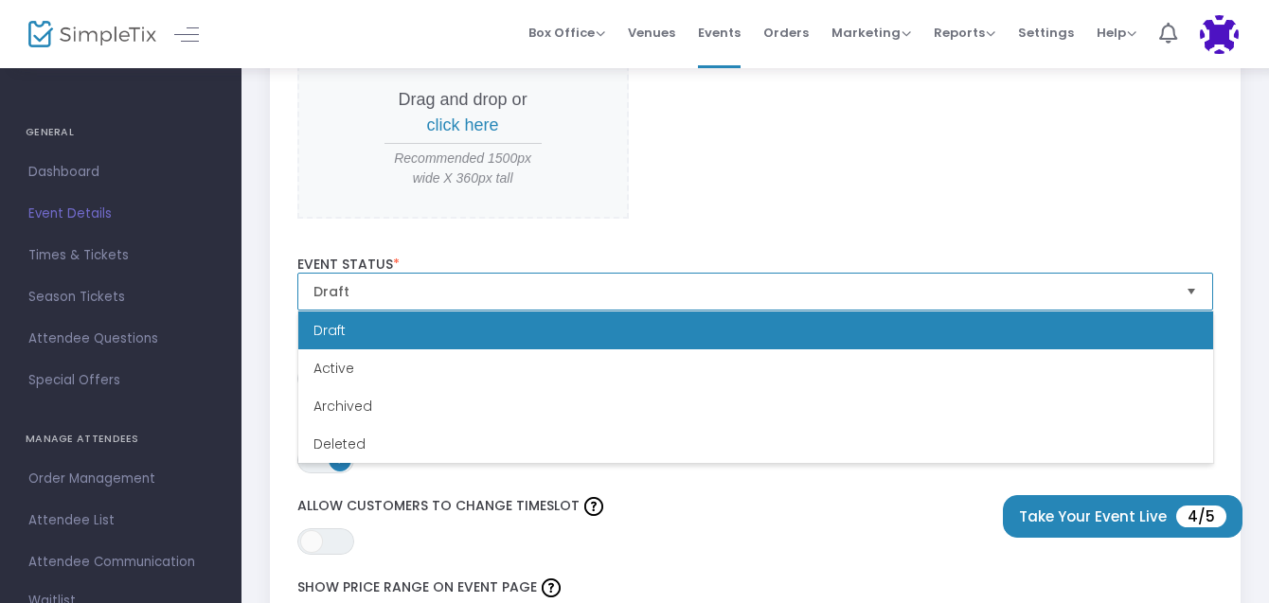
click at [340, 294] on span "Draft" at bounding box center [742, 291] width 858 height 19
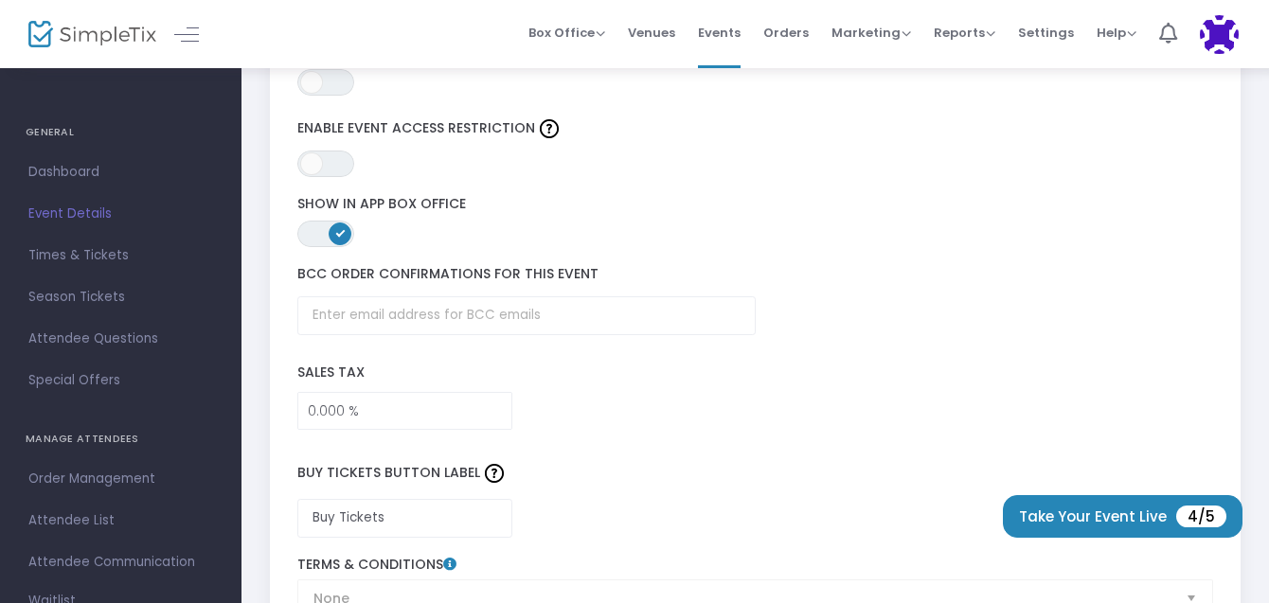
scroll to position [2852, 22]
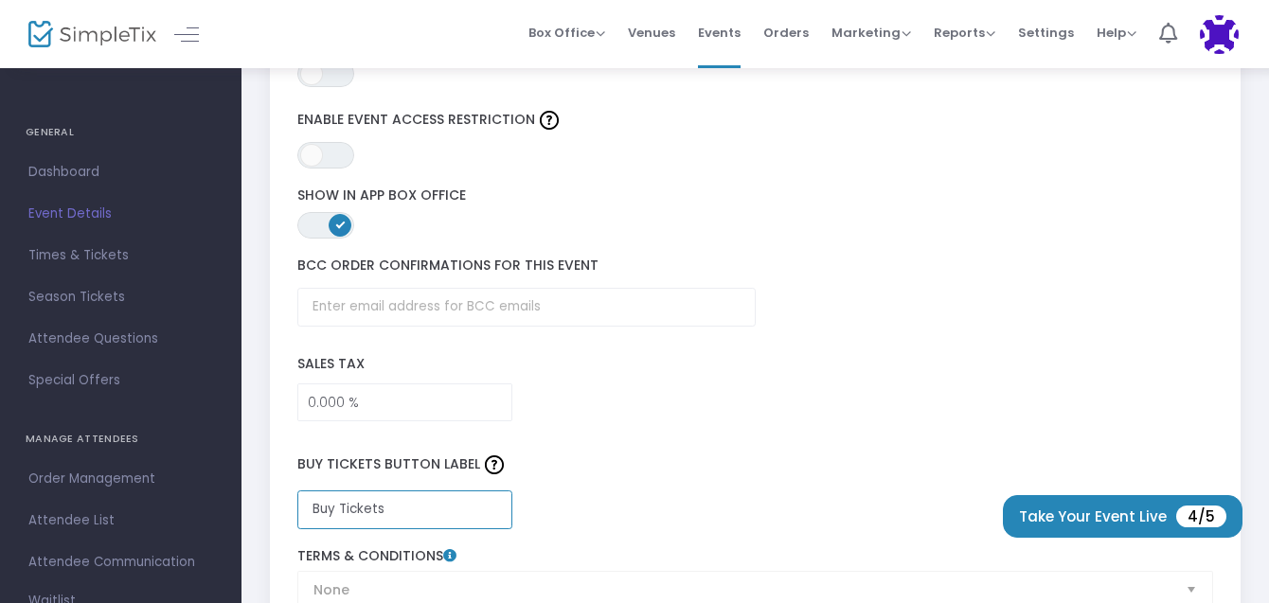
click at [376, 501] on input "Buy Tickets" at bounding box center [404, 510] width 215 height 39
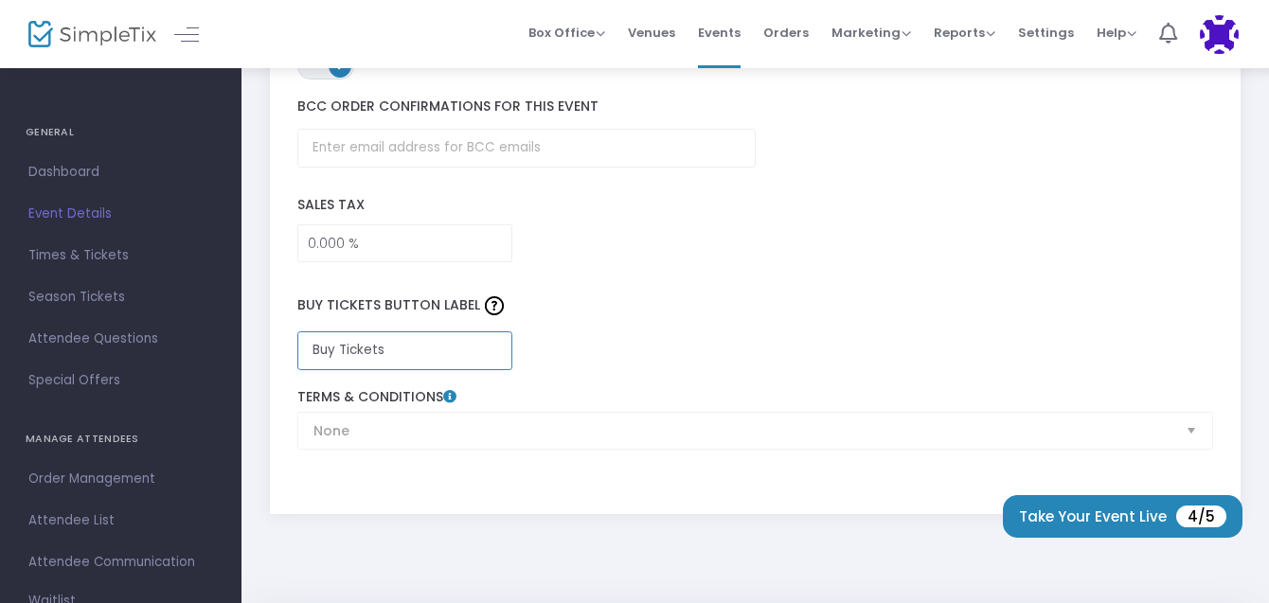
scroll to position [3036, 22]
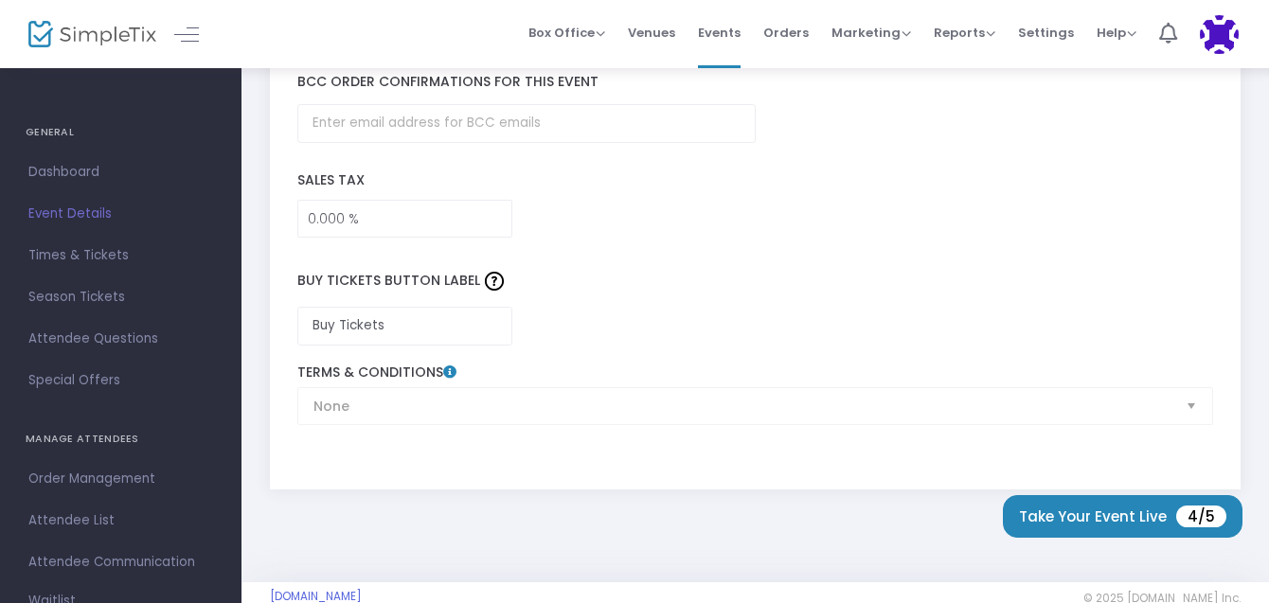
click at [348, 402] on div "None Terms & Conditions" at bounding box center [755, 395] width 935 height 61
click at [443, 369] on icon at bounding box center [449, 372] width 13 height 13
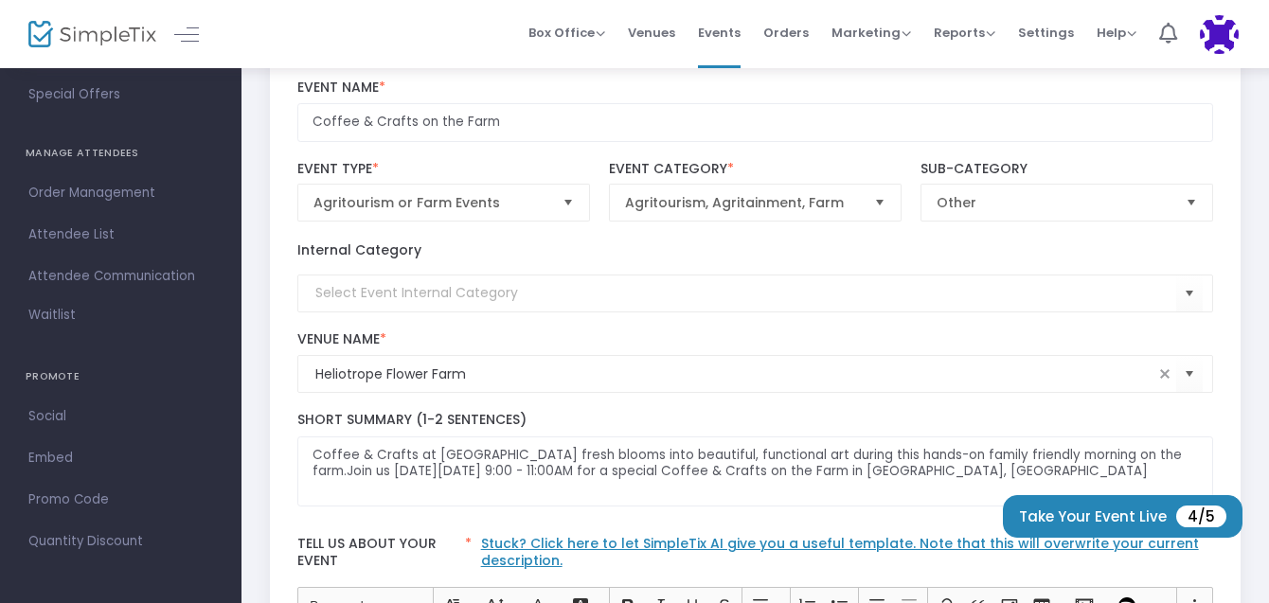
scroll to position [98, 22]
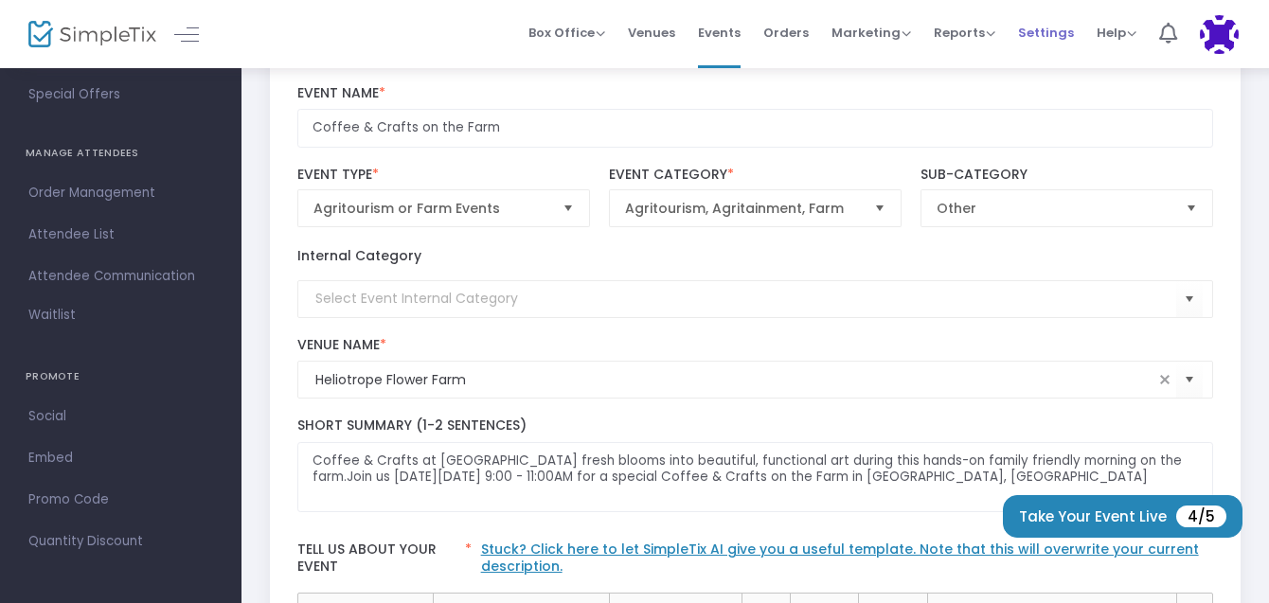
click at [1045, 31] on span "Settings" at bounding box center [1046, 33] width 56 height 48
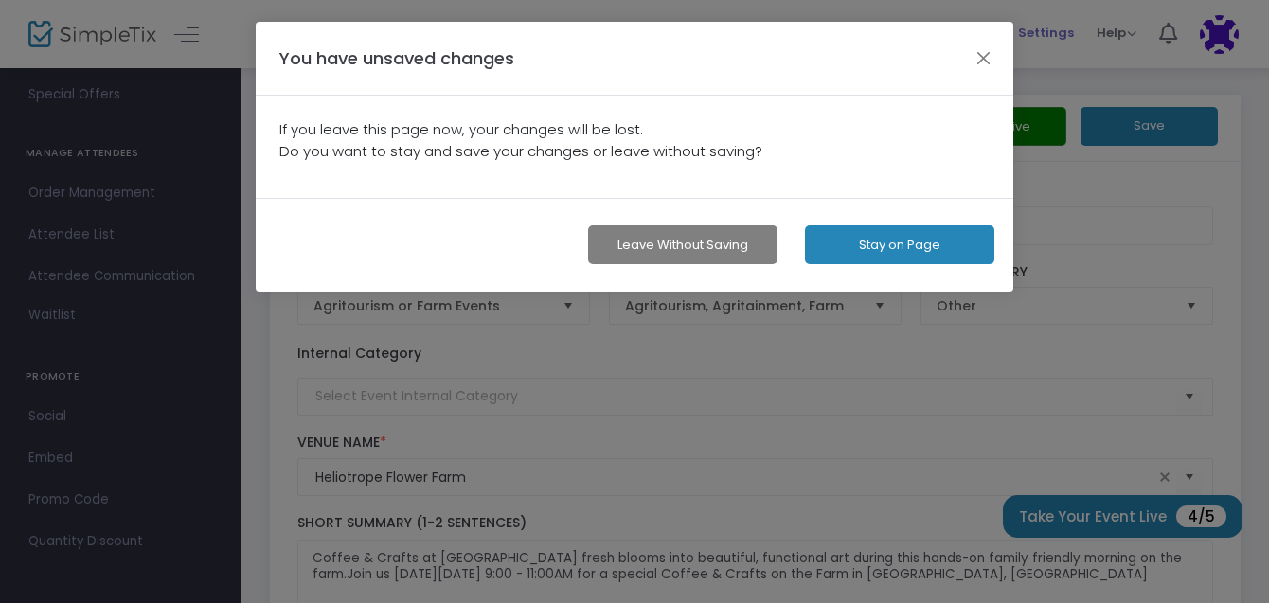
scroll to position [0, 0]
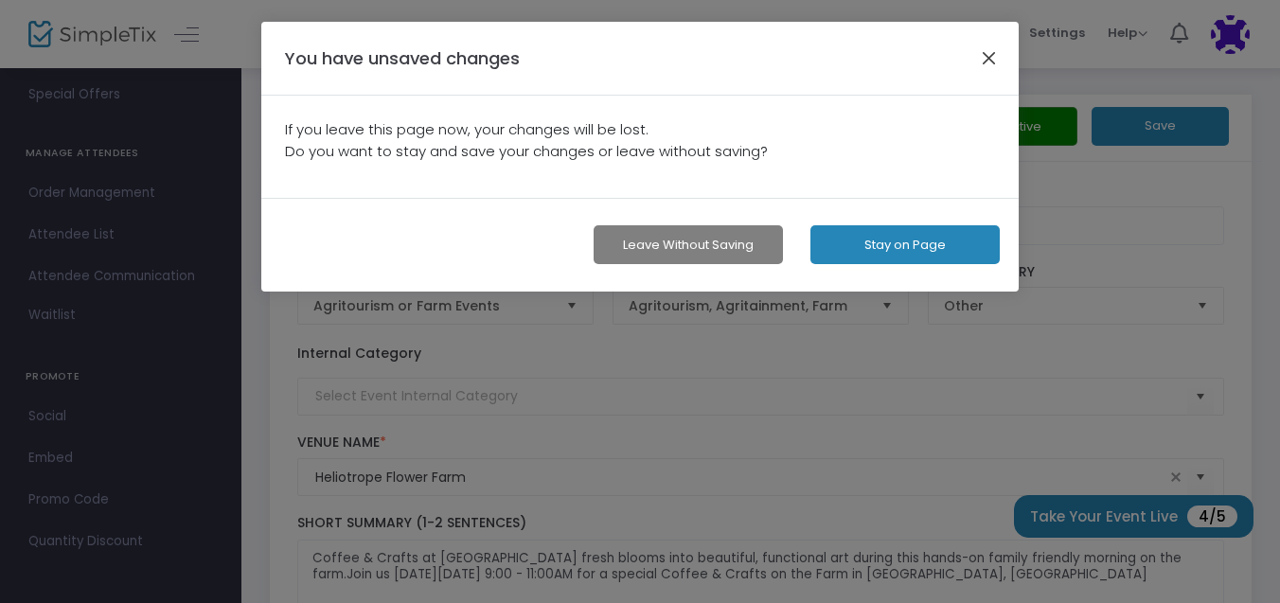
click at [988, 62] on button "button" at bounding box center [989, 57] width 25 height 25
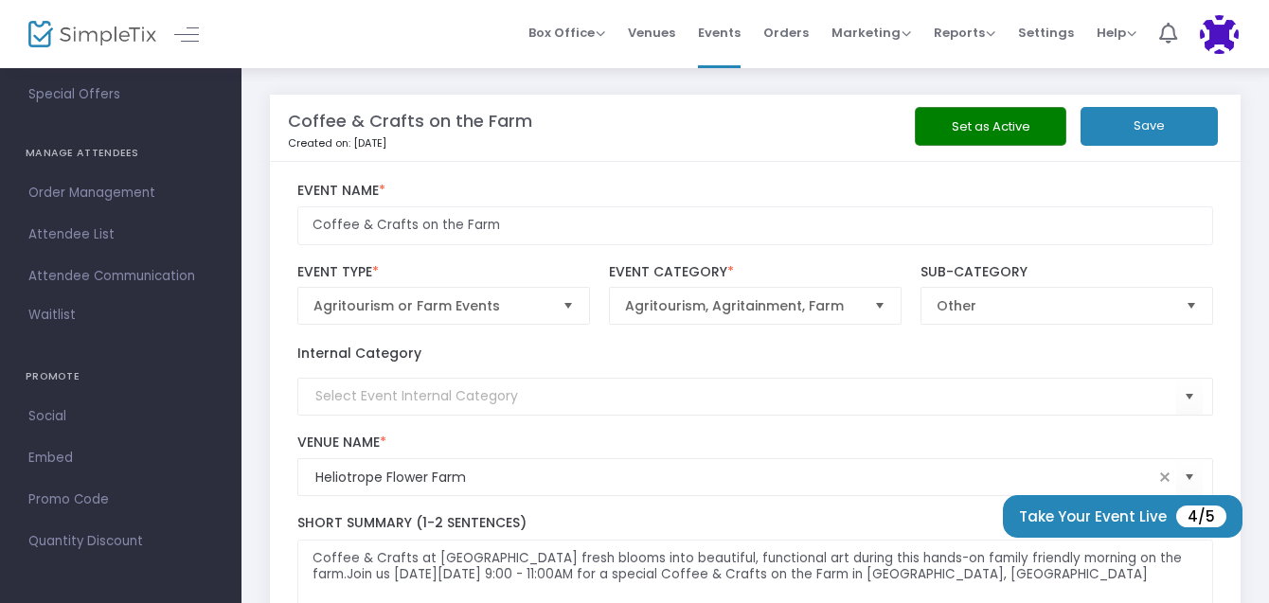
click at [1151, 117] on button "Save" at bounding box center [1149, 126] width 137 height 39
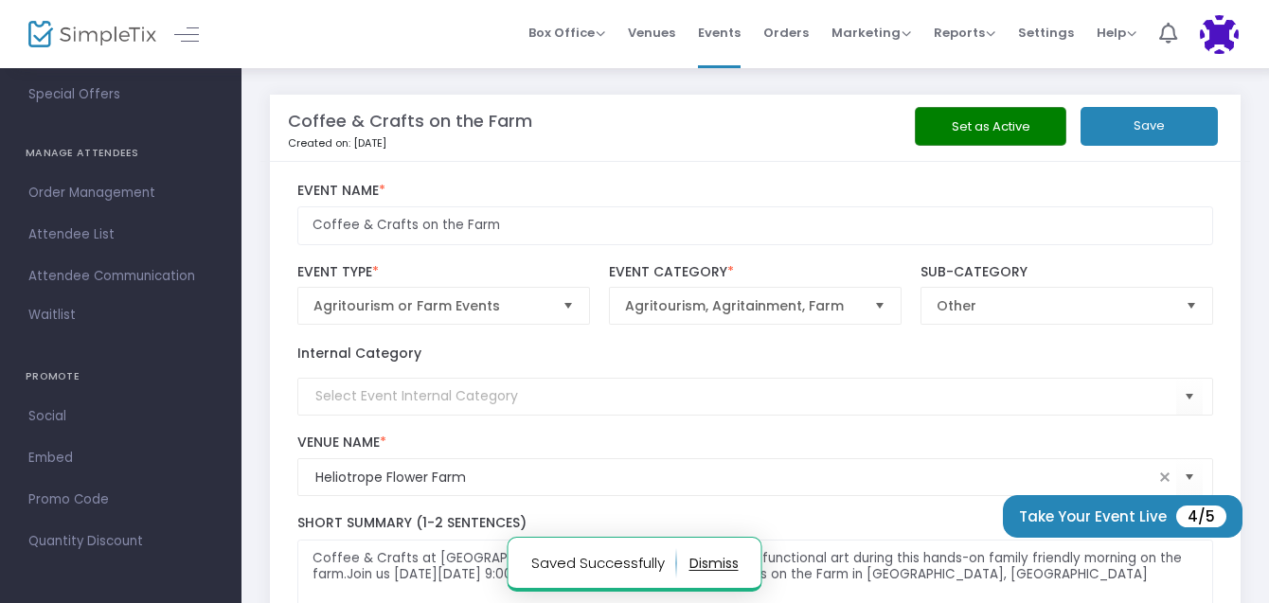
click at [1039, 35] on span "Settings" at bounding box center [1046, 33] width 56 height 48
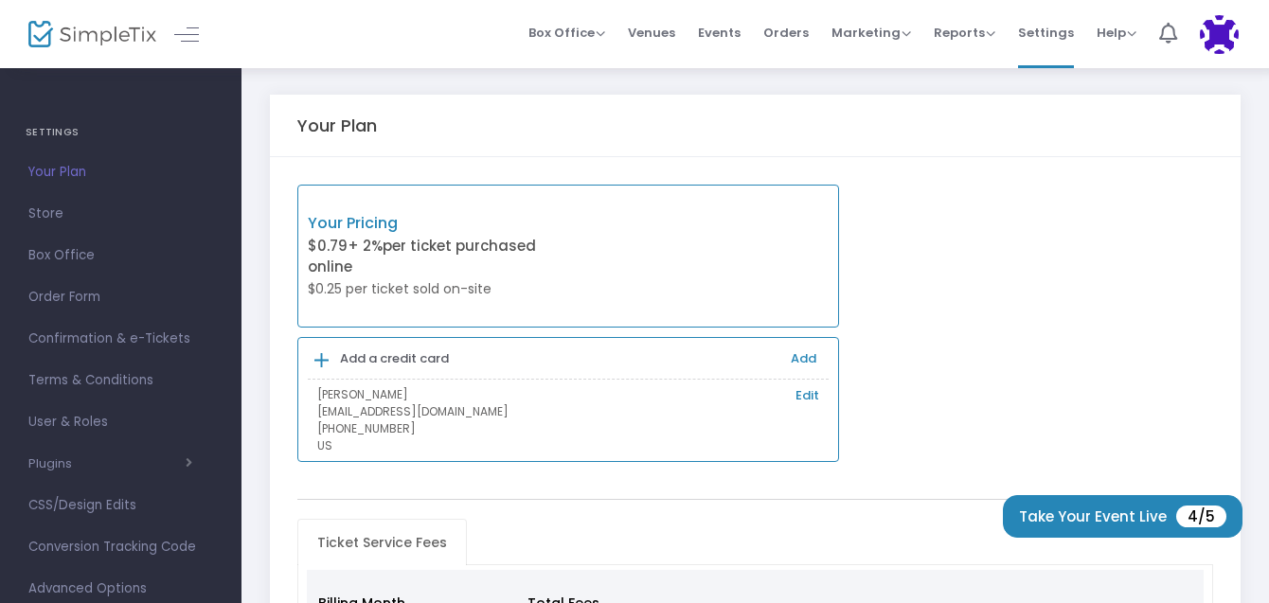
scroll to position [17, 0]
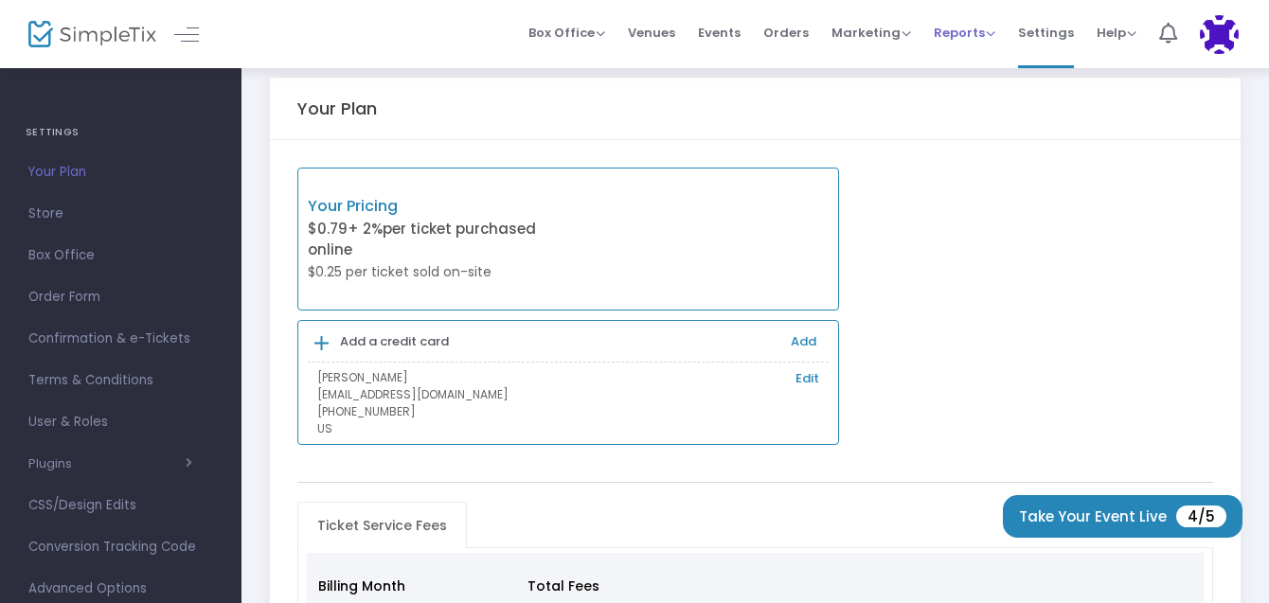
click at [968, 33] on span "Reports" at bounding box center [965, 33] width 62 height 18
click at [1059, 209] on div "Your Pricing $0.79 + 2% per ticket purchased online $0.25 per ticket sold on-si…" at bounding box center [755, 307] width 935 height 278
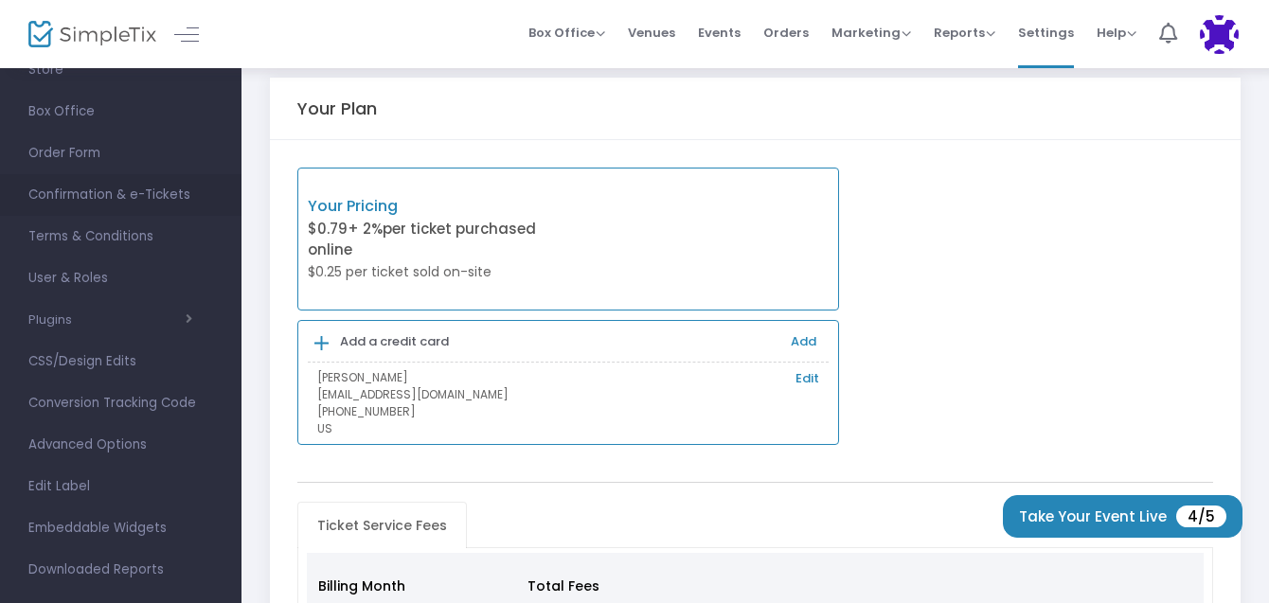
scroll to position [152, 0]
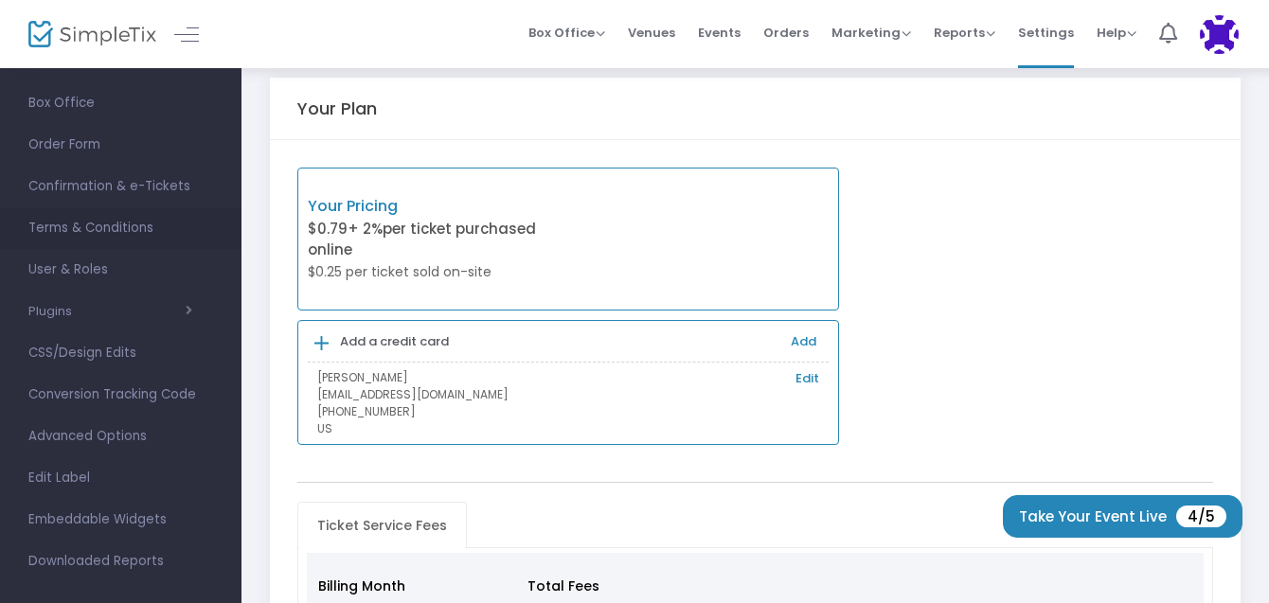
click at [91, 232] on span "Terms & Conditions" at bounding box center [120, 228] width 185 height 25
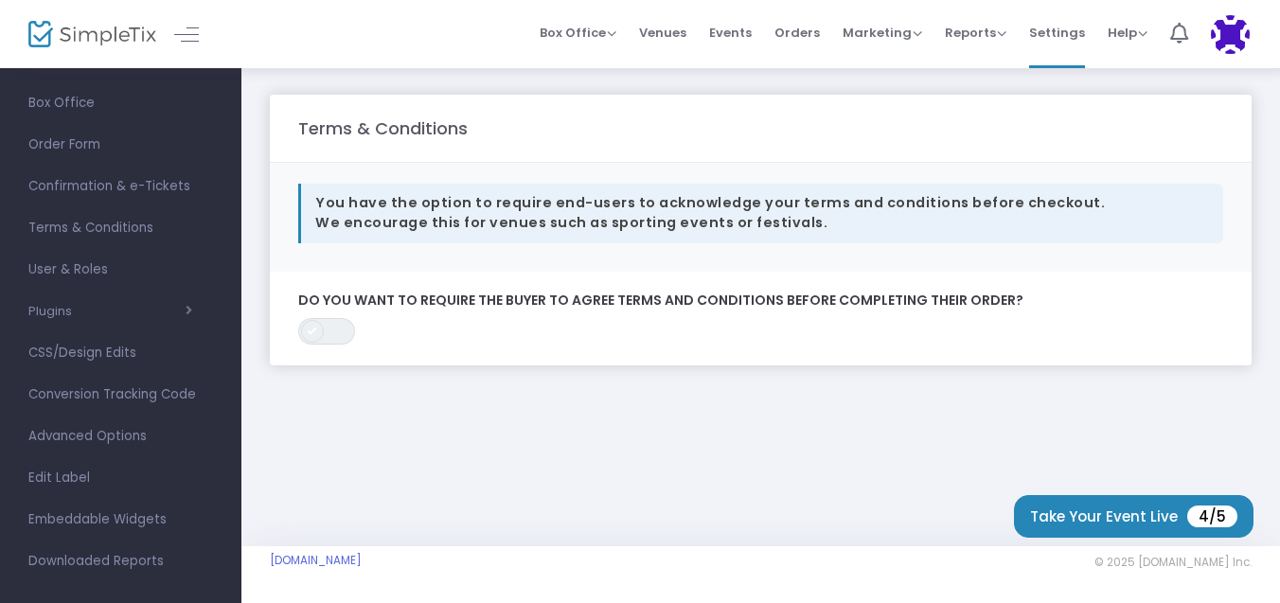
click at [320, 331] on span at bounding box center [312, 331] width 23 height 23
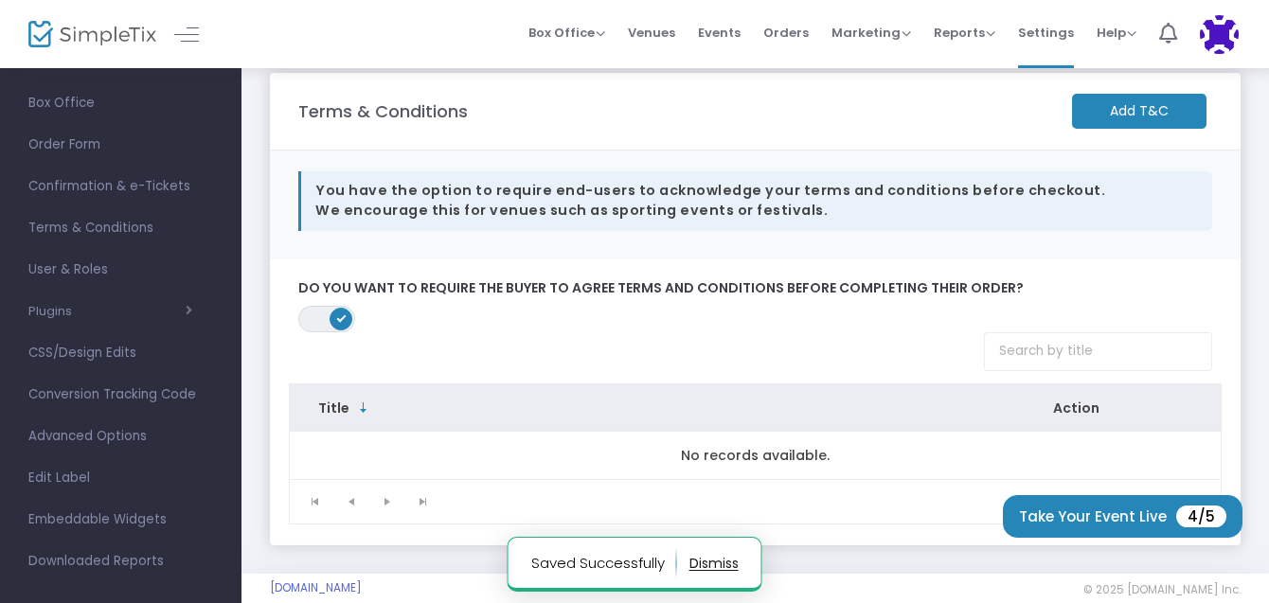
scroll to position [49, 0]
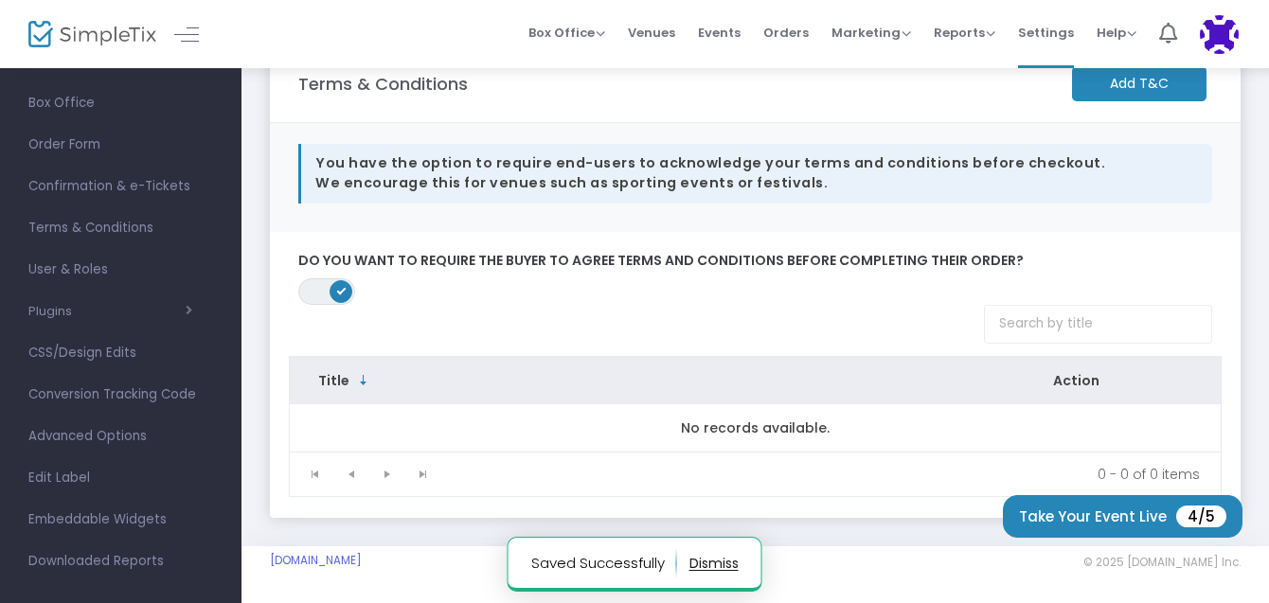
click at [1137, 85] on m-button "Add T&C" at bounding box center [1139, 83] width 134 height 35
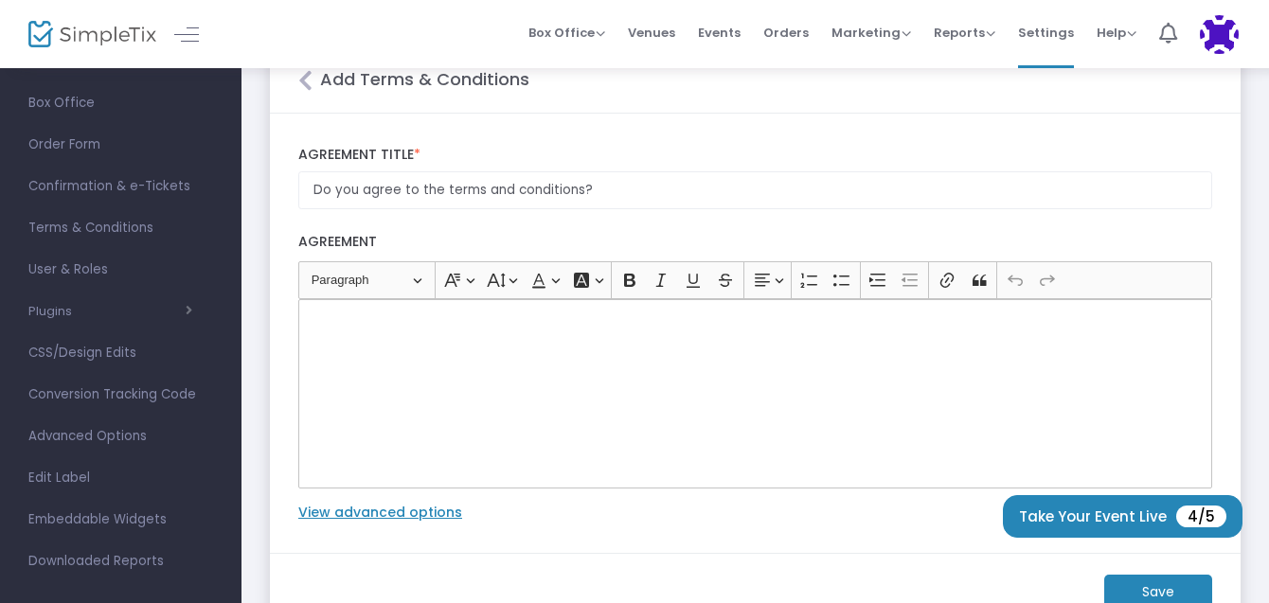
scroll to position [94, 0]
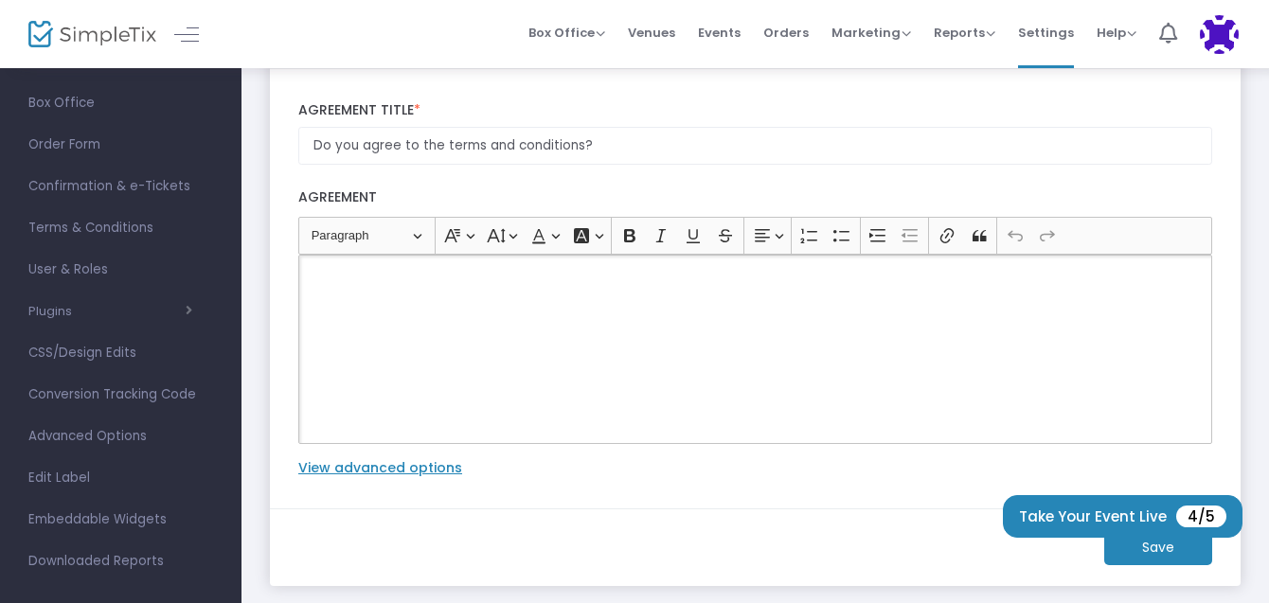
click at [368, 332] on div "Rich Text Editor, main" at bounding box center [755, 349] width 914 height 189
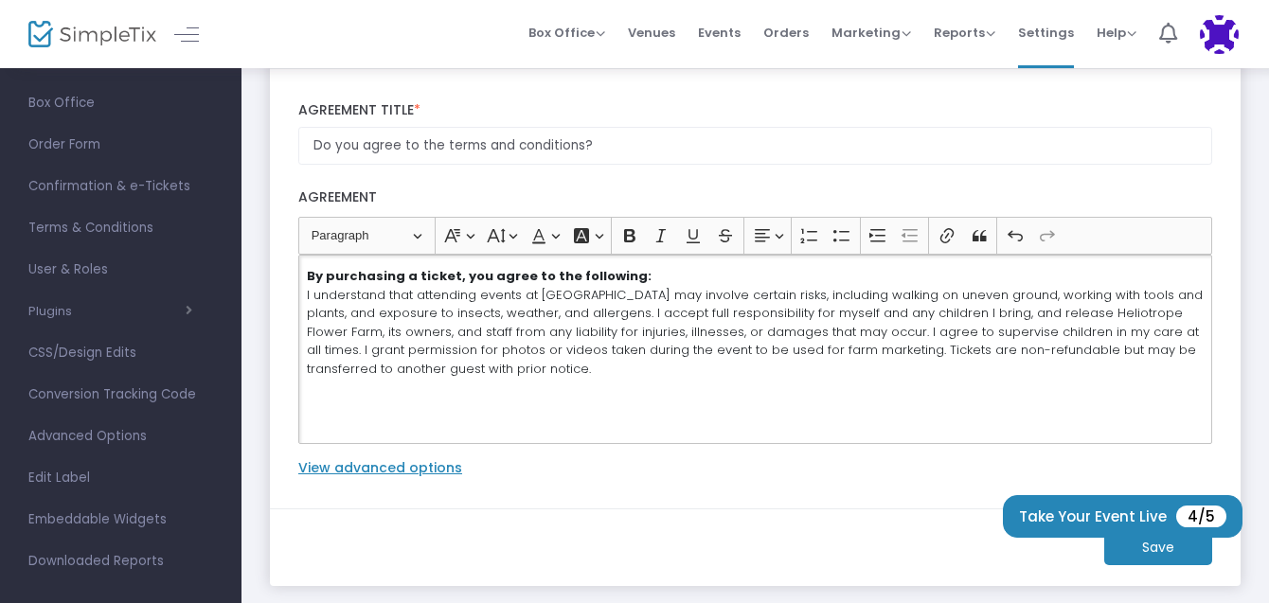
click at [656, 286] on p "By purchasing a ticket, you agree to the following: I understand that attending…" at bounding box center [755, 322] width 897 height 111
click at [645, 265] on div "By purchasing a ticket, you agree to the following: I understand that attending…" at bounding box center [755, 349] width 914 height 189
click at [634, 278] on p "By purchasing a ticket, you agree to the following: I understand that attending…" at bounding box center [755, 322] width 897 height 111
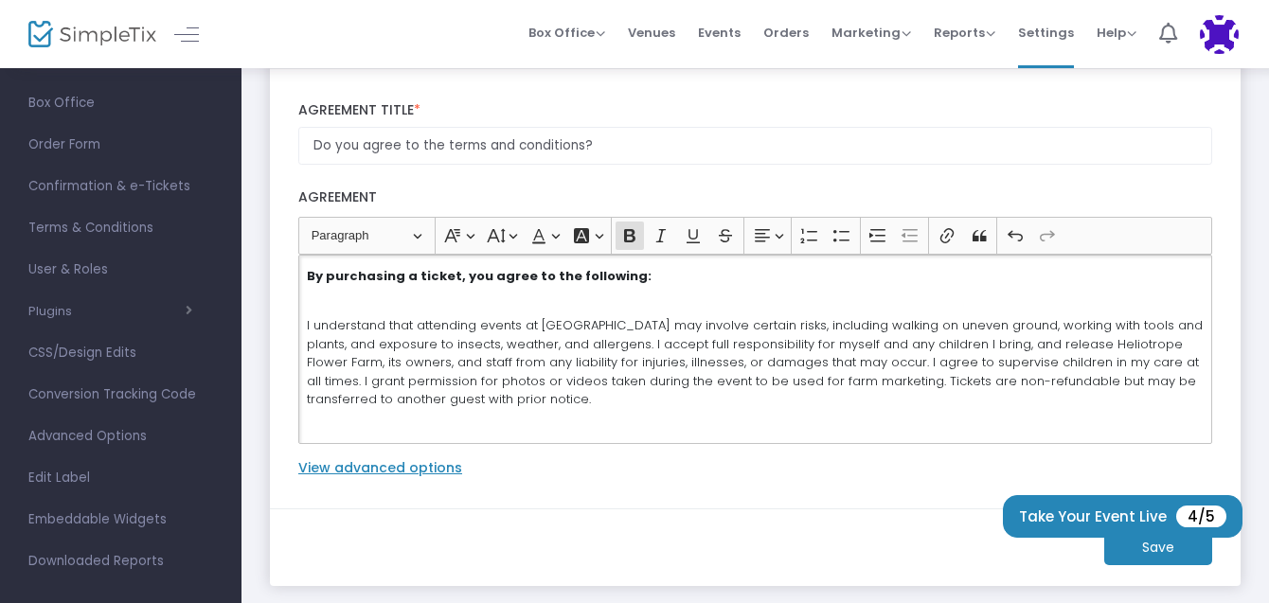
drag, startPoint x: 532, startPoint y: 394, endPoint x: 295, endPoint y: 263, distance: 271.3
click at [295, 263] on div "Heading Paragraph Paragraph Heading 1 Heading 2 Heading 3 Font Family Font Fami…" at bounding box center [755, 330] width 933 height 227
click at [456, 235] on icon "Editor toolbar" at bounding box center [452, 235] width 19 height 19
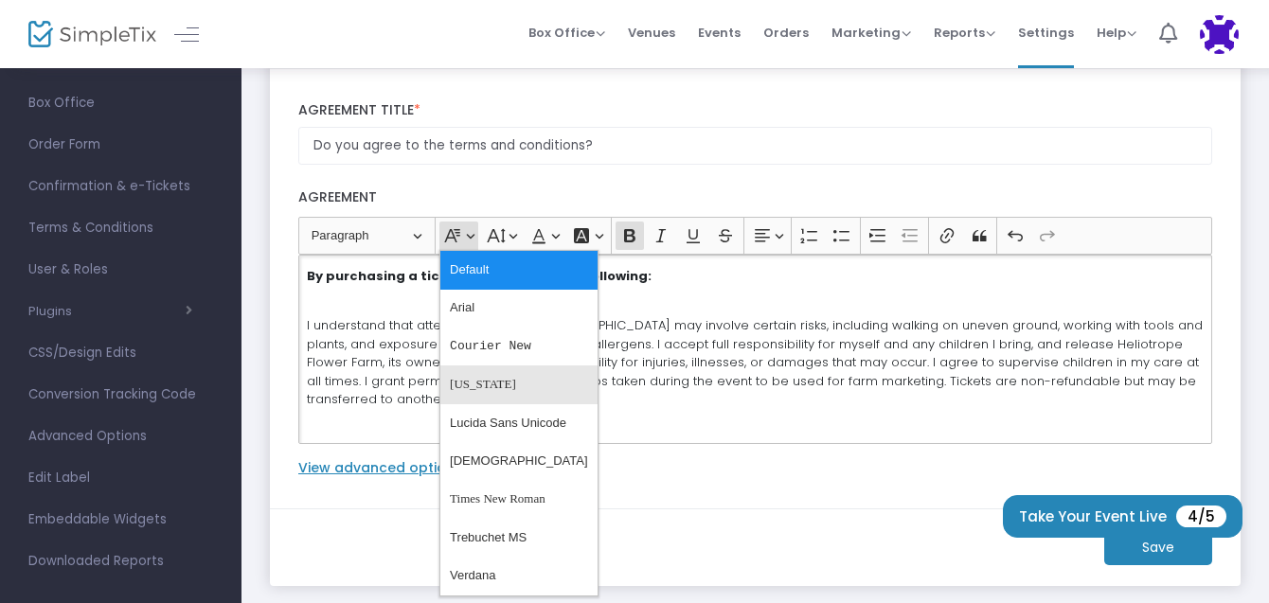
click at [476, 376] on span "[US_STATE]" at bounding box center [483, 384] width 66 height 27
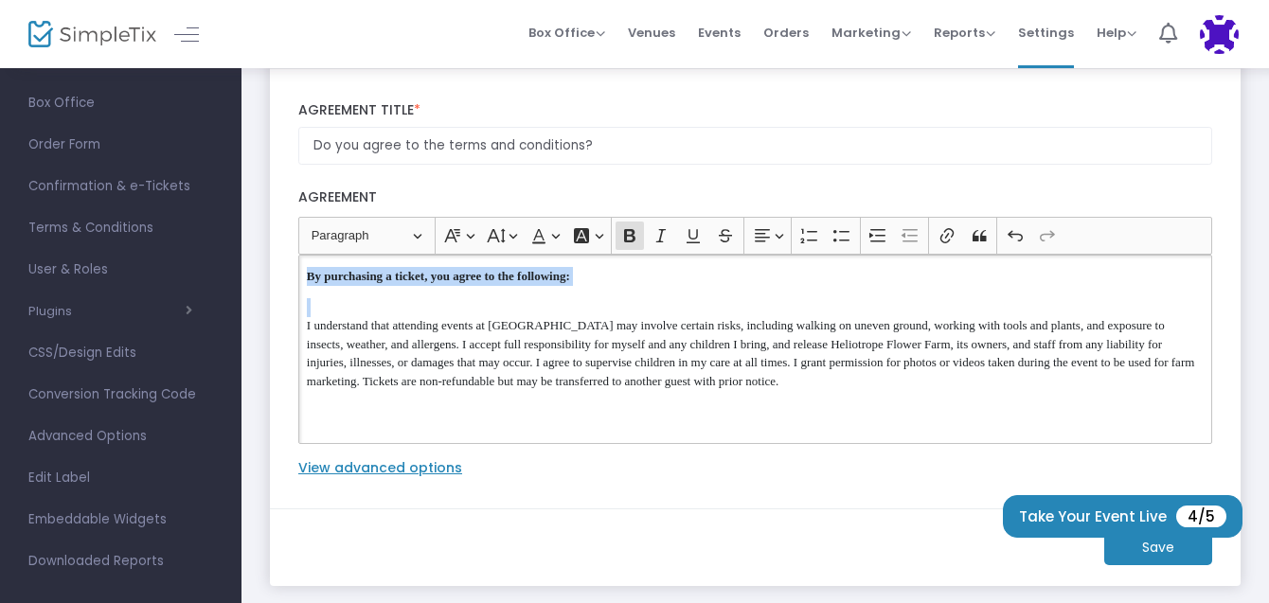
click at [602, 392] on div "By purchasing a ticket, you agree to the following: I understand that attending…" at bounding box center [755, 349] width 914 height 189
click at [762, 417] on div "By purchasing a ticket, you agree to the following: I understand that attending…" at bounding box center [755, 349] width 914 height 189
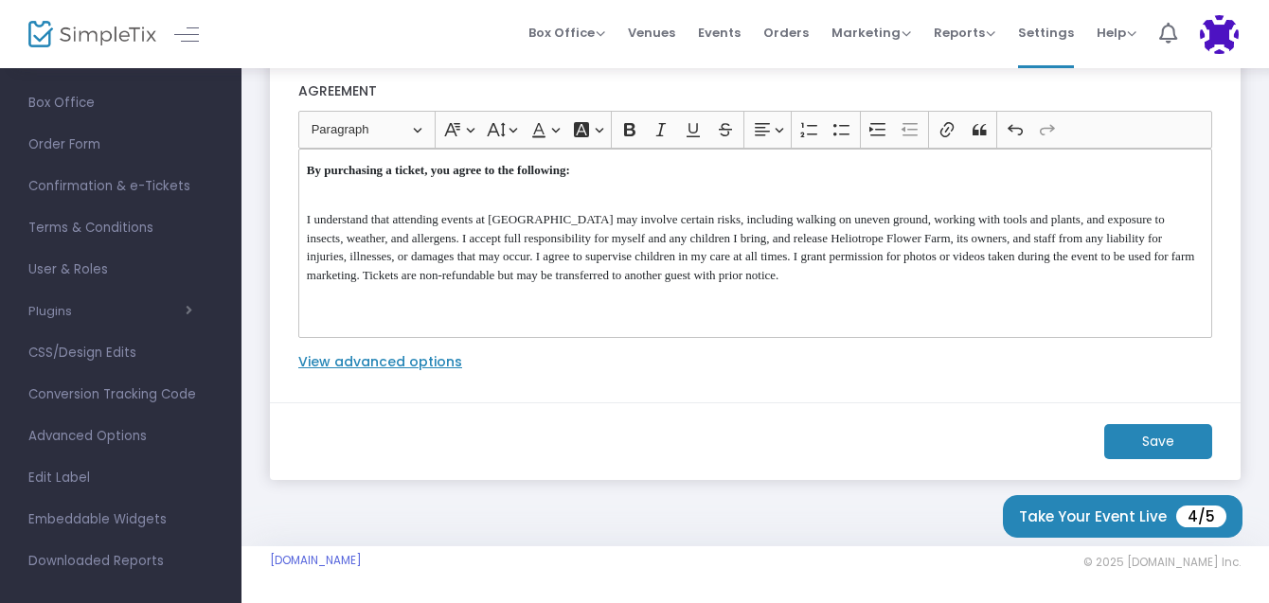
click at [400, 363] on label "View advanced options" at bounding box center [380, 362] width 164 height 20
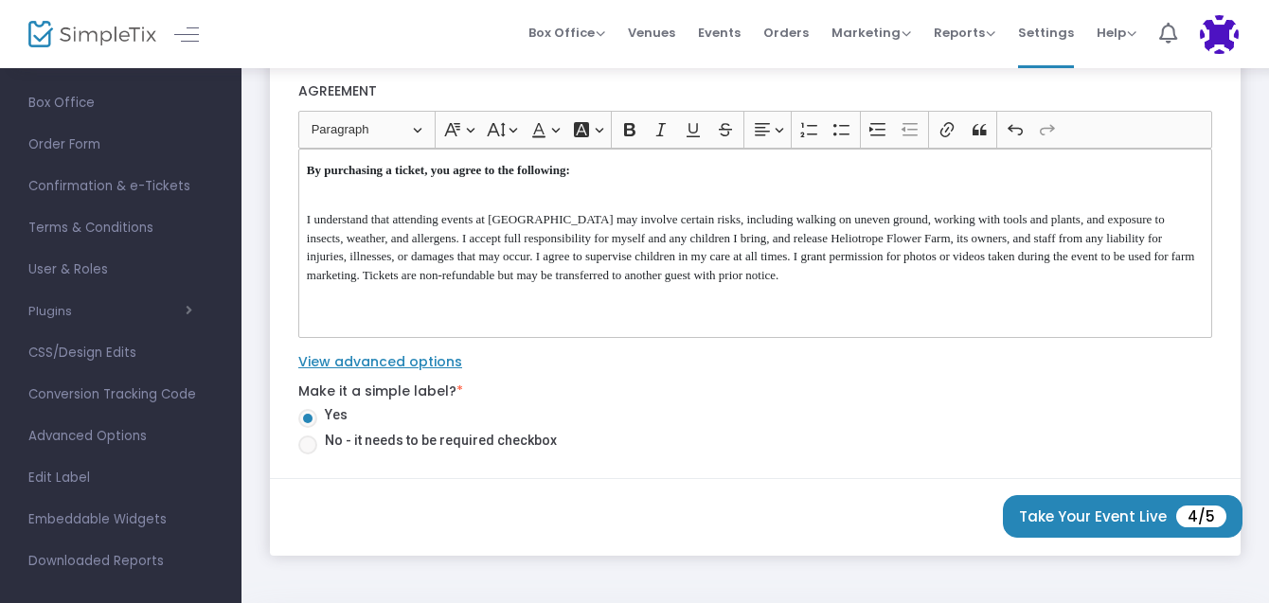
click at [477, 444] on span "No - it needs to be required checkbox" at bounding box center [437, 441] width 240 height 20
click at [308, 455] on input "No - it needs to be required checkbox" at bounding box center [307, 455] width 1 height 1
radio input "true"
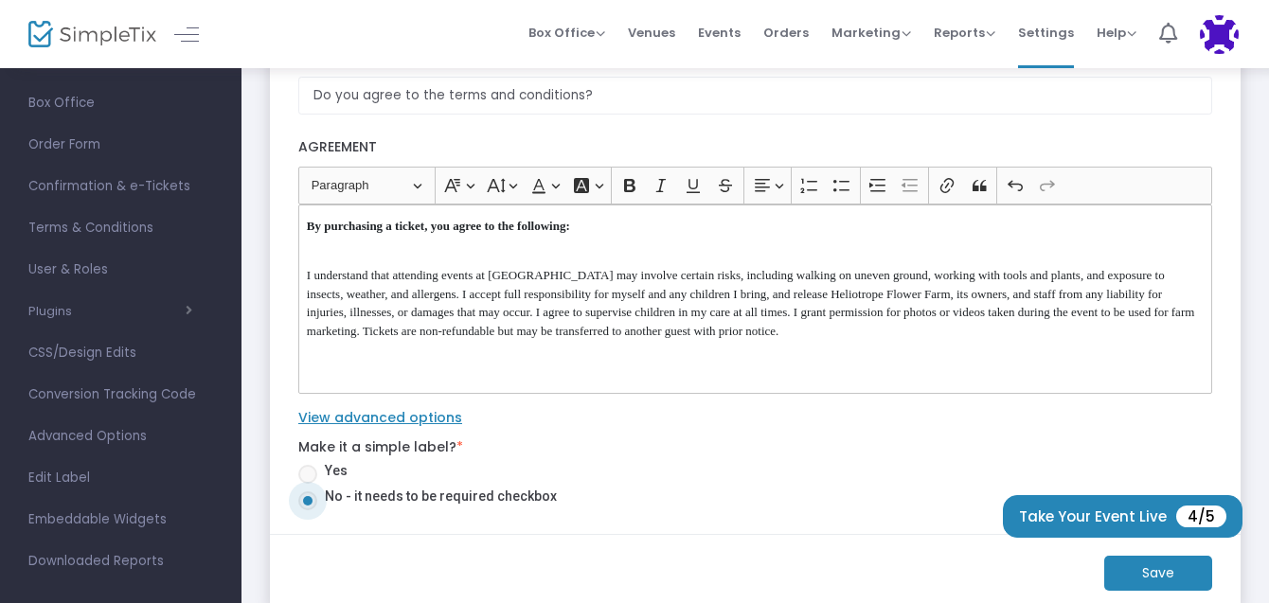
scroll to position [276, 0]
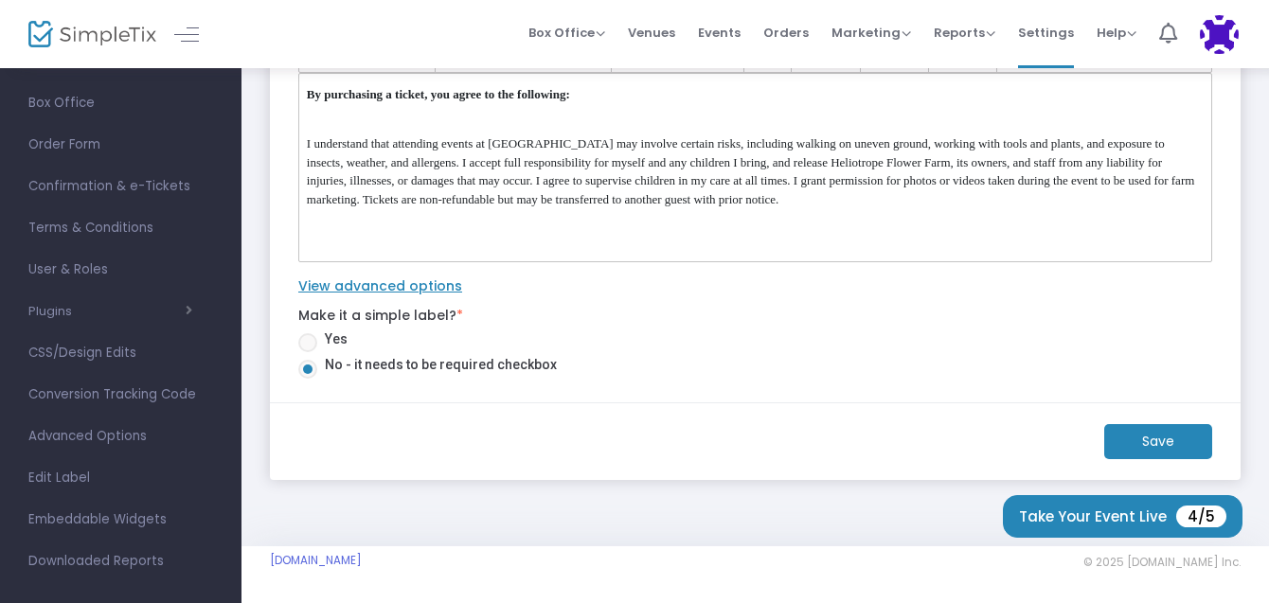
click at [1160, 428] on m-button "Save" at bounding box center [1158, 441] width 108 height 35
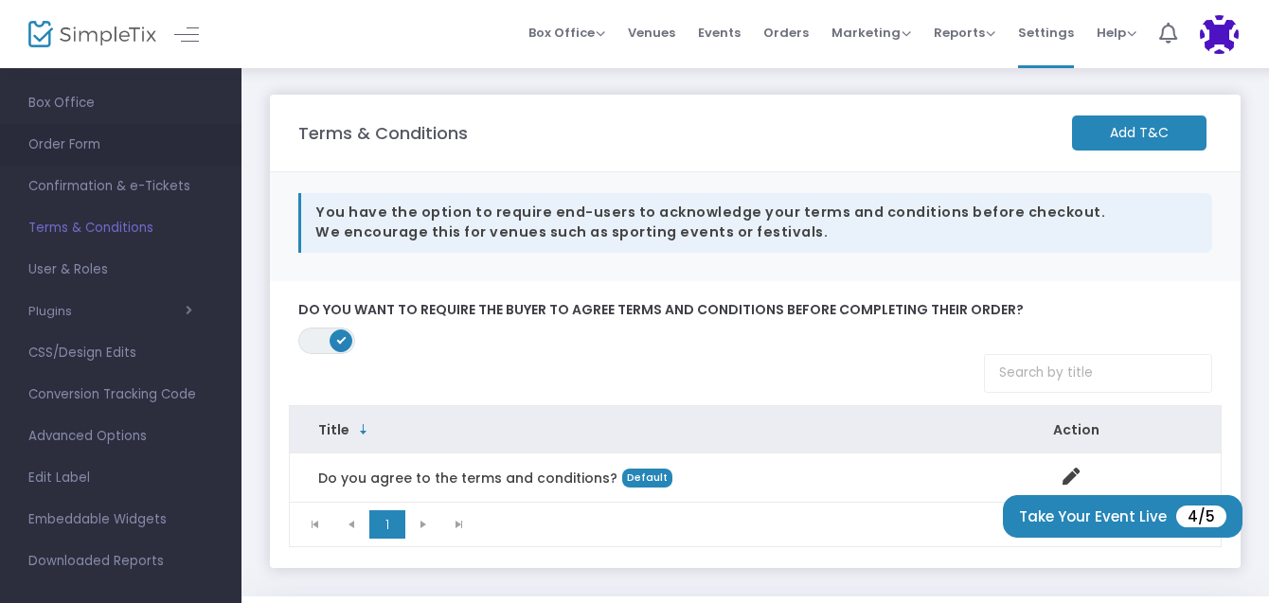
click at [89, 136] on span "Order Form" at bounding box center [120, 145] width 185 height 25
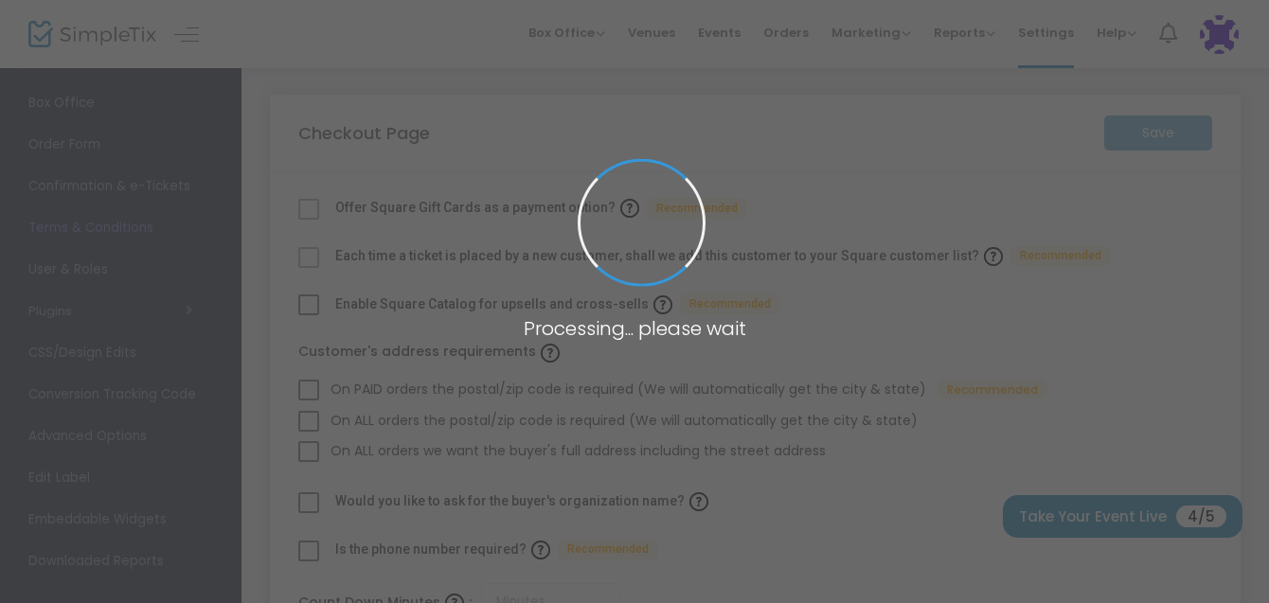
checkbox input "true"
type input "45"
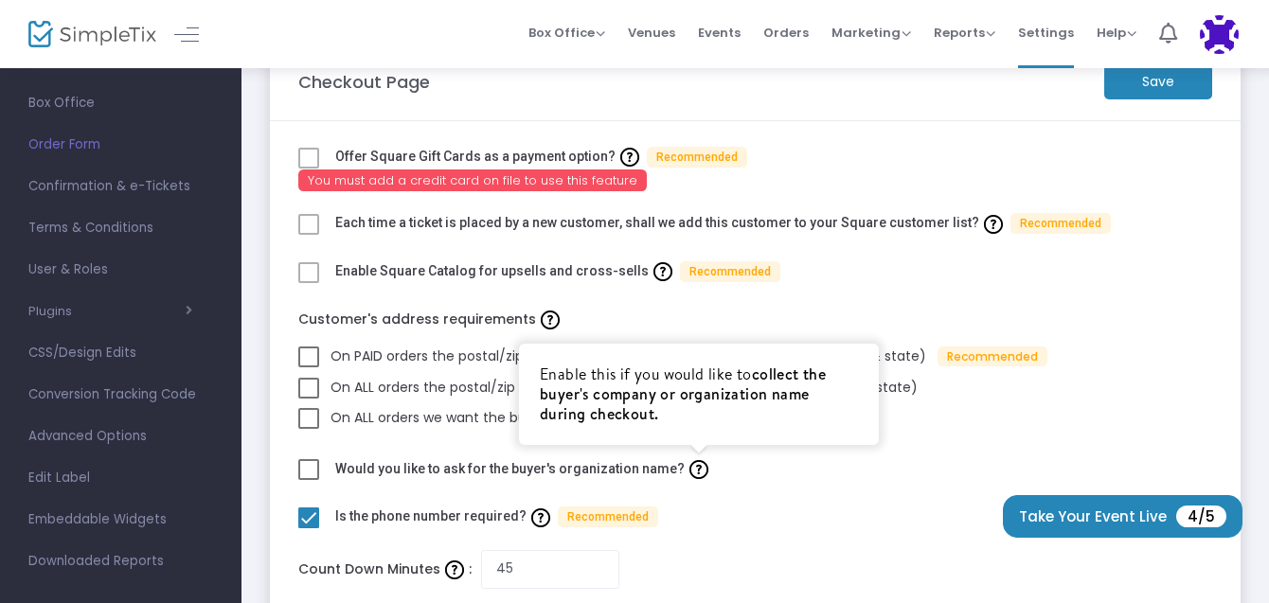
scroll to position [45, 0]
